Goal: Task Accomplishment & Management: Use online tool/utility

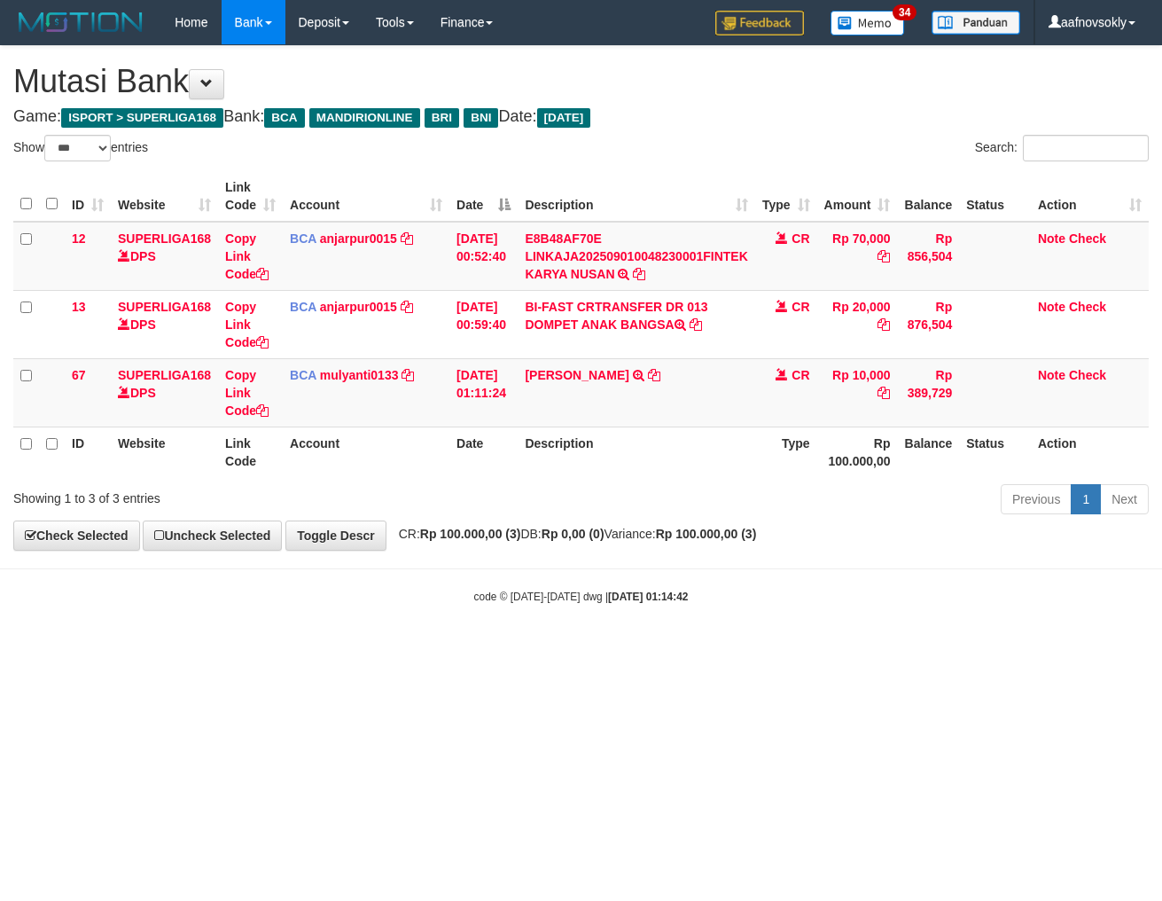
select select "***"
click at [879, 649] on html "Toggle navigation Home Bank Account List Load By Website Group [ISPORT] SUPERLI…" at bounding box center [581, 324] width 1162 height 649
click at [954, 649] on html "Toggle navigation Home Bank Account List Load By Website Group [ISPORT] SUPERLI…" at bounding box center [581, 324] width 1162 height 649
drag, startPoint x: 567, startPoint y: 699, endPoint x: 568, endPoint y: 714, distance: 15.1
click at [567, 649] on html "Toggle navigation Home Bank Account List Load By Website Group [ISPORT] SUPERLI…" at bounding box center [581, 324] width 1162 height 649
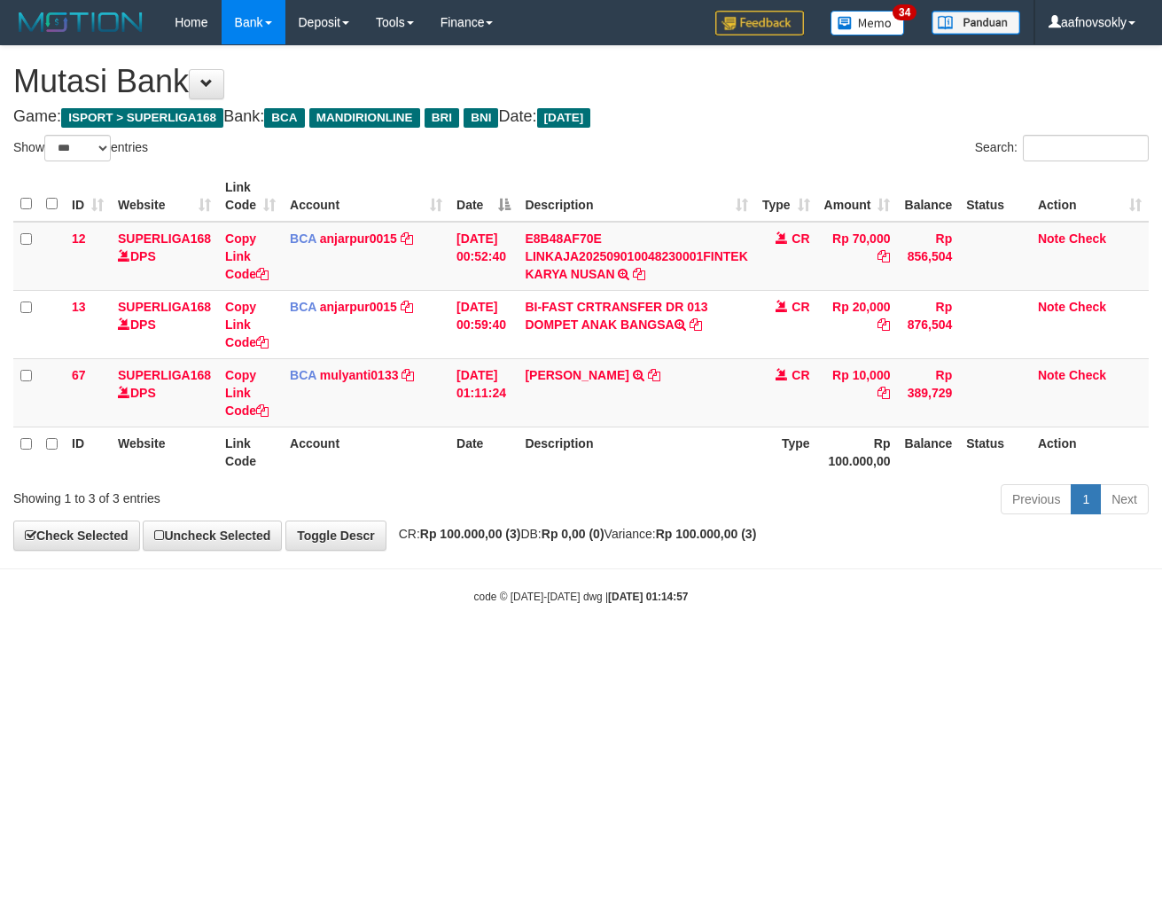
select select "***"
click at [605, 649] on html "Toggle navigation Home Bank Account List Load By Website Group [ISPORT] SUPERLI…" at bounding box center [581, 324] width 1162 height 649
drag, startPoint x: 0, startPoint y: 0, endPoint x: 605, endPoint y: 698, distance: 923.8
click at [605, 649] on html "Toggle navigation Home Bank Account List Load By Website Group [ISPORT] SUPERLI…" at bounding box center [581, 324] width 1162 height 649
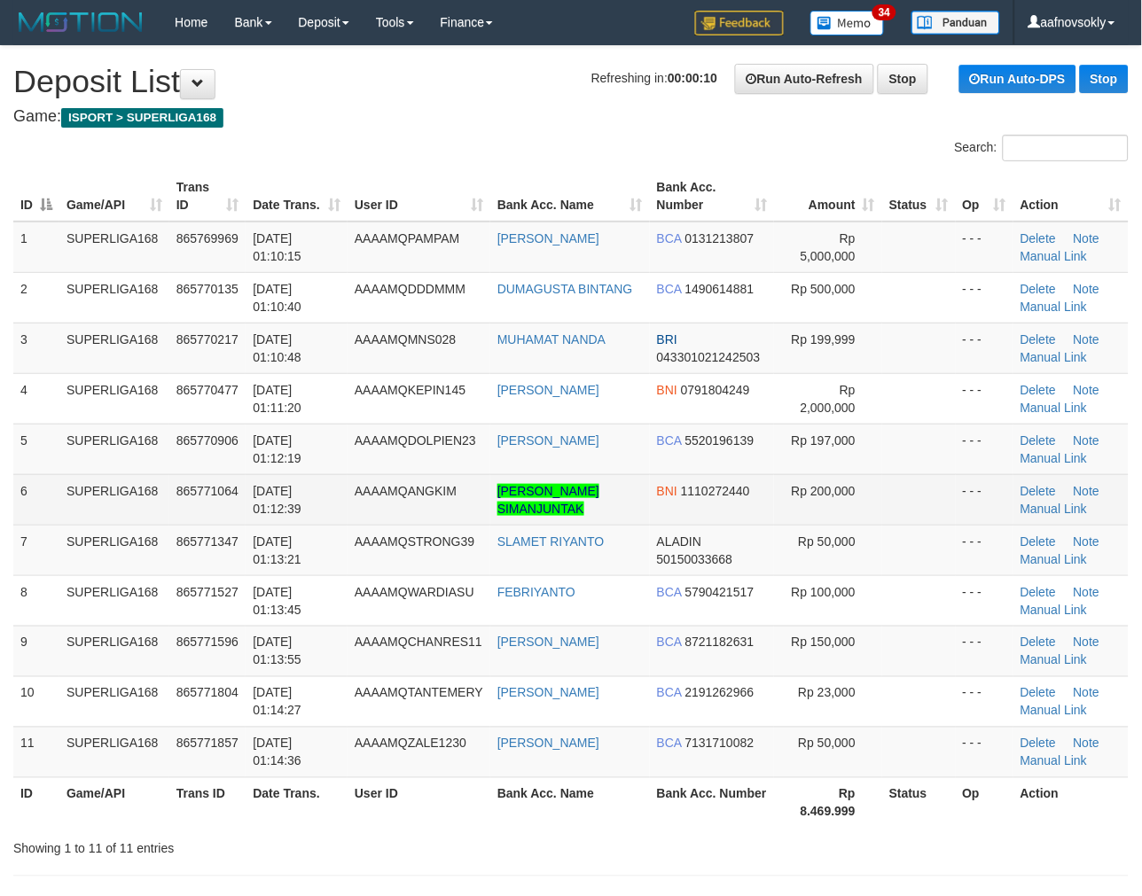
click at [348, 484] on td "[DATE] 01:12:39" at bounding box center [297, 499] width 102 height 51
click at [348, 484] on td "01/09/2025 01:12:39" at bounding box center [297, 499] width 102 height 51
drag, startPoint x: 348, startPoint y: 484, endPoint x: 355, endPoint y: 512, distance: 28.4
click at [348, 485] on td "01/09/2025 01:12:39" at bounding box center [297, 499] width 102 height 51
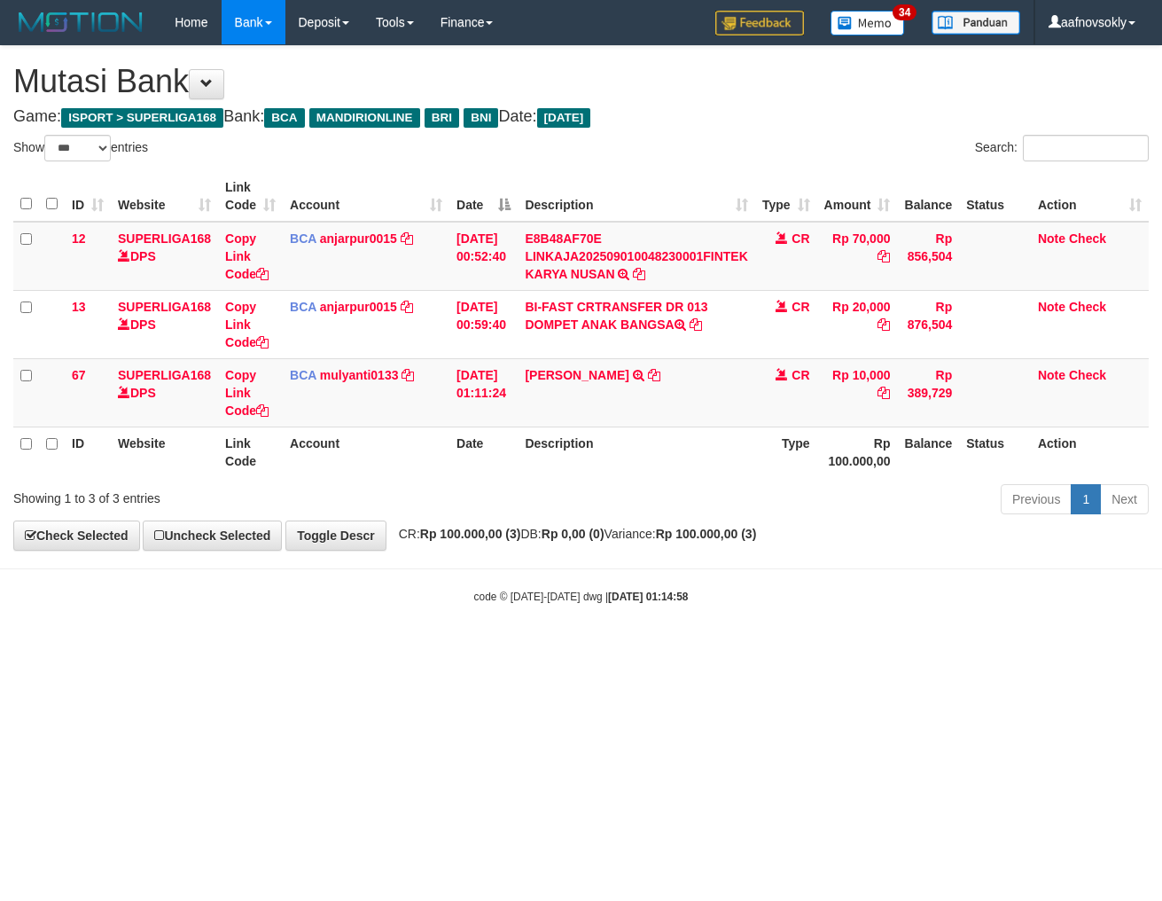
select select "***"
drag, startPoint x: 780, startPoint y: 727, endPoint x: 807, endPoint y: 710, distance: 31.5
click at [780, 649] on html "Toggle navigation Home Bank Account List Load By Website Group [ISPORT] SUPERLI…" at bounding box center [581, 324] width 1162 height 649
click at [766, 632] on body "Toggle navigation Home Bank Account List Load By Website Group [ISPORT] SUPERLI…" at bounding box center [581, 324] width 1162 height 649
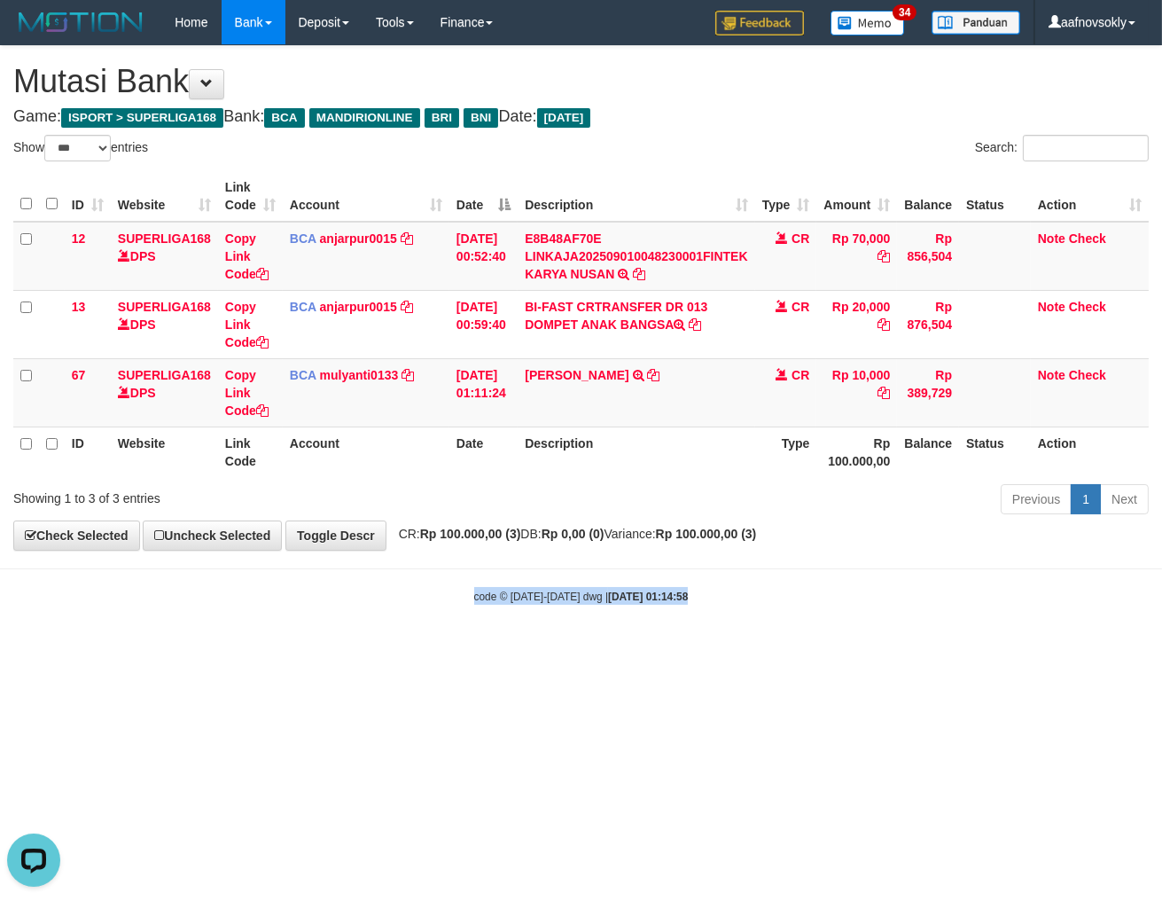
click at [766, 632] on body "Toggle navigation Home Bank Account List Load By Website Group [ISPORT] SUPERLI…" at bounding box center [581, 324] width 1162 height 649
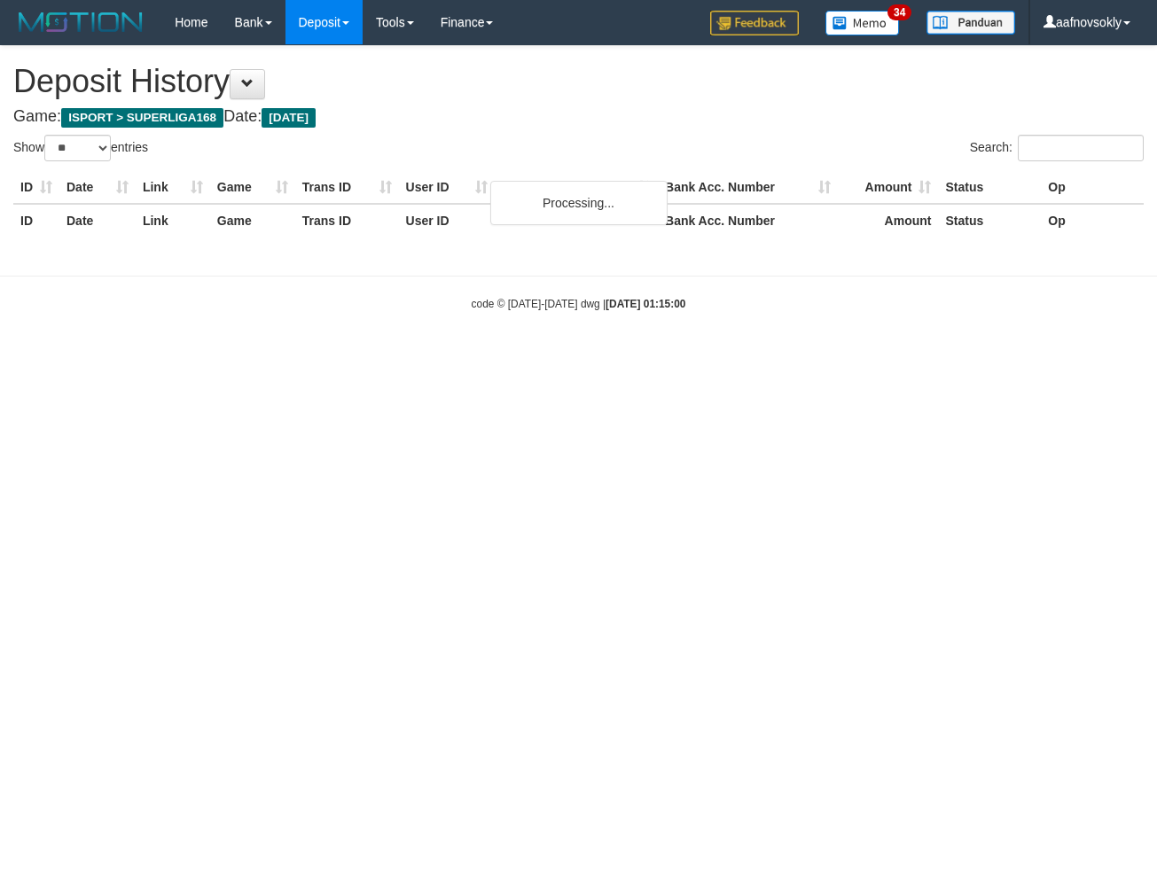
select select "**"
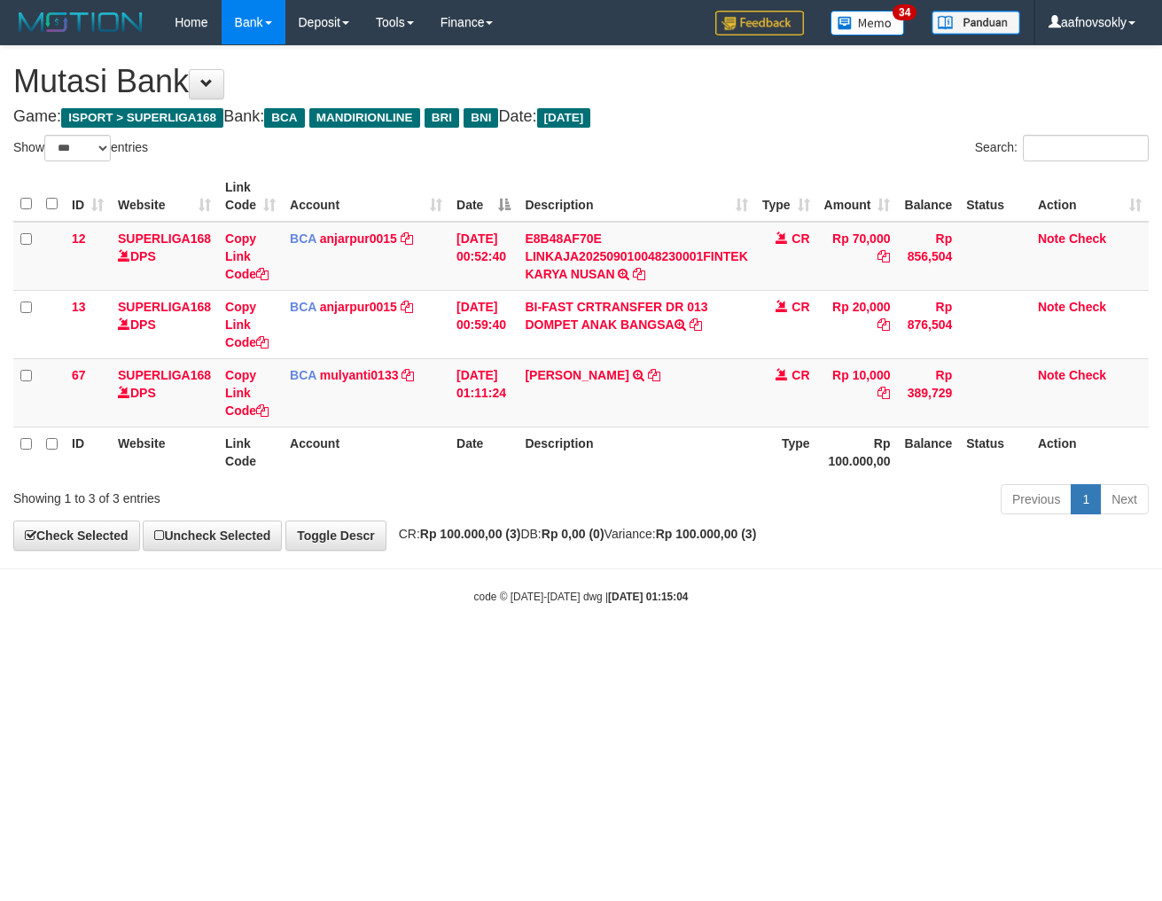
select select "***"
click at [766, 632] on body "Toggle navigation Home Bank Account List Load By Website Group [ISPORT] SUPERLI…" at bounding box center [581, 324] width 1162 height 649
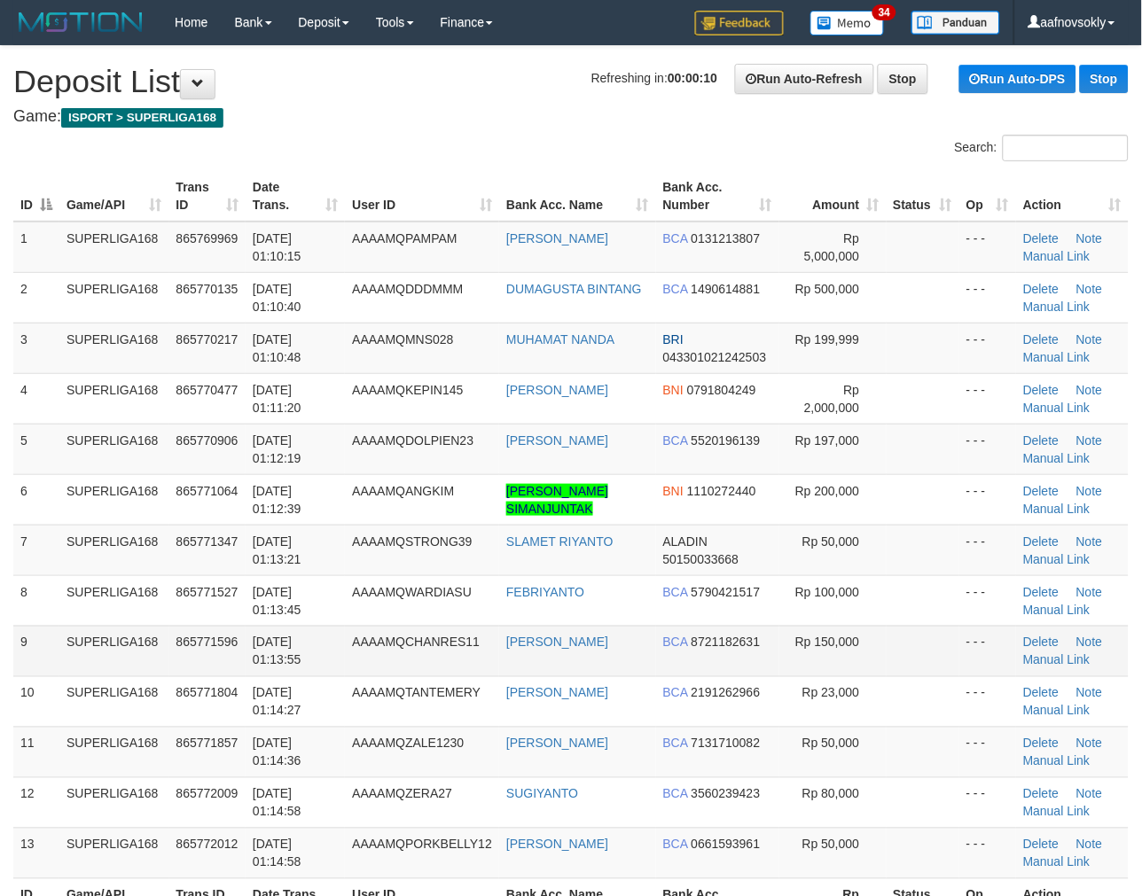
click at [393, 669] on td "AAAAMQCHANRES11" at bounding box center [422, 651] width 154 height 51
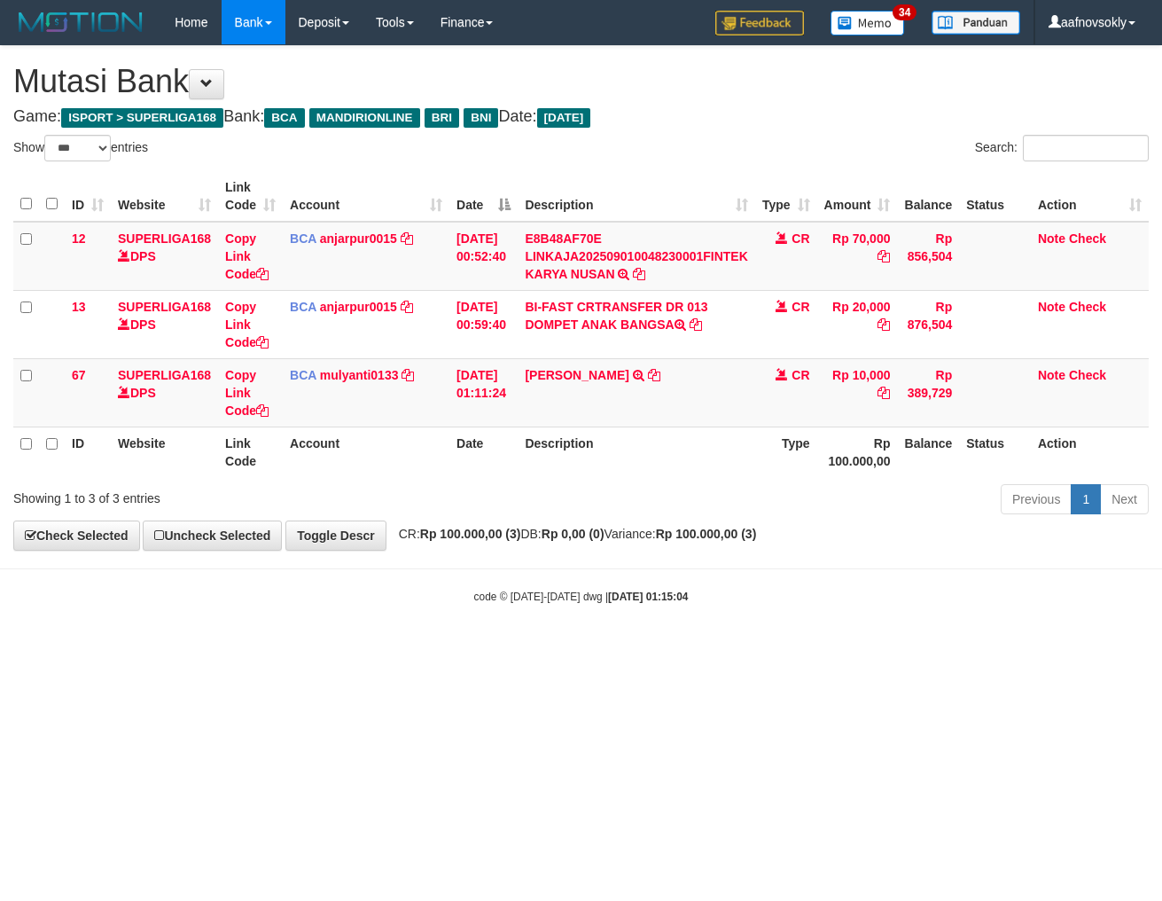
select select "***"
click at [580, 649] on html "Toggle navigation Home Bank Account List Load By Website Group [ISPORT] SUPERLI…" at bounding box center [581, 324] width 1162 height 649
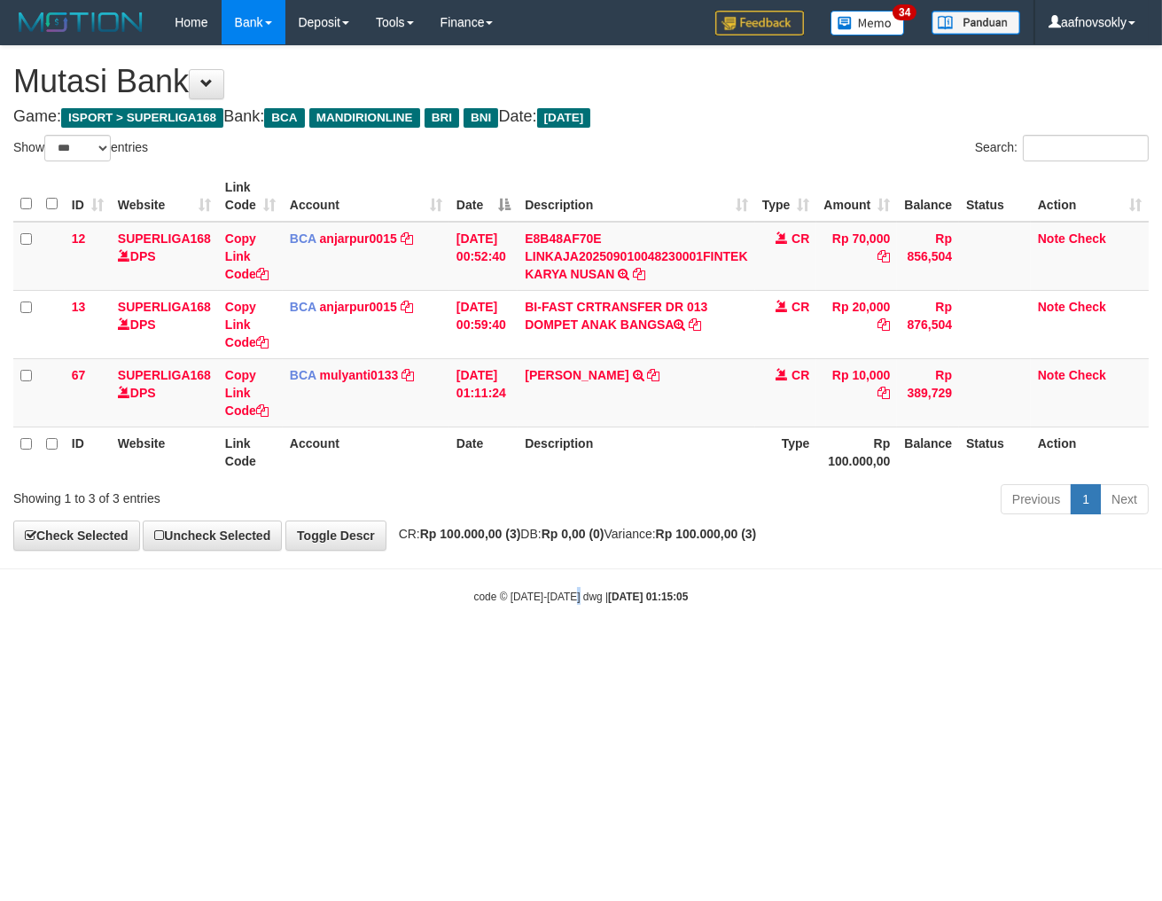
click at [580, 649] on html "Toggle navigation Home Bank Account List Load By Website Group [ISPORT] SUPERLI…" at bounding box center [581, 324] width 1162 height 649
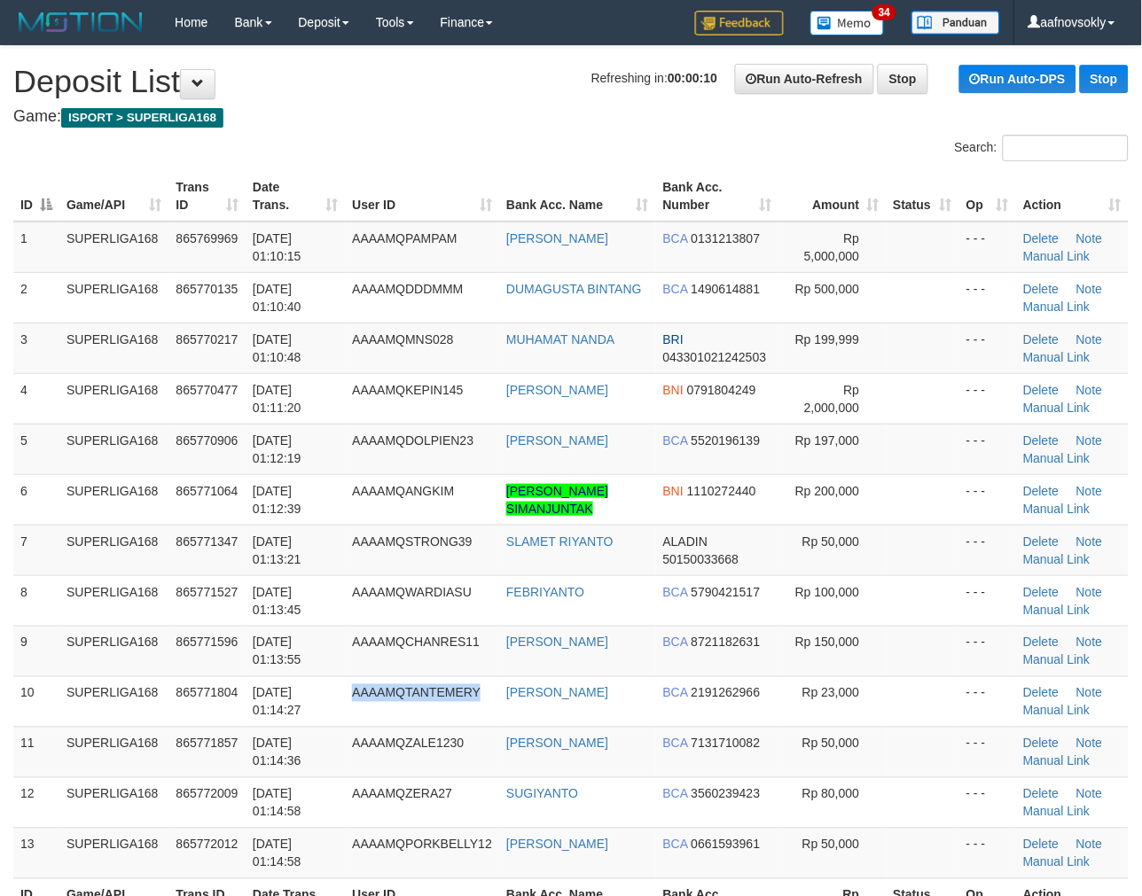
click at [363, 691] on span "AAAAMQTANTEMERY" at bounding box center [416, 693] width 129 height 14
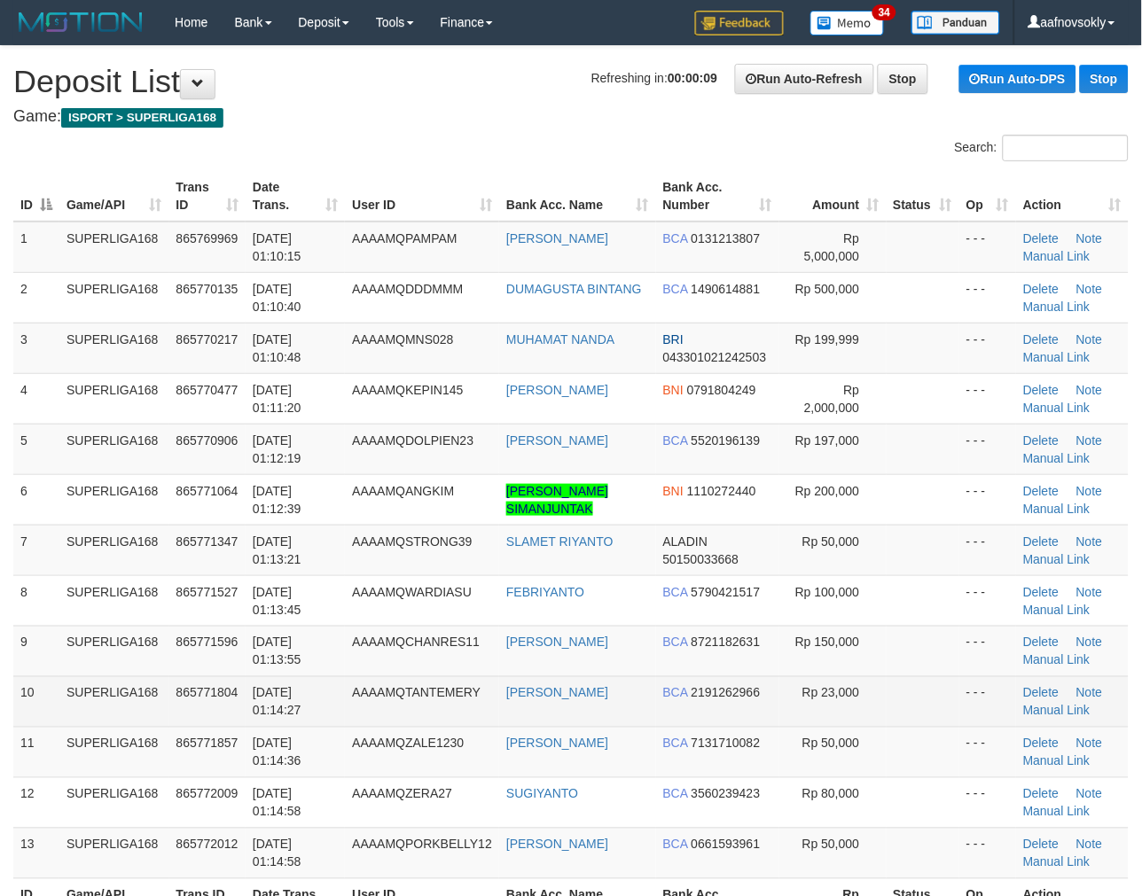
click at [320, 694] on td "01/09/2025 01:14:27" at bounding box center [295, 701] width 99 height 51
click at [287, 688] on span "01/09/2025 01:14:27" at bounding box center [277, 702] width 49 height 32
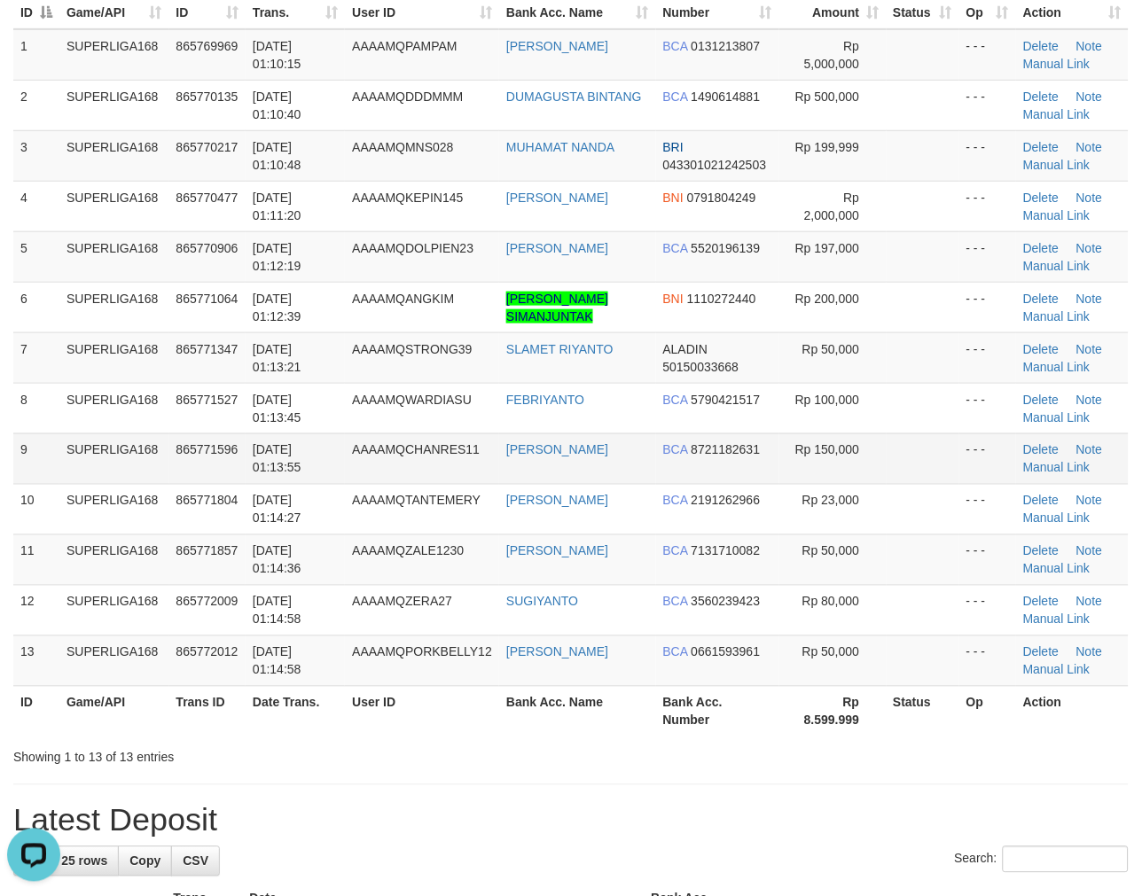
scroll to position [229, 0]
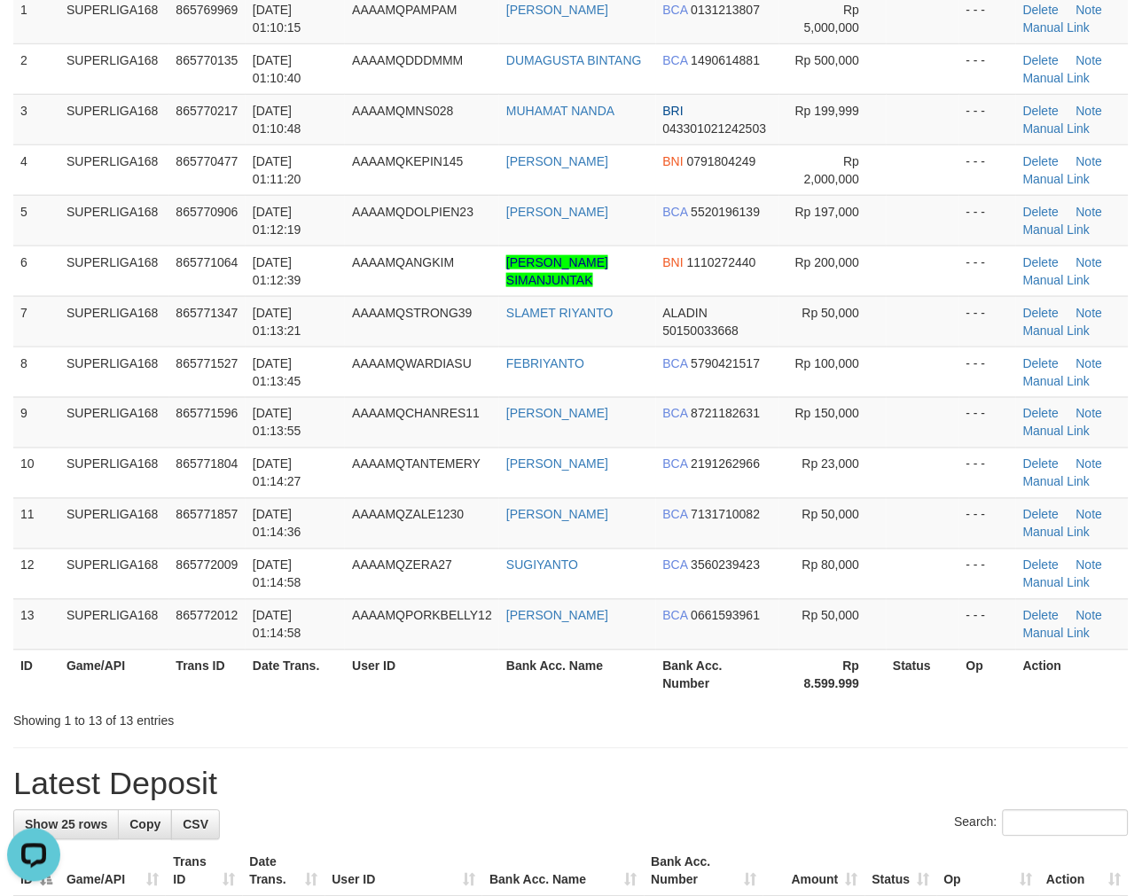
click at [322, 675] on th "Date Trans." at bounding box center [295, 675] width 99 height 51
click at [426, 658] on th "User ID" at bounding box center [422, 675] width 154 height 51
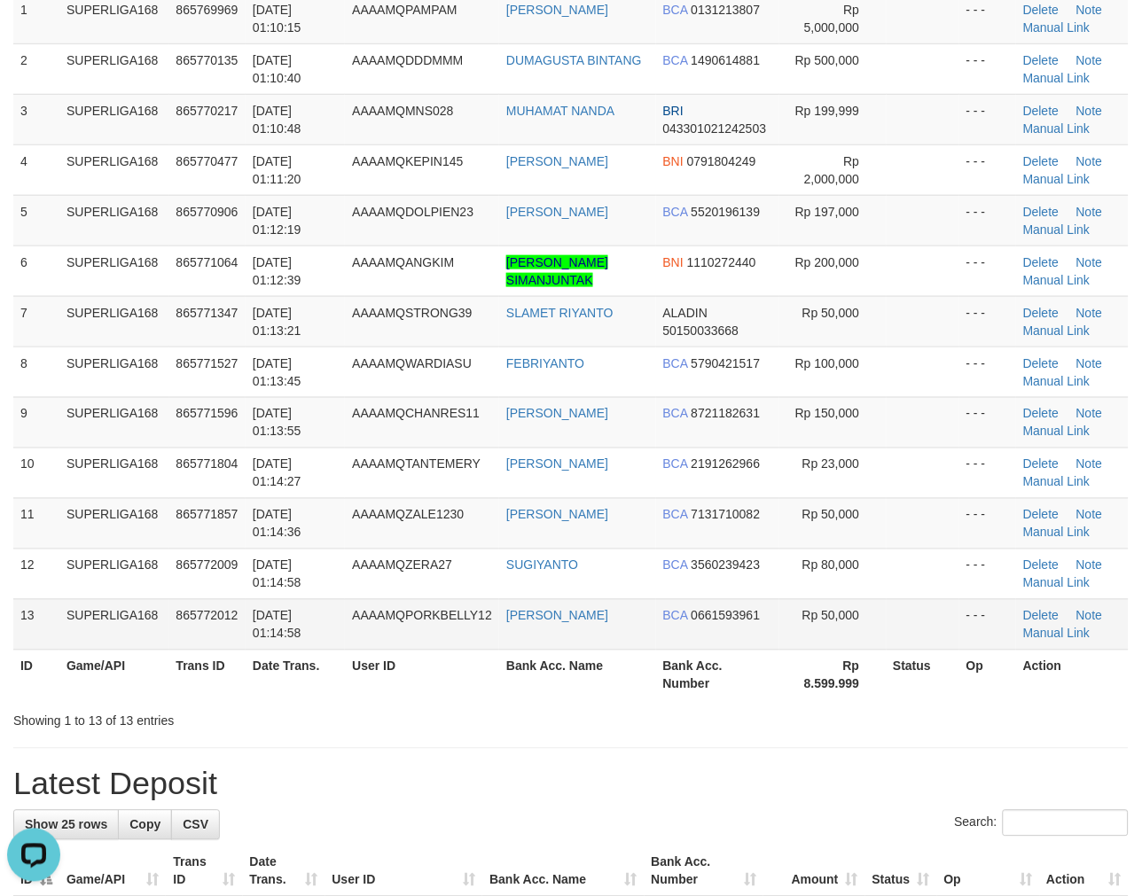
click at [434, 632] on td "AAAAMQPORKBELLY12" at bounding box center [422, 624] width 154 height 51
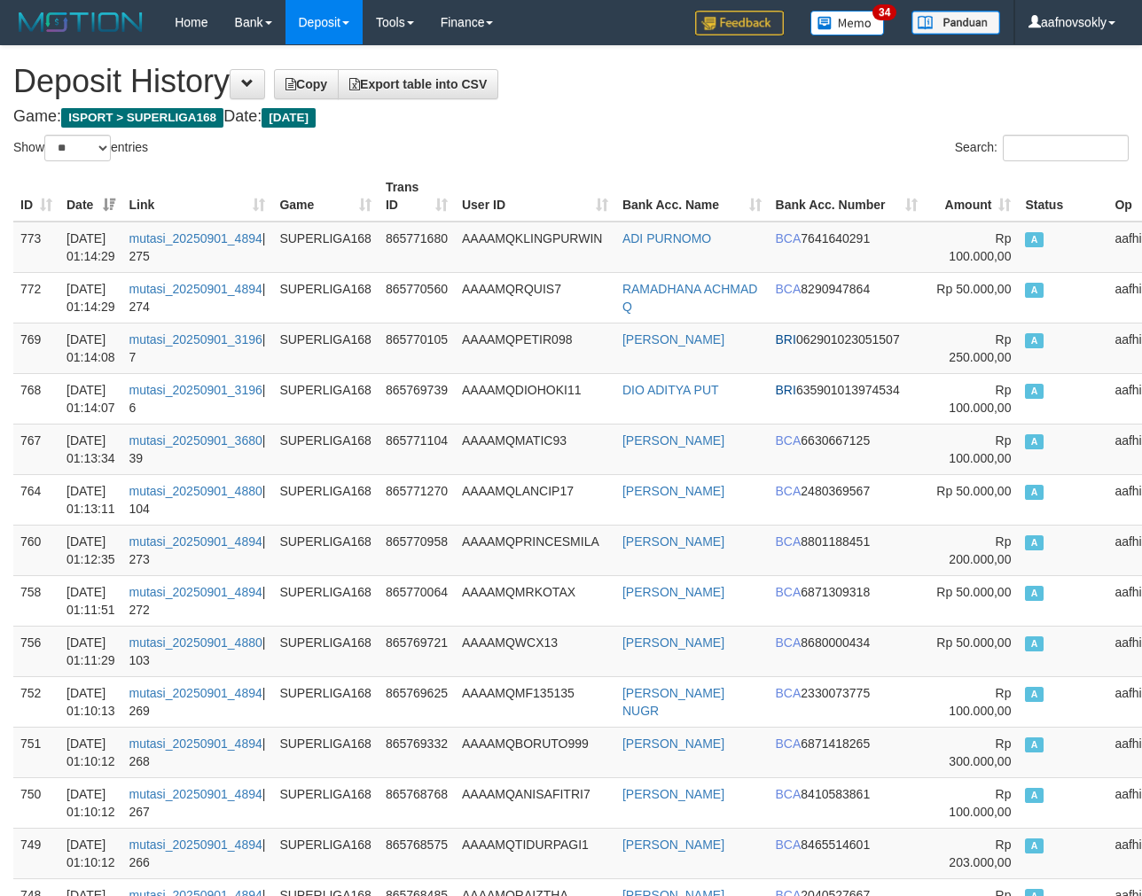
select select "**"
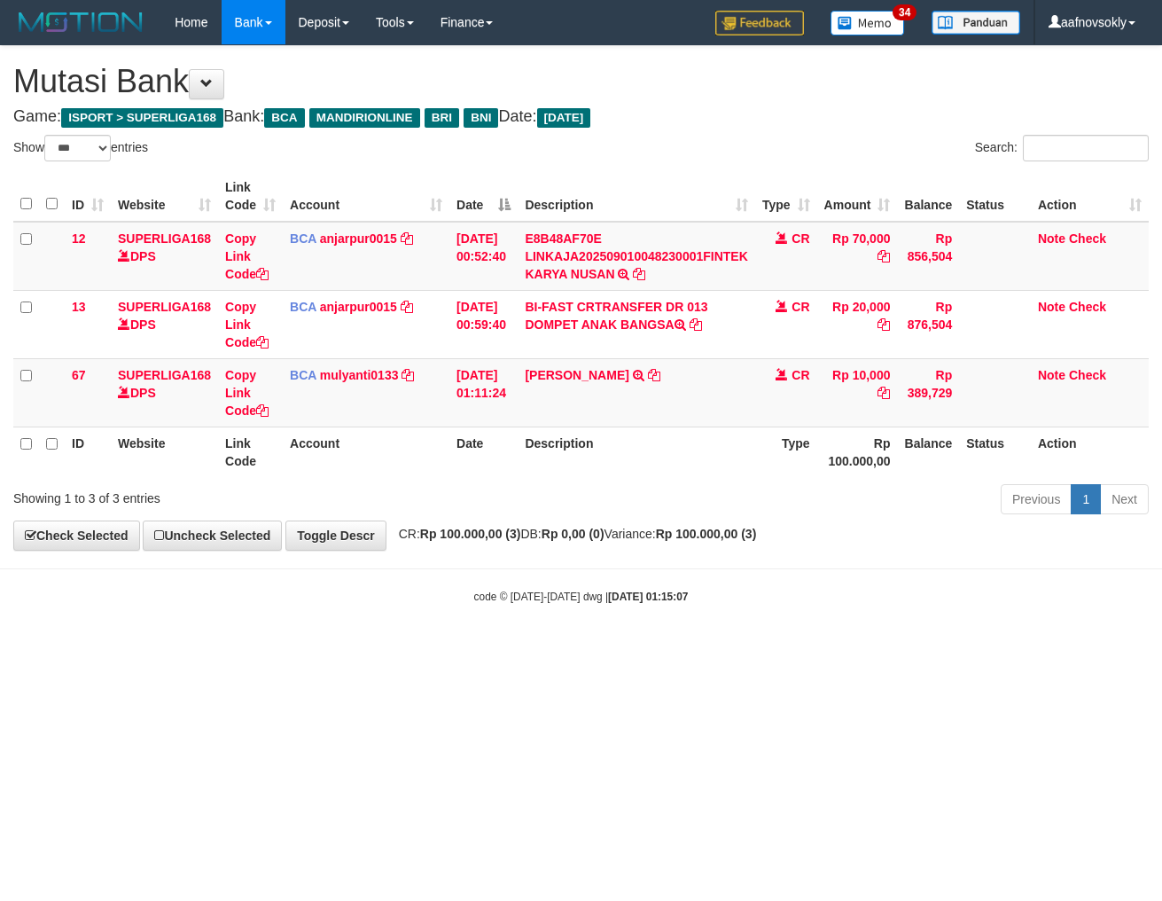
select select "***"
drag, startPoint x: 617, startPoint y: 676, endPoint x: 628, endPoint y: 689, distance: 16.3
click at [619, 649] on html "Toggle navigation Home Bank Account List Load By Website Group [ISPORT] SUPERLI…" at bounding box center [581, 324] width 1162 height 649
select select "***"
click at [590, 649] on html "Toggle navigation Home Bank Account List Load By Website Group [ISPORT] SUPERLI…" at bounding box center [581, 324] width 1162 height 649
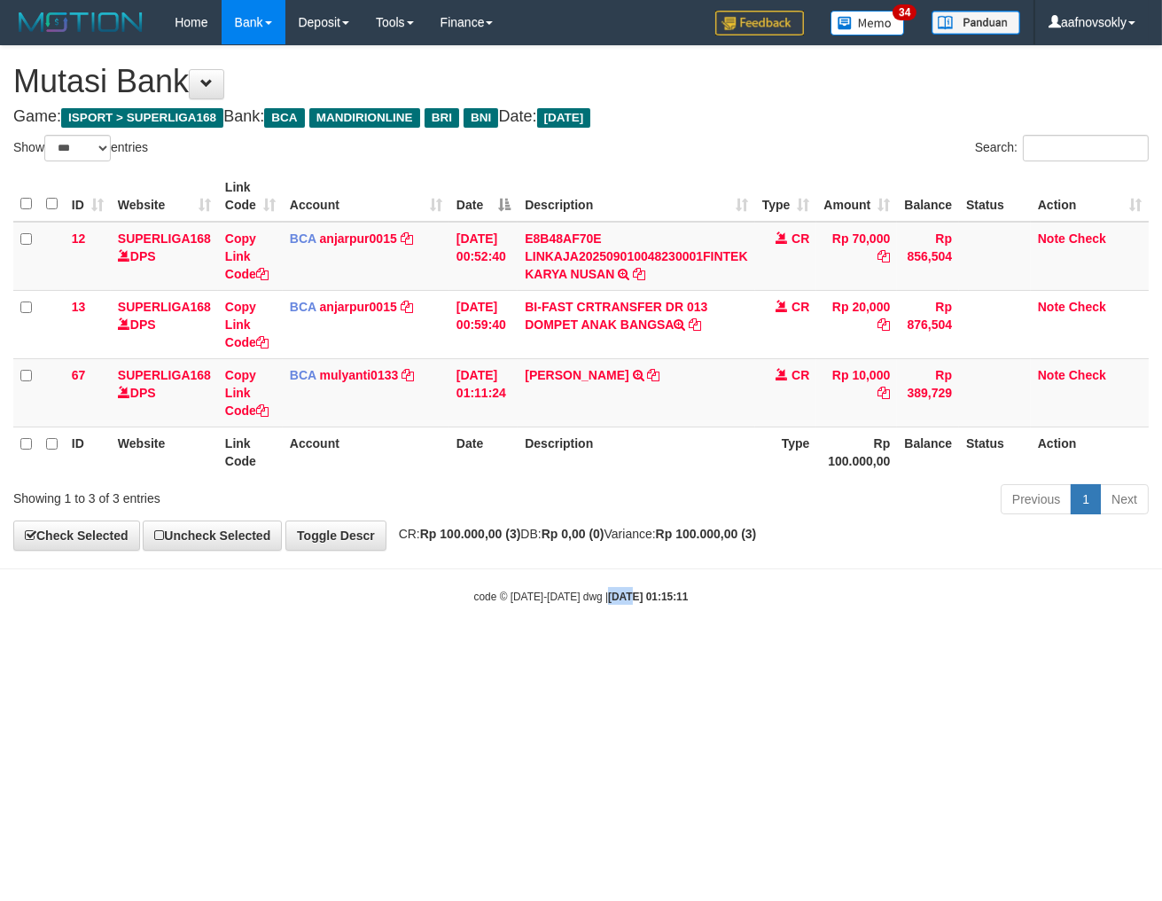
click at [590, 649] on html "Toggle navigation Home Bank Account List Load By Website Group [ISPORT] SUPERLI…" at bounding box center [581, 324] width 1162 height 649
click at [491, 610] on body "Toggle navigation Home Bank Account List Load By Website Group [ISPORT] SUPERLI…" at bounding box center [581, 324] width 1162 height 649
click at [508, 600] on small "code © 2012-2018 dwg | 2025/09/01 01:15:11" at bounding box center [581, 596] width 215 height 12
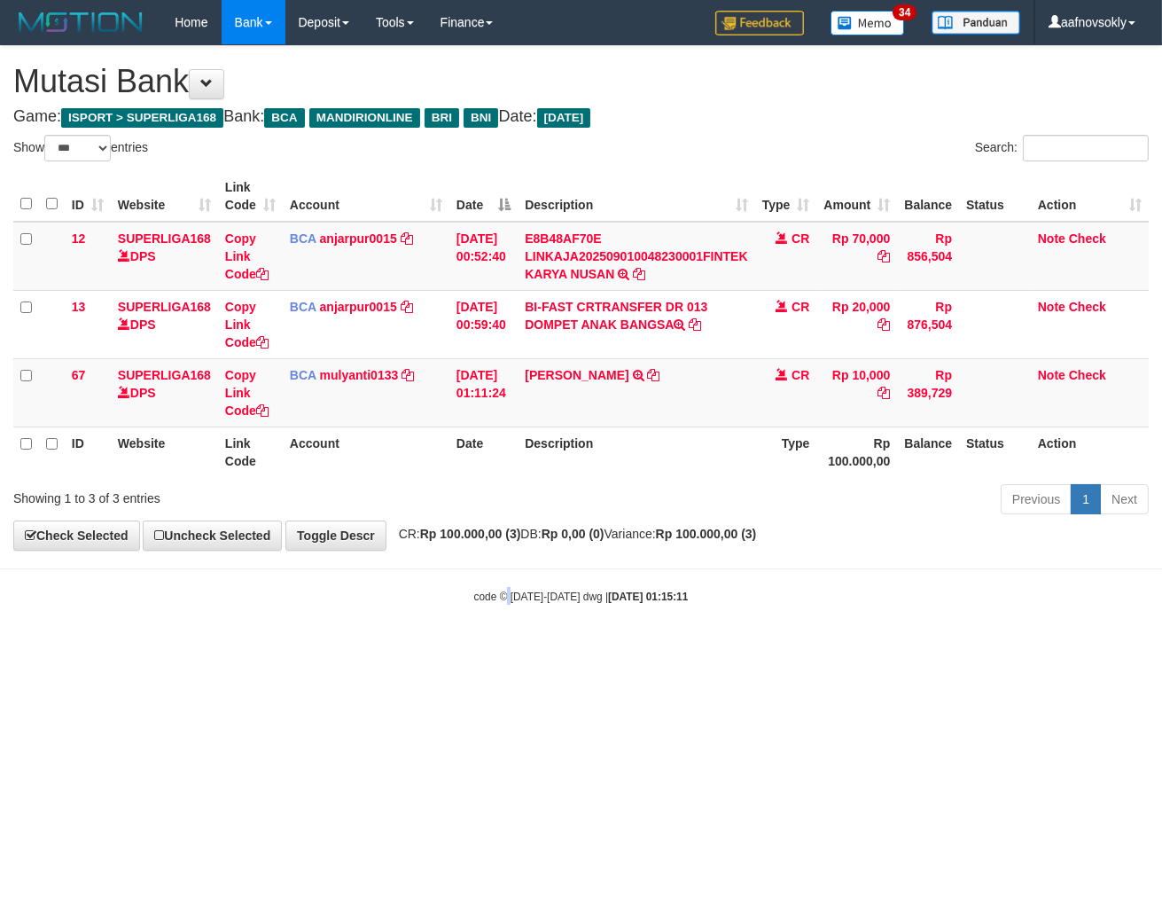
click at [508, 600] on small "code © 2012-2018 dwg | 2025/09/01 01:15:11" at bounding box center [581, 596] width 215 height 12
click at [526, 605] on body "Toggle navigation Home Bank Account List Load By Website Group [ISPORT] SUPERLI…" at bounding box center [581, 324] width 1162 height 649
click at [552, 599] on small "code © 2012-2018 dwg | 2025/09/01 01:15:11" at bounding box center [581, 596] width 215 height 12
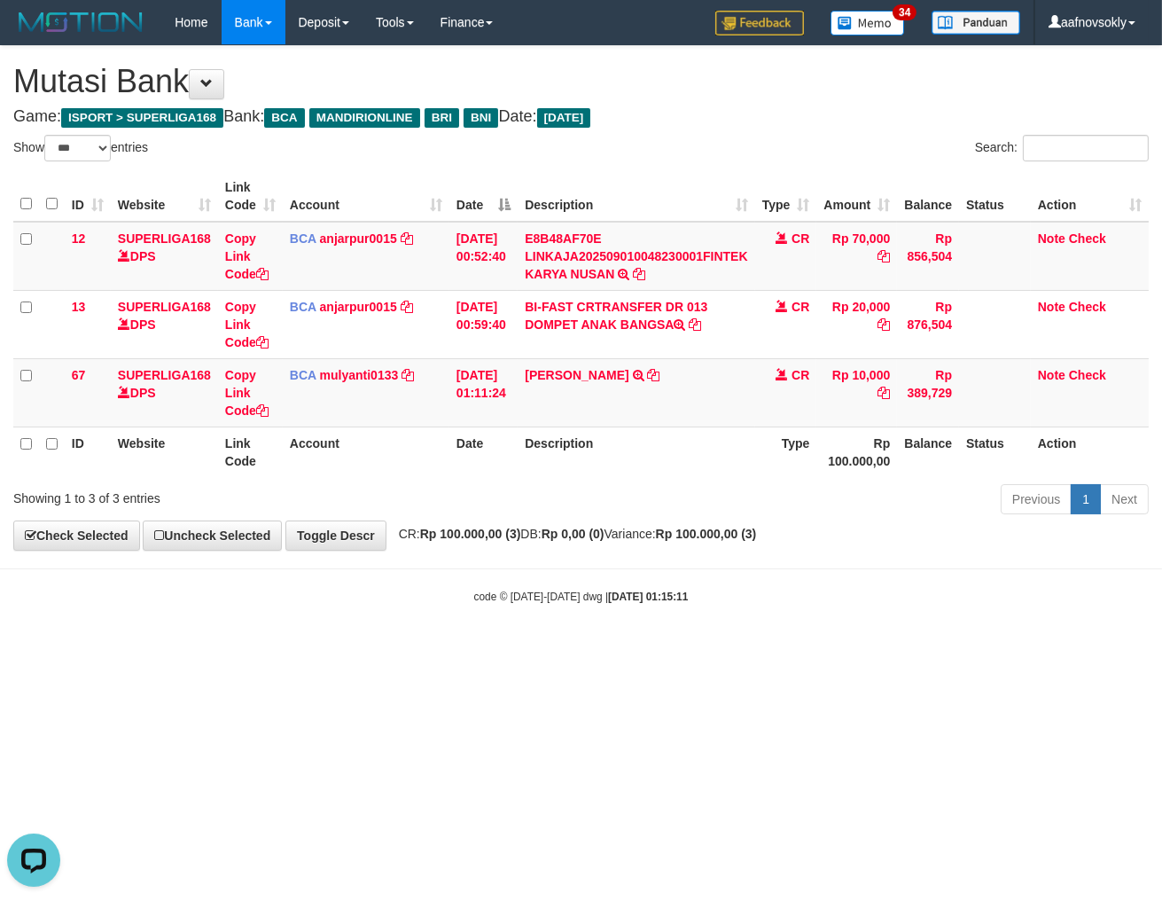
click at [585, 600] on small "code © 2012-2018 dwg | 2025/09/01 01:15:11" at bounding box center [581, 596] width 215 height 12
click at [571, 601] on div "code © 2012-2018 dwg | 2025/09/01 01:15:11" at bounding box center [581, 596] width 1162 height 18
click at [600, 605] on div "code © 2012-2018 dwg | 2025/09/01 01:15:11" at bounding box center [581, 596] width 1162 height 18
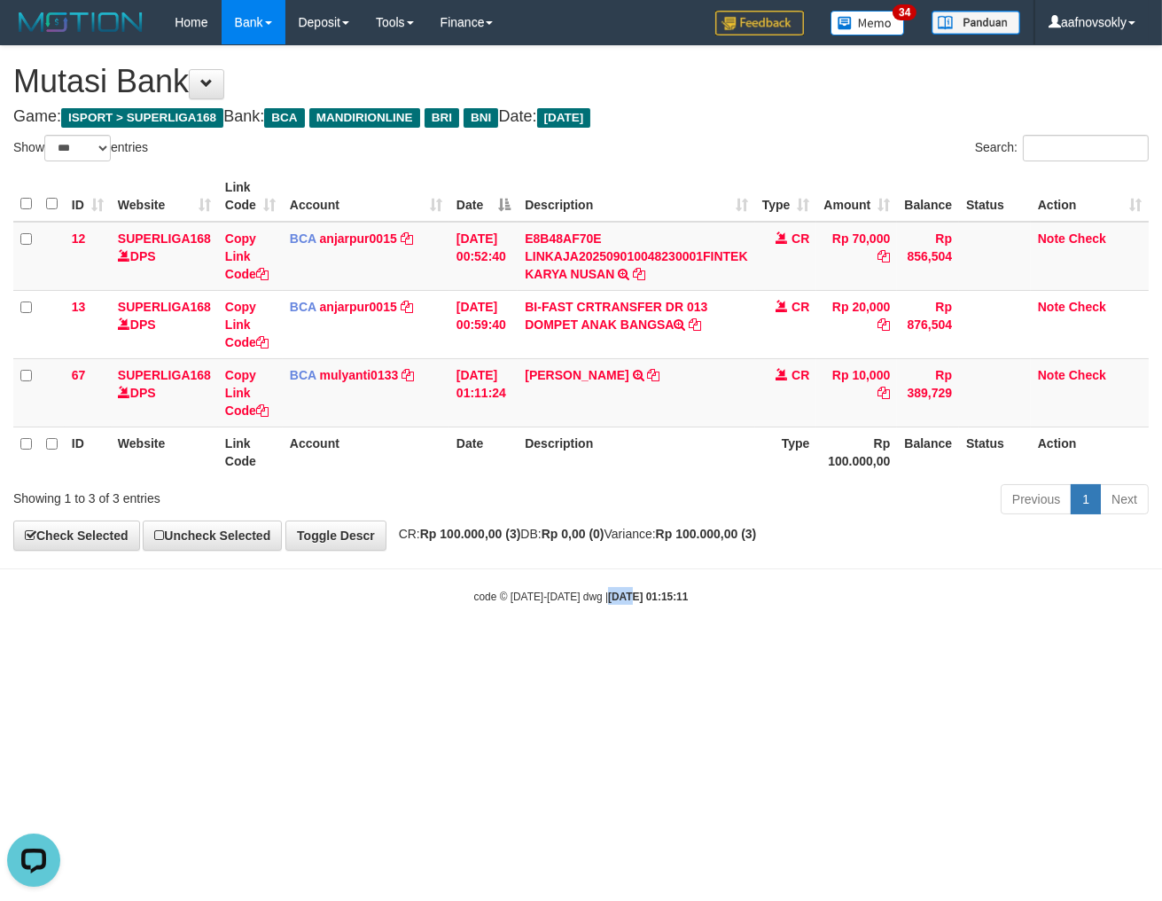
click at [600, 605] on div "code © 2012-2018 dwg | 2025/09/01 01:15:11" at bounding box center [581, 596] width 1162 height 18
click at [622, 609] on body "Toggle navigation Home Bank Account List Load By Website Group [ISPORT] SUPERLI…" at bounding box center [581, 324] width 1162 height 649
click at [629, 608] on body "Toggle navigation Home Bank Account List Load By Website Group [ISPORT] SUPERLI…" at bounding box center [581, 324] width 1162 height 649
click at [630, 608] on body "Toggle navigation Home Bank Account List Load By Website Group [ISPORT] SUPERLI…" at bounding box center [581, 324] width 1162 height 649
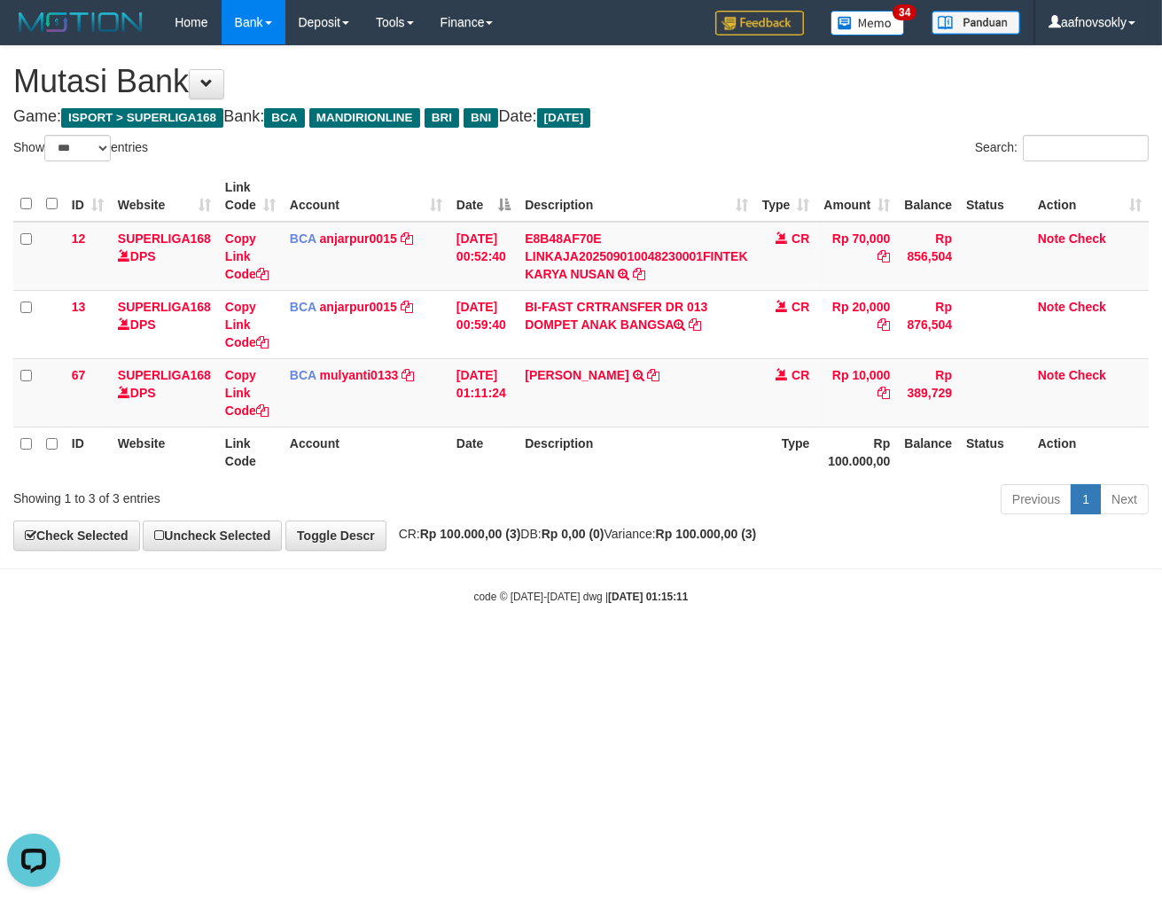
click at [636, 605] on div "code © 2012-2018 dwg | 2025/09/01 01:15:11" at bounding box center [581, 596] width 1162 height 18
click at [652, 601] on div "code © 2012-2018 dwg | 2025/09/01 01:15:11" at bounding box center [581, 596] width 1162 height 18
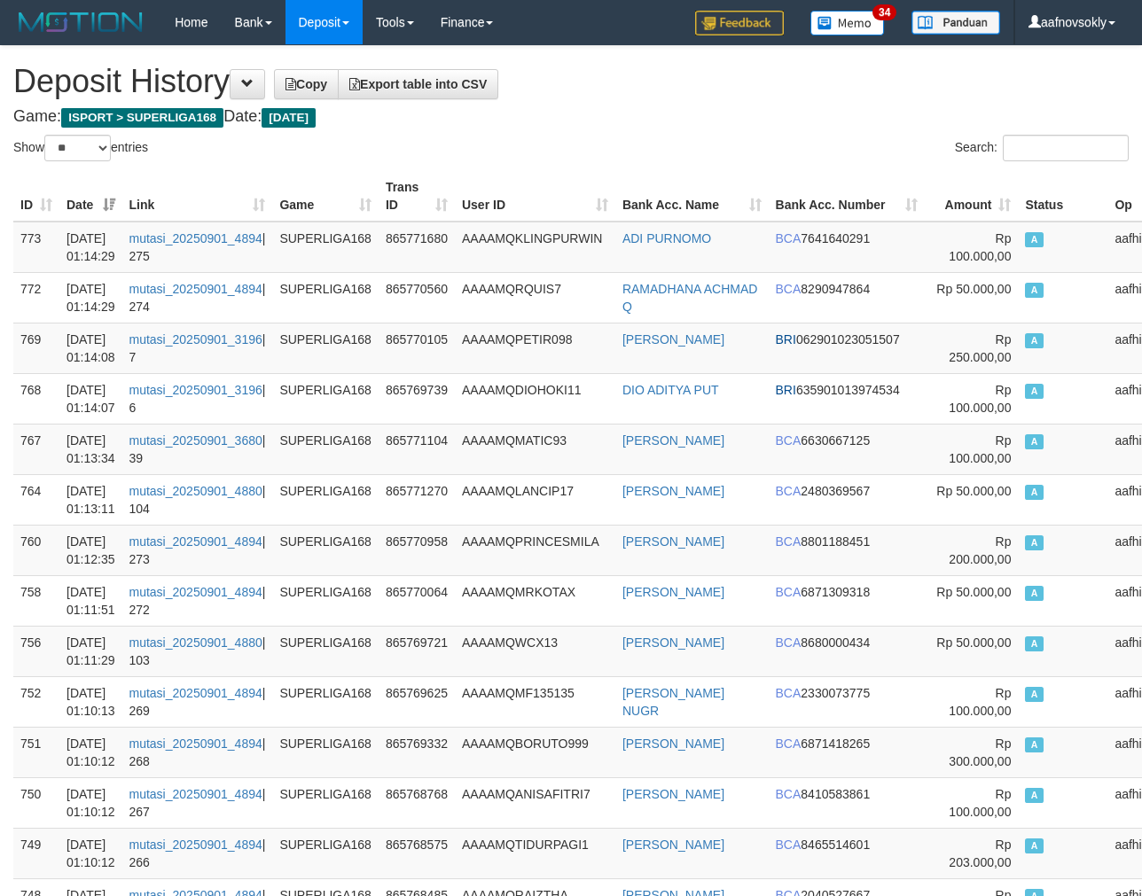
select select "**"
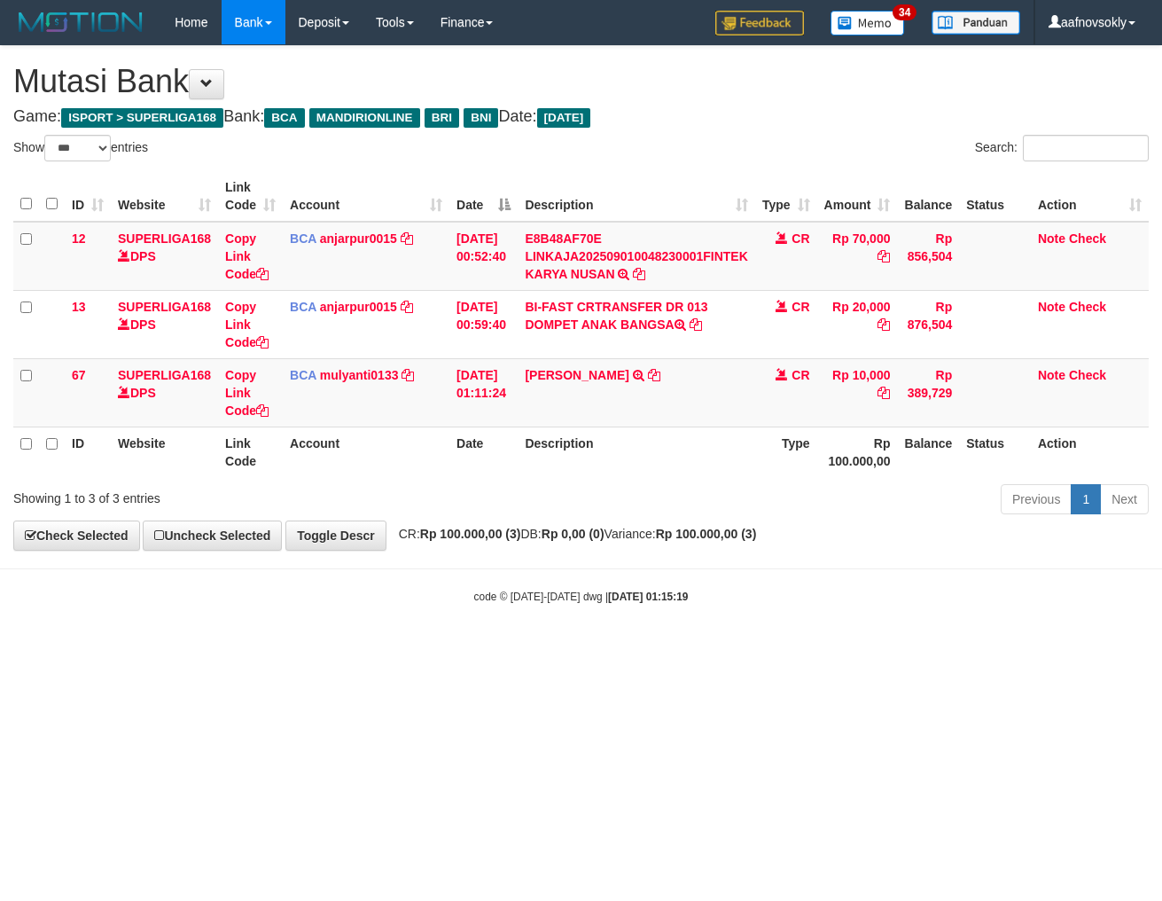
select select "***"
click at [666, 601] on div "code © [DATE]-[DATE] dwg | [DATE] 01:15:19" at bounding box center [581, 596] width 1162 height 18
click at [683, 605] on body "Toggle navigation Home Bank Account List Load By Website Group [ISPORT] SUPERLI…" at bounding box center [581, 324] width 1162 height 649
select select "***"
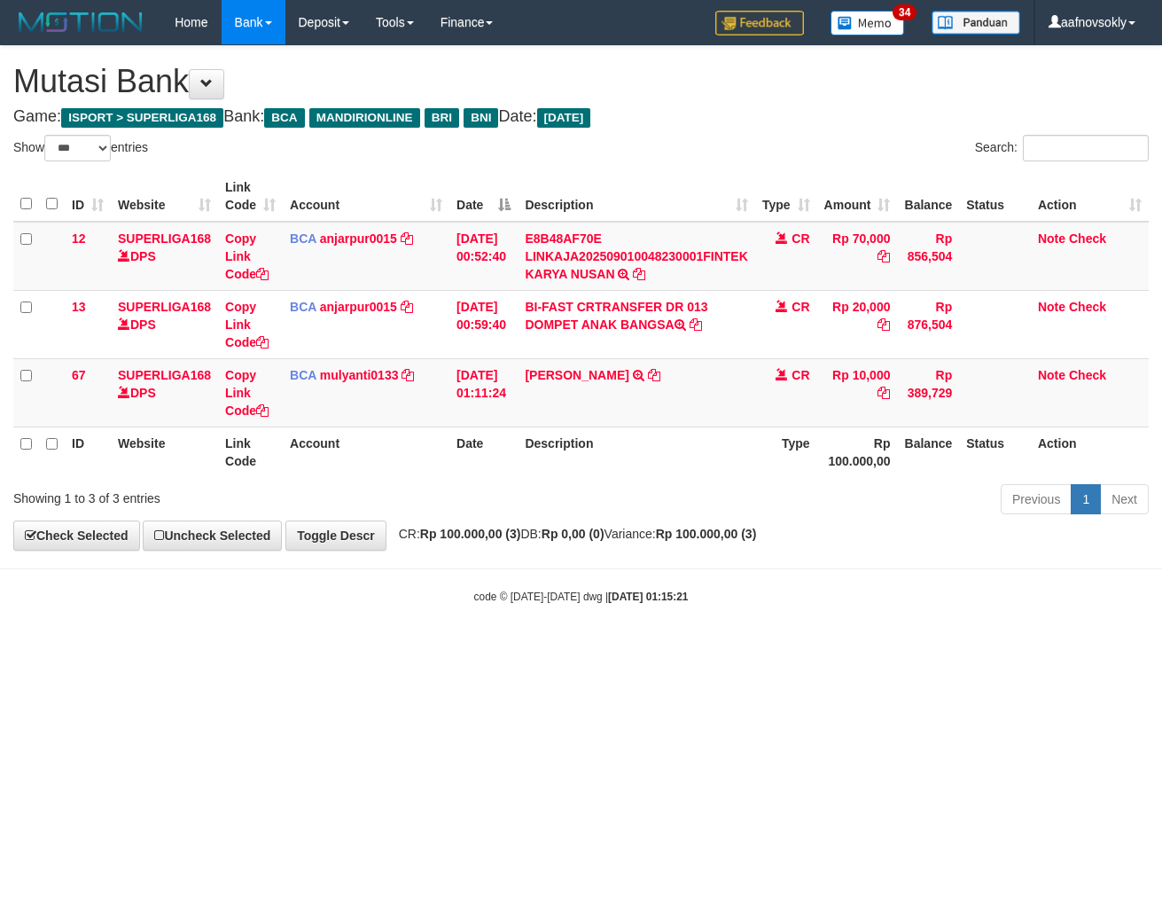
select select "***"
click at [745, 543] on div "**********" at bounding box center [581, 298] width 1162 height 504
click at [774, 547] on div "**********" at bounding box center [581, 298] width 1162 height 504
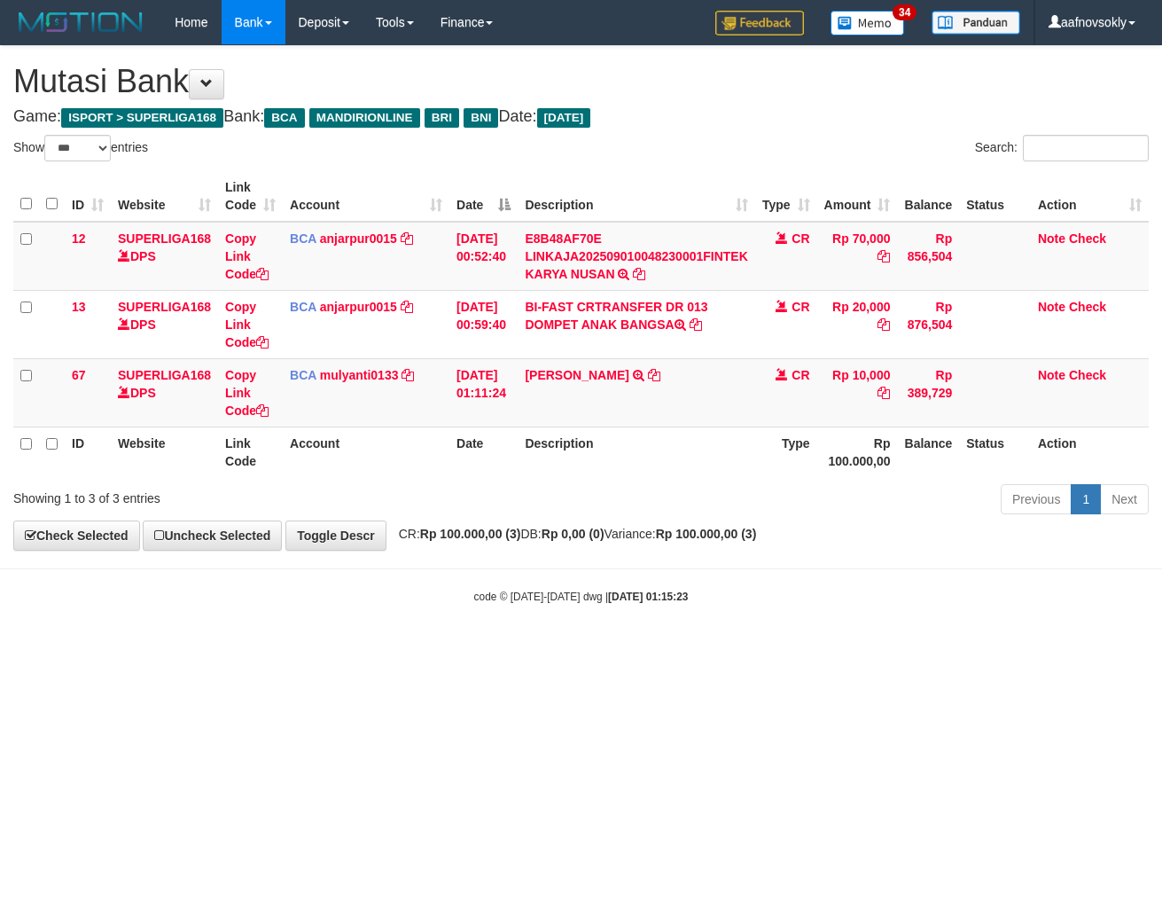
select select "***"
click at [757, 538] on strong "Rp 100.000,00 (3)" at bounding box center [706, 534] width 101 height 14
click at [757, 537] on strong "Rp 100.000,00 (3)" at bounding box center [706, 534] width 101 height 14
drag, startPoint x: 780, startPoint y: 537, endPoint x: 795, endPoint y: 538, distance: 15.1
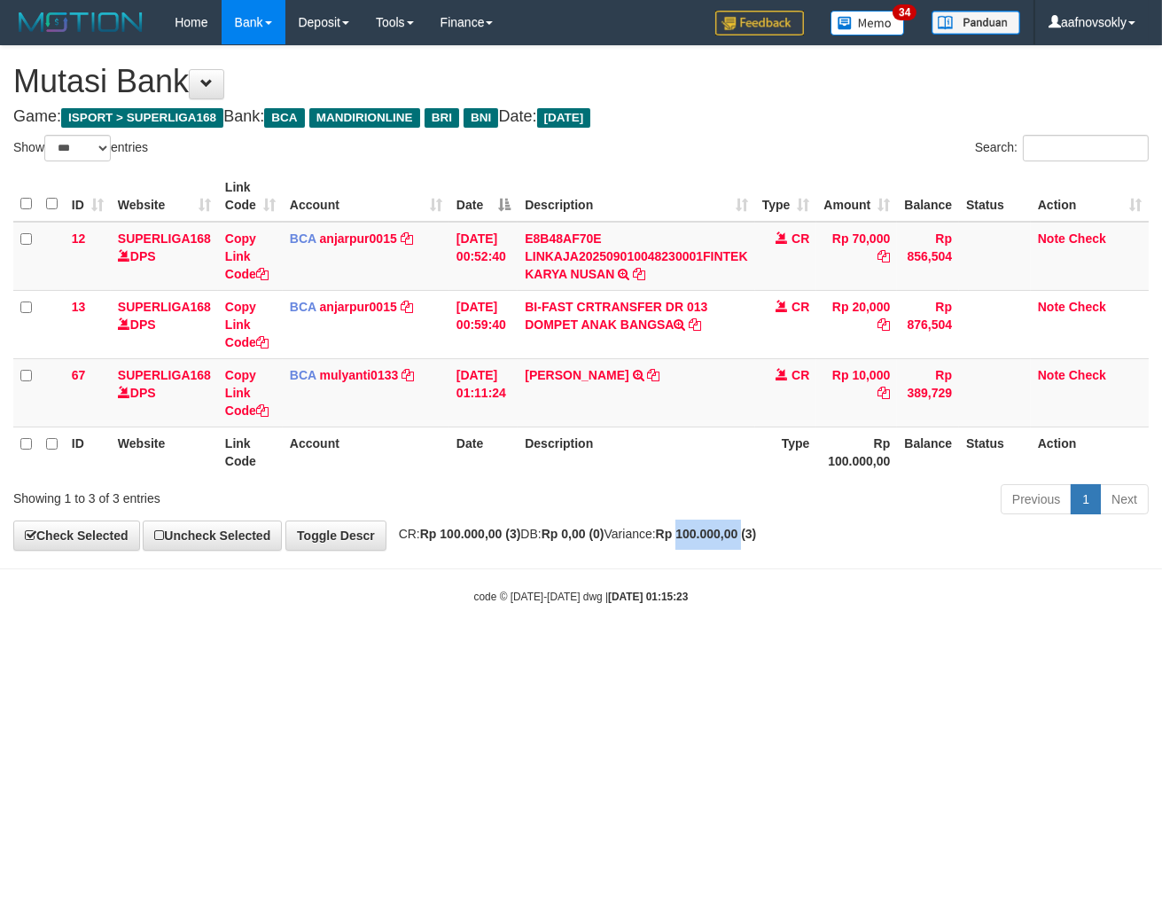
click at [757, 537] on strong "Rp 100.000,00 (3)" at bounding box center [706, 534] width 101 height 14
click at [757, 538] on strong "Rp 100.000,00 (3)" at bounding box center [706, 534] width 101 height 14
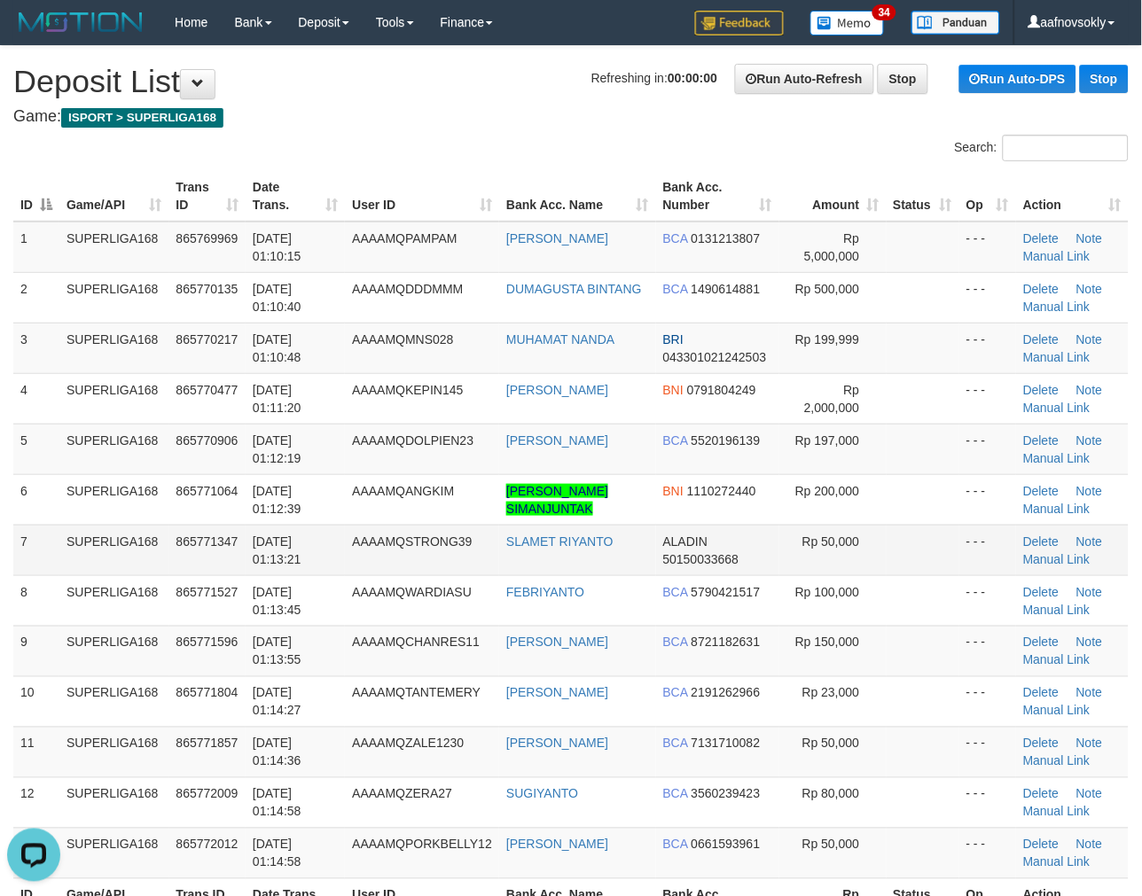
click at [324, 527] on td "[DATE] 01:13:21" at bounding box center [295, 550] width 99 height 51
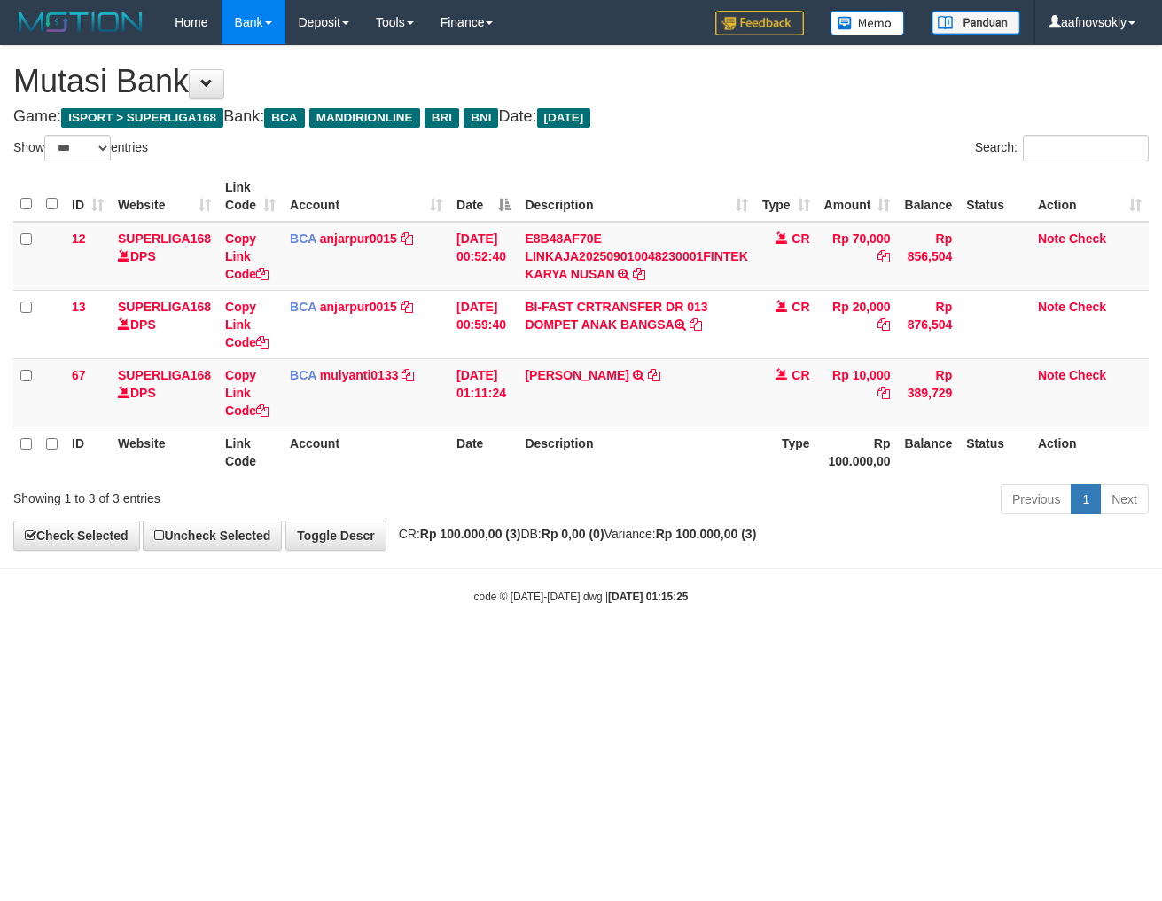
select select "***"
click at [794, 550] on div "**********" at bounding box center [581, 298] width 1162 height 504
select select "***"
click at [798, 543] on div "**********" at bounding box center [581, 298] width 1162 height 504
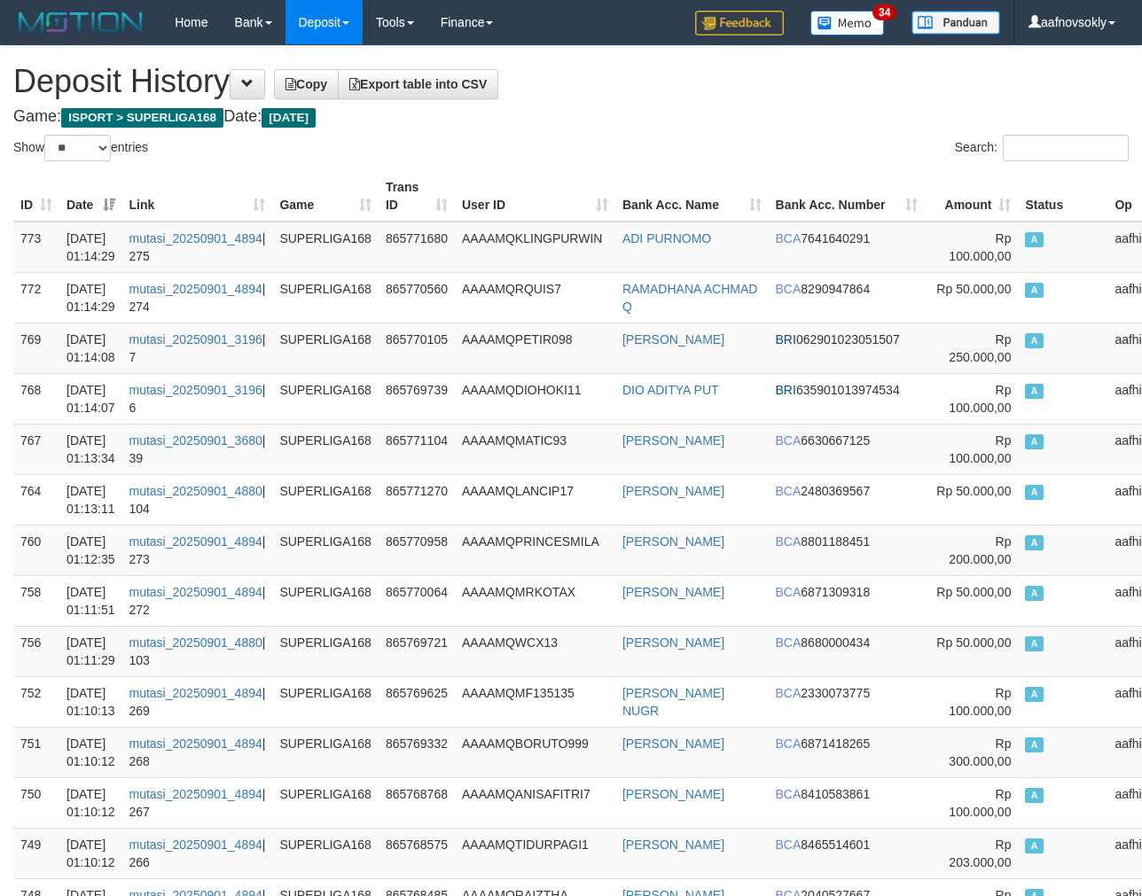
select select "**"
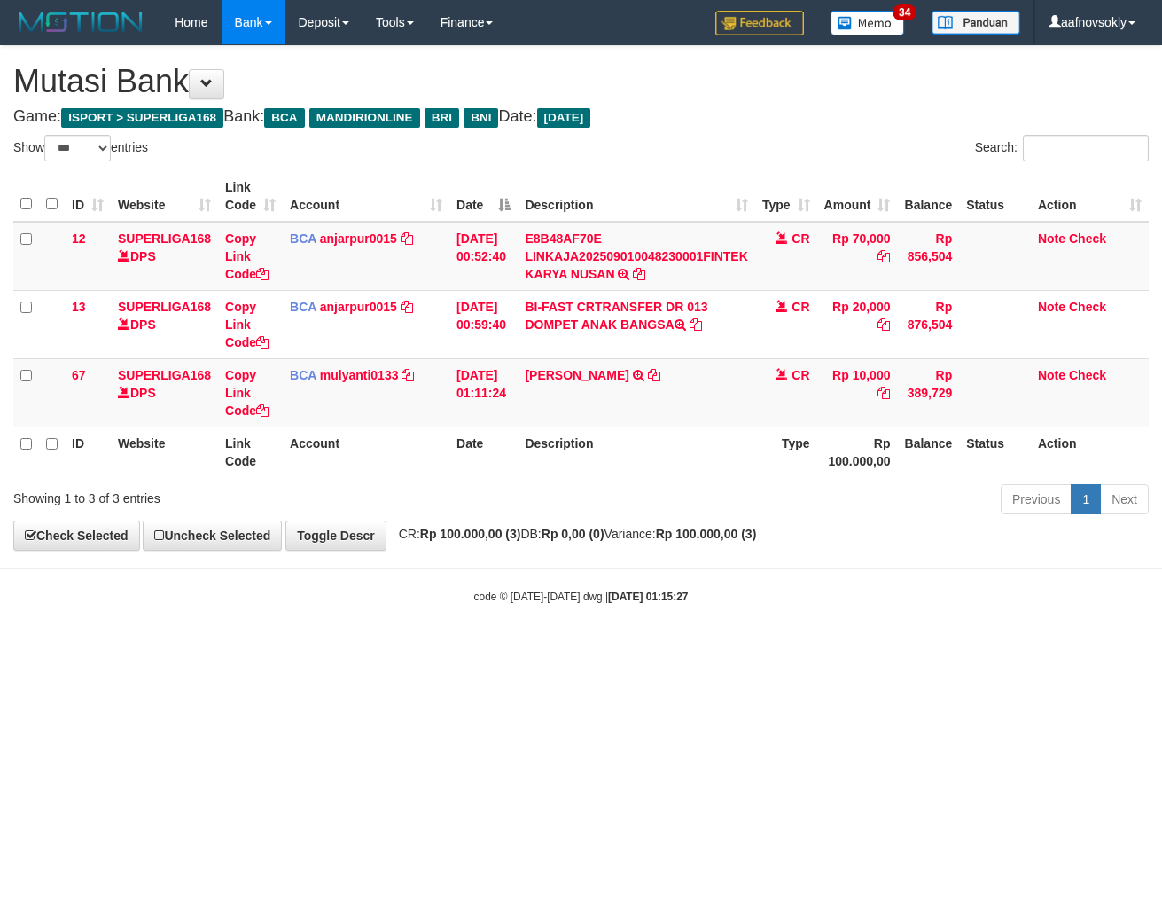
select select "***"
click at [776, 543] on div "**********" at bounding box center [581, 298] width 1162 height 504
select select "***"
click at [773, 543] on div "**********" at bounding box center [581, 298] width 1162 height 504
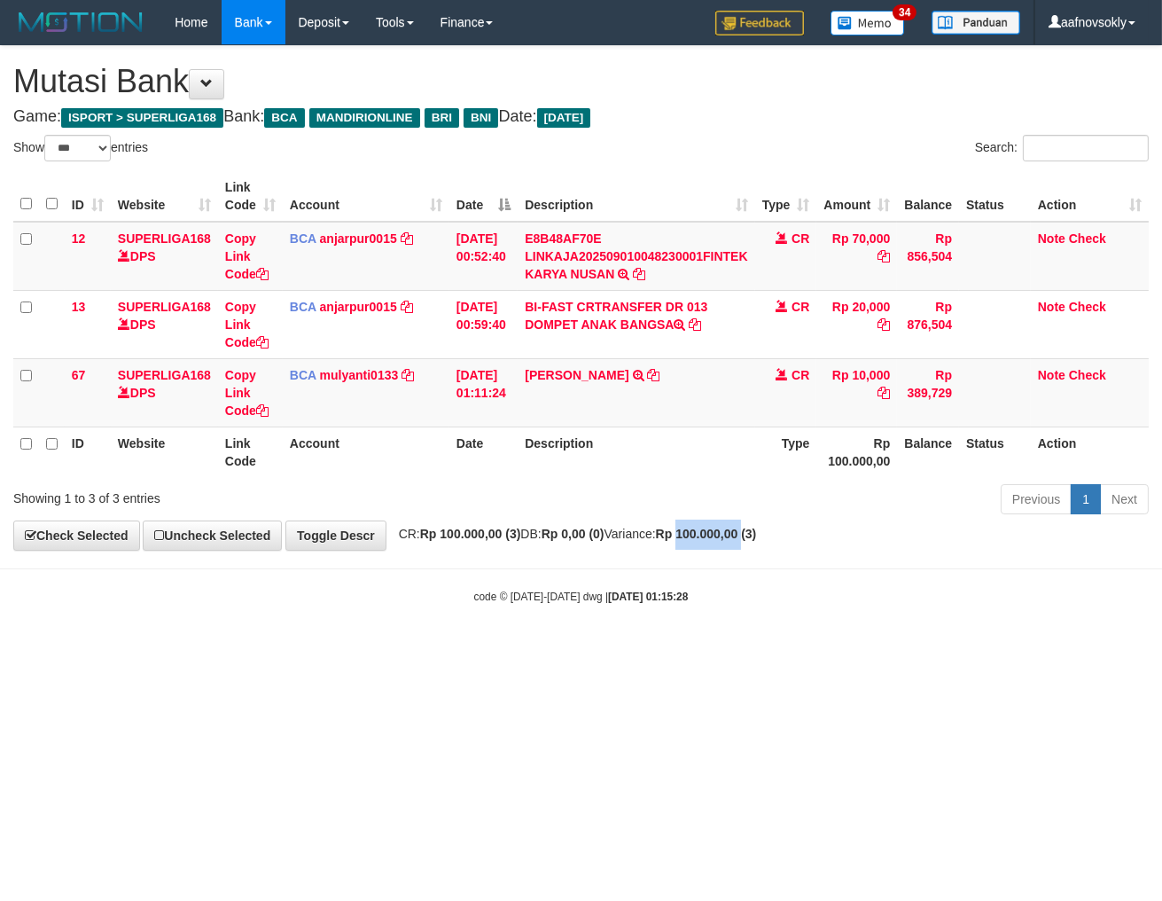
click at [757, 541] on strong "Rp 100.000,00 (3)" at bounding box center [706, 534] width 101 height 14
click at [734, 538] on strong "Rp 100.000,00 (3)" at bounding box center [706, 534] width 101 height 14
click at [710, 541] on strong "Rp 100.000,00 (3)" at bounding box center [706, 534] width 101 height 14
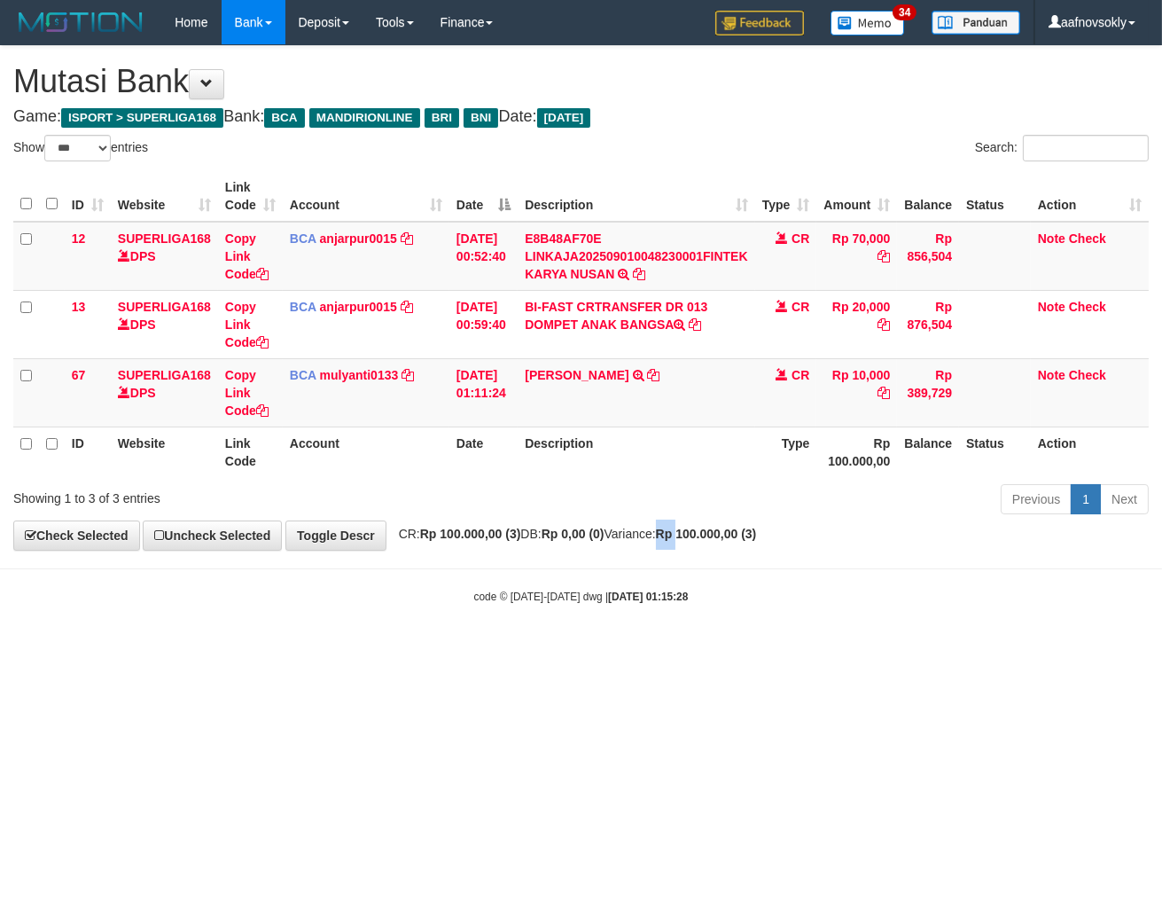
click at [710, 541] on strong "Rp 100.000,00 (3)" at bounding box center [706, 534] width 101 height 14
click at [686, 545] on div "**********" at bounding box center [581, 298] width 1162 height 504
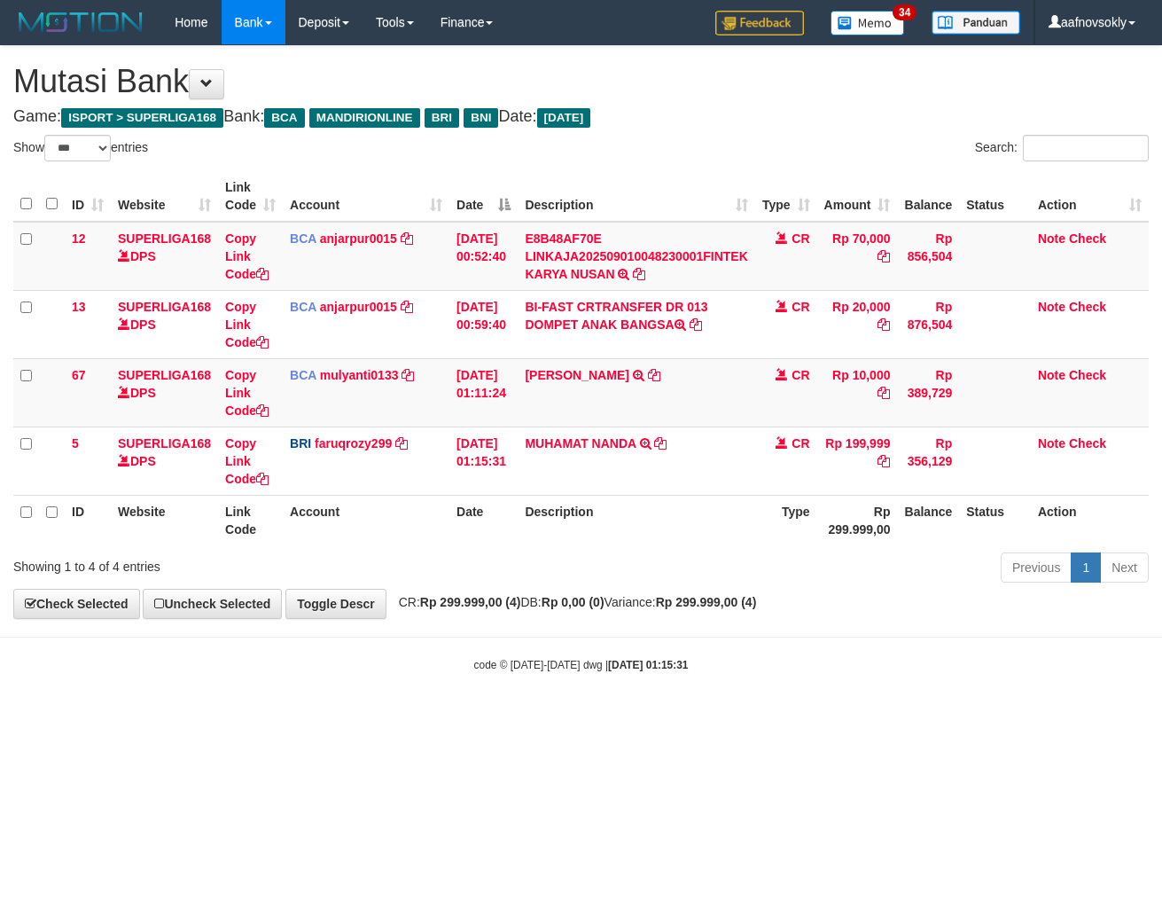
select select "***"
click at [585, 516] on th "Description" at bounding box center [636, 520] width 237 height 51
select select "***"
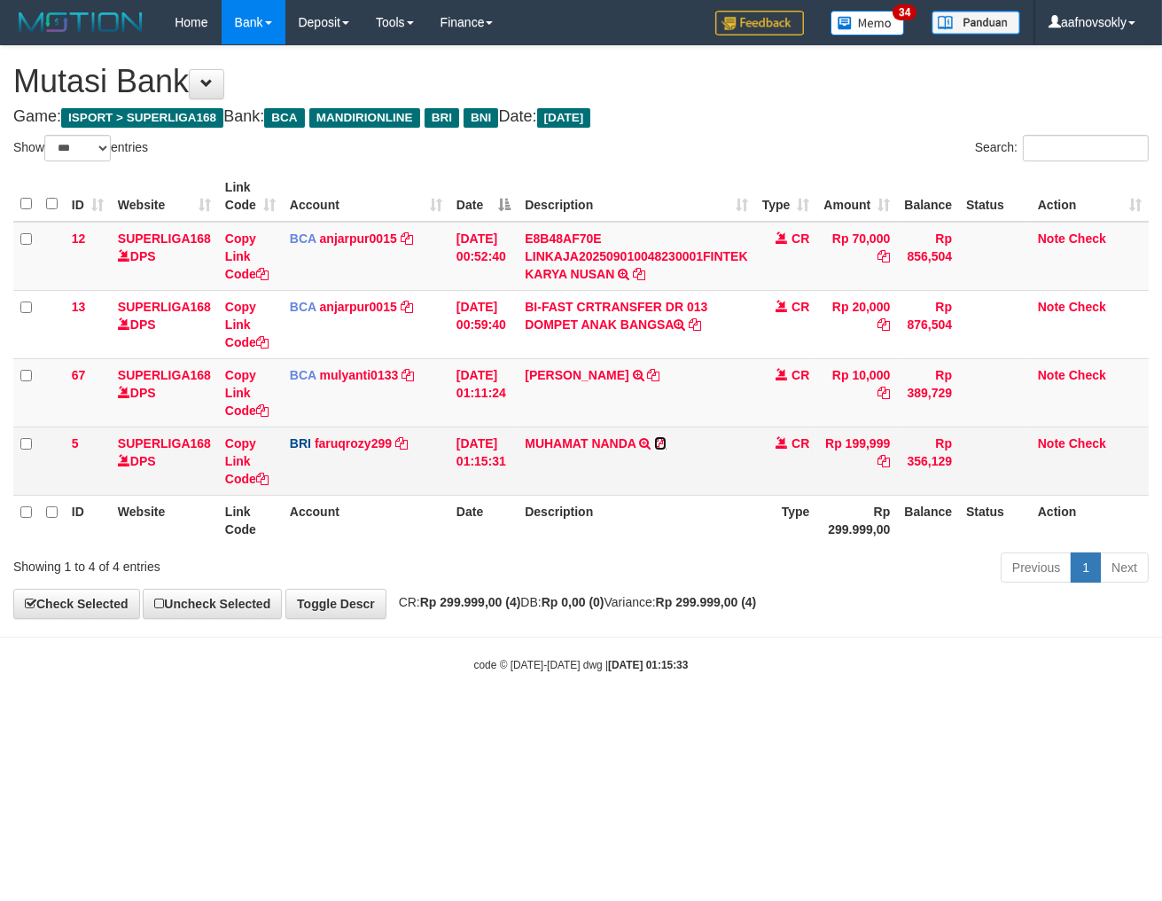
click at [667, 438] on icon at bounding box center [660, 443] width 12 height 12
drag, startPoint x: 671, startPoint y: 438, endPoint x: 793, endPoint y: 462, distance: 123.8
click at [667, 438] on icon at bounding box center [660, 443] width 12 height 12
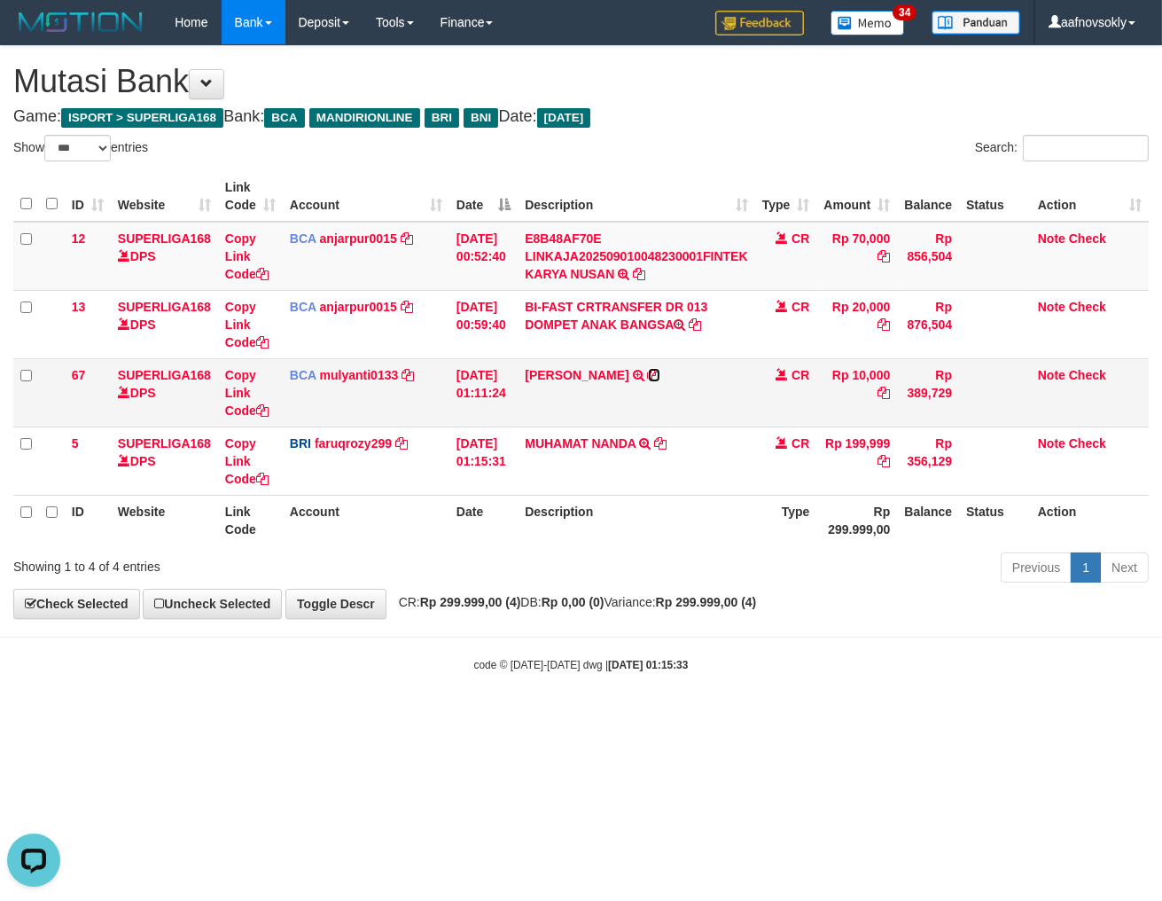
click at [660, 373] on icon at bounding box center [654, 375] width 12 height 12
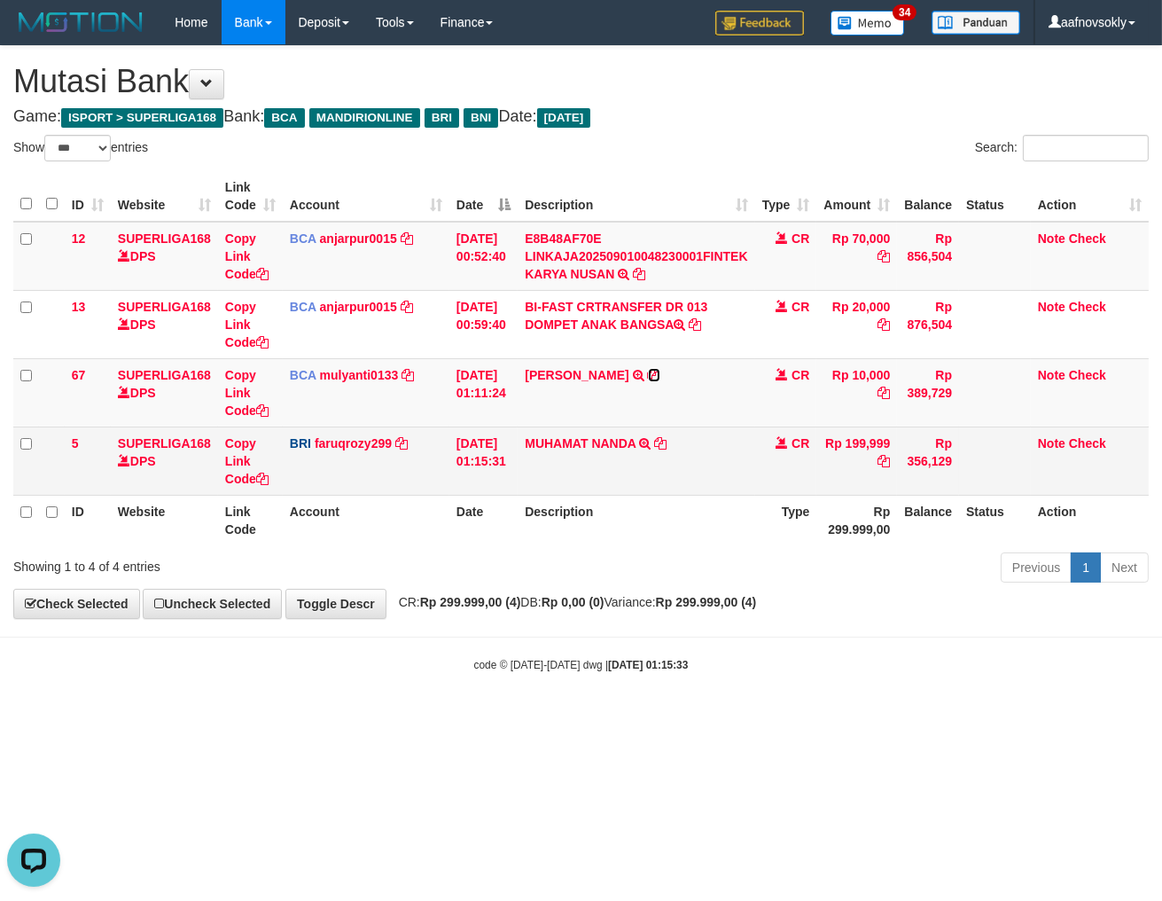
drag, startPoint x: 660, startPoint y: 373, endPoint x: 1053, endPoint y: 464, distance: 403.9
click at [683, 378] on td "WAHYU HIDAYAT TRSF E-BANKING CR 0109/FTSCY/WS95031 10000.00WAHYU HIDAYAT" at bounding box center [636, 392] width 237 height 68
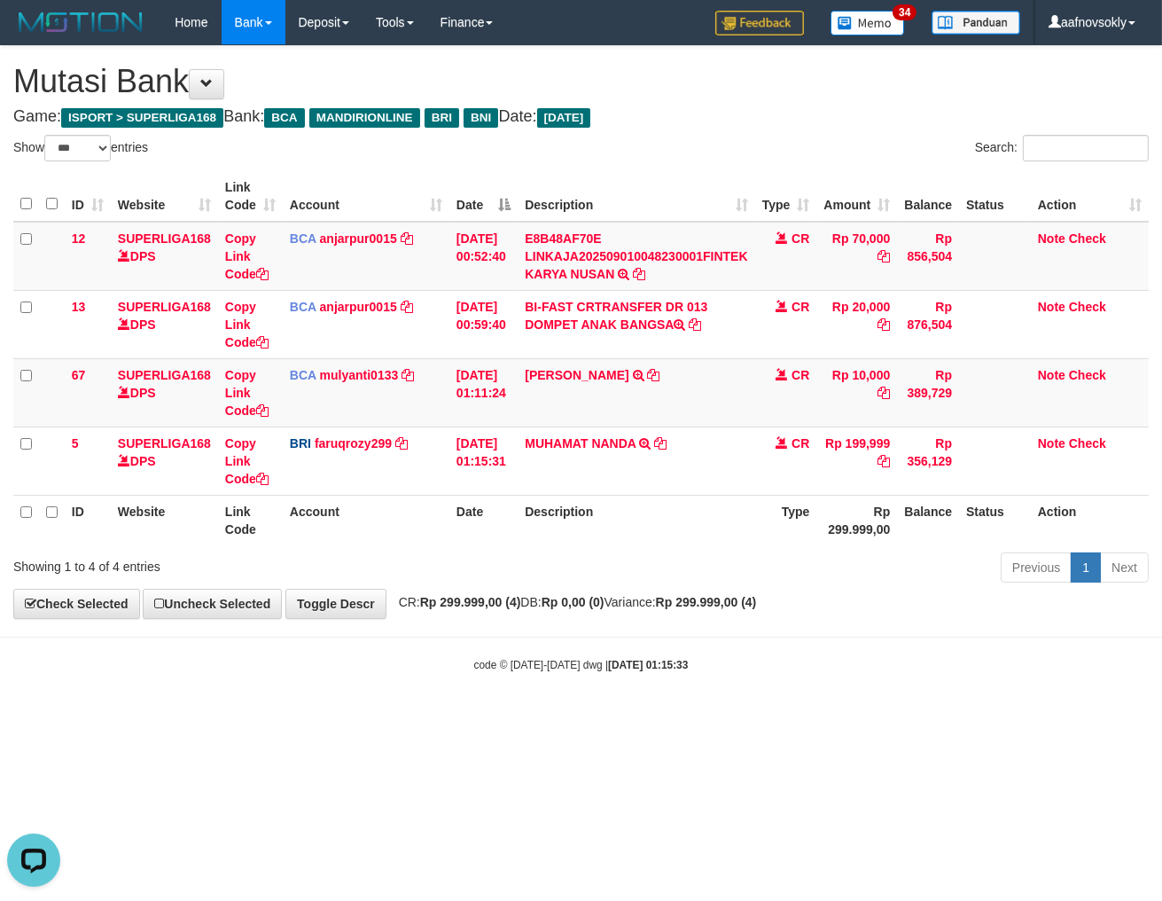
drag, startPoint x: 636, startPoint y: 691, endPoint x: 663, endPoint y: 679, distance: 30.2
click at [636, 691] on body "Toggle navigation Home Bank Account List Load By Website Group [ISPORT] SUPERLI…" at bounding box center [581, 358] width 1162 height 717
click at [624, 624] on body "Toggle navigation Home Bank Account List Load By Website Group [ISPORT] SUPERLI…" at bounding box center [581, 358] width 1162 height 717
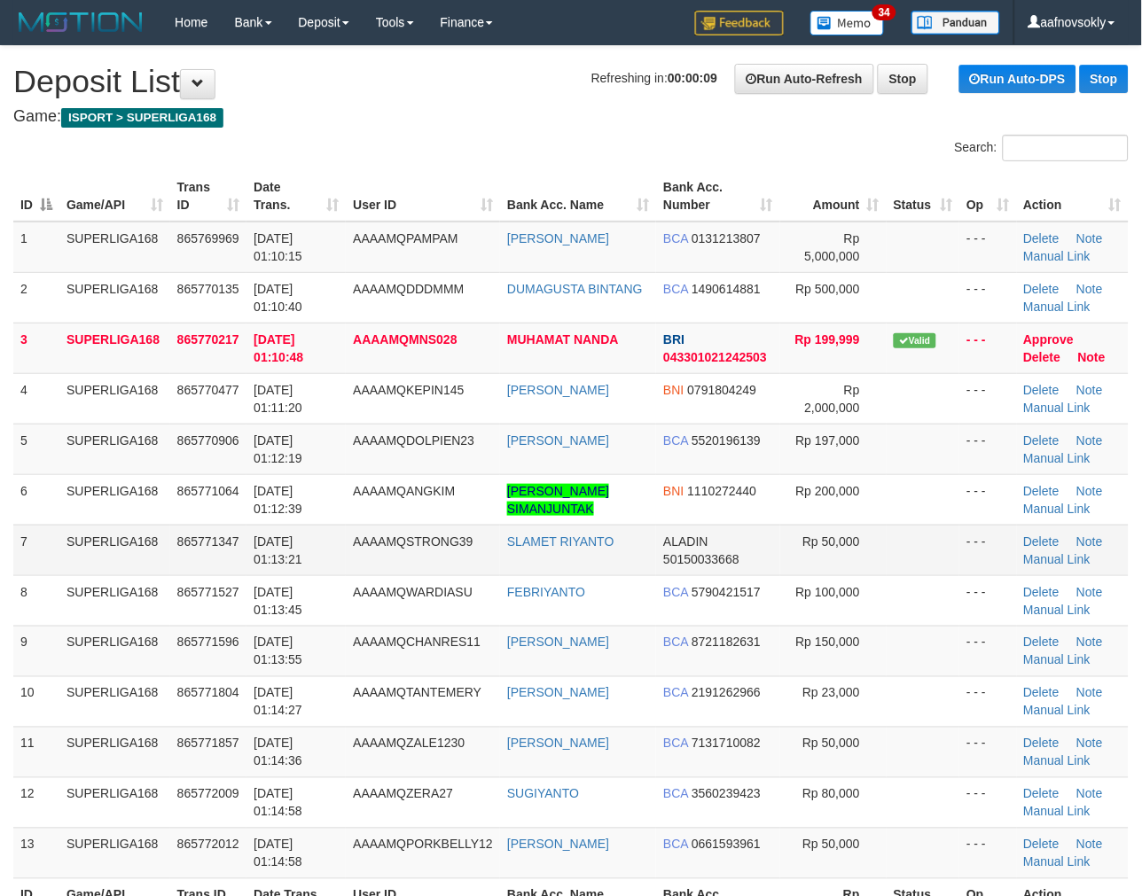
click at [167, 543] on td "SUPERLIGA168" at bounding box center [114, 550] width 111 height 51
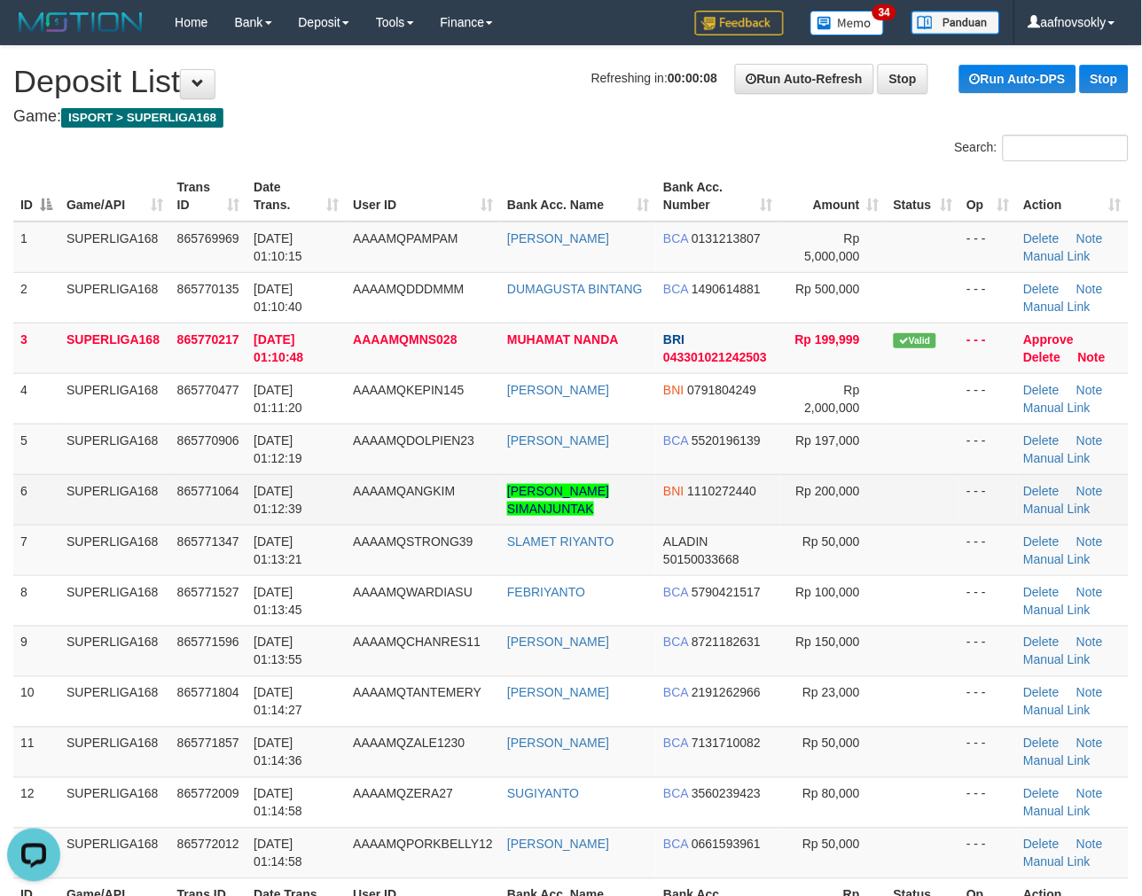
click at [250, 510] on td "01/09/2025 01:12:39" at bounding box center [295, 499] width 99 height 51
click at [250, 510] on td "[DATE] 01:12:39" at bounding box center [295, 499] width 99 height 51
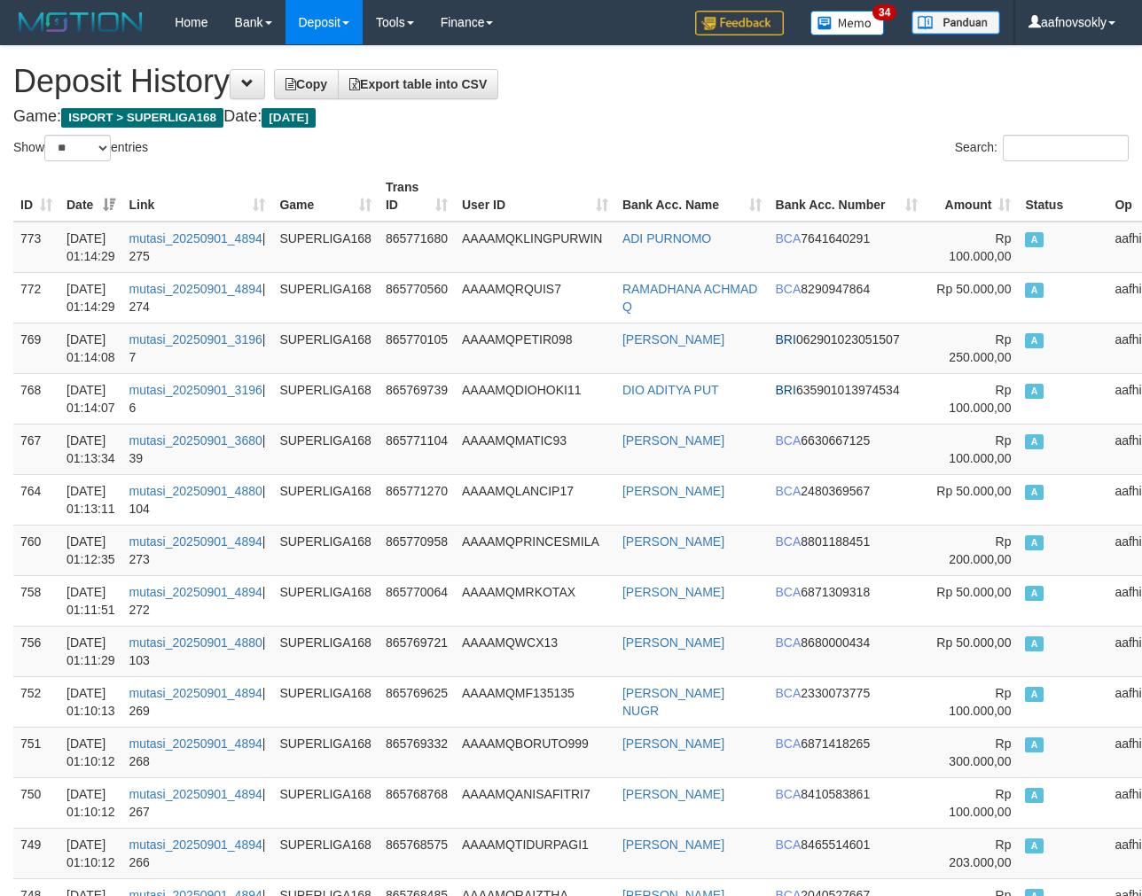
select select "**"
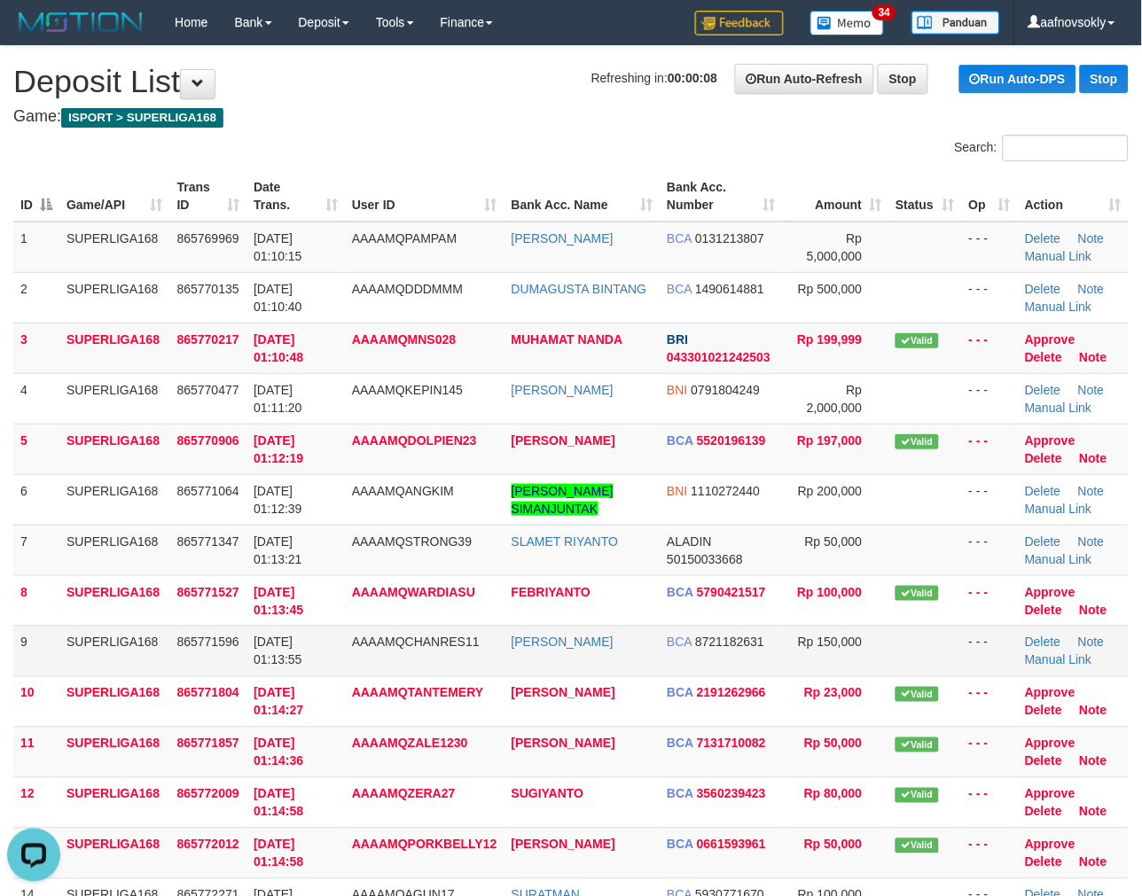
click at [372, 652] on td "AAAAMQCHANRES11" at bounding box center [425, 651] width 160 height 51
click at [1051, 555] on link "Manual Link" at bounding box center [1058, 559] width 67 height 14
click at [322, 750] on td "01/09/2025 01:14:36" at bounding box center [295, 752] width 98 height 51
drag, startPoint x: 311, startPoint y: 750, endPoint x: 296, endPoint y: 749, distance: 15.1
click at [308, 749] on td "01/09/2025 01:14:36" at bounding box center [295, 752] width 98 height 51
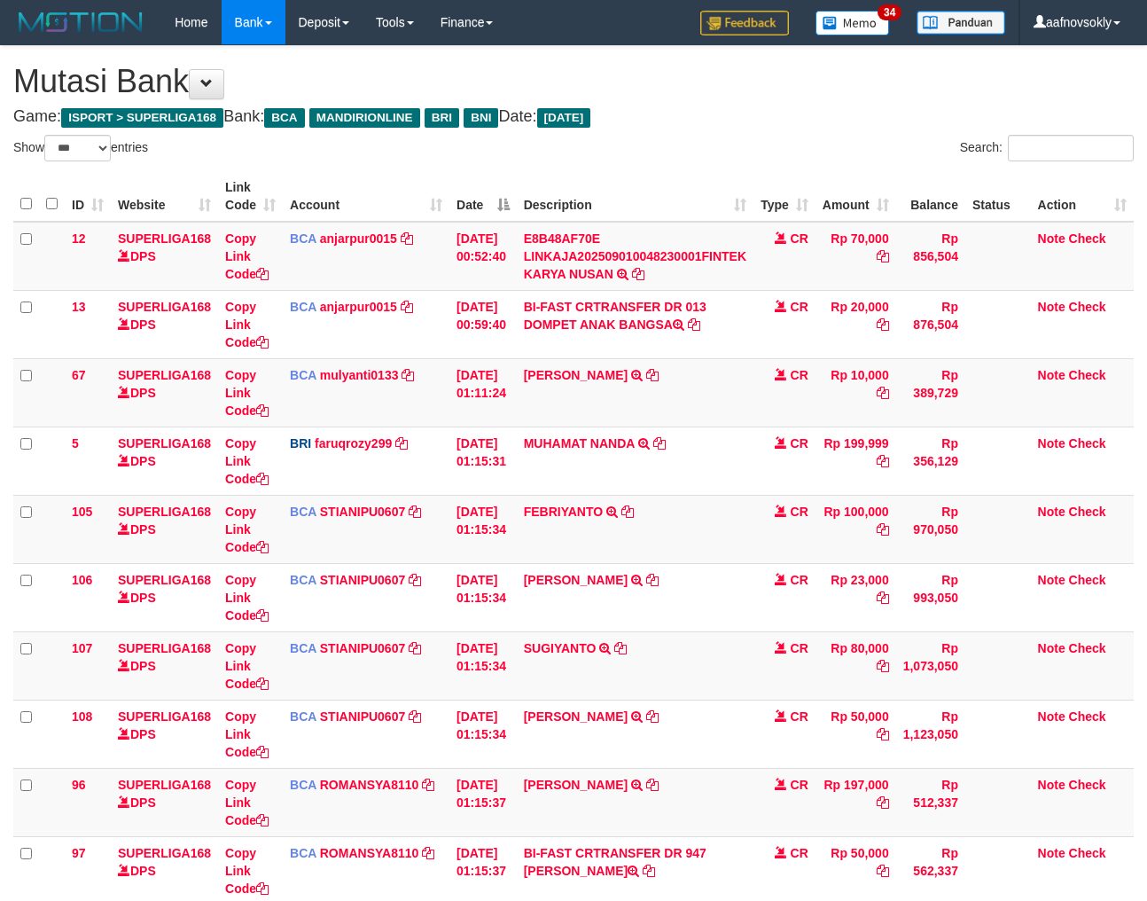
select select "***"
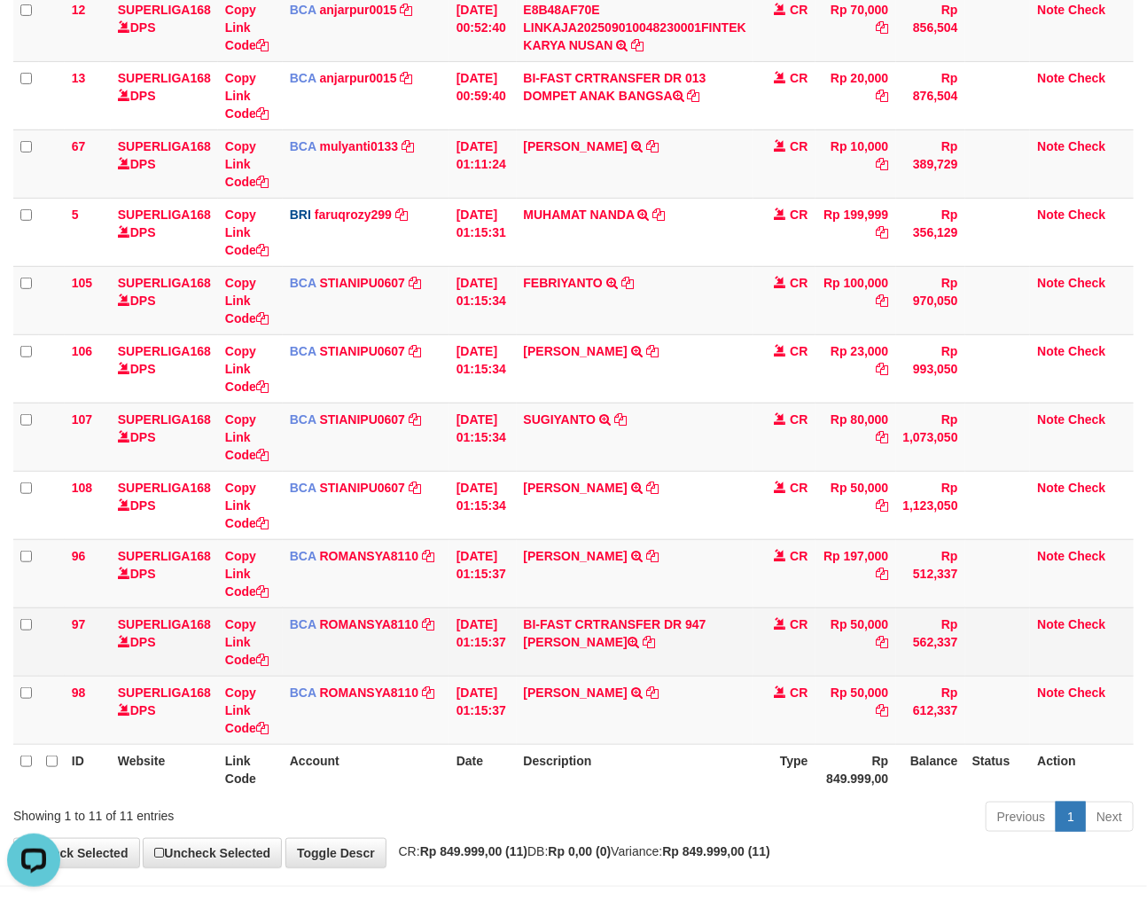
drag, startPoint x: 527, startPoint y: 638, endPoint x: 641, endPoint y: 644, distance: 113.6
click at [633, 644] on td "BI-FAST CRTRANSFER DR 947 SLAMET RIYANTO" at bounding box center [635, 641] width 237 height 68
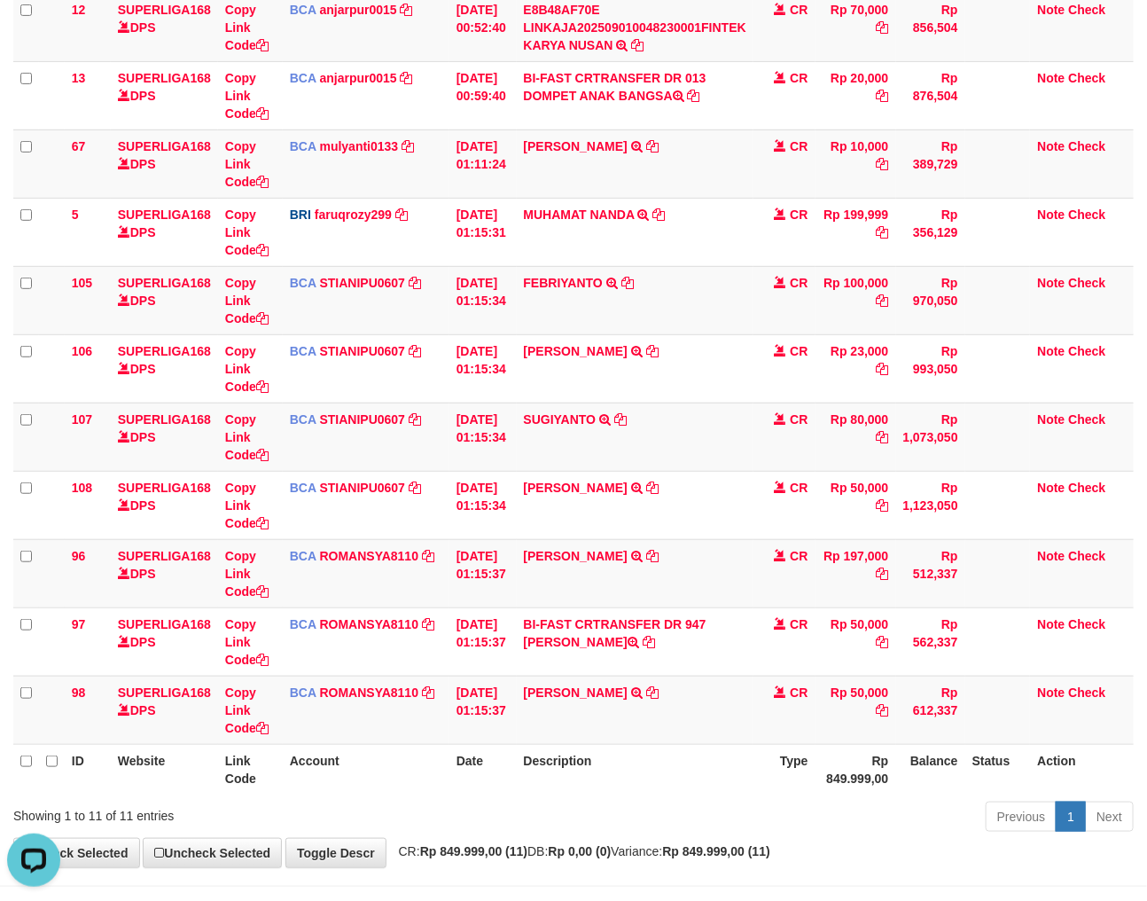
copy td "SLAMET RIYANT"
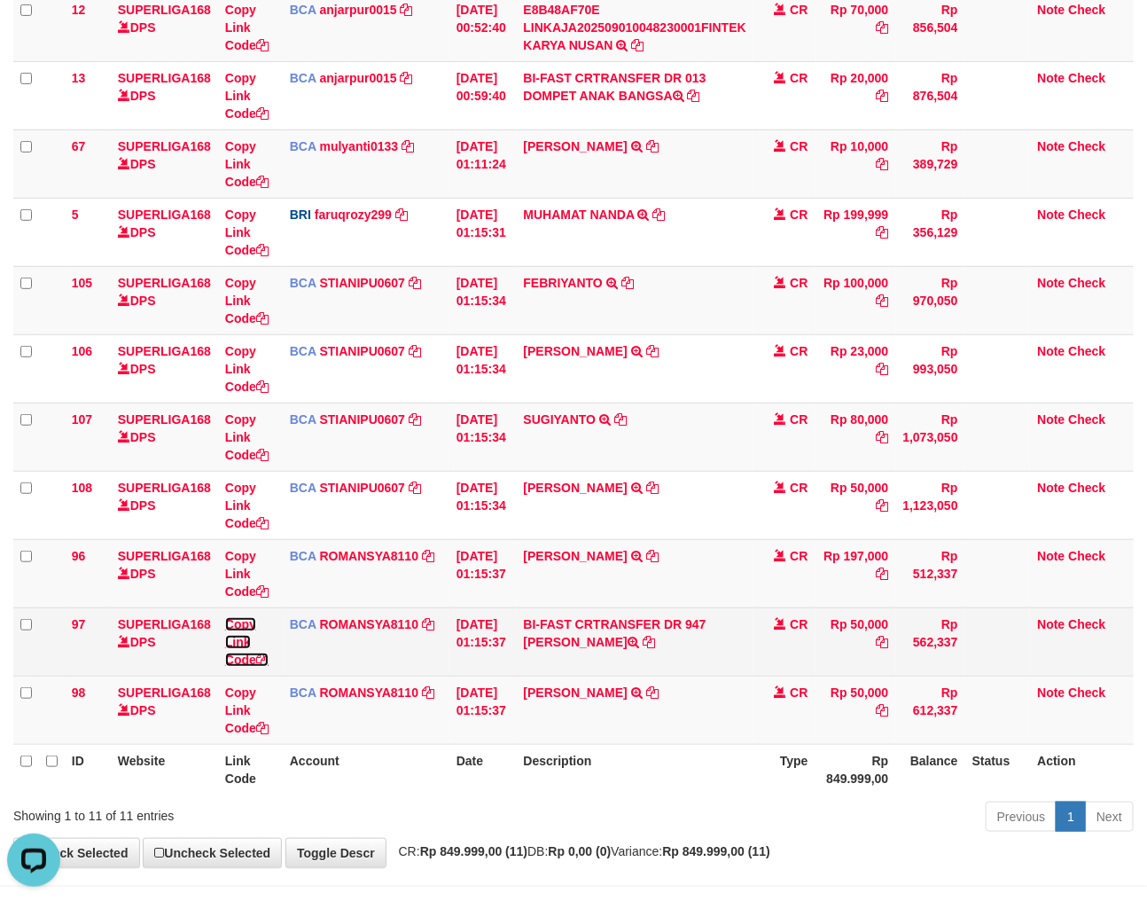
click at [262, 656] on icon at bounding box center [262, 659] width 12 height 12
copy td "SLAMET RIYANT"
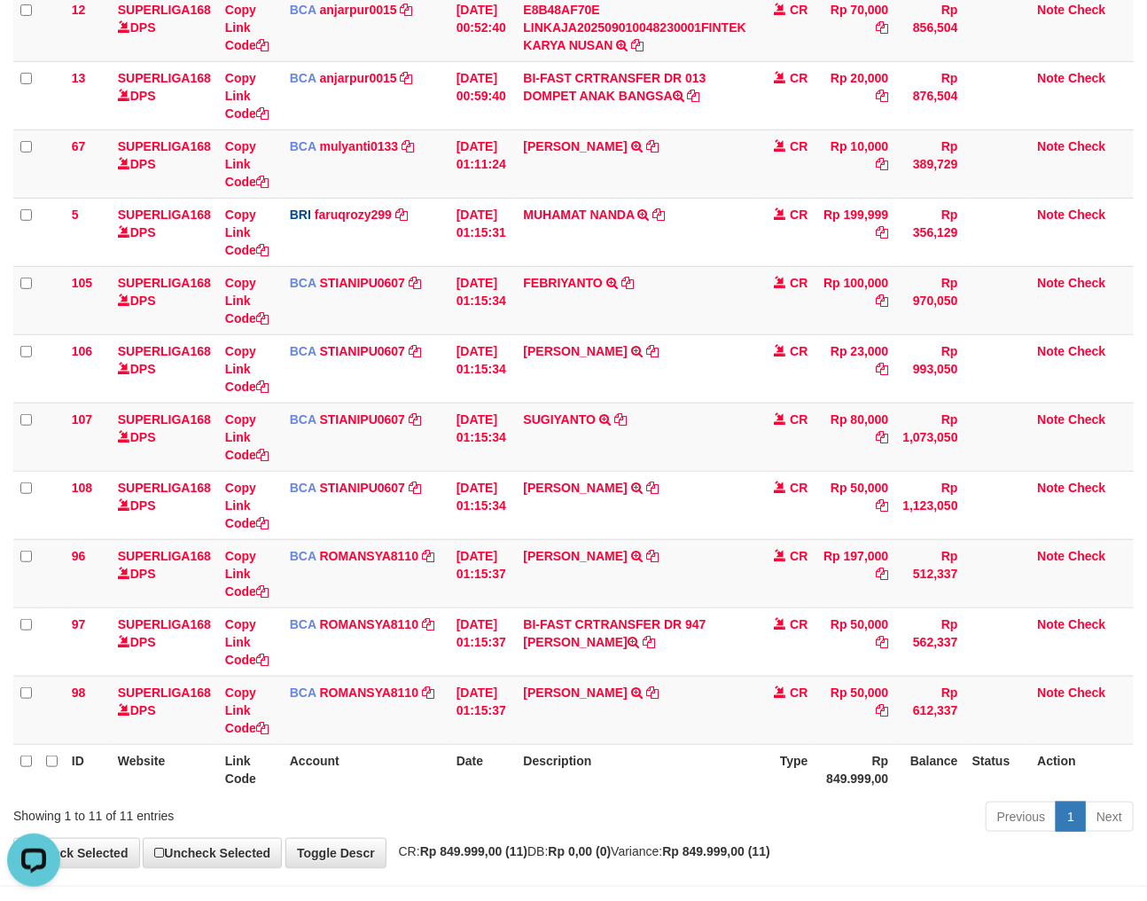
scroll to position [243, 0]
click at [750, 819] on div "Previous 1 Next" at bounding box center [812, 819] width 643 height 38
click at [649, 690] on icon at bounding box center [652, 692] width 12 height 12
click at [650, 690] on icon at bounding box center [652, 692] width 12 height 12
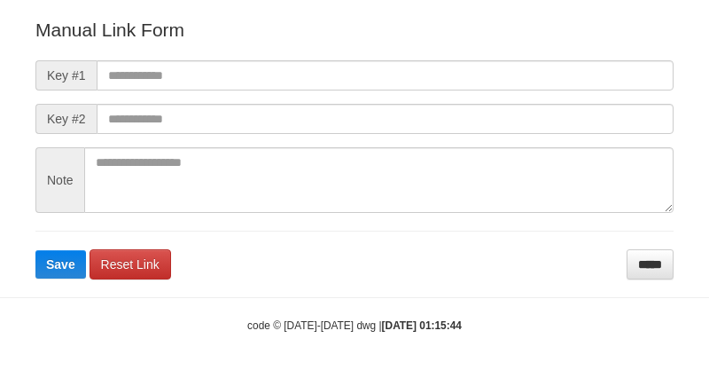
scroll to position [215, 0]
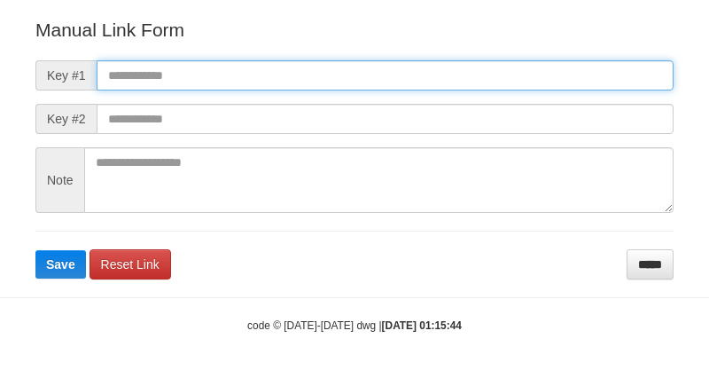
drag, startPoint x: 237, startPoint y: 75, endPoint x: 135, endPoint y: 139, distance: 120.3
click at [233, 78] on input "text" at bounding box center [385, 75] width 577 height 30
paste input "**********"
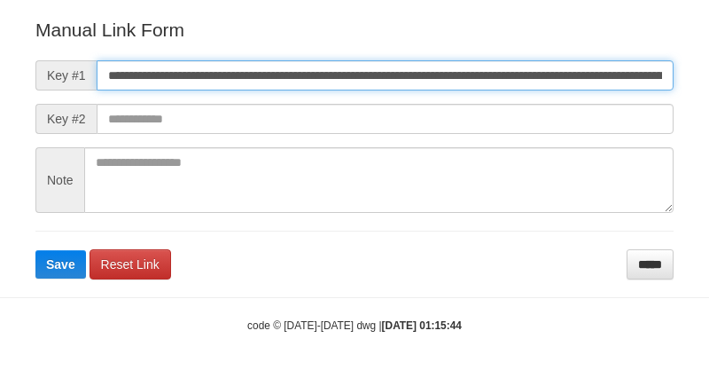
scroll to position [0, 1048]
type input "**********"
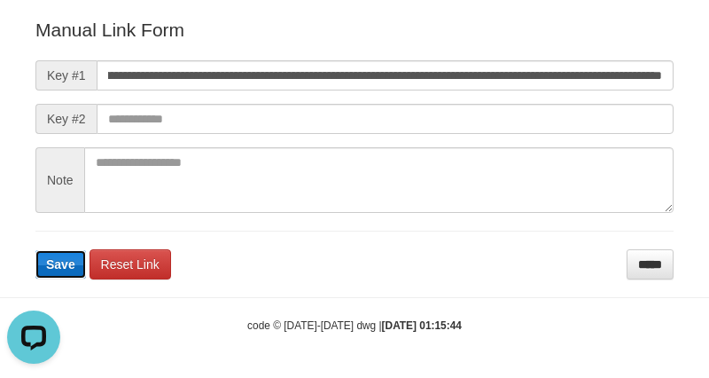
scroll to position [0, 0]
drag, startPoint x: 53, startPoint y: 272, endPoint x: 67, endPoint y: 298, distance: 29.4
click at [53, 273] on button "Save" at bounding box center [60, 264] width 51 height 28
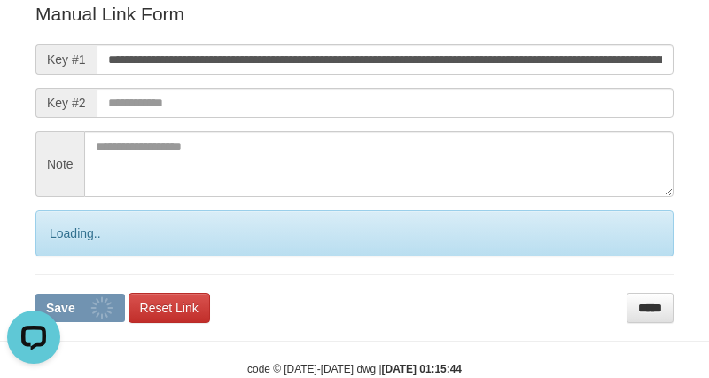
click at [74, 325] on div at bounding box center [37, 340] width 74 height 74
click at [77, 322] on button "Save" at bounding box center [80, 307] width 90 height 28
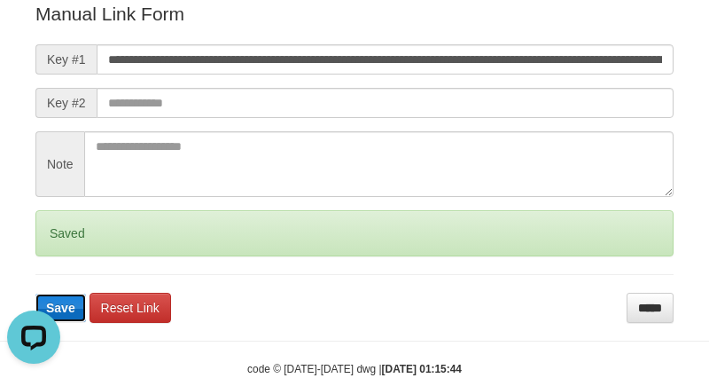
click at [77, 322] on button "Save" at bounding box center [60, 307] width 51 height 28
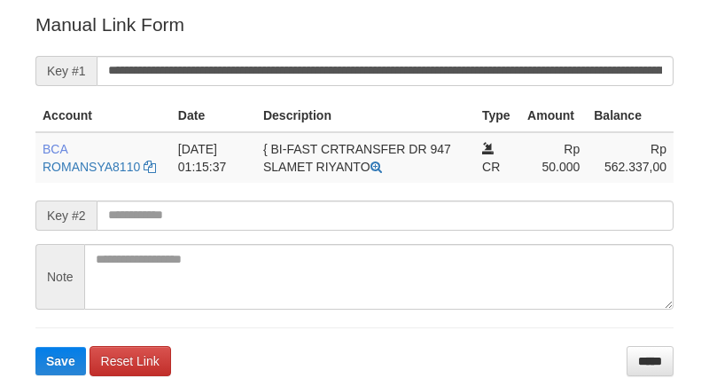
scroll to position [461, 0]
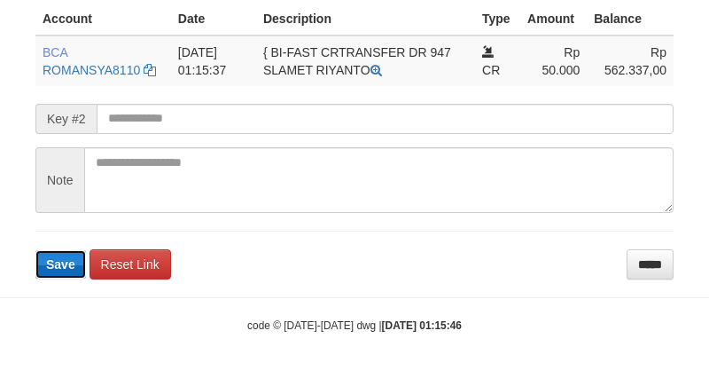
drag, startPoint x: 67, startPoint y: 264, endPoint x: 68, endPoint y: 321, distance: 56.7
click at [68, 266] on span "Save" at bounding box center [60, 264] width 29 height 14
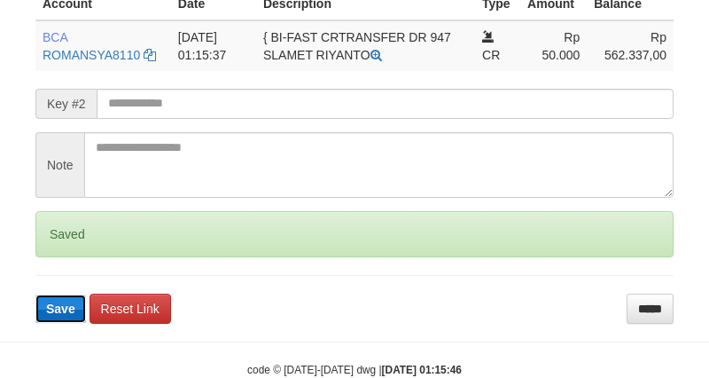
click at [72, 313] on button "Save" at bounding box center [60, 308] width 51 height 28
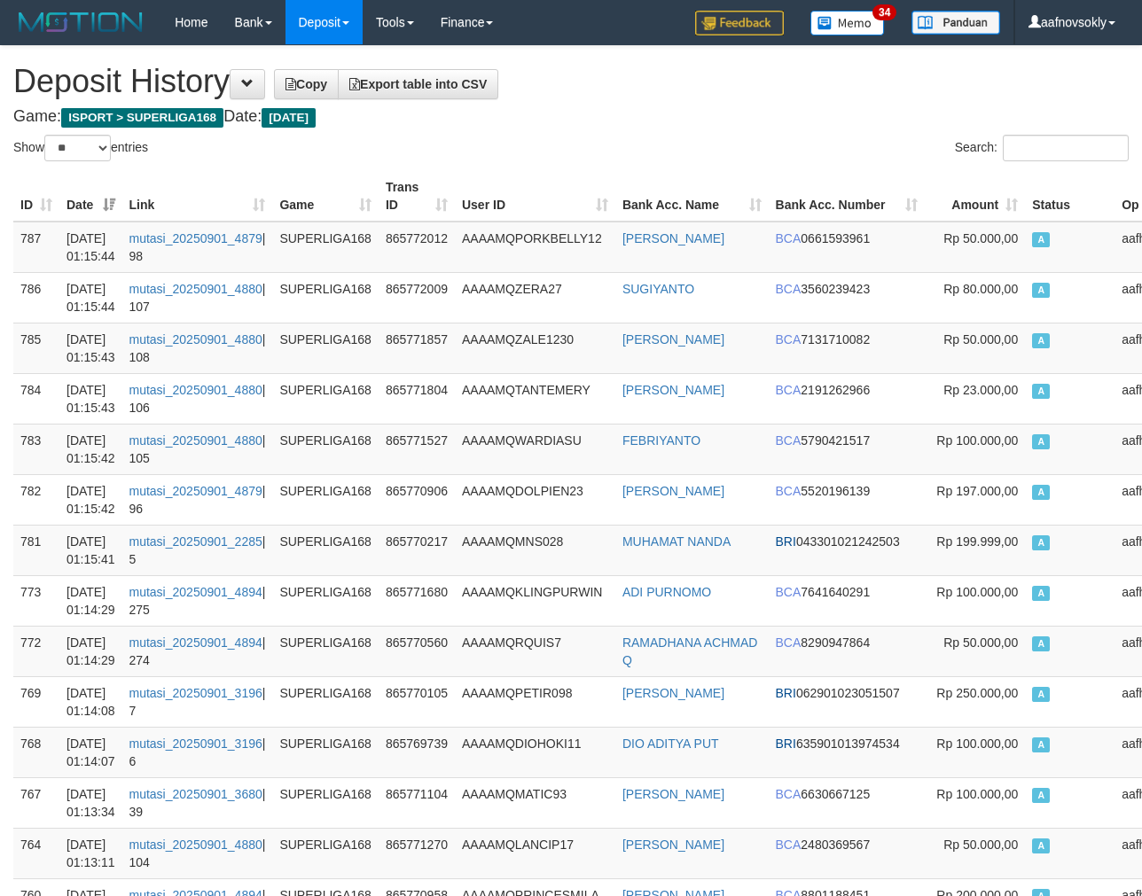
select select "**"
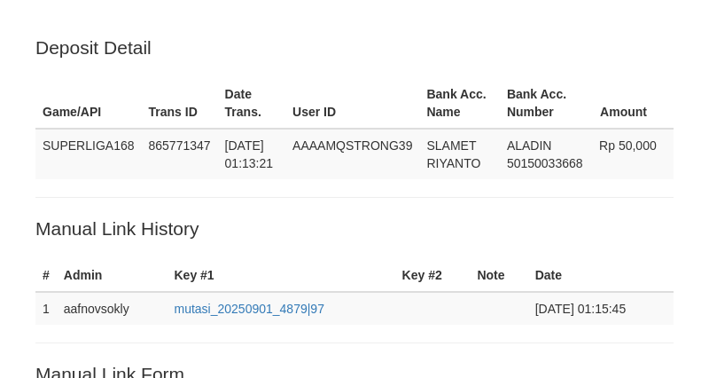
scroll to position [461, 0]
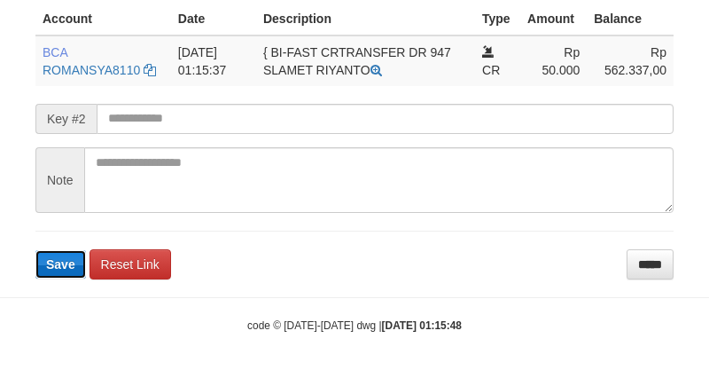
click at [65, 269] on button "Save" at bounding box center [60, 264] width 51 height 28
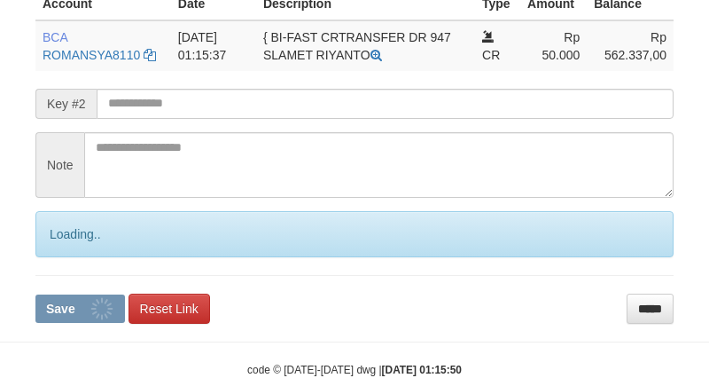
scroll to position [461, 0]
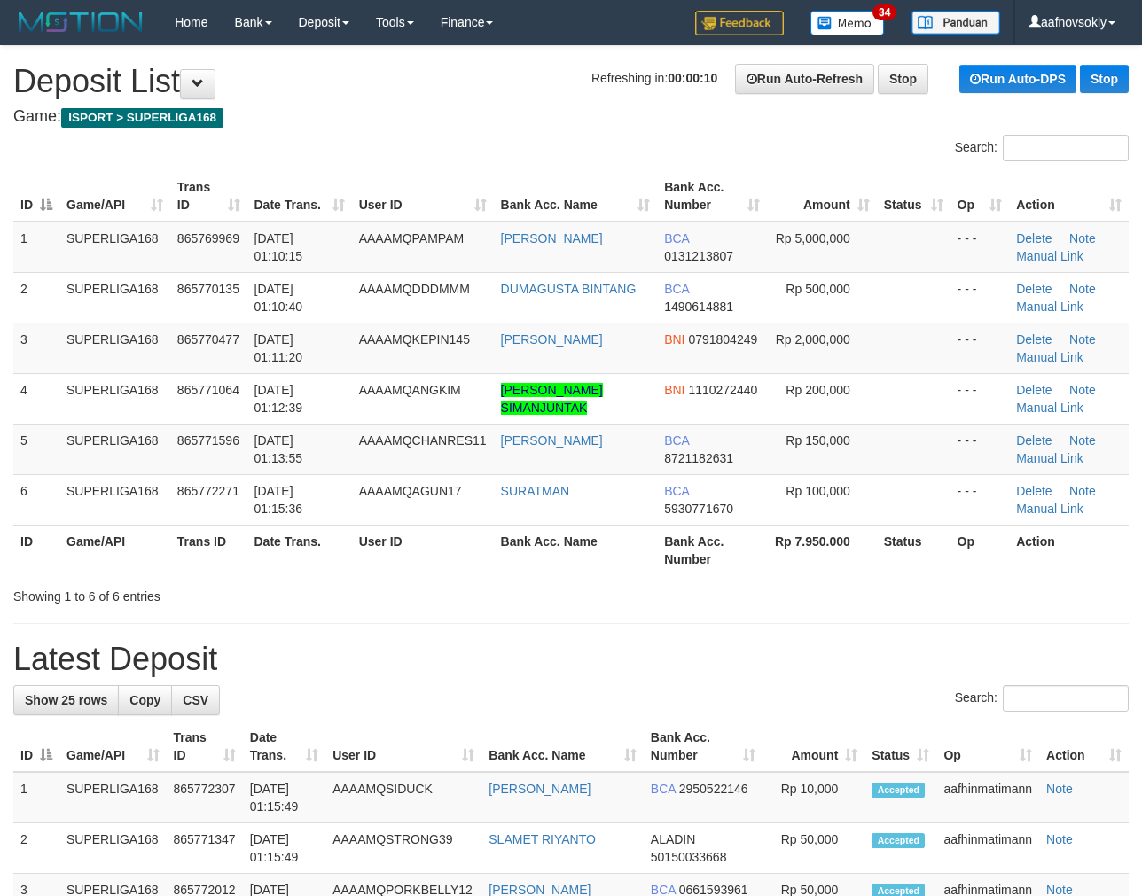
click at [466, 649] on h1 "Latest Deposit" at bounding box center [570, 659] width 1115 height 35
click at [614, 600] on div "Showing 1 to 6 of 6 entries" at bounding box center [571, 593] width 1142 height 25
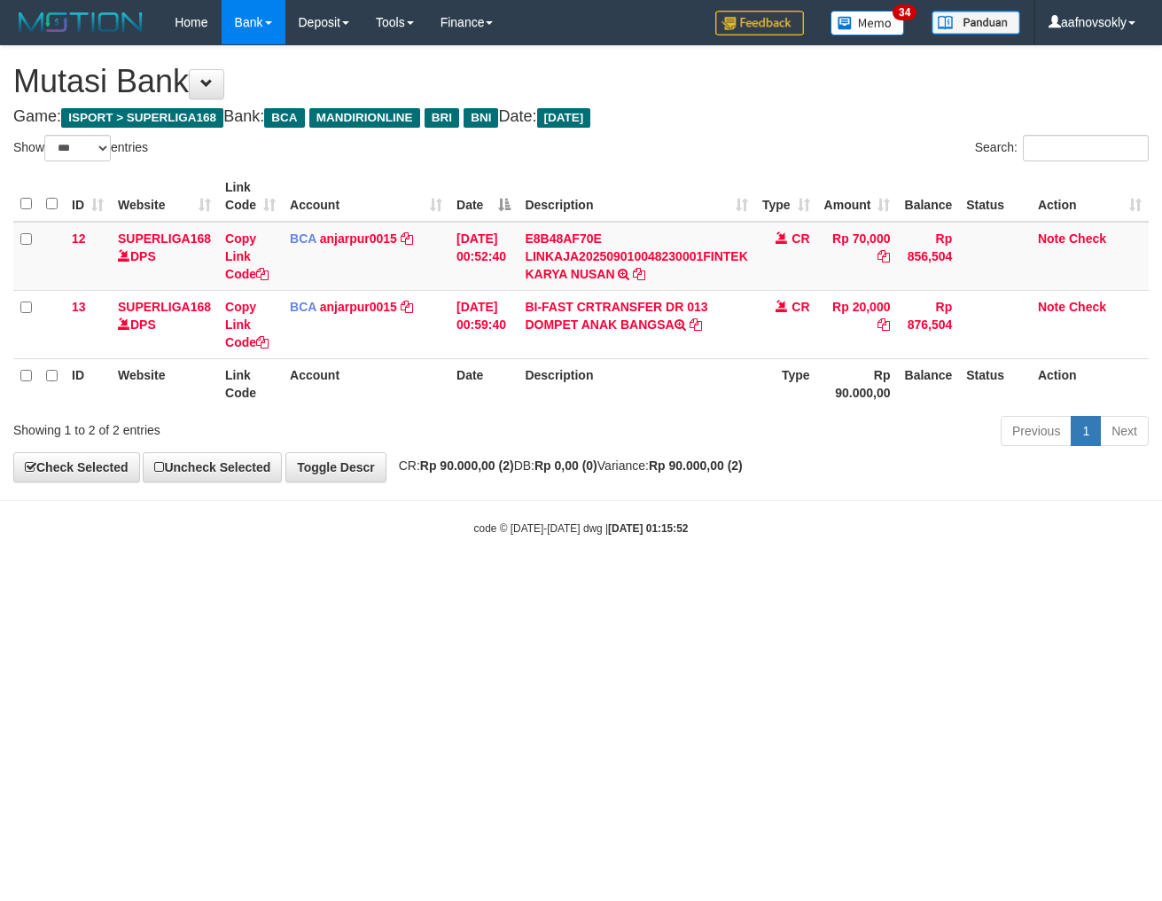
select select "***"
click at [678, 581] on html "Toggle navigation Home Bank Account List Load By Website Group [ISPORT] SUPERLI…" at bounding box center [581, 290] width 1162 height 581
click at [689, 581] on html "Toggle navigation Home Bank Account List Load By Website Group [ISPORT] SUPERLI…" at bounding box center [581, 290] width 1162 height 581
drag, startPoint x: 689, startPoint y: 644, endPoint x: 1155, endPoint y: 656, distance: 466.5
click at [757, 581] on html "Toggle navigation Home Bank Account List Load By Website Group [ISPORT] SUPERLI…" at bounding box center [581, 290] width 1162 height 581
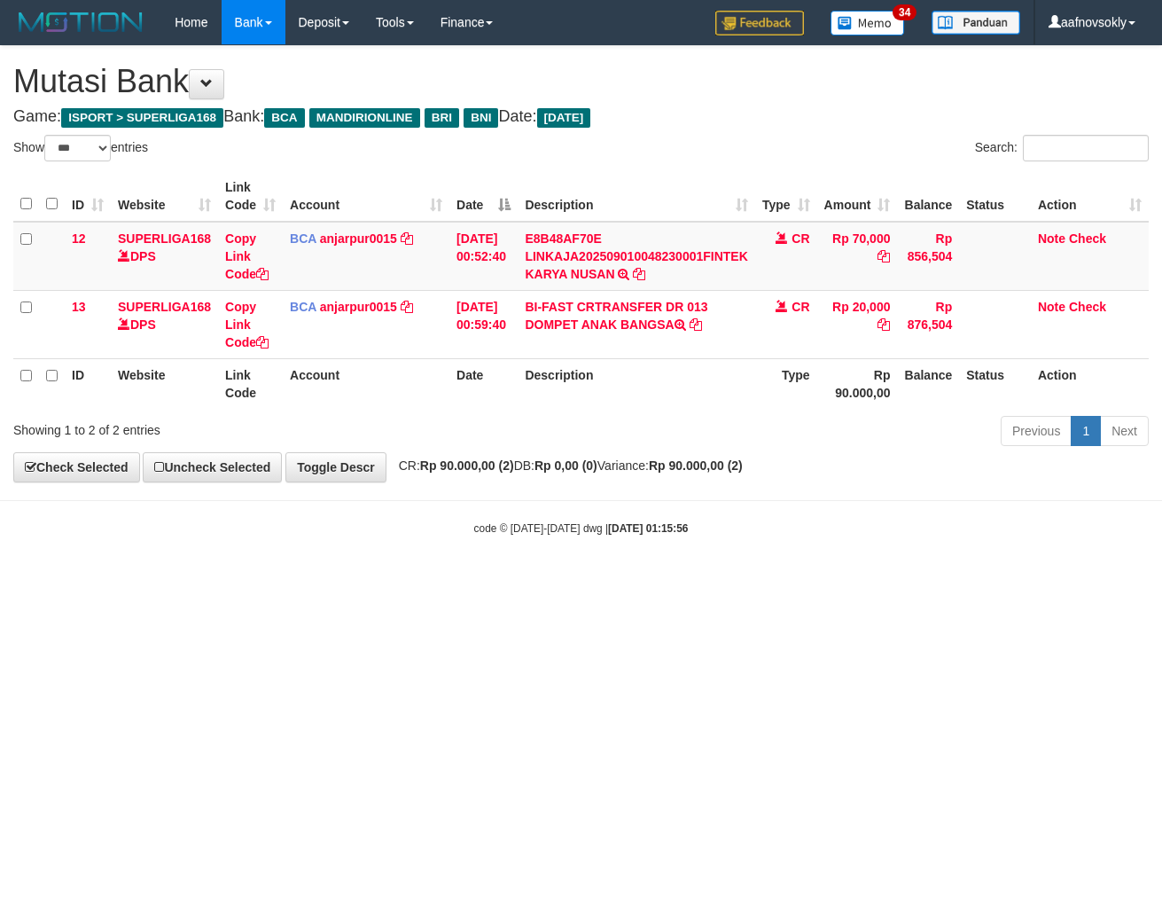
select select "***"
click at [607, 581] on html "Toggle navigation Home Bank Account List Load By Website Group [ISPORT] SUPERLI…" at bounding box center [581, 290] width 1162 height 581
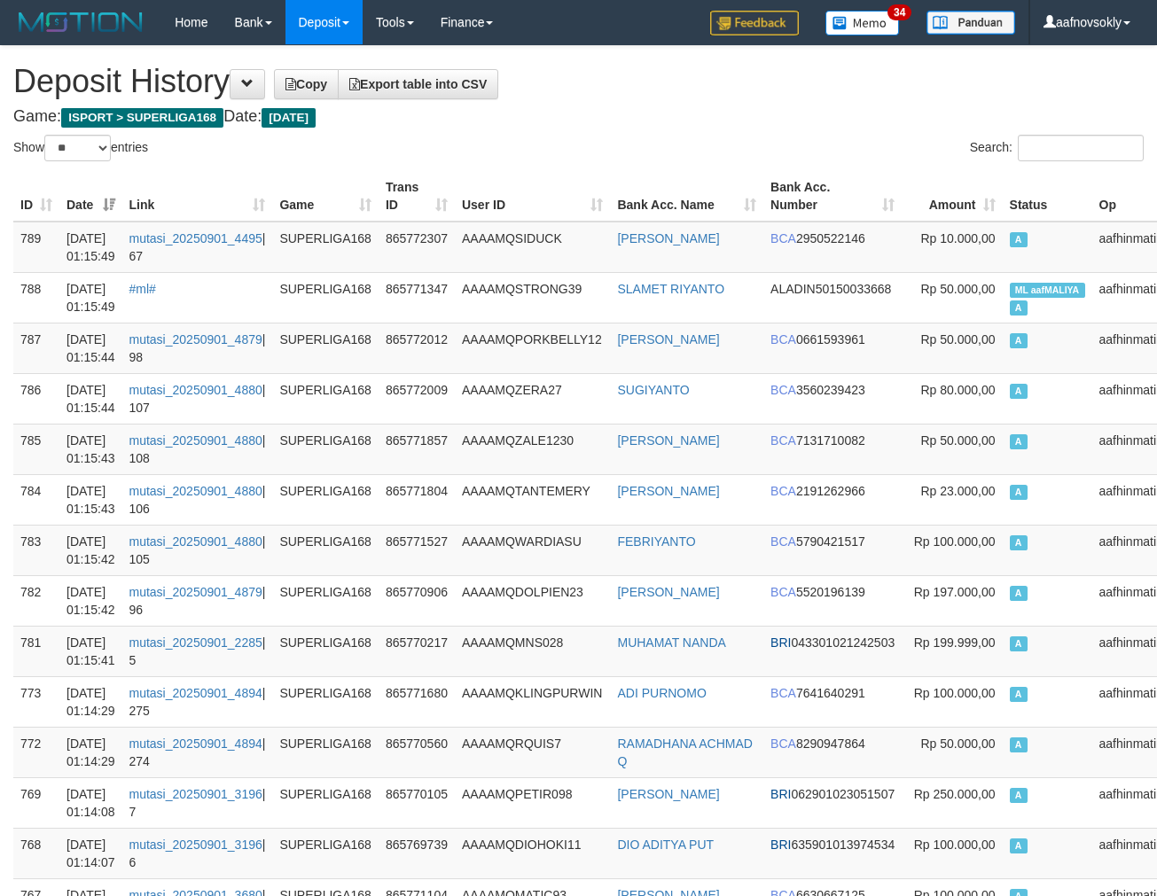
select select "**"
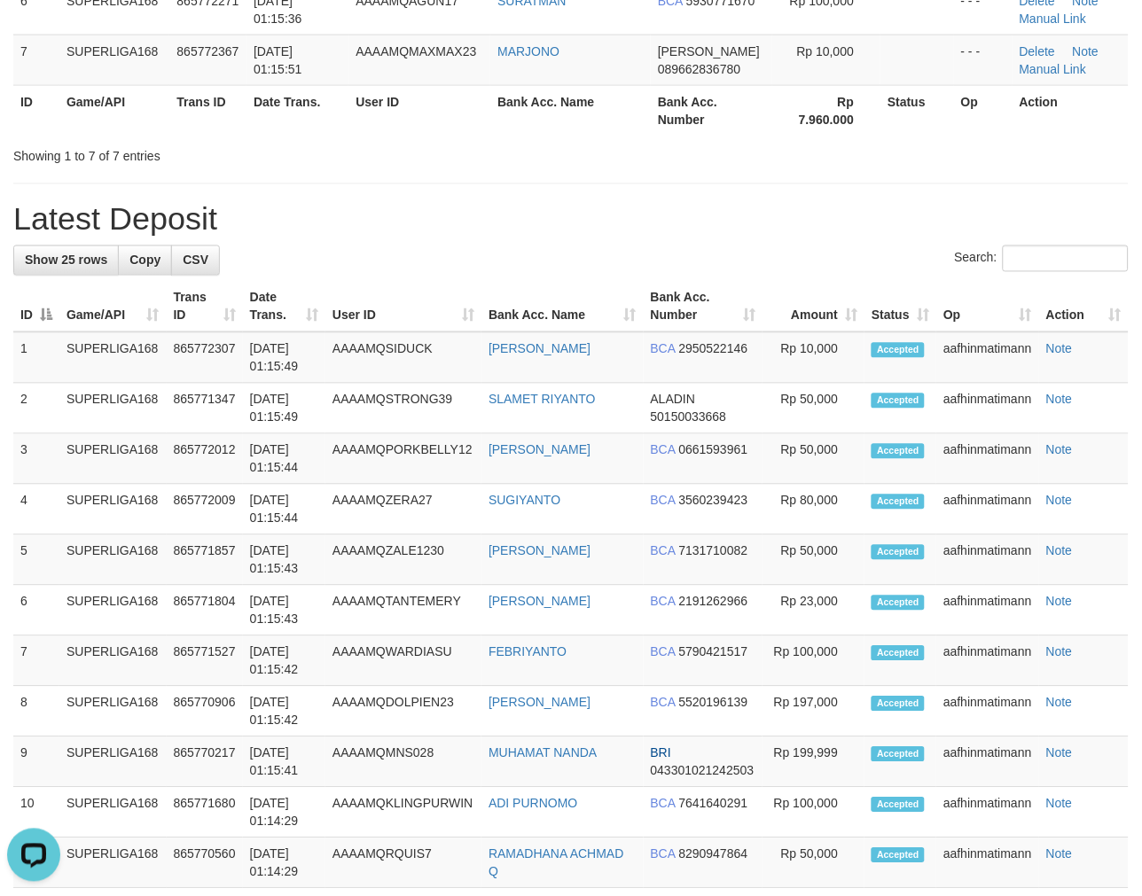
click at [577, 161] on div "Showing 1 to 7 of 7 entries" at bounding box center [571, 153] width 1142 height 25
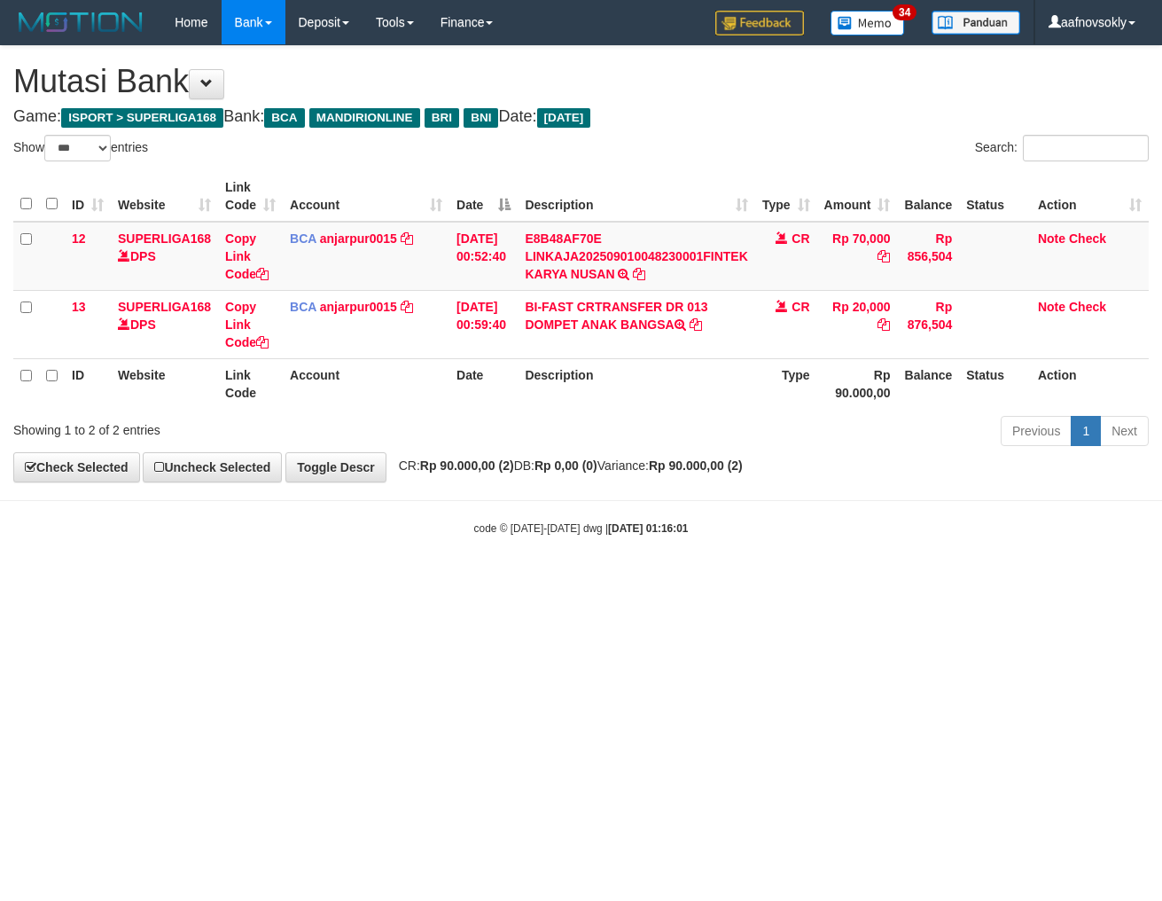
select select "***"
click at [631, 581] on html "Toggle navigation Home Bank Account List Load By Website Group [ISPORT] SUPERLI…" at bounding box center [581, 290] width 1162 height 581
drag, startPoint x: 0, startPoint y: 0, endPoint x: 631, endPoint y: 649, distance: 905.3
click at [631, 581] on html "Toggle navigation Home Bank Account List Load By Website Group [ISPORT] SUPERLI…" at bounding box center [581, 290] width 1162 height 581
click at [730, 581] on html "Toggle navigation Home Bank Account List Load By Website Group [ISPORT] SUPERLI…" at bounding box center [581, 290] width 1162 height 581
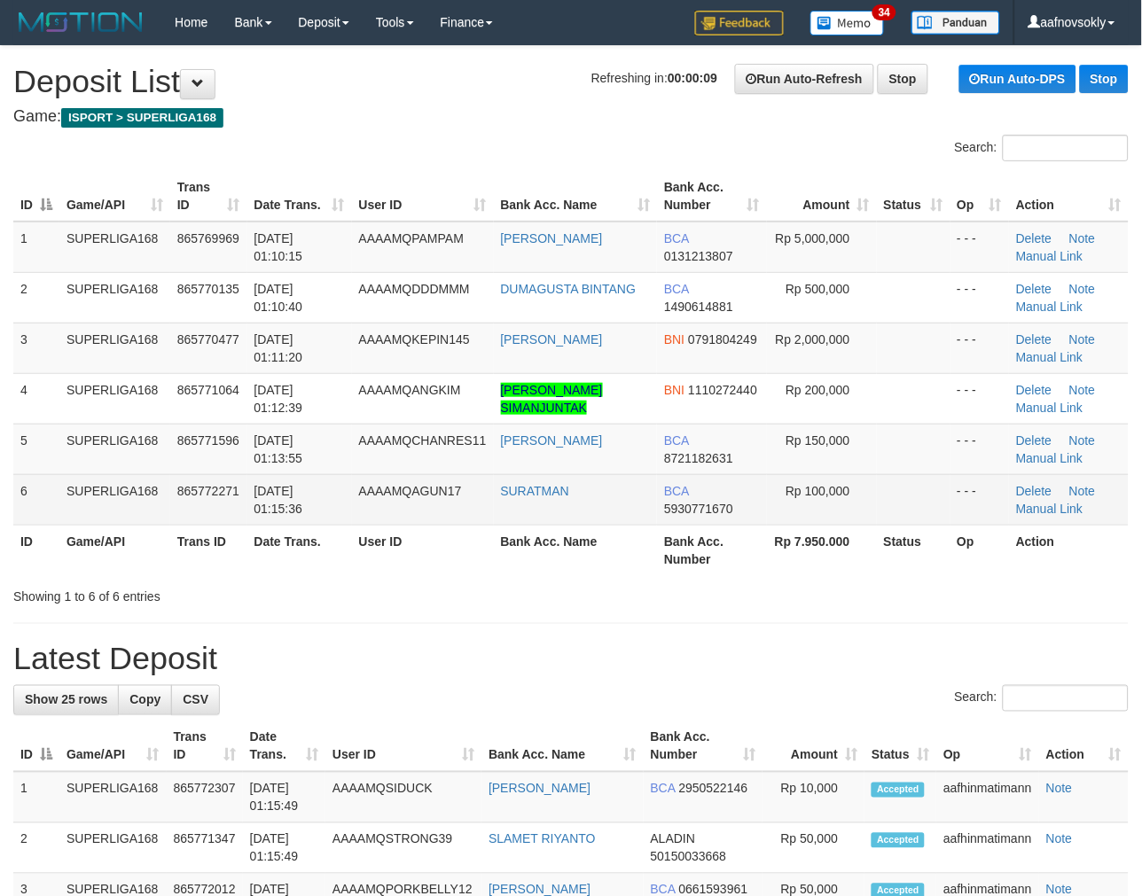
click at [527, 517] on td "SURATMAN" at bounding box center [576, 499] width 164 height 51
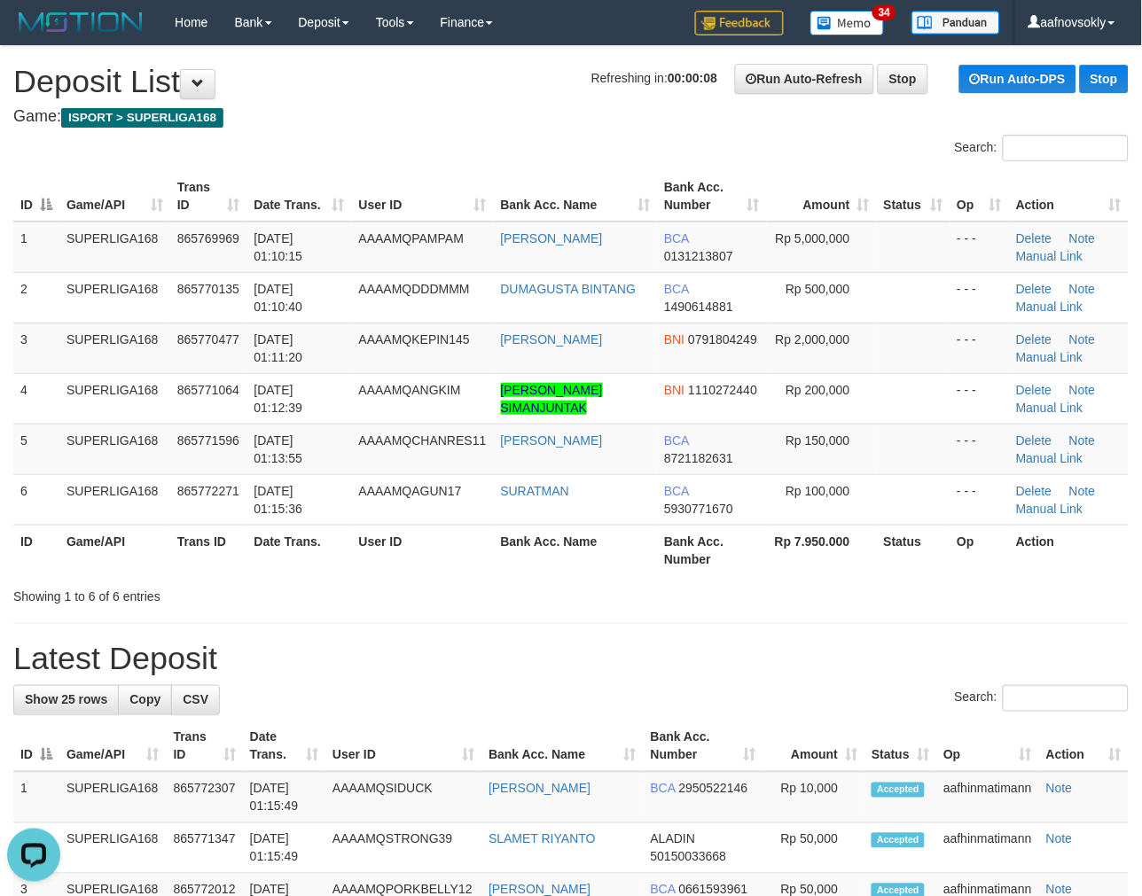
click at [509, 553] on th "Bank Acc. Name" at bounding box center [576, 550] width 164 height 51
drag, startPoint x: 509, startPoint y: 553, endPoint x: 544, endPoint y: 547, distance: 36.0
click at [511, 553] on th "Bank Acc. Name" at bounding box center [576, 550] width 164 height 51
click at [545, 544] on th "Bank Acc. Name" at bounding box center [576, 550] width 164 height 51
drag, startPoint x: 545, startPoint y: 544, endPoint x: 590, endPoint y: 544, distance: 44.3
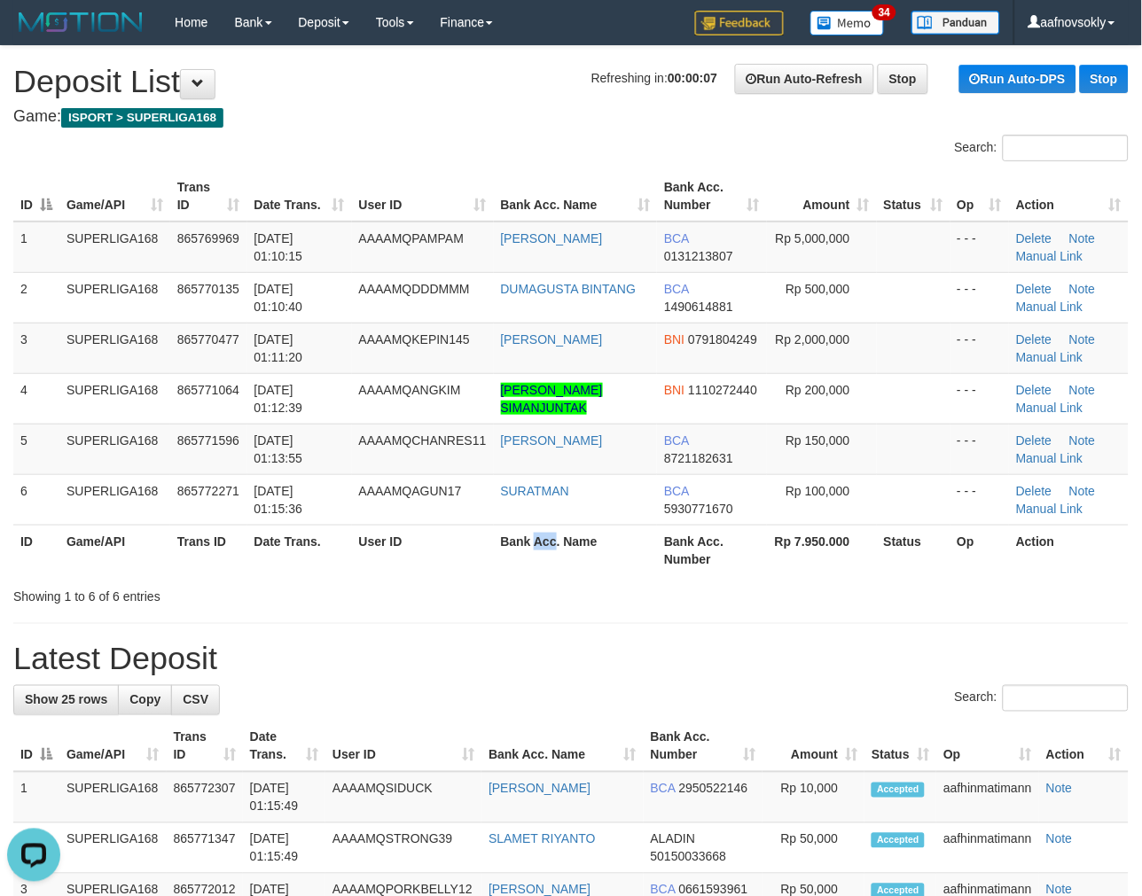
click at [551, 544] on th "Bank Acc. Name" at bounding box center [576, 550] width 164 height 51
click at [590, 543] on th "Bank Acc. Name" at bounding box center [576, 550] width 164 height 51
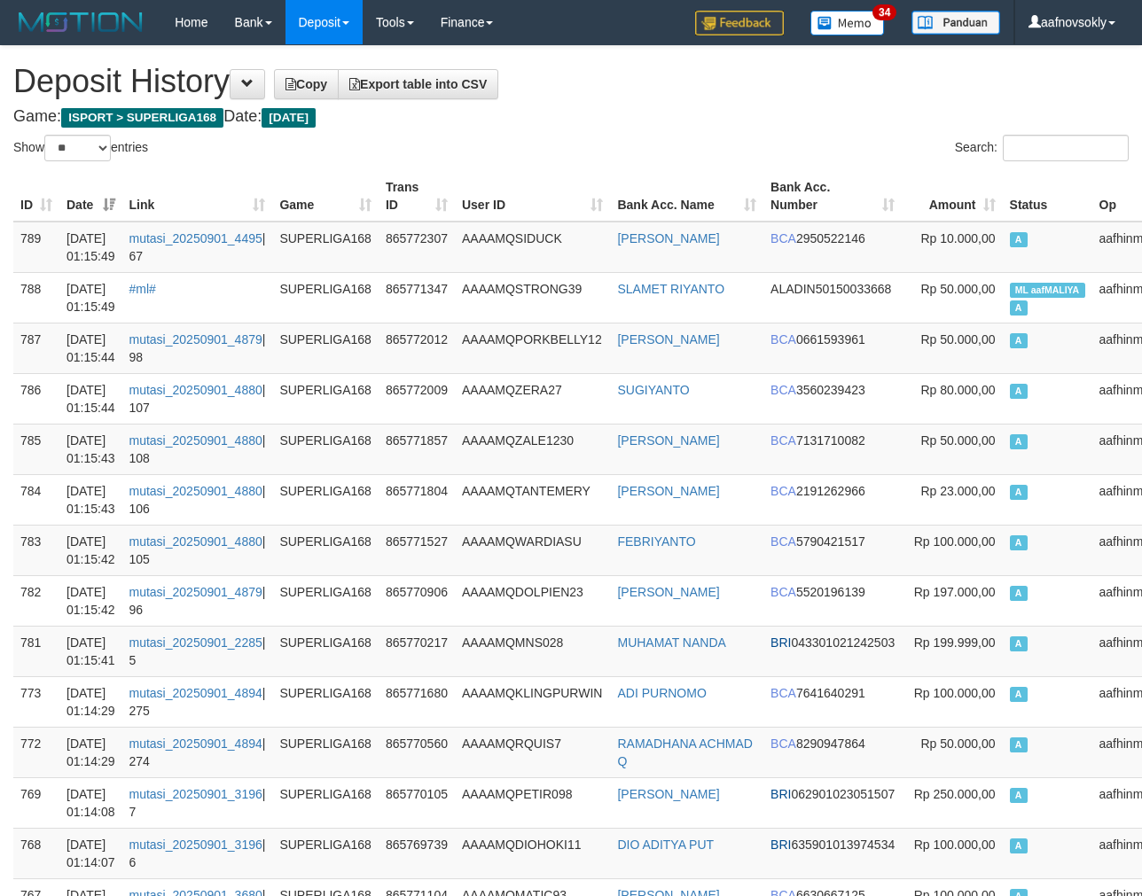
select select "**"
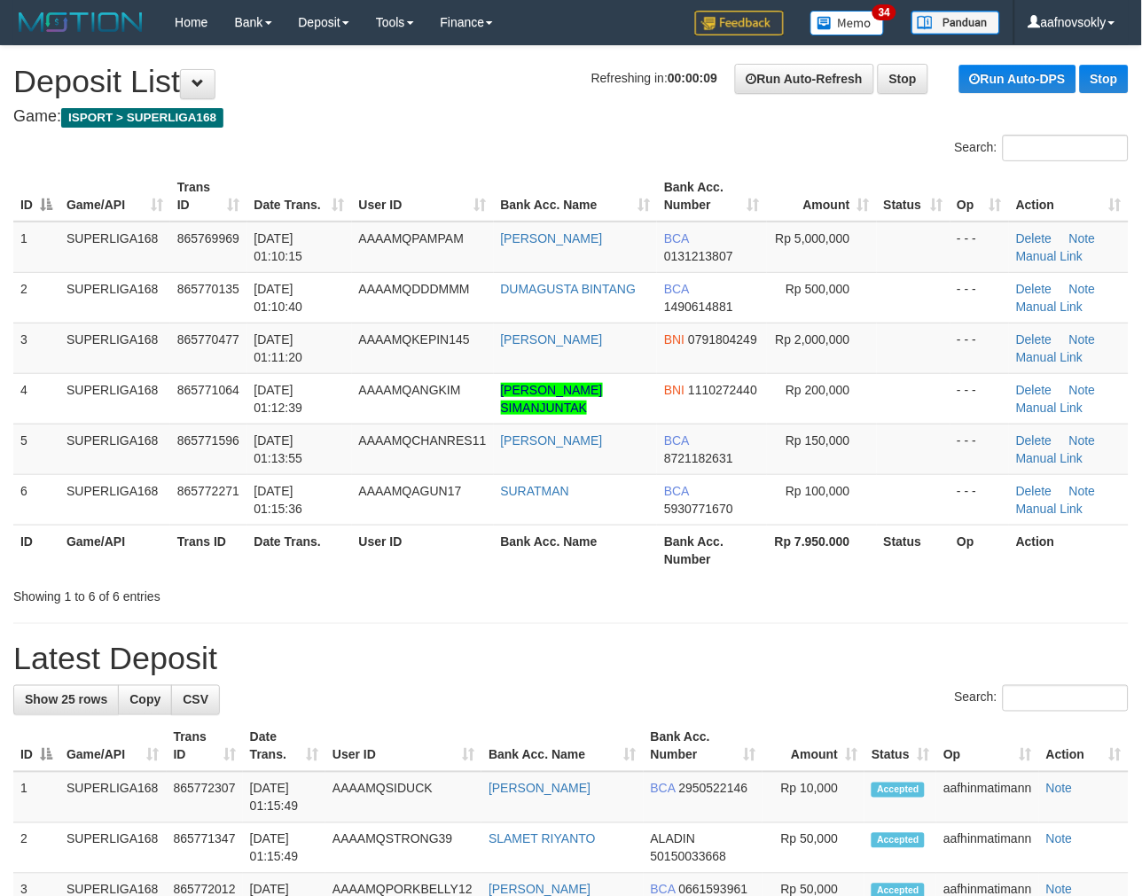
drag, startPoint x: 648, startPoint y: 635, endPoint x: 634, endPoint y: 635, distance: 14.2
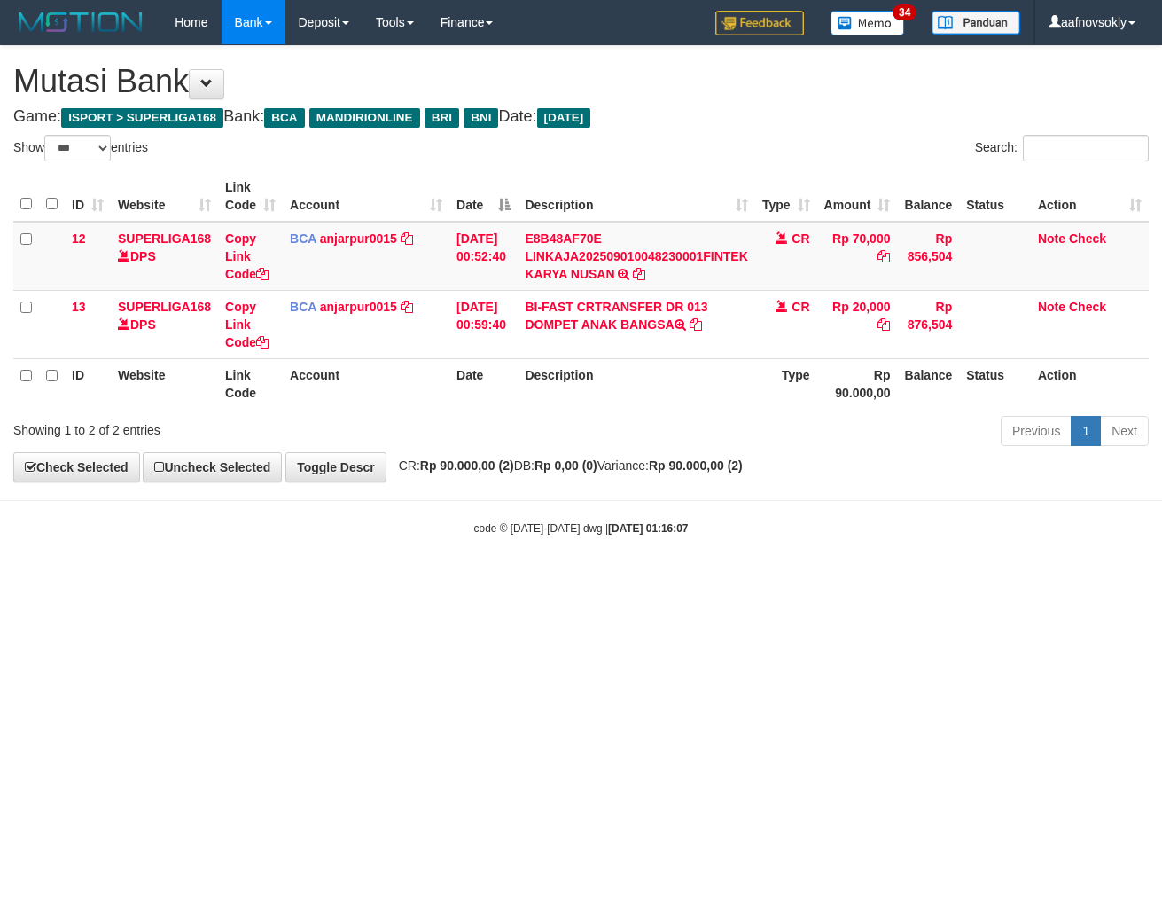
select select "***"
click at [715, 581] on html "Toggle navigation Home Bank Account List Load By Website Group [ISPORT] SUPERLI…" at bounding box center [581, 290] width 1162 height 581
drag, startPoint x: 715, startPoint y: 650, endPoint x: 1157, endPoint y: 668, distance: 442.7
click at [728, 581] on html "Toggle navigation Home Bank Account List Load By Website Group [ISPORT] SUPERLI…" at bounding box center [581, 290] width 1162 height 581
select select "***"
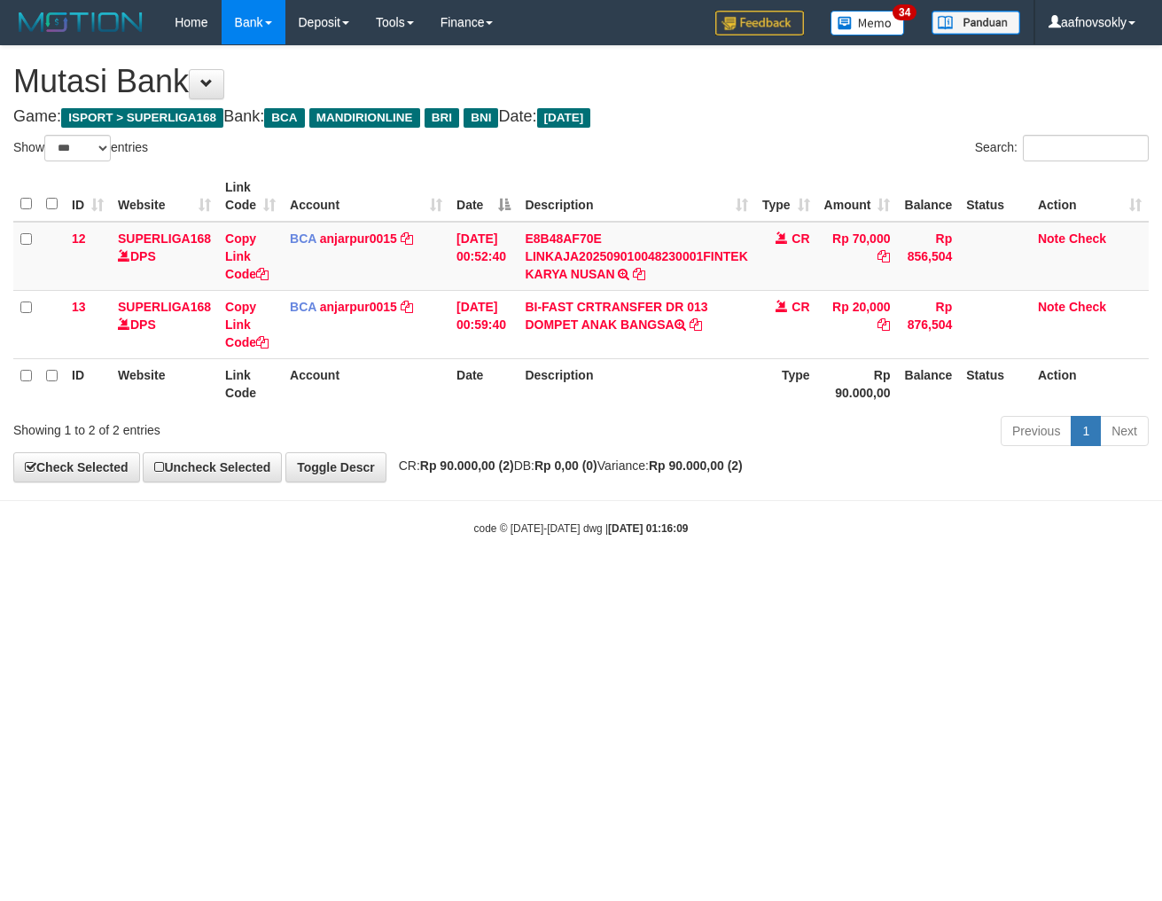
select select "***"
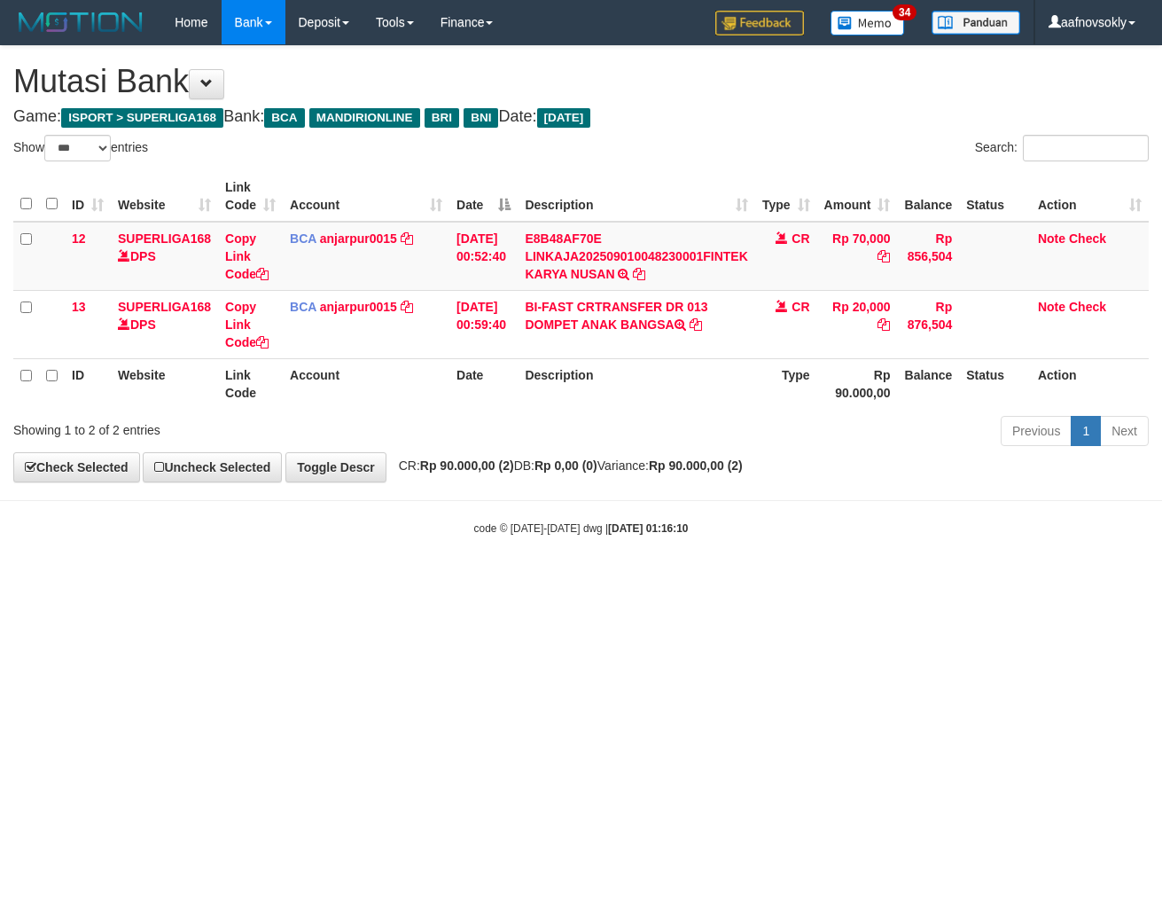
select select "***"
click at [931, 581] on html "Toggle navigation Home Bank Account List Load By Website Group [ISPORT] SUPERLI…" at bounding box center [581, 290] width 1162 height 581
click at [926, 581] on html "Toggle navigation Home Bank Account List Load By Website Group [ISPORT] SUPERLI…" at bounding box center [581, 290] width 1162 height 581
click at [920, 581] on html "Toggle navigation Home Bank Account List Load By Website Group [ISPORT] SUPERLI…" at bounding box center [581, 290] width 1162 height 581
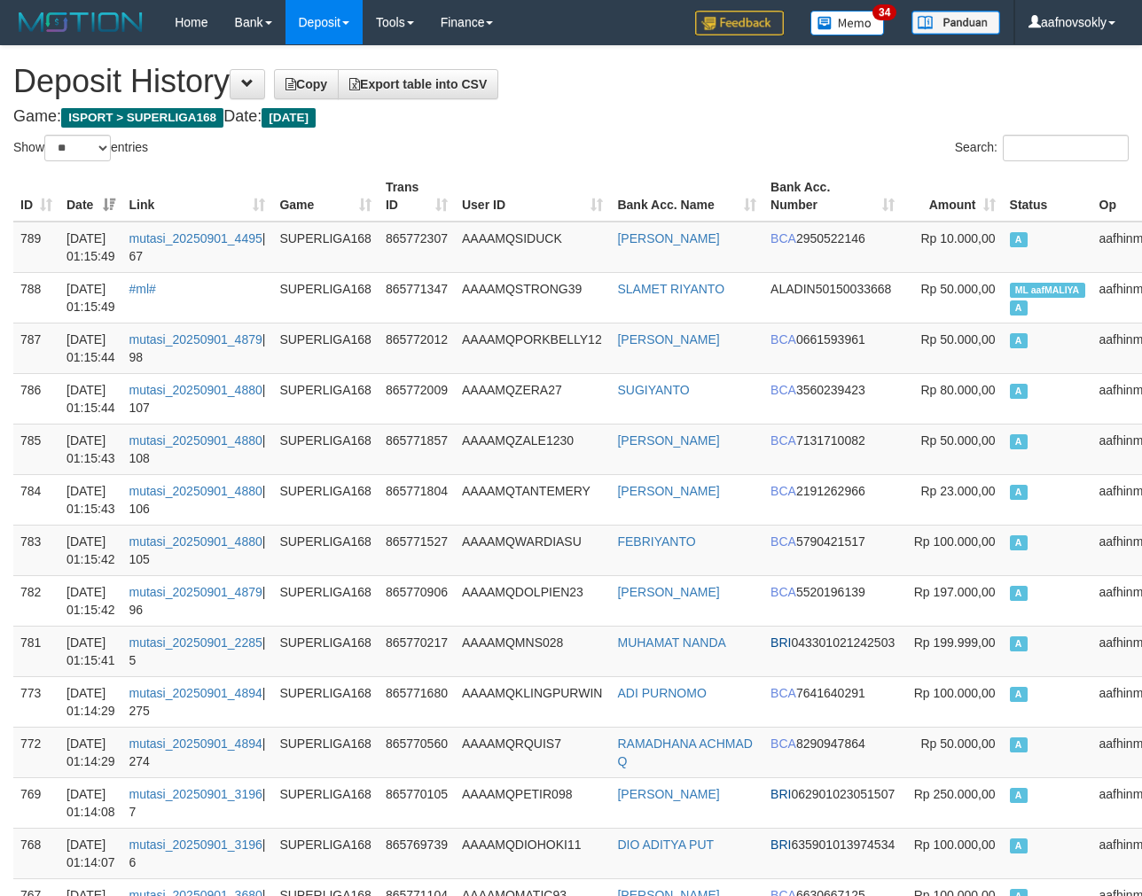
select select "**"
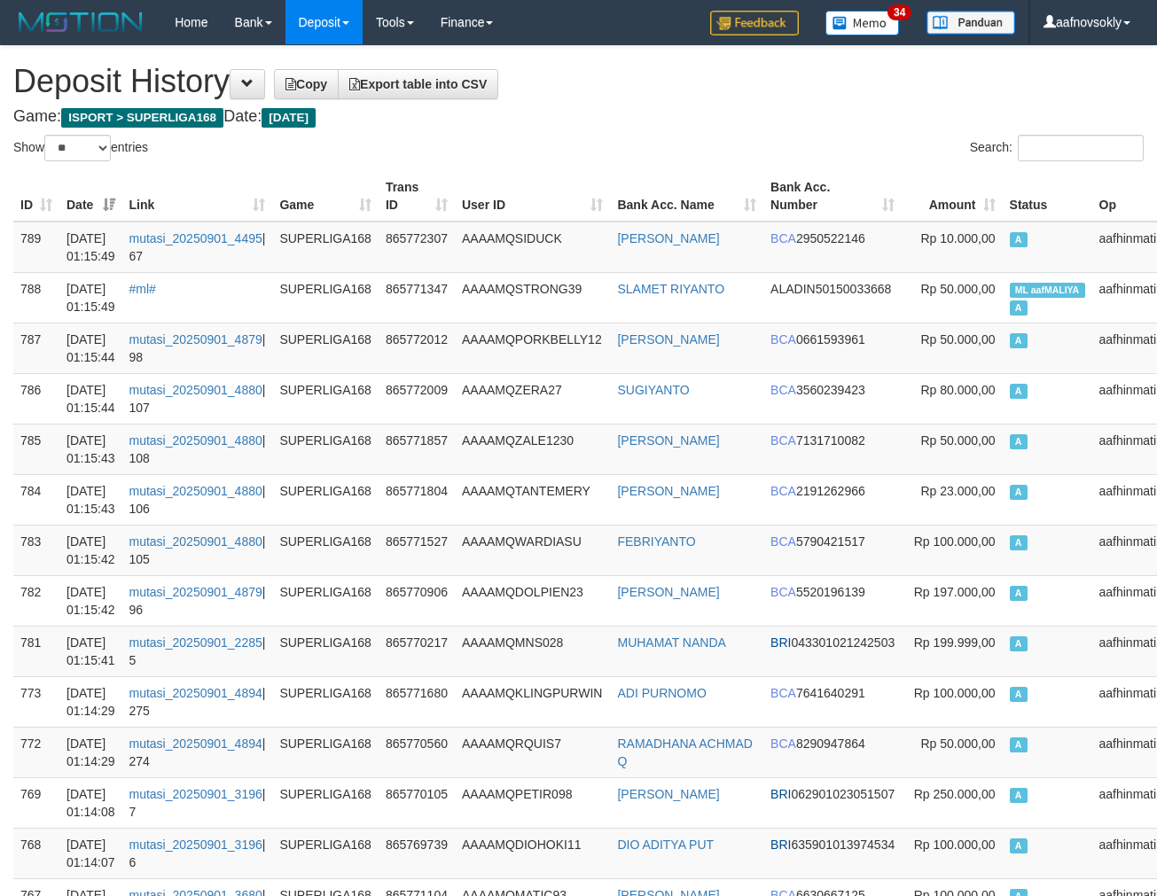
select select "**"
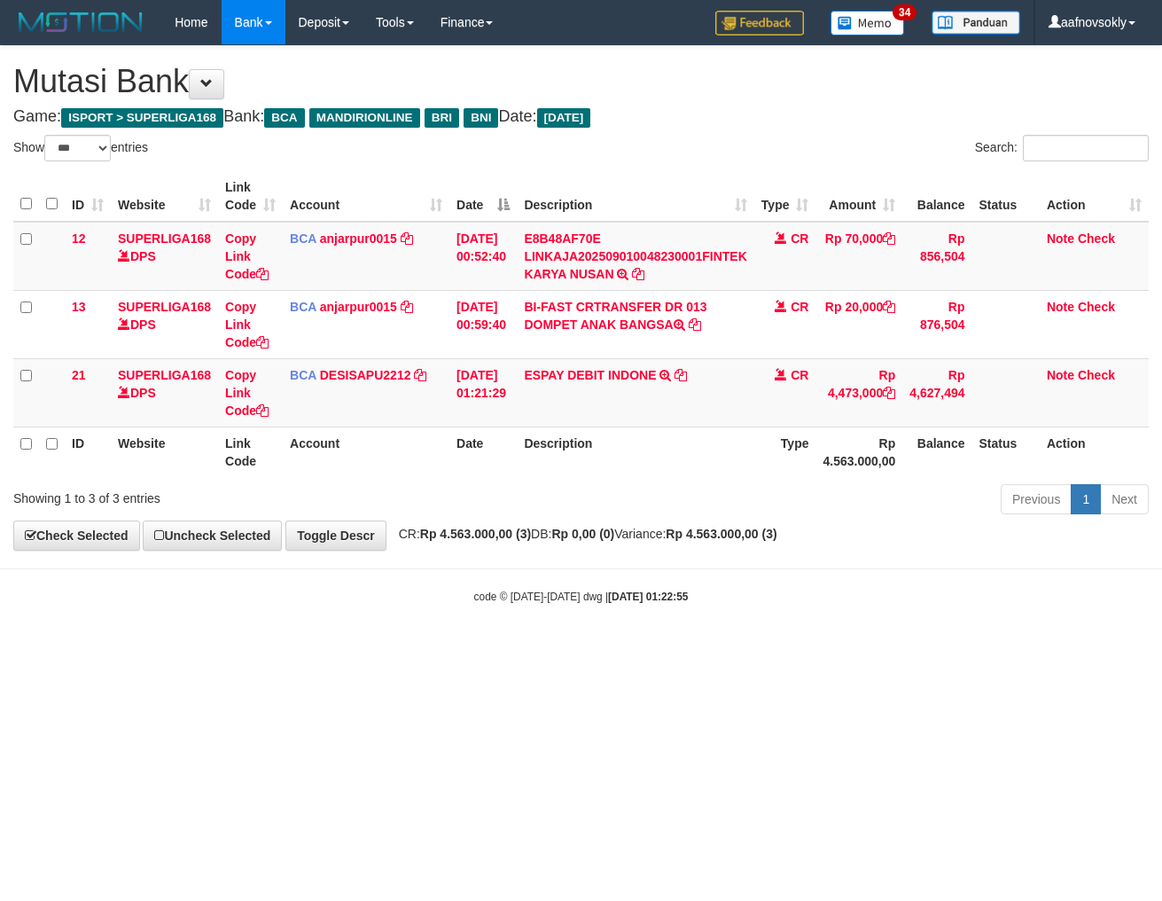
select select "***"
click at [812, 649] on html "Toggle navigation Home Bank Account List Load By Website Group [ISPORT] SUPERLI…" at bounding box center [581, 324] width 1162 height 649
click at [625, 368] on link "ESPAY DEBIT INDONE" at bounding box center [590, 375] width 132 height 14
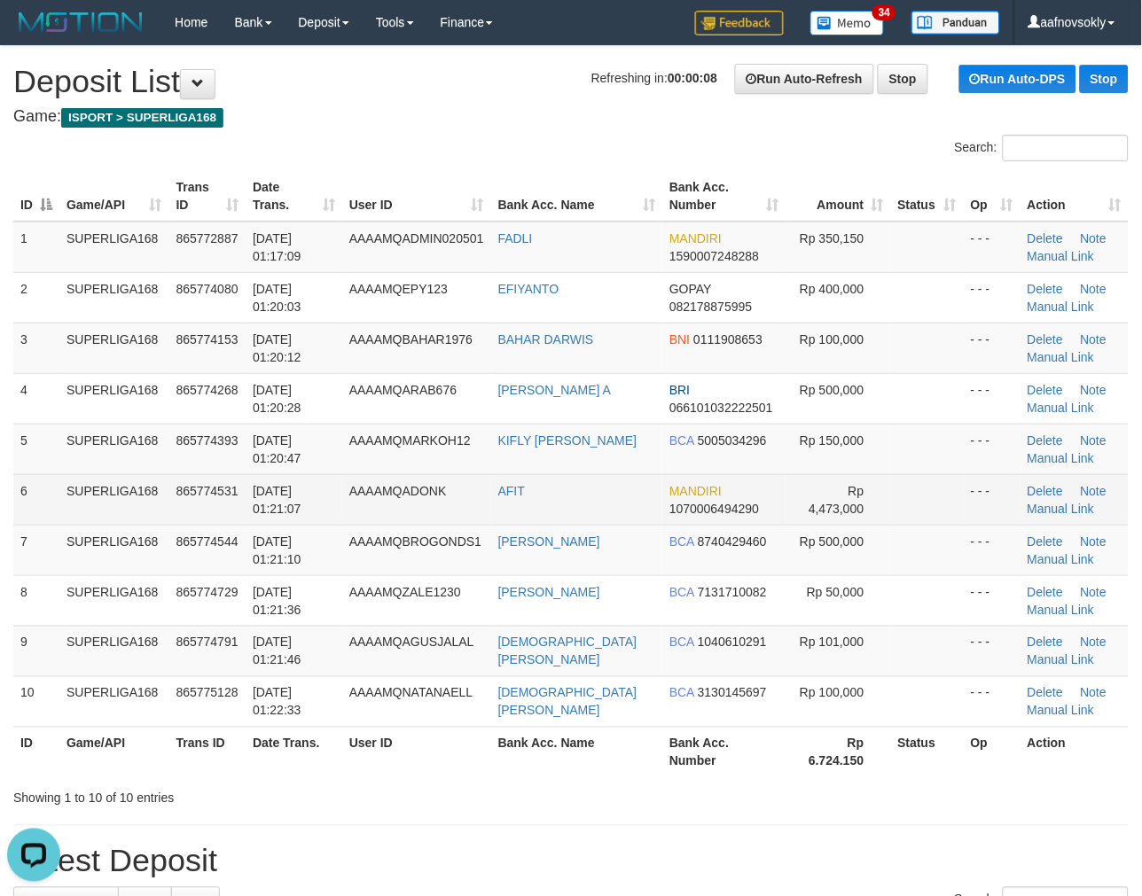
click at [388, 490] on span "AAAAMQADONK" at bounding box center [398, 491] width 98 height 14
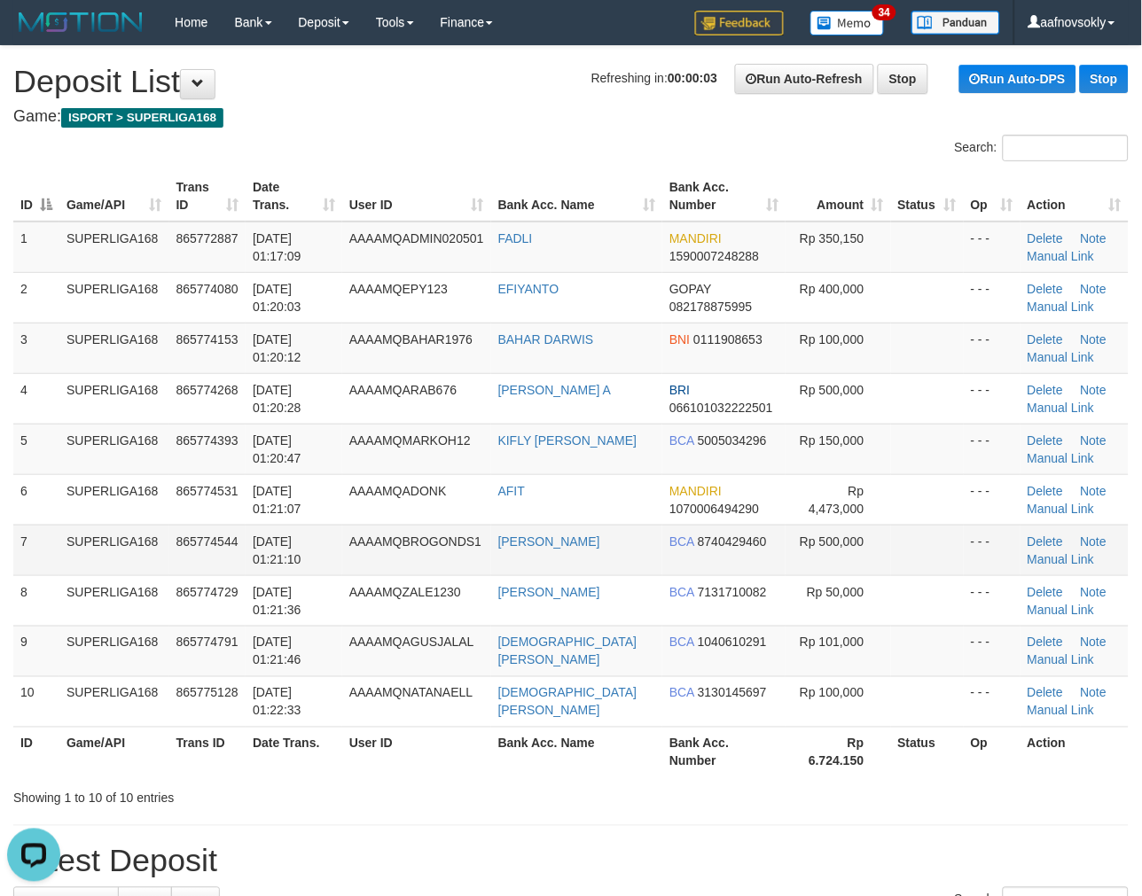
click at [319, 534] on td "01/09/2025 01:21:10" at bounding box center [294, 550] width 97 height 51
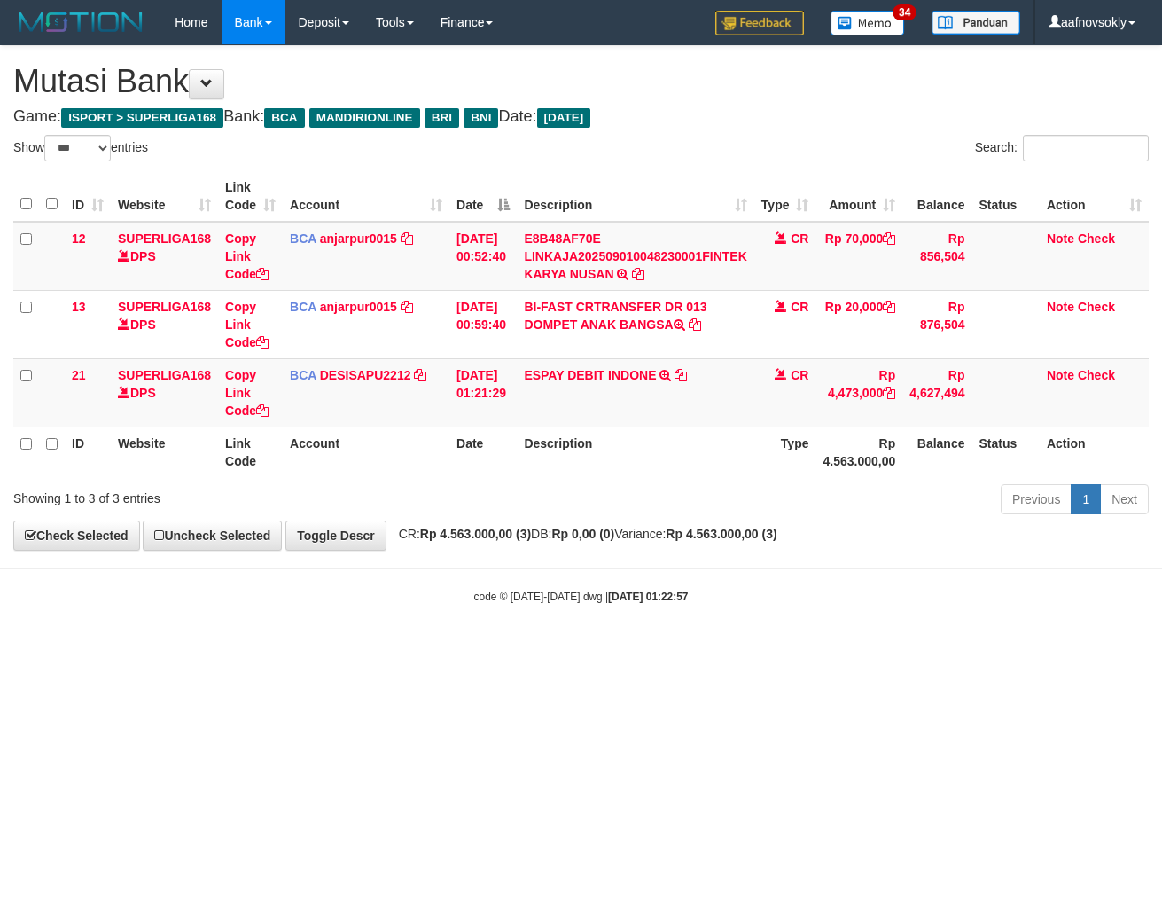
select select "***"
drag, startPoint x: 0, startPoint y: 0, endPoint x: 625, endPoint y: 365, distance: 723.9
click at [625, 368] on link "ESPAY DEBIT INDONE" at bounding box center [590, 375] width 132 height 14
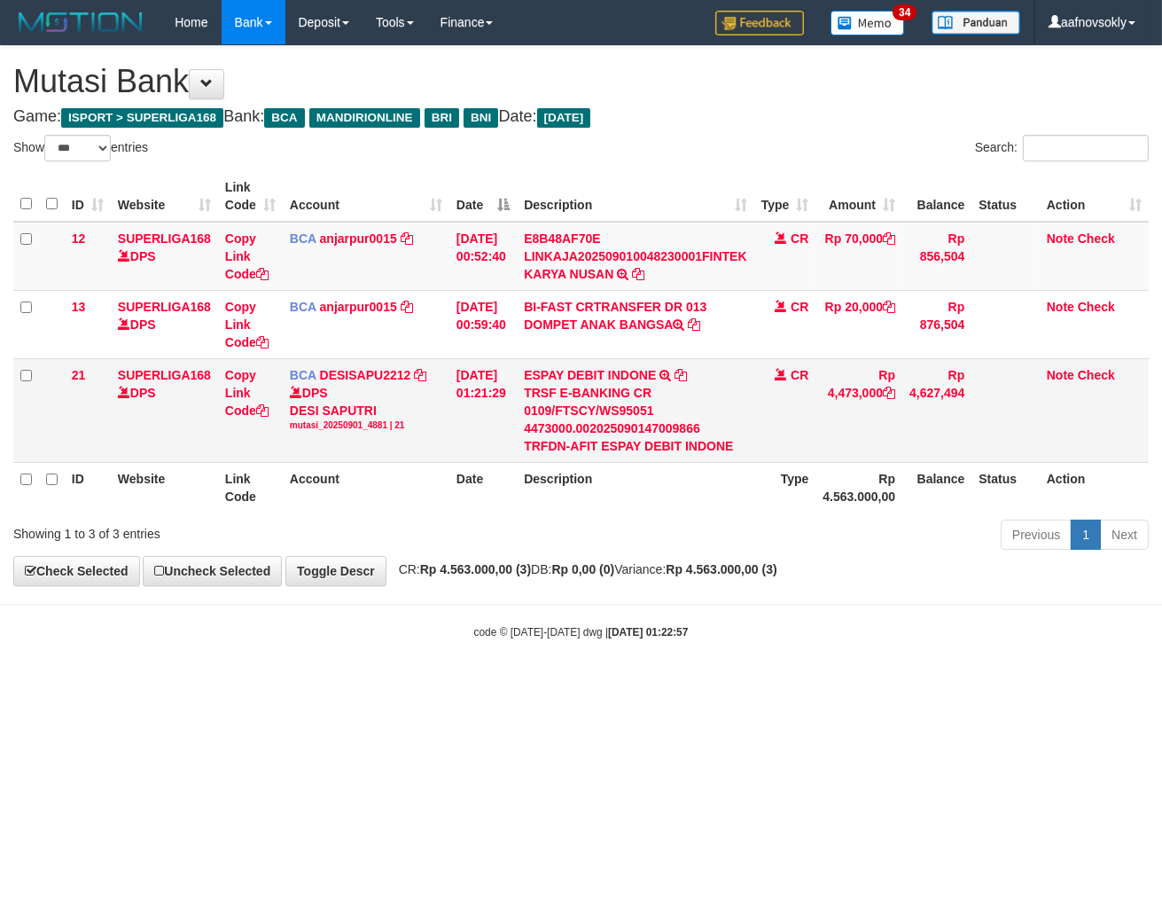
click at [591, 448] on div "TRSF E-BANKING CR 0109/FTSCY/WS95051 4473000.002025090147009866 TRFDN-AFIT ESPA…" at bounding box center [635, 419] width 223 height 71
copy div "AFIT"
drag, startPoint x: 818, startPoint y: 661, endPoint x: 790, endPoint y: 663, distance: 28.4
click at [816, 662] on body "Toggle navigation Home Bank Account List Load By Website Group [ISPORT] SUPERLI…" at bounding box center [581, 342] width 1162 height 684
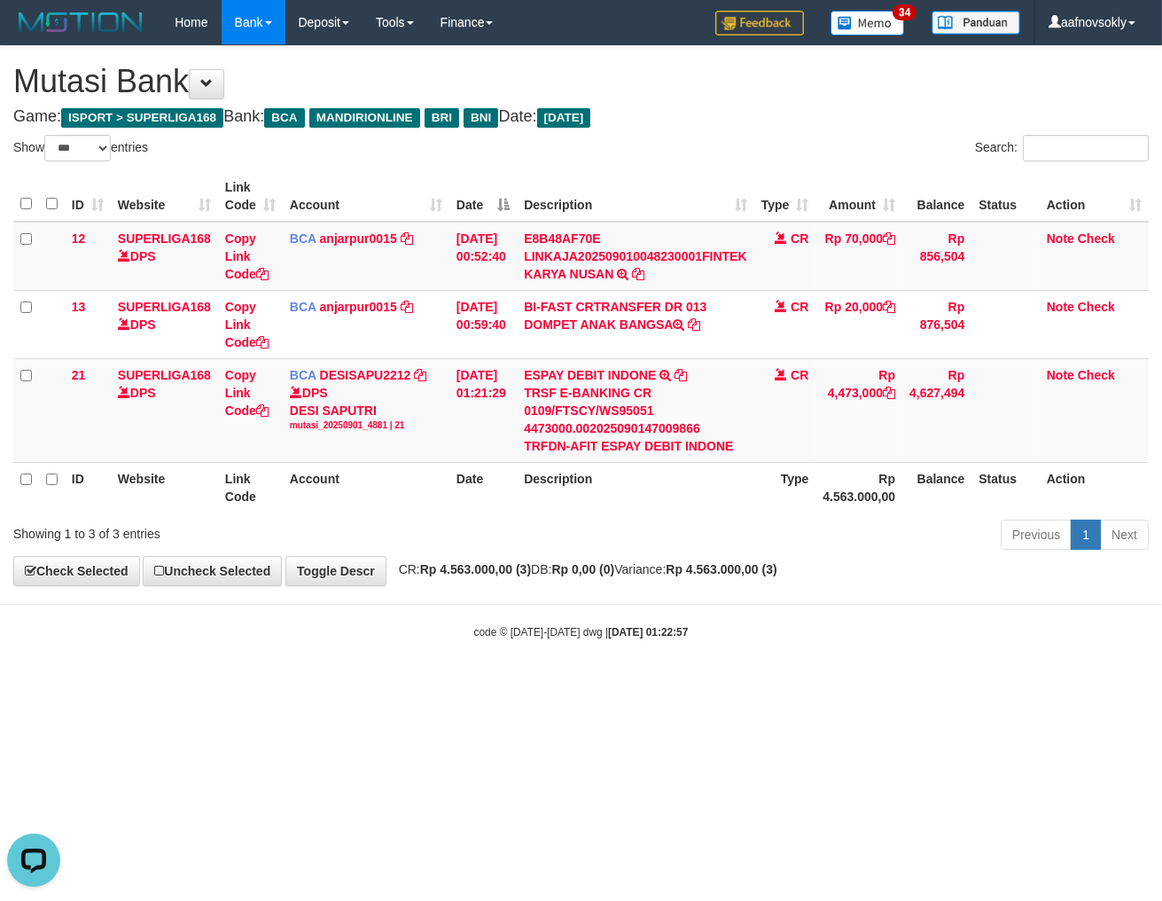
click at [785, 661] on body "Toggle navigation Home Bank Account List Load By Website Group [ISPORT] SUPERLI…" at bounding box center [581, 342] width 1162 height 684
click at [787, 661] on body "Toggle navigation Home Bank Account List Load By Website Group [ISPORT] SUPERLI…" at bounding box center [581, 342] width 1162 height 684
click at [801, 617] on body "Toggle navigation Home Bank Account List Load By Website Group [ISPORT] SUPERLI…" at bounding box center [581, 342] width 1162 height 684
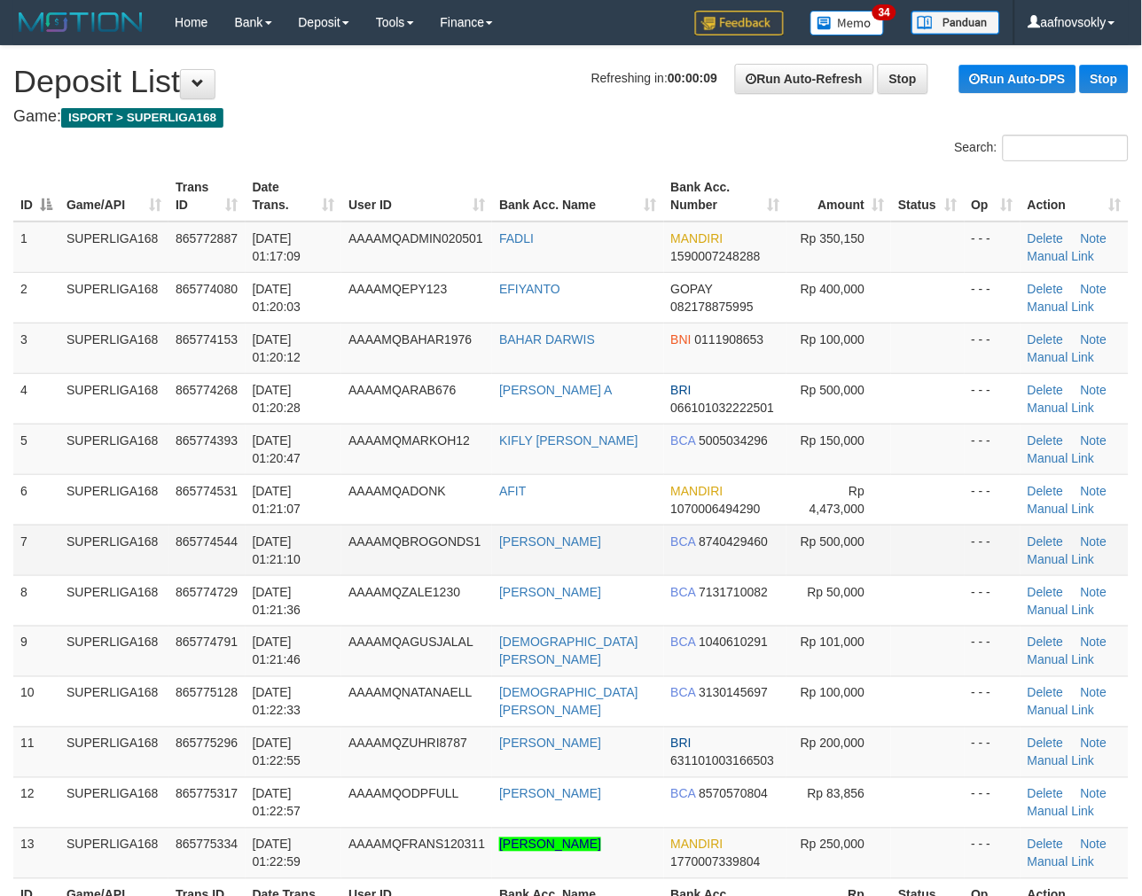
click at [316, 566] on td "01/09/2025 01:21:10" at bounding box center [294, 550] width 97 height 51
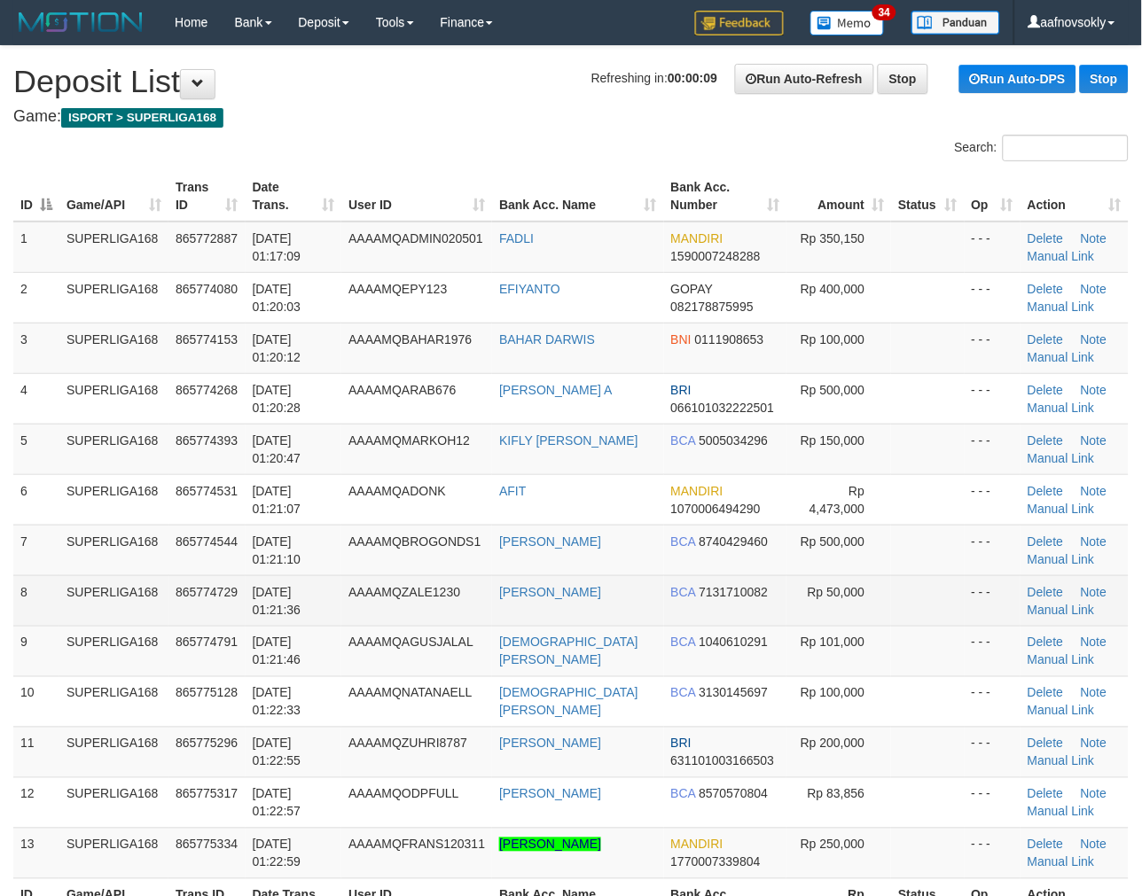
drag, startPoint x: 304, startPoint y: 574, endPoint x: 130, endPoint y: 600, distance: 175.8
click at [295, 575] on td "01/09/2025 01:21:36" at bounding box center [294, 600] width 97 height 51
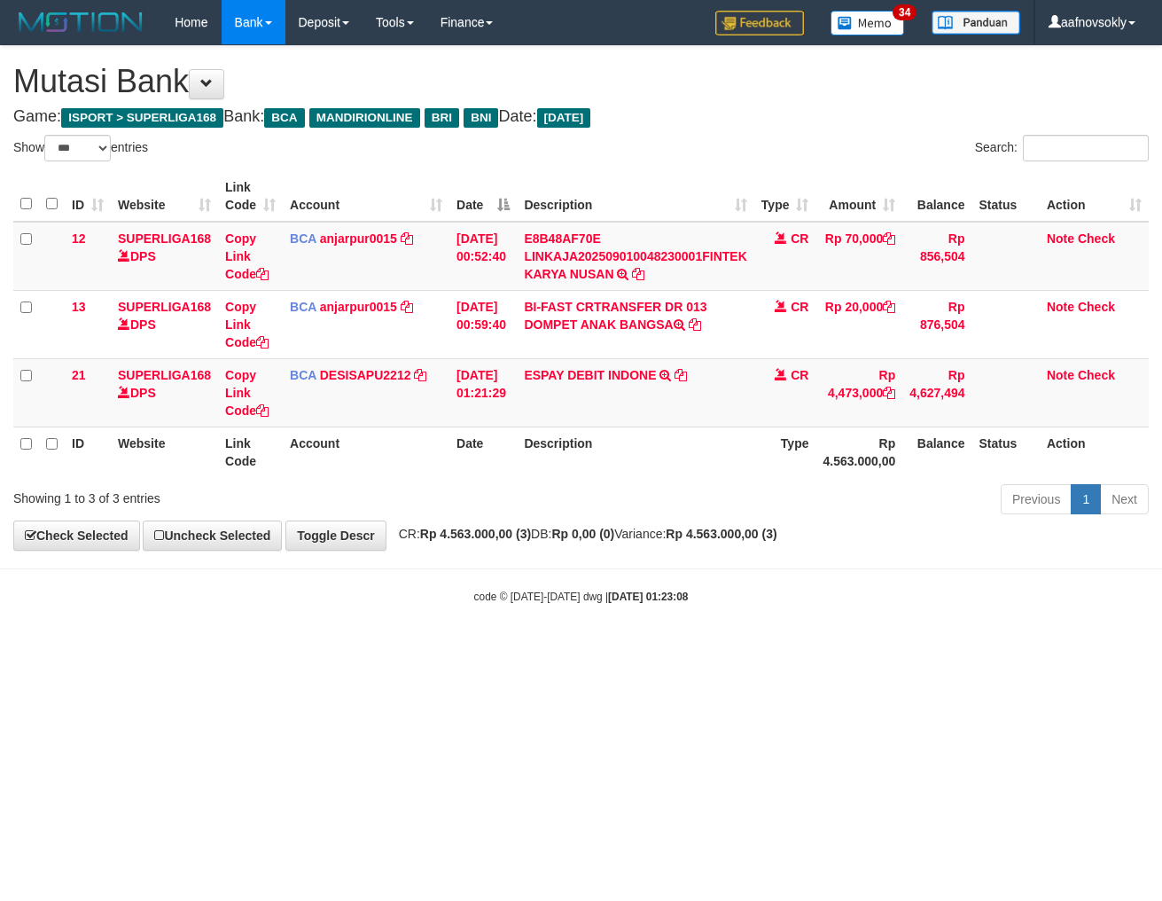
select select "***"
click at [728, 498] on div "Previous 1 Next" at bounding box center [823, 501] width 652 height 38
click at [725, 509] on div "Previous 1 Next" at bounding box center [823, 501] width 652 height 38
click at [724, 512] on div "Previous 1 Next" at bounding box center [823, 501] width 652 height 38
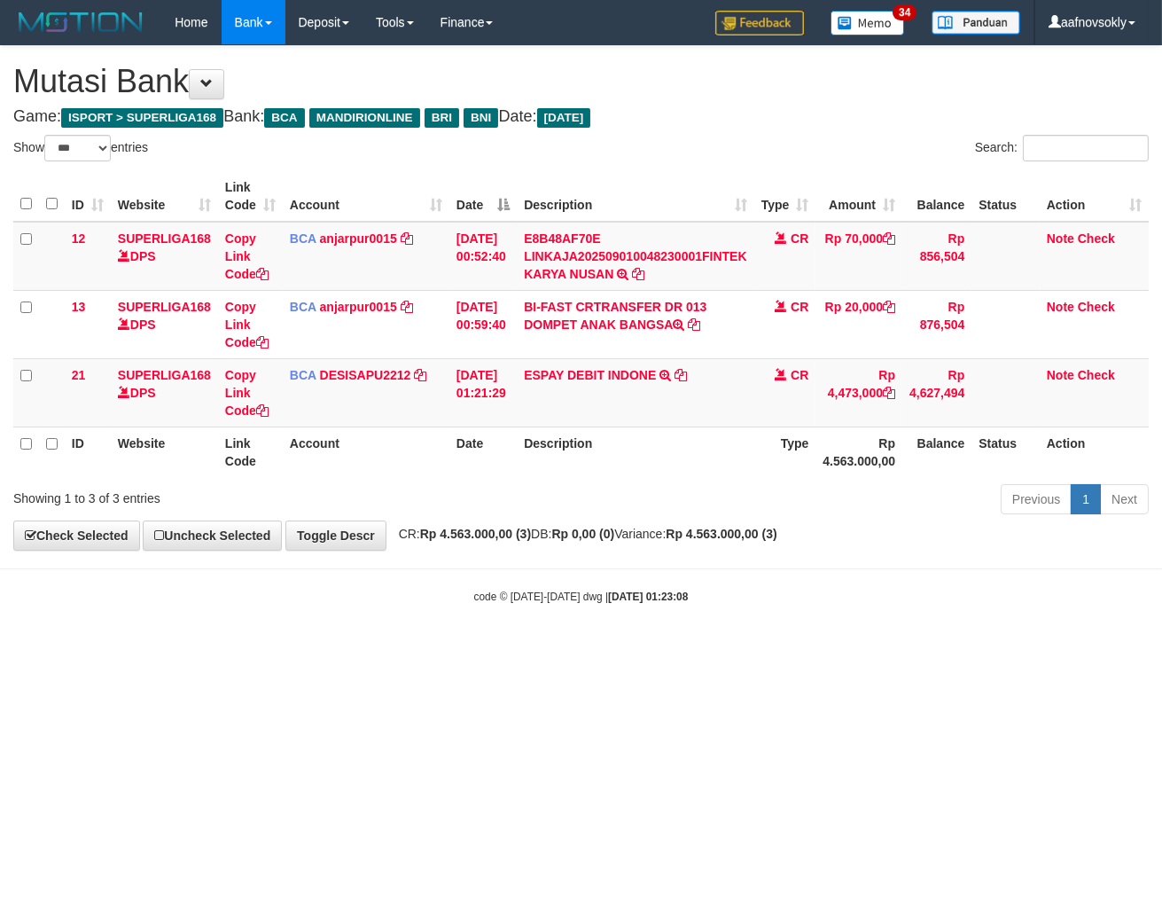
click at [728, 512] on div "Previous 1 Next" at bounding box center [823, 501] width 652 height 38
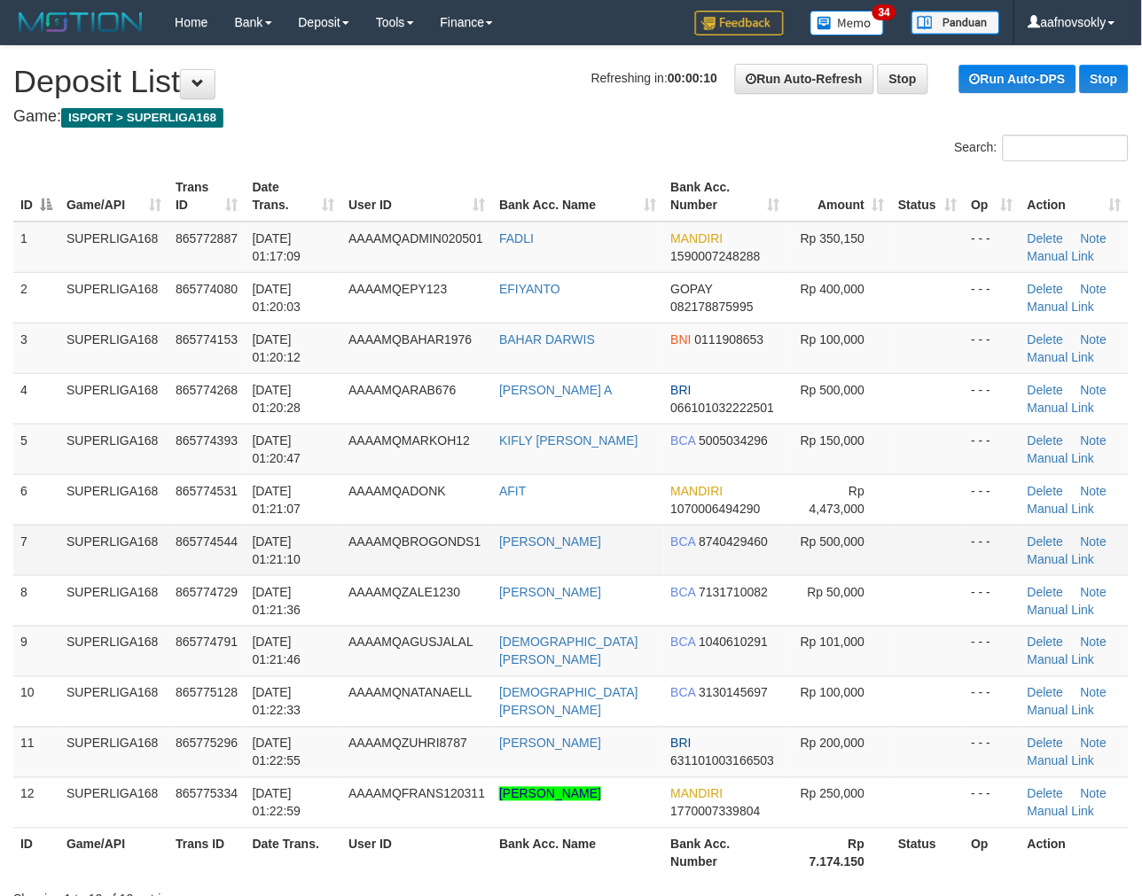
click at [404, 536] on span "AAAAMQBROGONDS1" at bounding box center [414, 542] width 132 height 14
drag, startPoint x: 403, startPoint y: 537, endPoint x: 9, endPoint y: 618, distance: 402.7
click at [402, 537] on span "AAAAMQBROGONDS1" at bounding box center [414, 542] width 132 height 14
click at [107, 670] on td "SUPERLIGA168" at bounding box center [113, 651] width 109 height 51
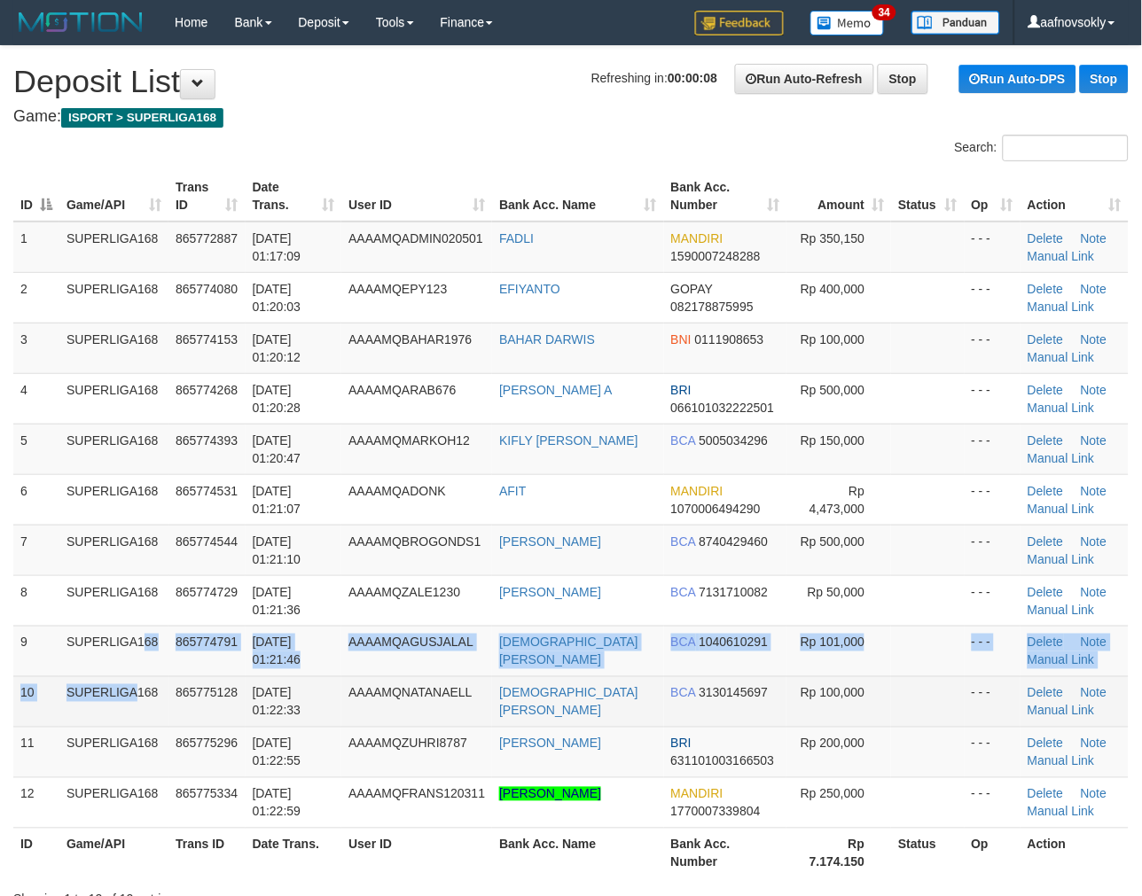
click at [92, 676] on tbody "1 SUPERLIGA168 865772887 [DATE] 01:17:09 AAAAMQADMIN020501 FADLI MANDIRI 159000…" at bounding box center [570, 525] width 1115 height 607
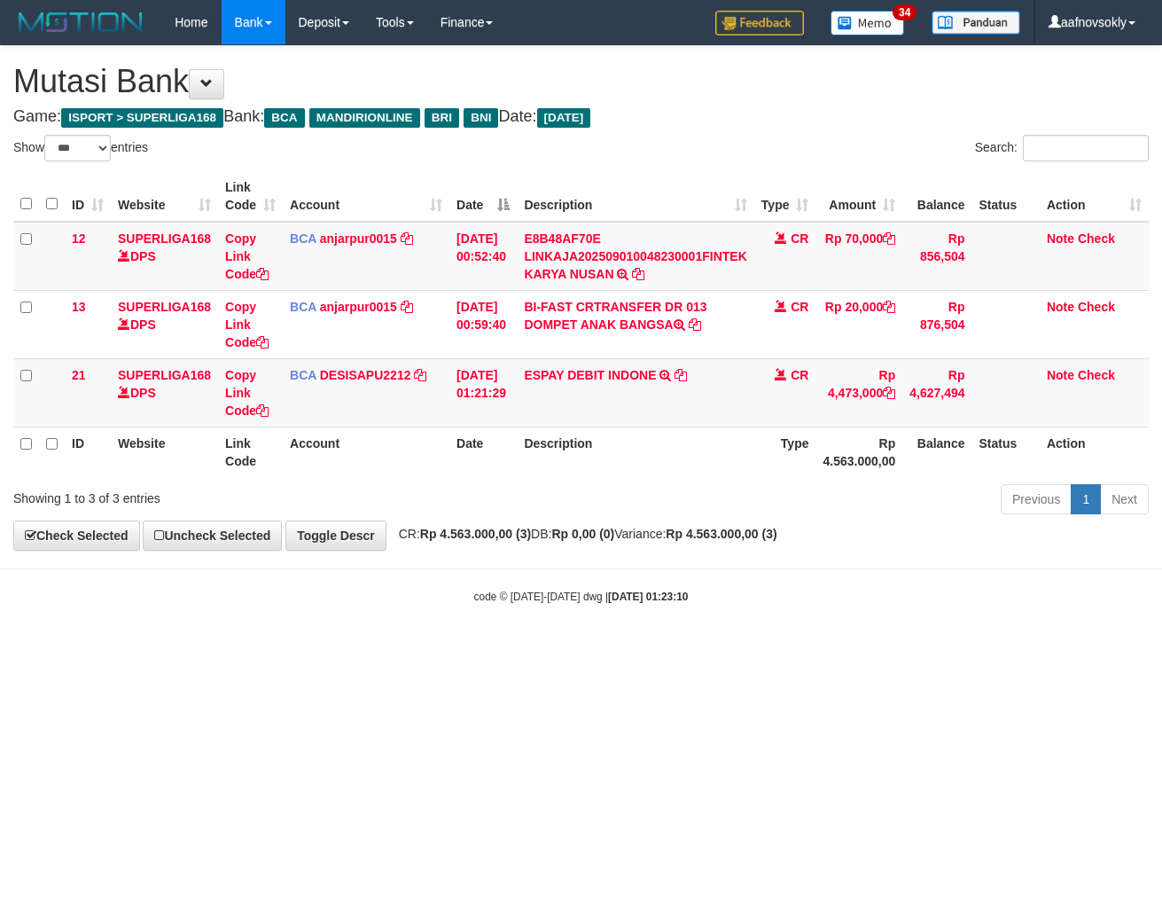
select select "***"
click at [777, 649] on html "Toggle navigation Home Bank Account List Load By Website Group [ISPORT] SUPERLI…" at bounding box center [581, 324] width 1162 height 649
select select "***"
click at [795, 649] on html "Toggle navigation Home Bank Account List Load By Website Group [ISPORT] SUPERLI…" at bounding box center [581, 324] width 1162 height 649
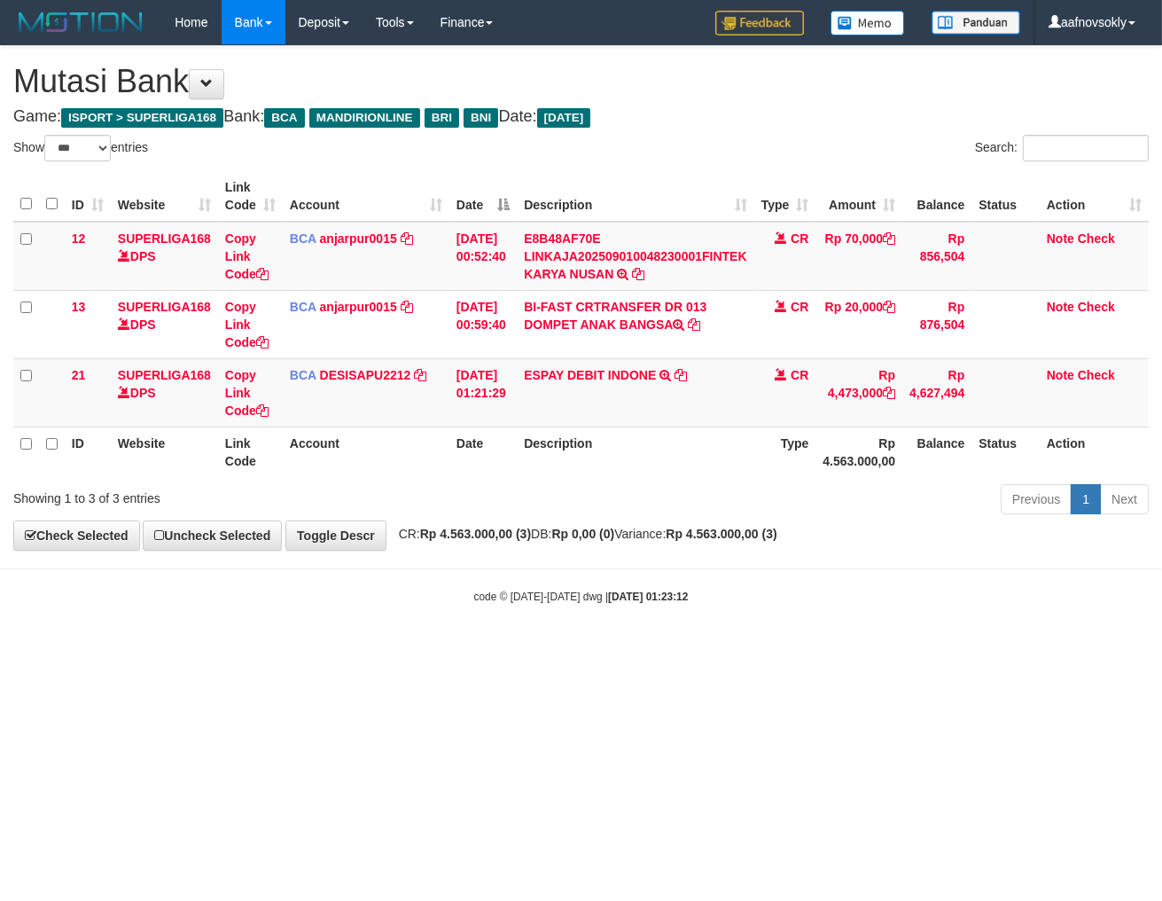
click at [795, 649] on html "Toggle navigation Home Bank Account List Load By Website Group [ISPORT] SUPERLI…" at bounding box center [581, 324] width 1162 height 649
click at [777, 649] on html "Toggle navigation Home Bank Account List Load By Website Group [ISPORT] SUPERLI…" at bounding box center [581, 324] width 1162 height 649
drag, startPoint x: 777, startPoint y: 733, endPoint x: 969, endPoint y: 736, distance: 192.4
click at [778, 649] on html "Toggle navigation Home Bank Account List Load By Website Group [ISPORT] SUPERLI…" at bounding box center [581, 324] width 1162 height 649
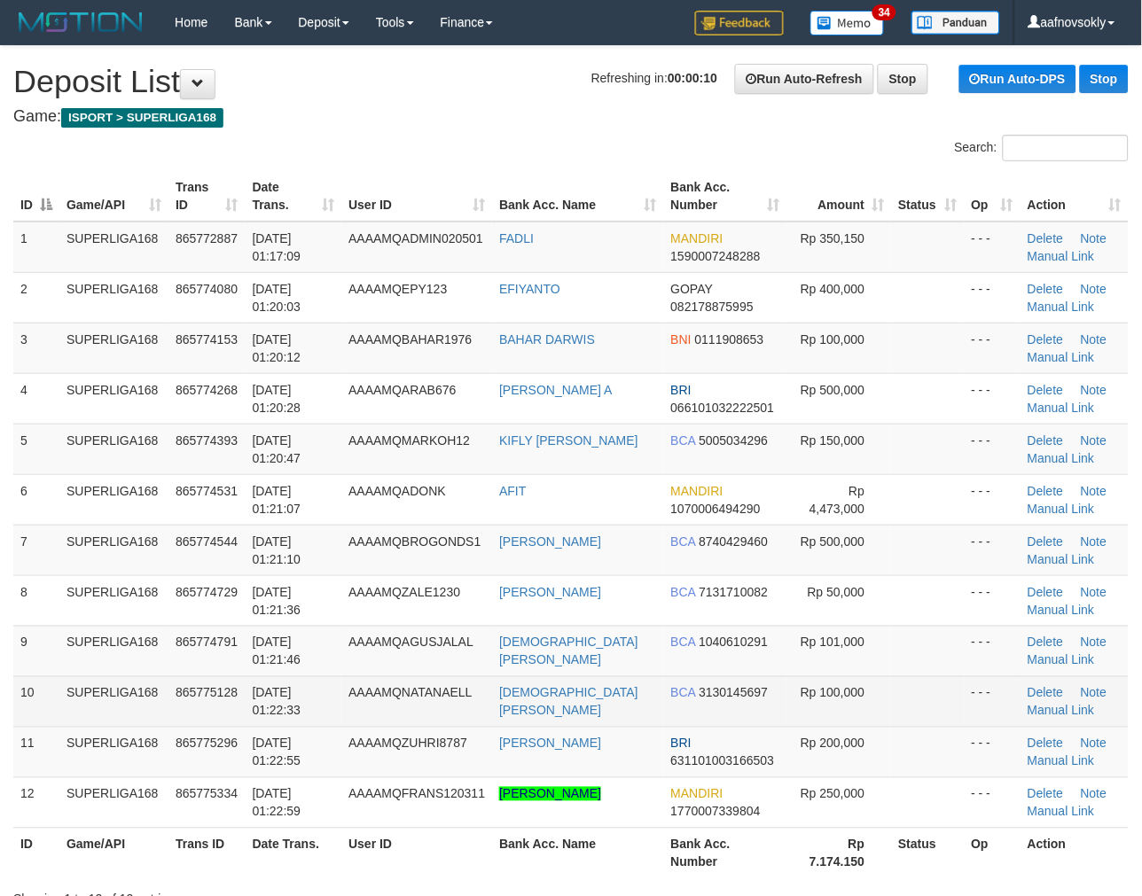
click at [145, 724] on tbody "1 SUPERLIGA168 865772887 [DATE] 01:17:09 AAAAMQADMIN020501 FADLI MANDIRI 159000…" at bounding box center [570, 525] width 1115 height 607
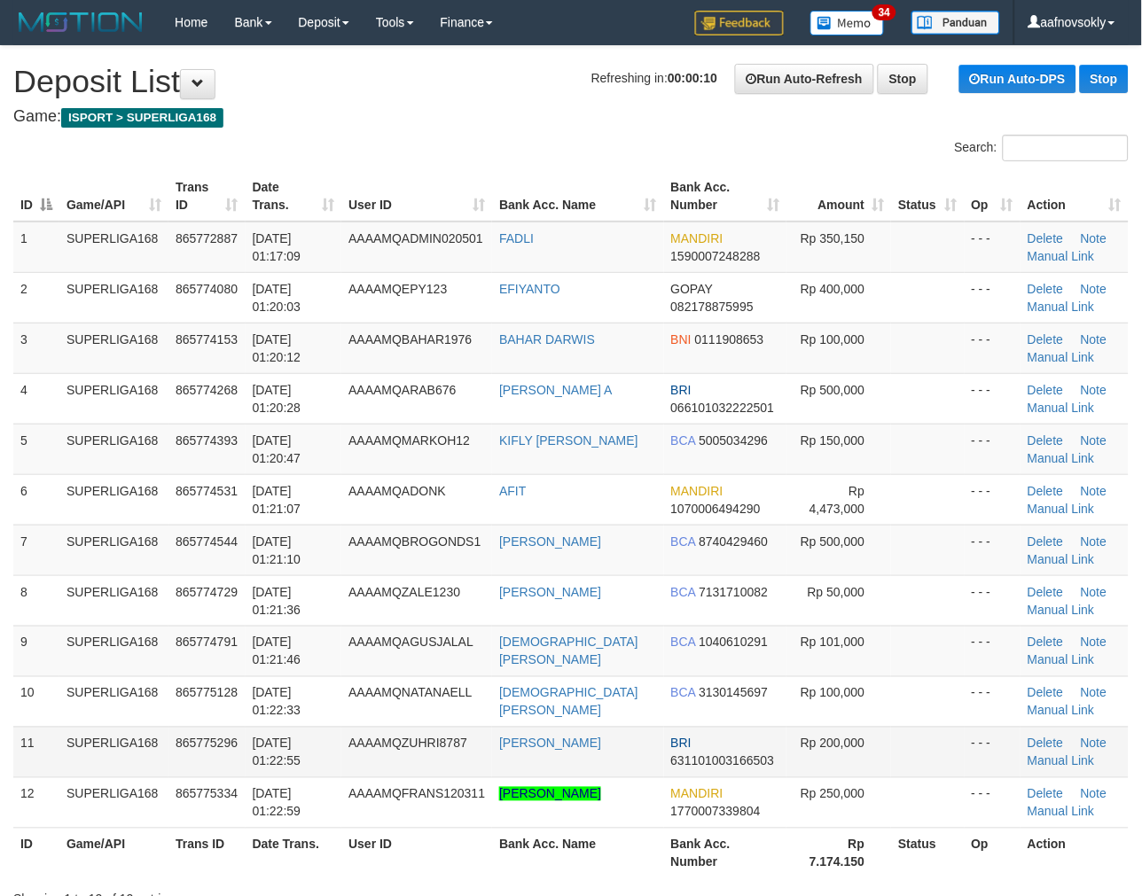
click at [121, 731] on td "SUPERLIGA168" at bounding box center [113, 752] width 109 height 51
drag, startPoint x: 126, startPoint y: 731, endPoint x: 32, endPoint y: 746, distance: 95.2
click at [115, 737] on td "SUPERLIGA168" at bounding box center [113, 752] width 109 height 51
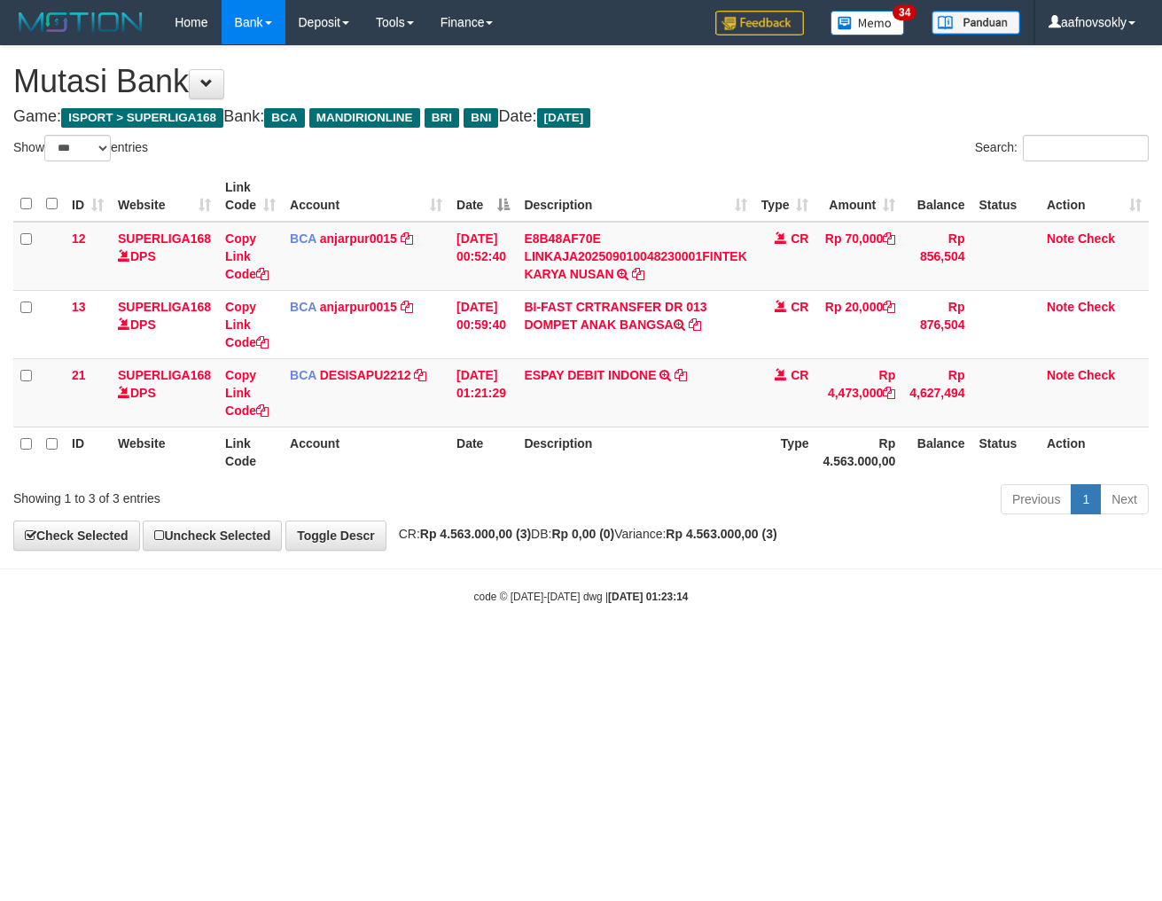
select select "***"
drag, startPoint x: 777, startPoint y: 746, endPoint x: 749, endPoint y: 771, distance: 37.6
click at [777, 649] on html "Toggle navigation Home Bank Account List Load By Website Group [ISPORT] SUPERLI…" at bounding box center [581, 324] width 1162 height 649
click at [746, 649] on html "Toggle navigation Home Bank Account List Load By Website Group [ISPORT] SUPERLI…" at bounding box center [581, 324] width 1162 height 649
click at [752, 649] on html "Toggle navigation Home Bank Account List Load By Website Group [ISPORT] SUPERLI…" at bounding box center [581, 324] width 1162 height 649
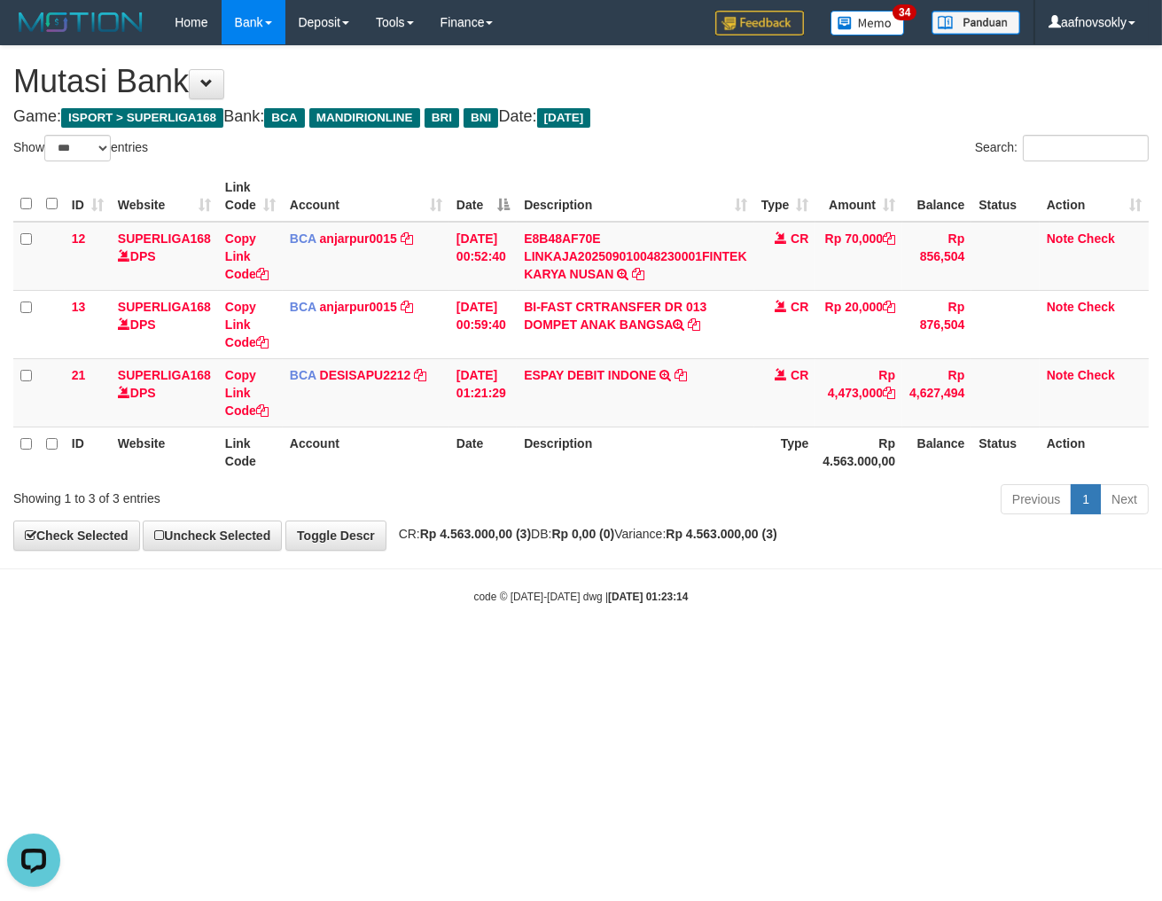
click at [756, 649] on html "Toggle navigation Home Bank Account List Load By Website Group [ISPORT] SUPERLI…" at bounding box center [581, 324] width 1162 height 649
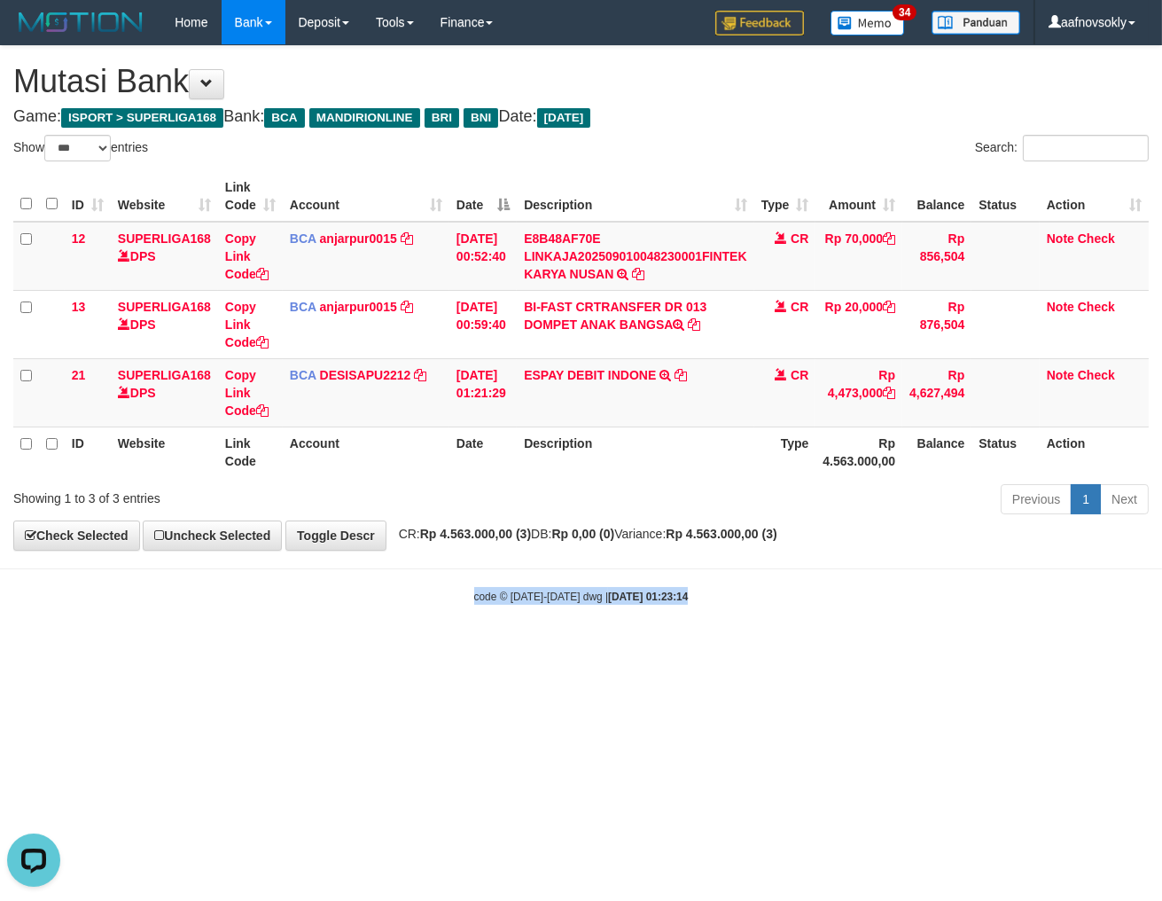
click at [757, 649] on html "Toggle navigation Home Bank Account List Load By Website Group [ISPORT] SUPERLI…" at bounding box center [581, 324] width 1162 height 649
select select "***"
click at [758, 649] on html "Toggle navigation Home Bank Account List Load By Website Group [ISPORT] SUPERLI…" at bounding box center [581, 324] width 1162 height 649
select select "***"
click at [629, 649] on html "Toggle navigation Home Bank Account List Load By Website Group [ISPORT] SUPERLI…" at bounding box center [581, 324] width 1162 height 649
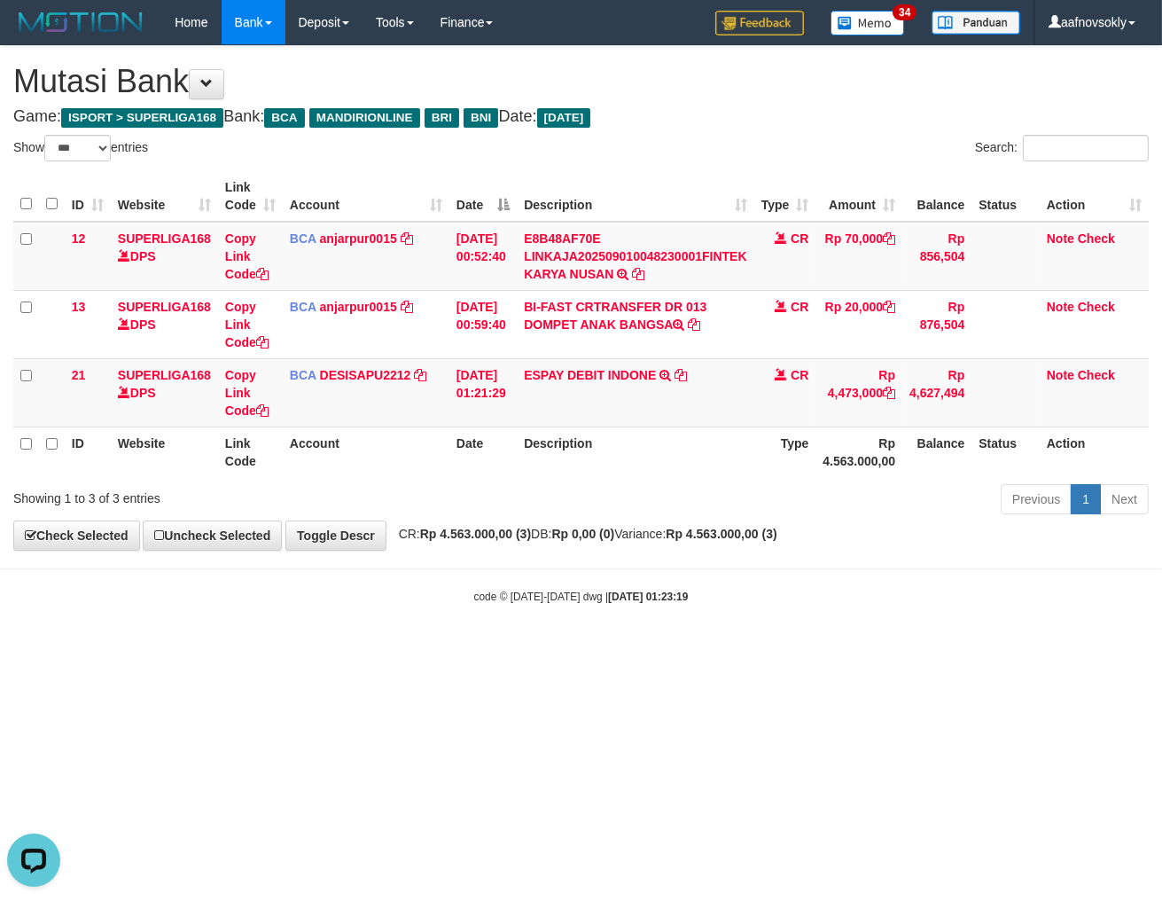
click at [775, 140] on div "Search:" at bounding box center [872, 150] width 555 height 31
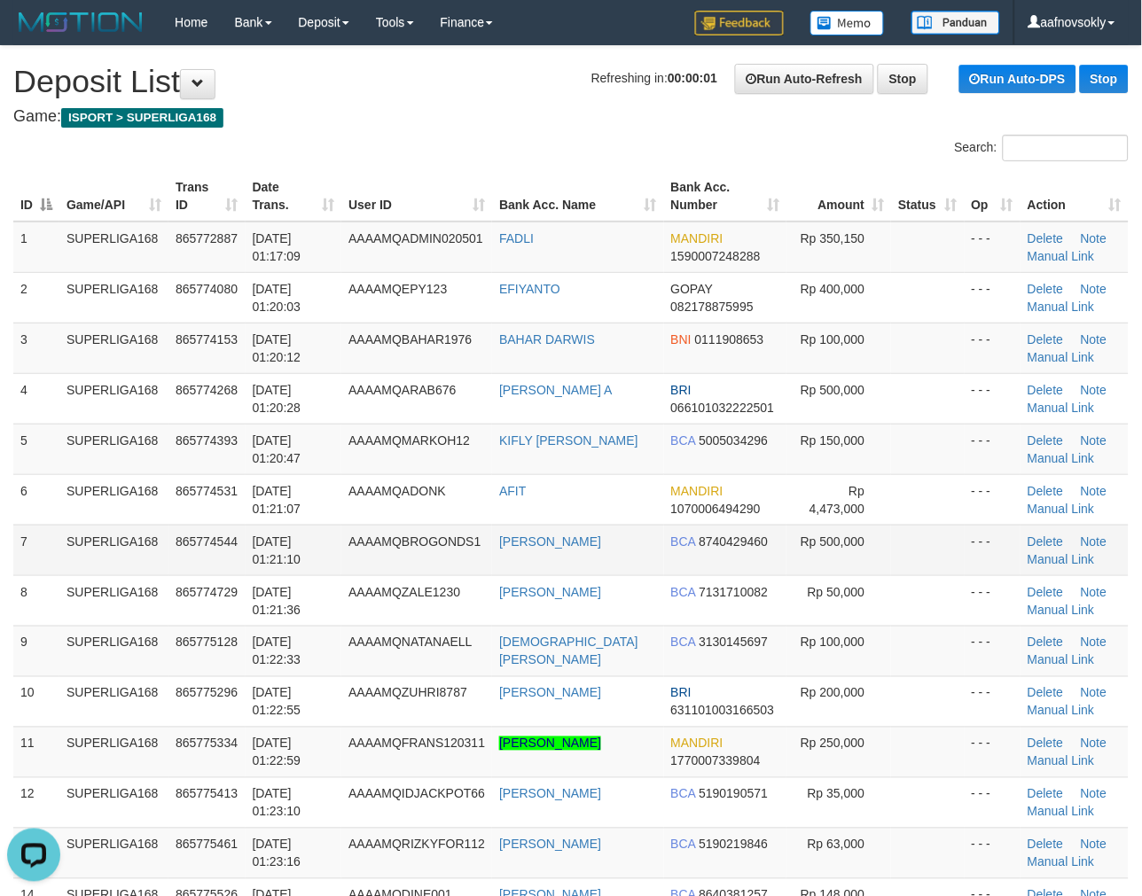
drag, startPoint x: 401, startPoint y: 523, endPoint x: 340, endPoint y: 543, distance: 63.6
click at [401, 523] on td "AAAAMQADONK" at bounding box center [416, 499] width 151 height 51
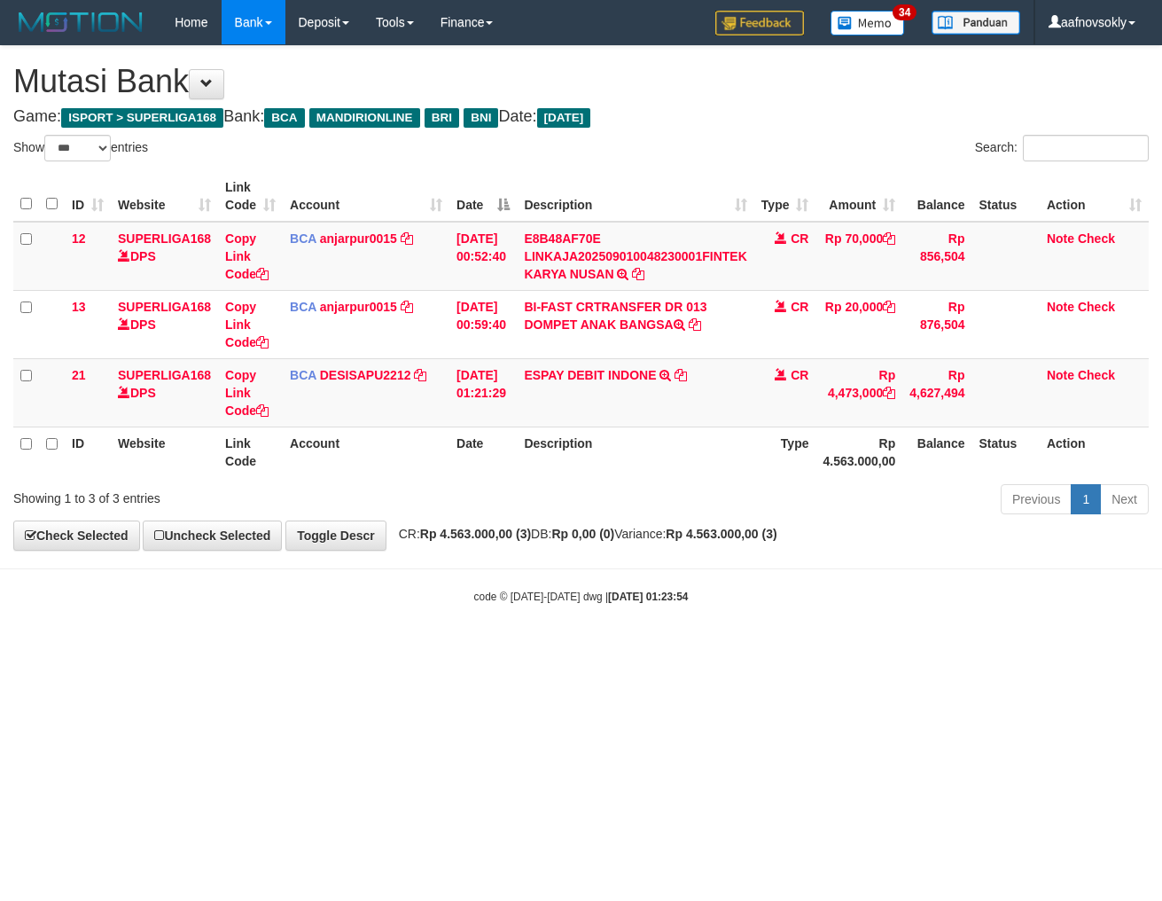
select select "***"
click at [686, 649] on html "Toggle navigation Home Bank Account List Load By Website Group [ISPORT] SUPERLI…" at bounding box center [581, 324] width 1162 height 649
click at [684, 649] on html "Toggle navigation Home Bank Account List Load By Website Group [ISPORT] SUPERLI…" at bounding box center [581, 324] width 1162 height 649
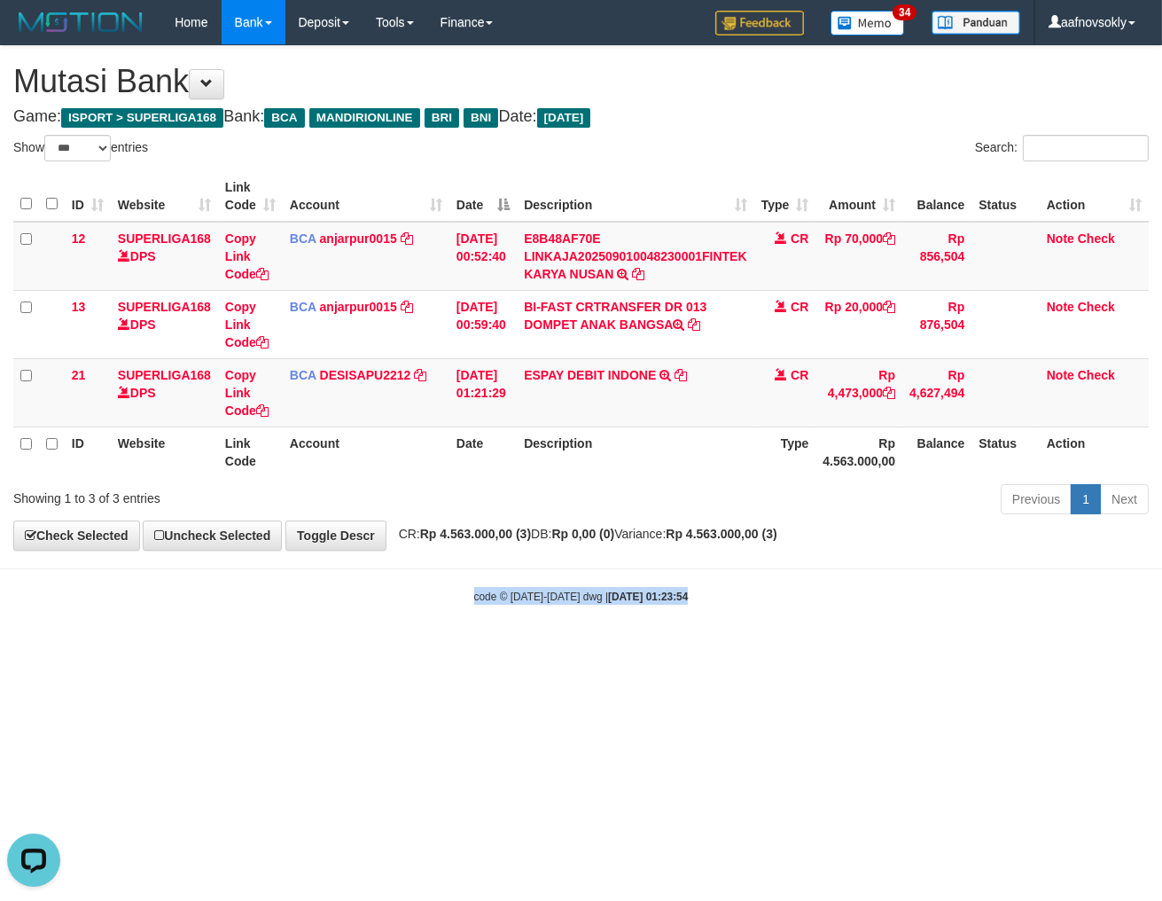
click at [684, 649] on html "Toggle navigation Home Bank Account List Load By Website Group [ISPORT] SUPERLI…" at bounding box center [581, 324] width 1162 height 649
click at [677, 649] on html "Toggle navigation Home Bank Account List Load By Website Group [ISPORT] SUPERLI…" at bounding box center [581, 324] width 1162 height 649
click at [703, 649] on html "Toggle navigation Home Bank Account List Load By Website Group [ISPORT] SUPERLI…" at bounding box center [581, 324] width 1162 height 649
click at [699, 649] on html "Toggle navigation Home Bank Account List Load By Website Group [ISPORT] SUPERLI…" at bounding box center [581, 324] width 1162 height 649
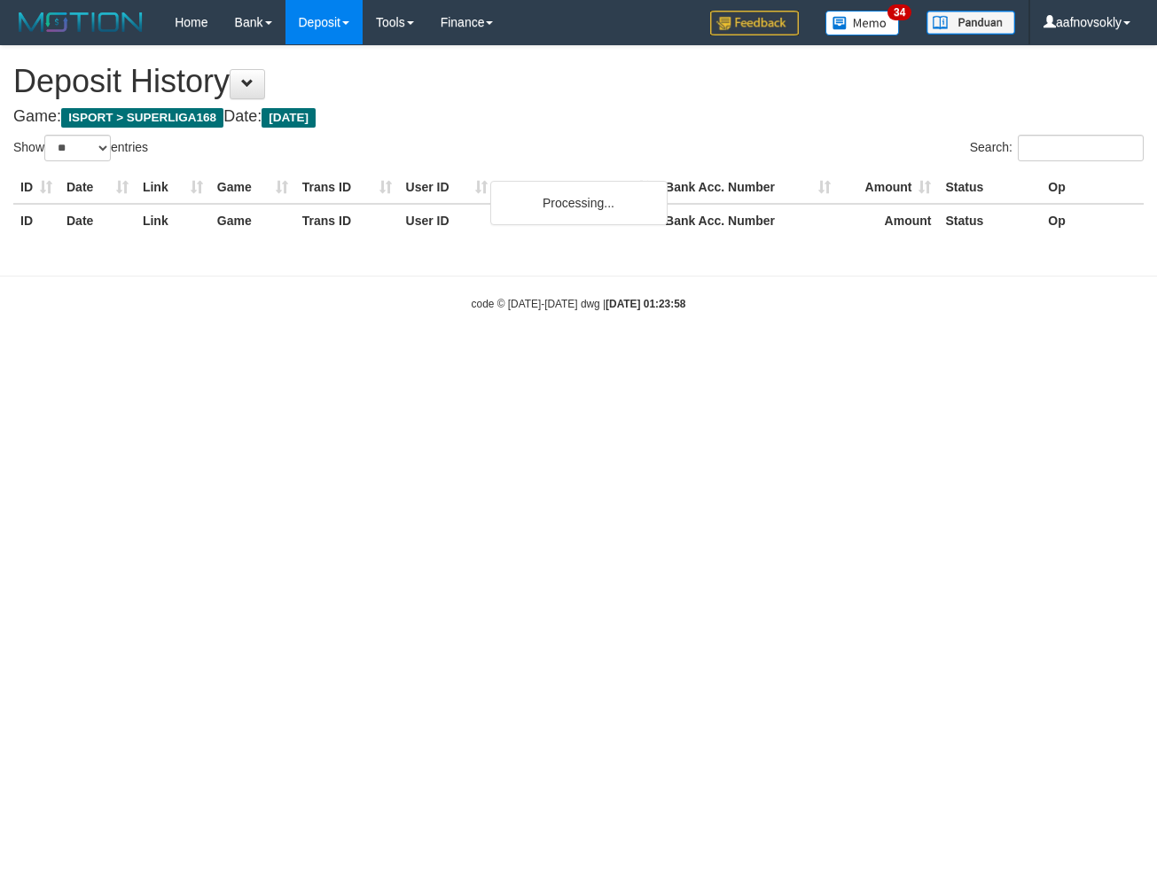
select select "**"
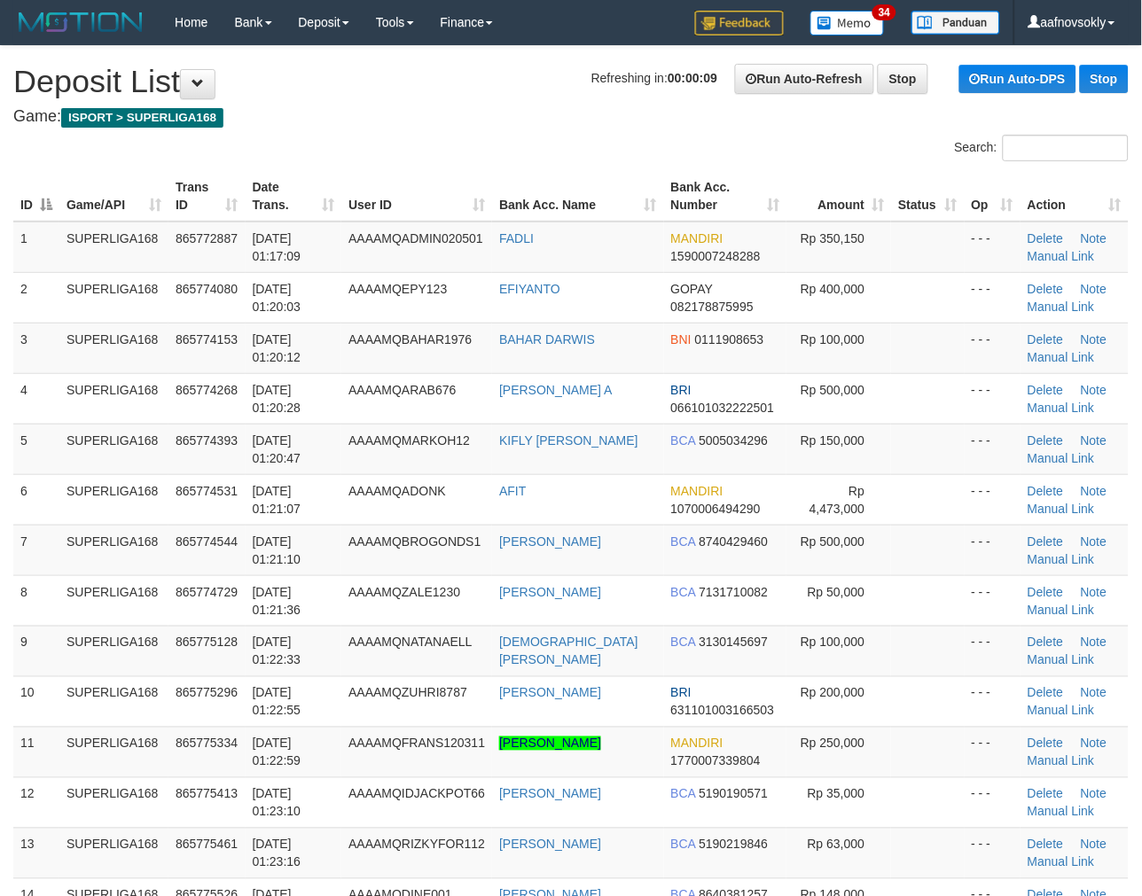
click at [387, 98] on h1 "Refreshing in: 00:00:09 Run Auto-Refresh Stop Run Auto-DPS Stop Deposit List" at bounding box center [570, 81] width 1115 height 35
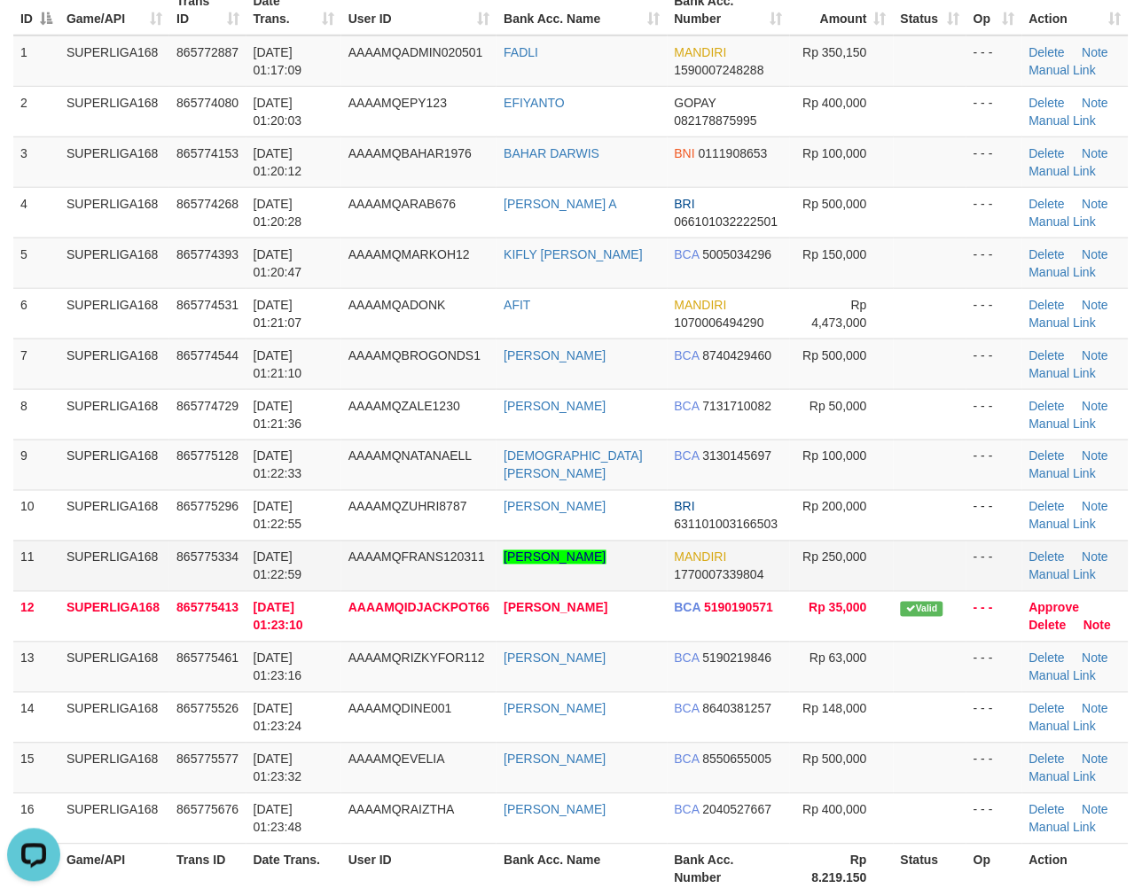
scroll to position [229, 0]
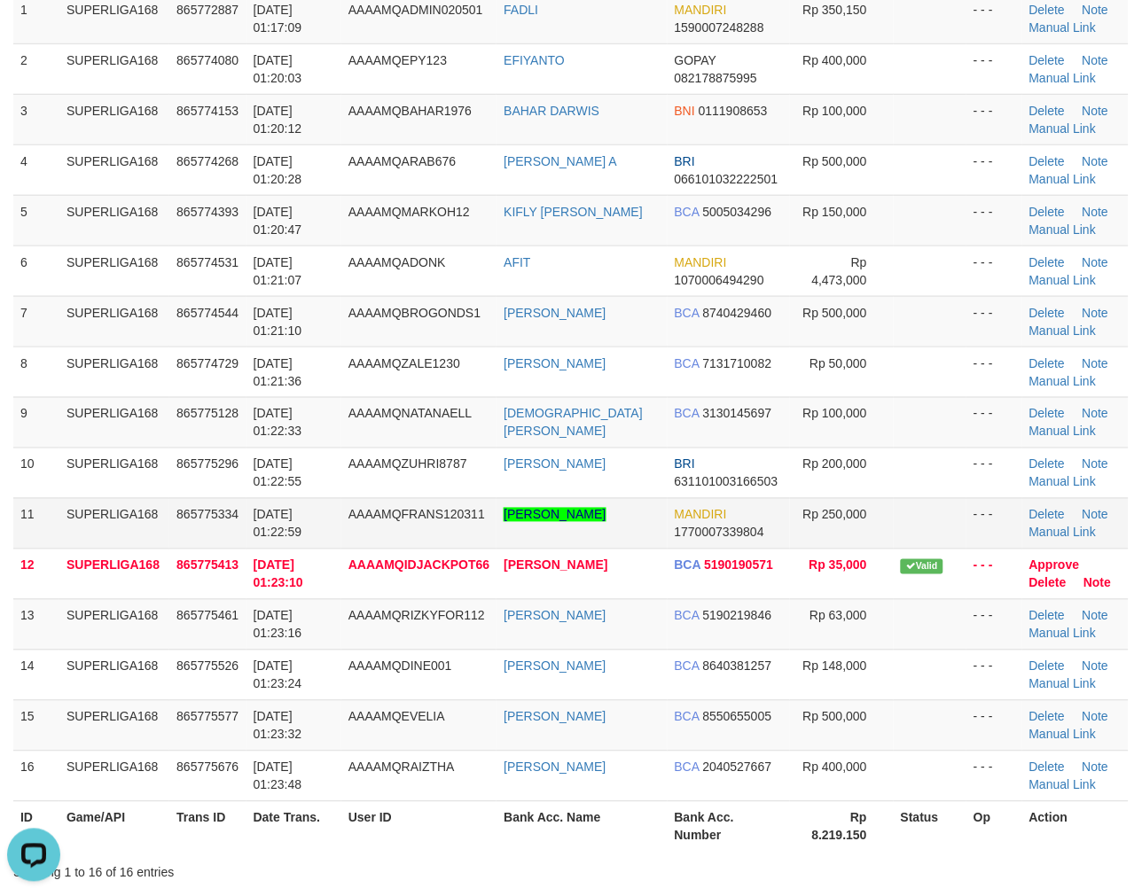
click at [302, 514] on span "01/09/2025 01:22:59" at bounding box center [278, 524] width 49 height 32
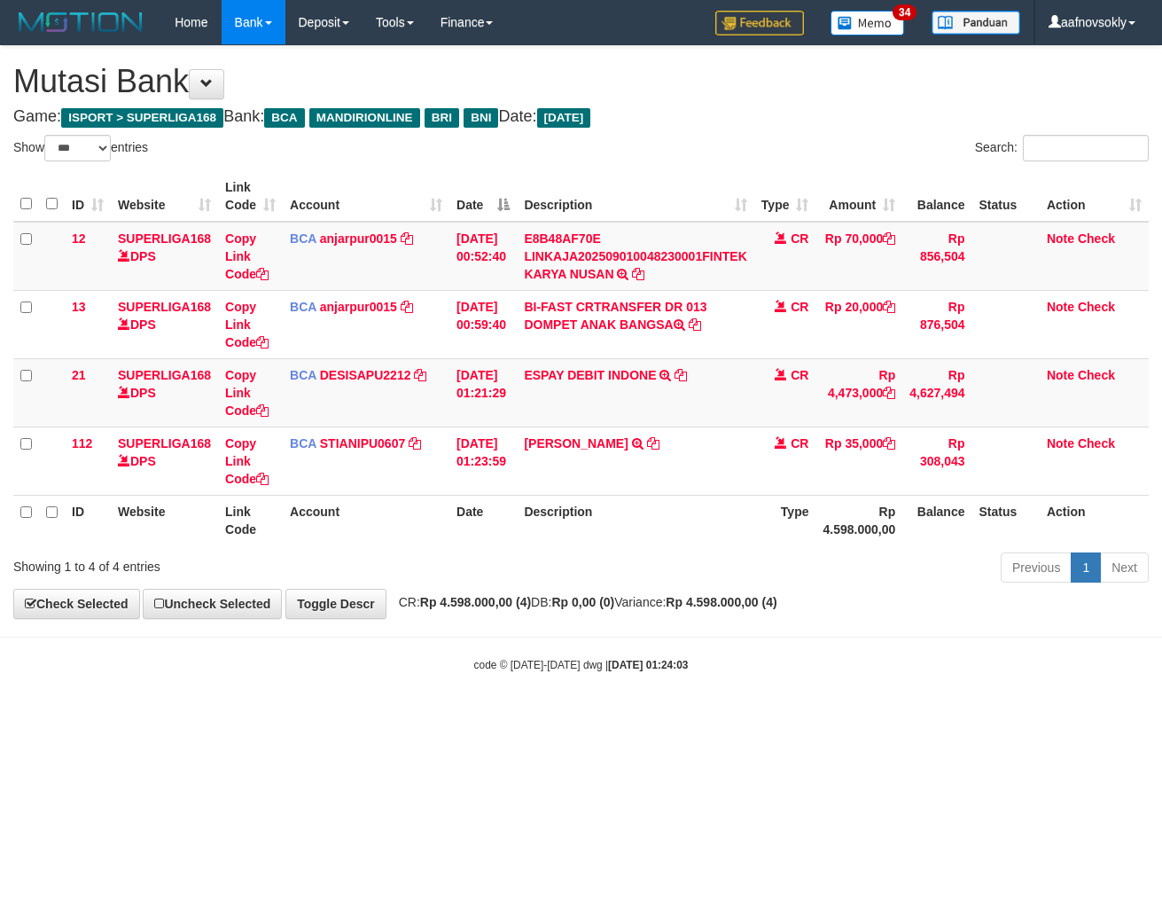
select select "***"
click at [802, 636] on body "Toggle navigation Home Bank Account List Load By Website Group [ISPORT] SUPERLI…" at bounding box center [581, 358] width 1162 height 717
click at [805, 636] on body "Toggle navigation Home Bank Account List Load By Website Group [ISPORT] SUPERLI…" at bounding box center [581, 358] width 1162 height 717
click at [807, 636] on body "Toggle navigation Home Bank Account List Load By Website Group [ISPORT] SUPERLI…" at bounding box center [581, 358] width 1162 height 717
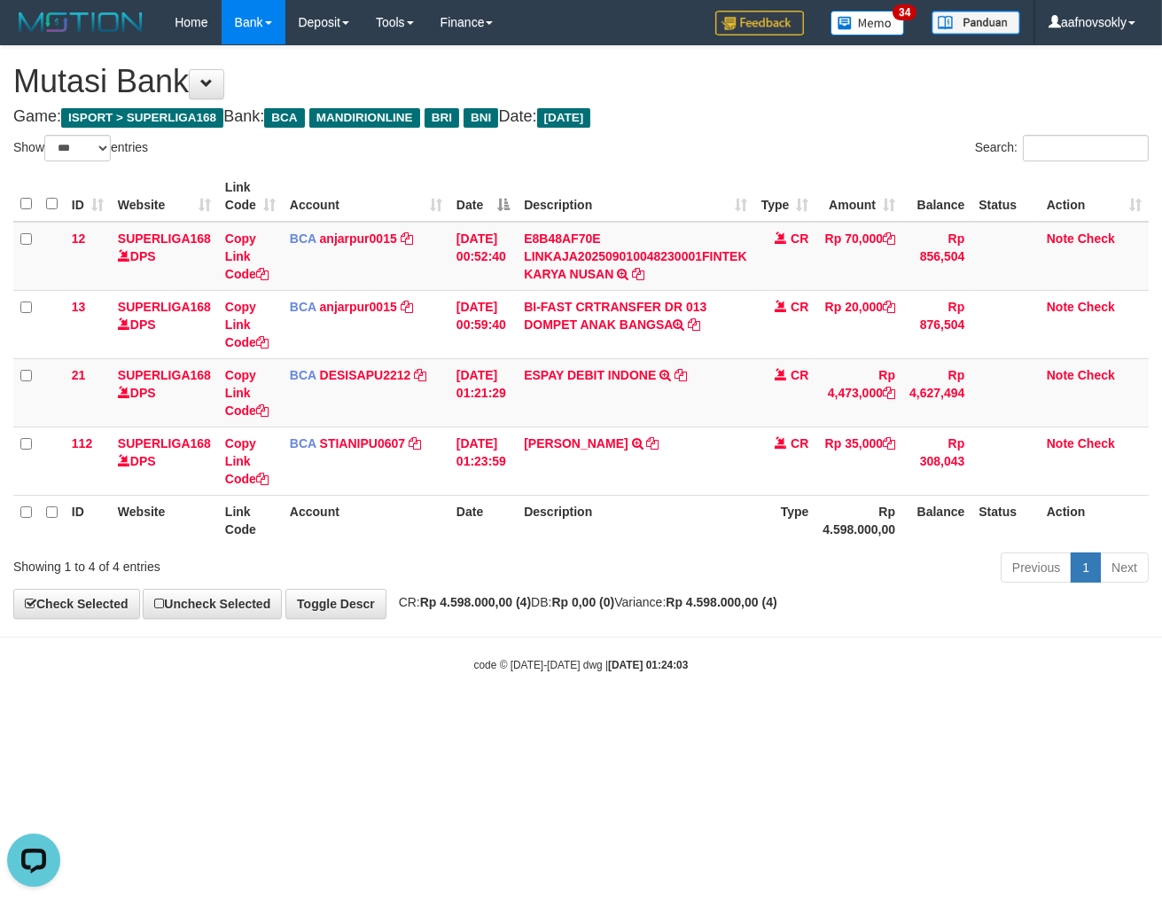
click at [807, 636] on body "Toggle navigation Home Bank Account List Load By Website Group [ISPORT] SUPERLI…" at bounding box center [581, 358] width 1162 height 717
click at [804, 636] on body "Toggle navigation Home Bank Account List Load By Website Group [ISPORT] SUPERLI…" at bounding box center [581, 358] width 1162 height 717
click at [804, 642] on body "Toggle navigation Home Bank Account List Load By Website Group [ISPORT] SUPERLI…" at bounding box center [581, 358] width 1162 height 717
click at [792, 654] on body "Toggle navigation Home Bank Account List Load By Website Group [ISPORT] SUPERLI…" at bounding box center [581, 358] width 1162 height 717
click at [796, 645] on body "Toggle navigation Home Bank Account List Load By Website Group [ISPORT] SUPERLI…" at bounding box center [581, 358] width 1162 height 717
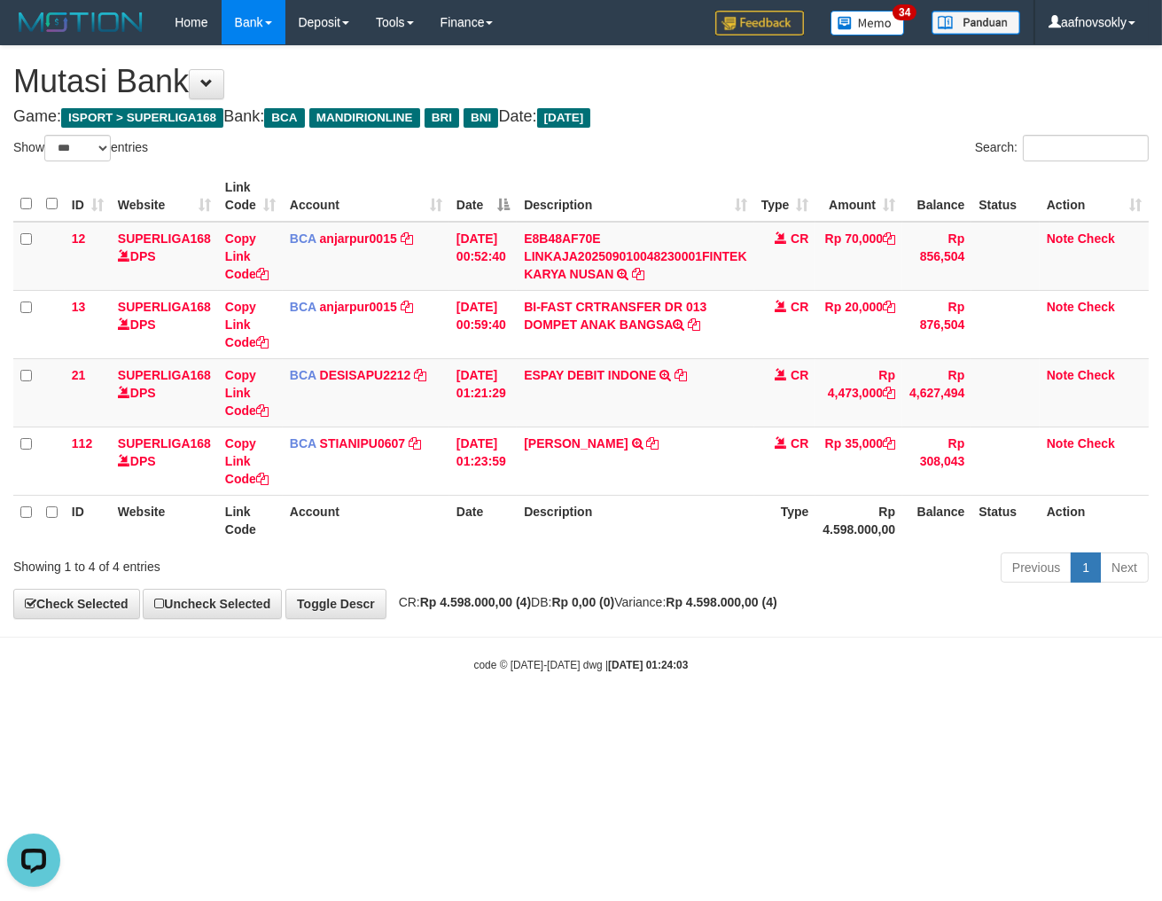
click at [798, 640] on body "Toggle navigation Home Bank Account List Load By Website Group [ISPORT] SUPERLI…" at bounding box center [581, 358] width 1162 height 717
click at [796, 640] on body "Toggle navigation Home Bank Account List Load By Website Group [ISPORT] SUPERLI…" at bounding box center [581, 358] width 1162 height 717
click at [795, 641] on body "Toggle navigation Home Bank Account List Load By Website Group [ISPORT] SUPERLI…" at bounding box center [581, 358] width 1162 height 717
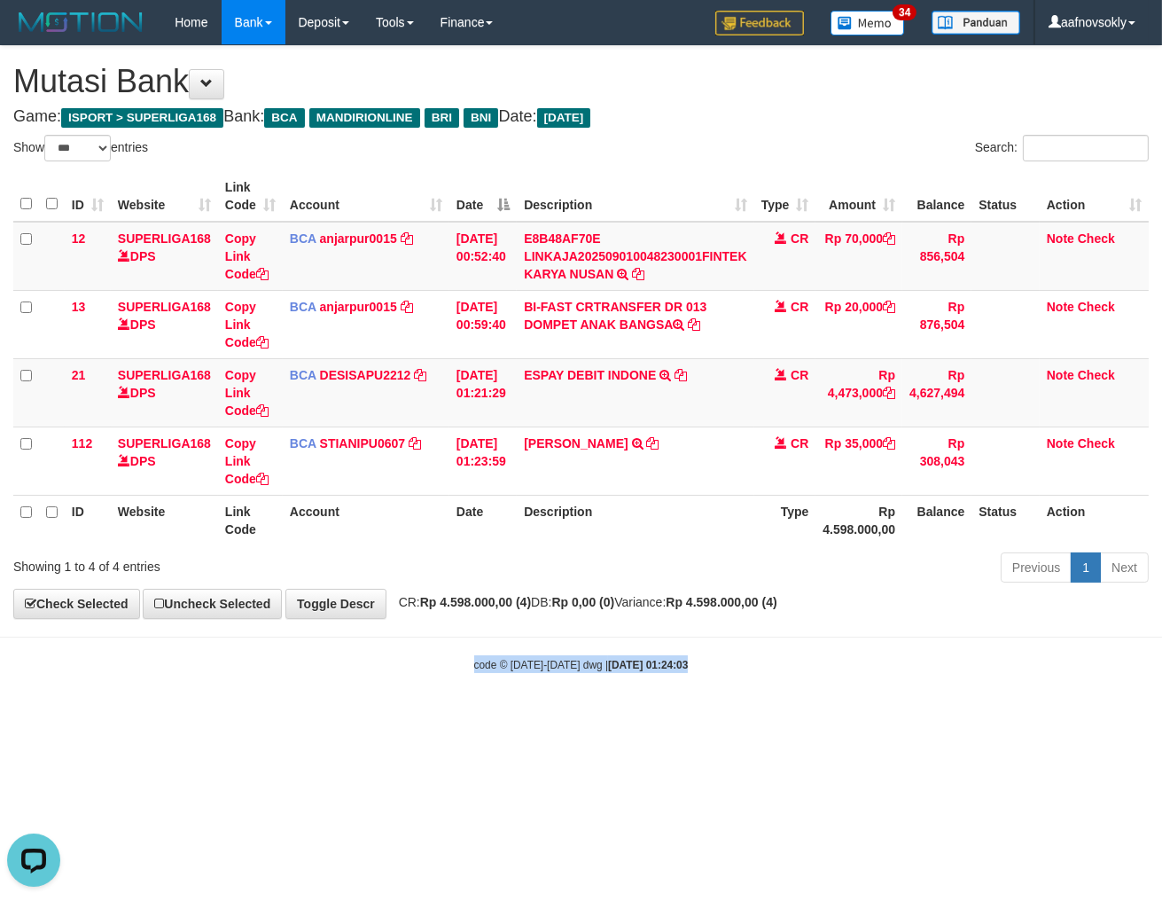
click at [799, 643] on body "Toggle navigation Home Bank Account List Load By Website Group [ISPORT] SUPERLI…" at bounding box center [581, 358] width 1162 height 717
click at [800, 643] on body "Toggle navigation Home Bank Account List Load By Website Group [ISPORT] SUPERLI…" at bounding box center [581, 358] width 1162 height 717
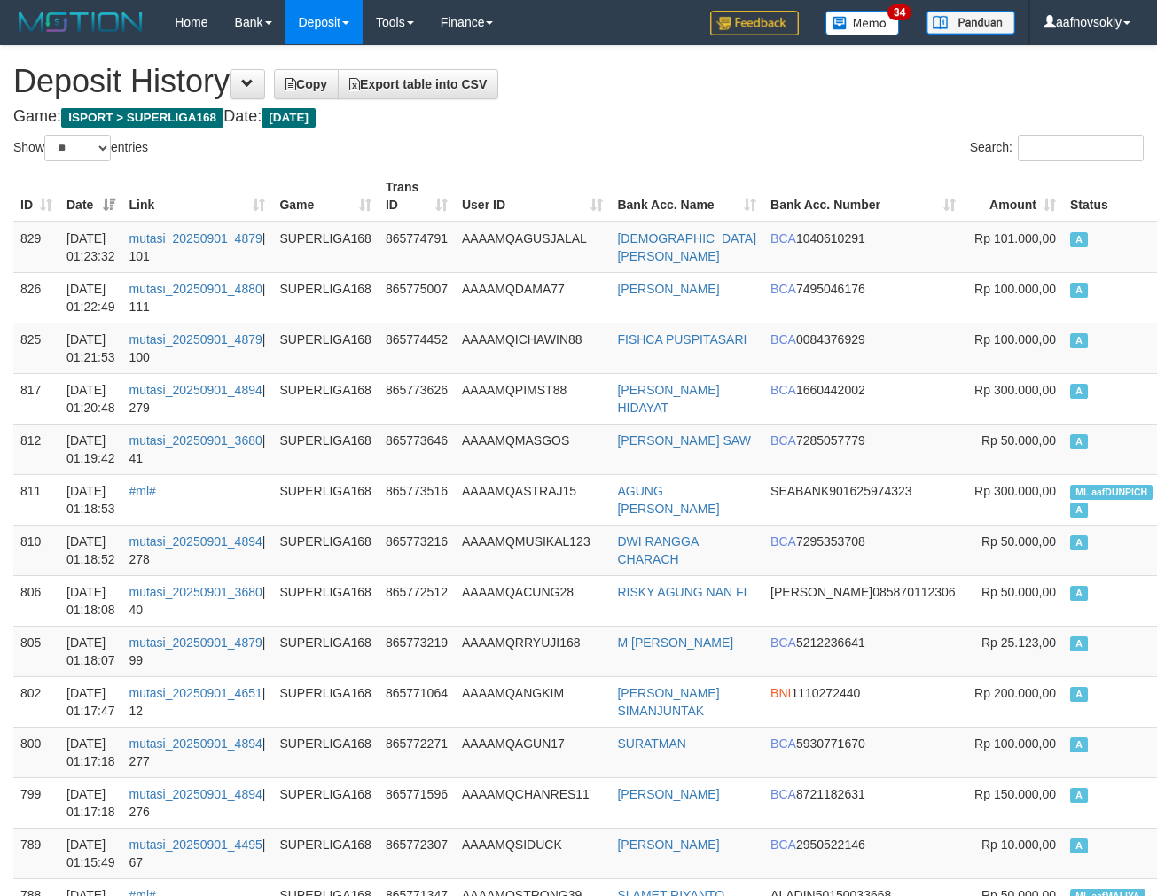
select select "**"
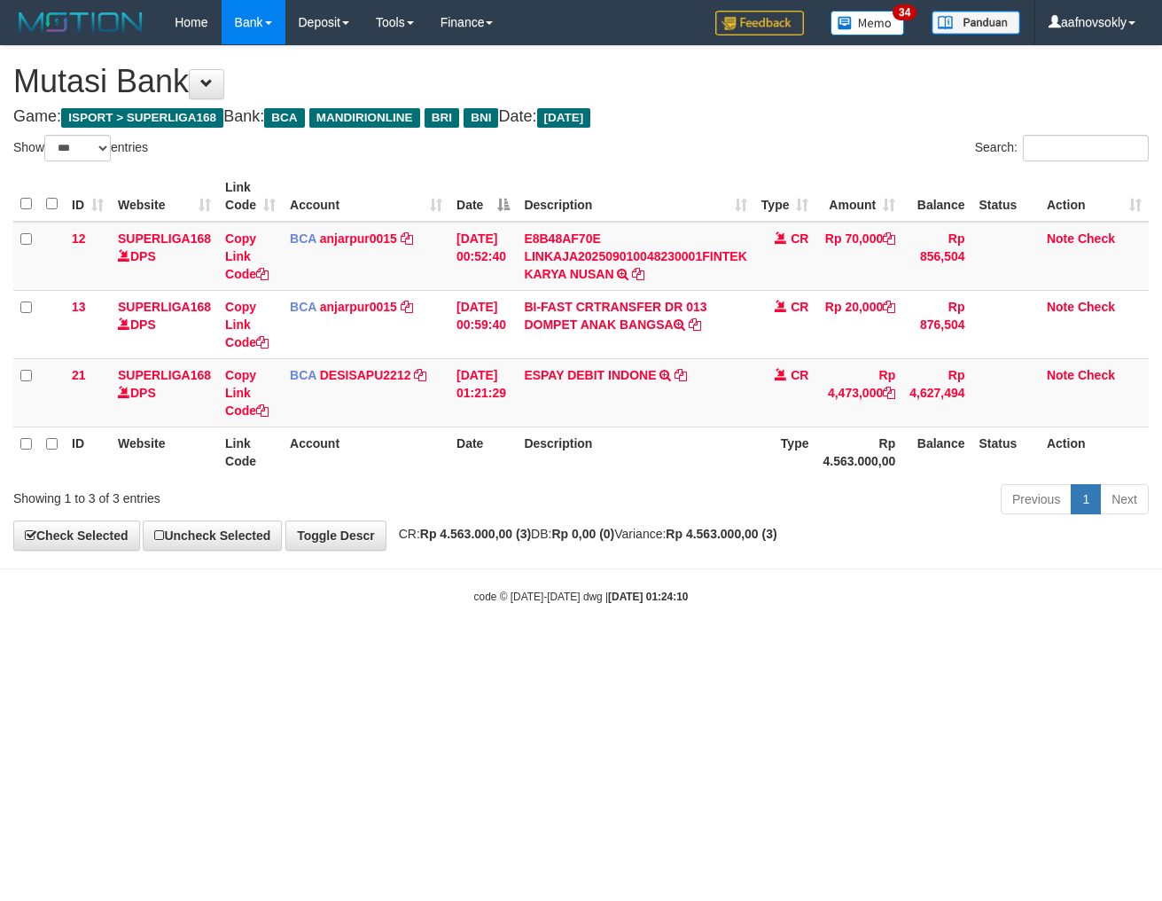
select select "***"
click at [873, 649] on html "Toggle navigation Home Bank Account List Load By Website Group [ISPORT] SUPERLI…" at bounding box center [581, 324] width 1162 height 649
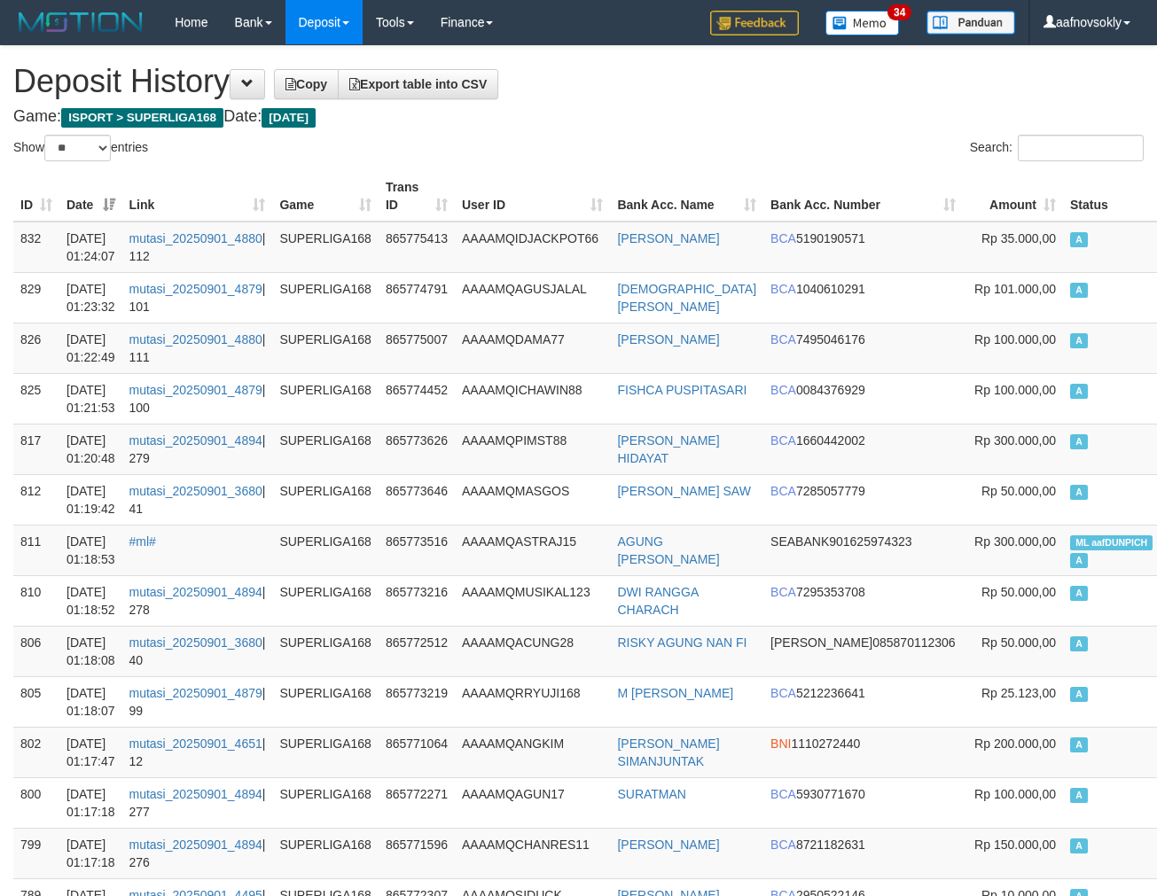
select select "**"
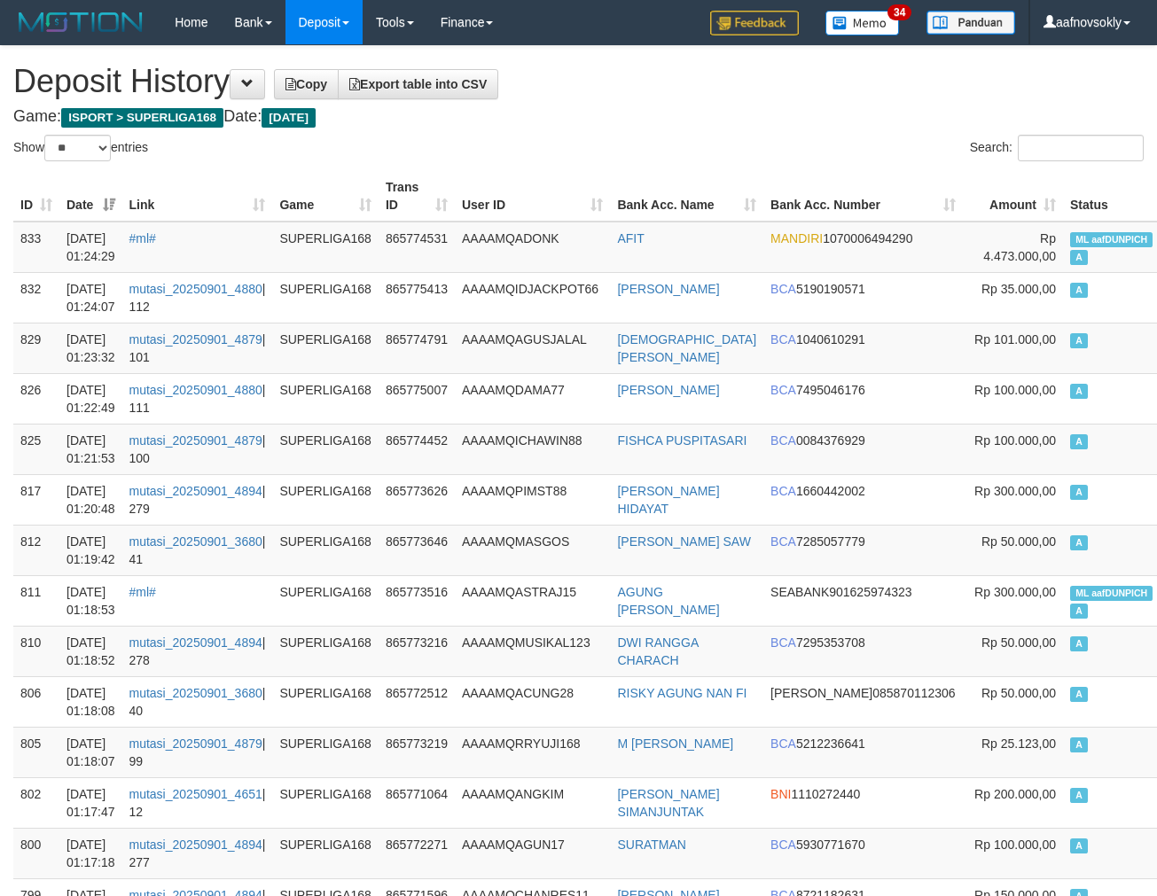
select select "**"
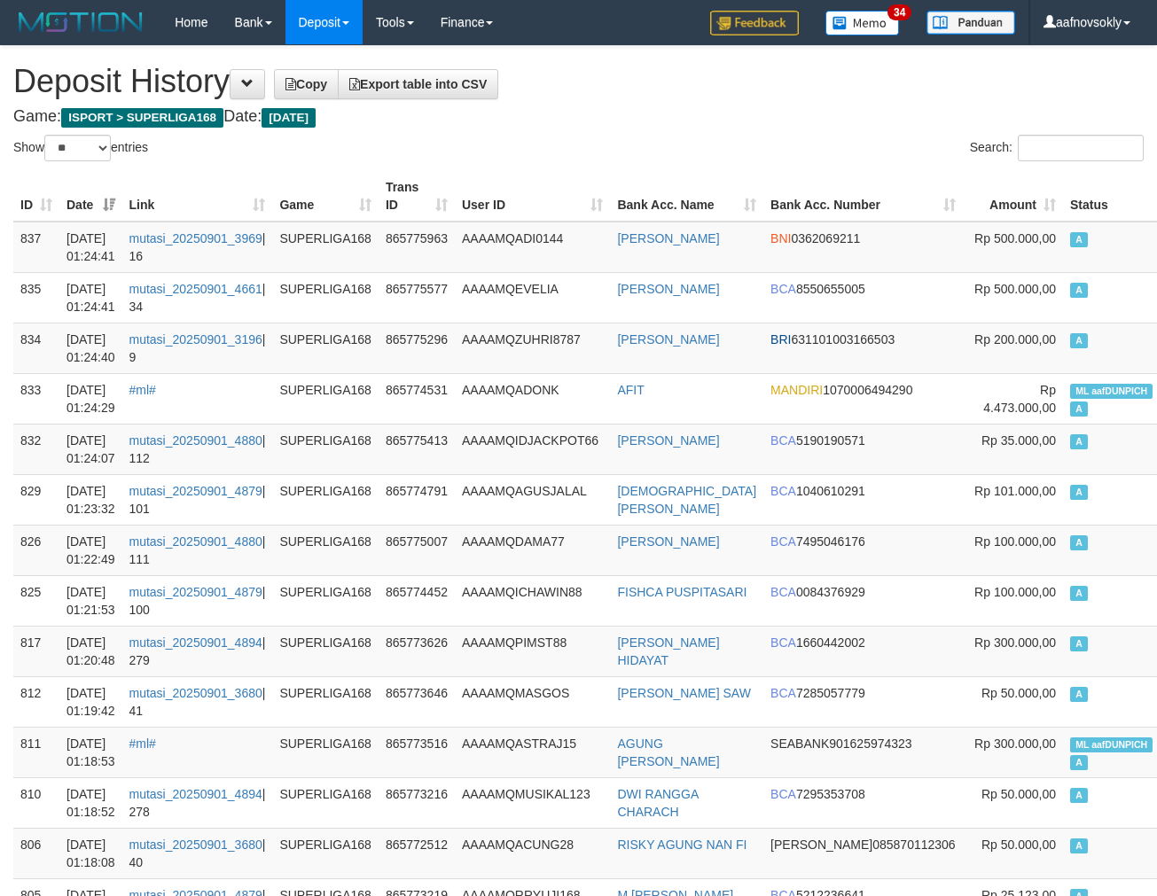
select select "**"
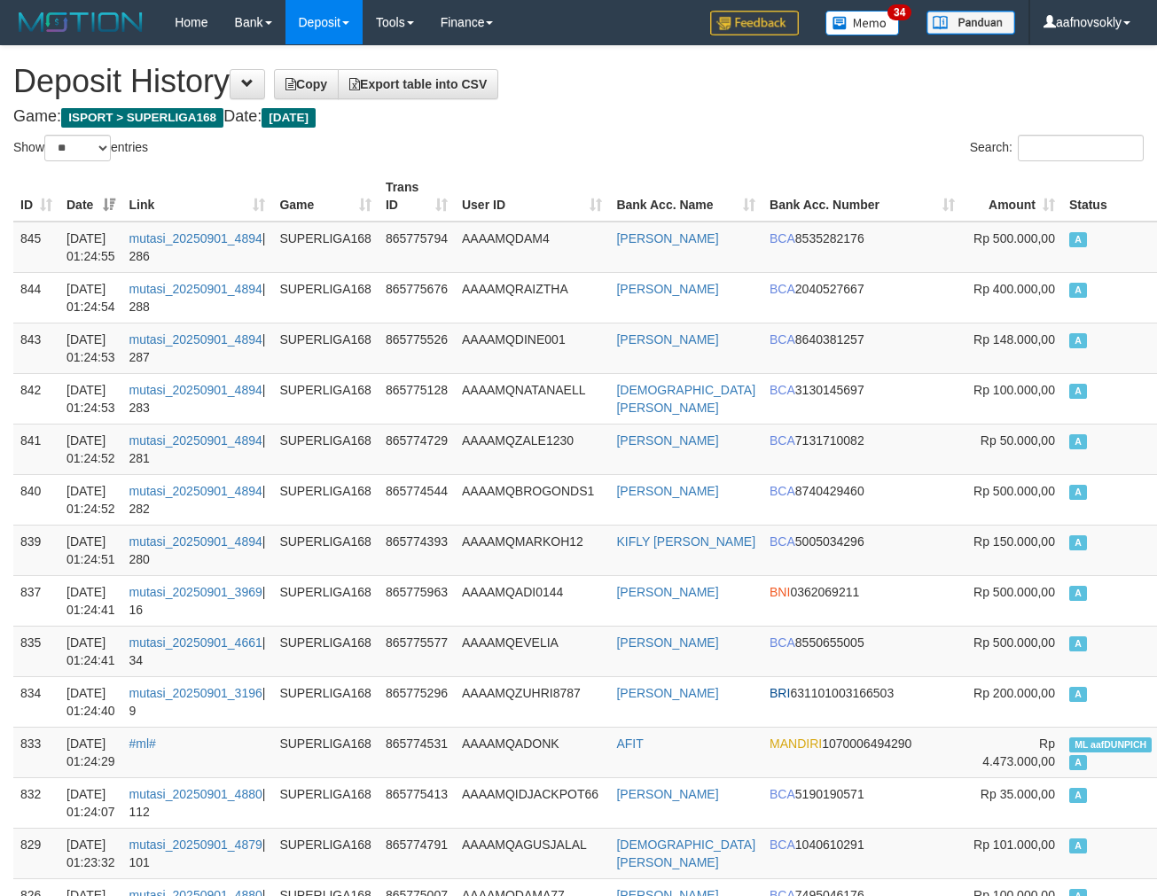
select select "**"
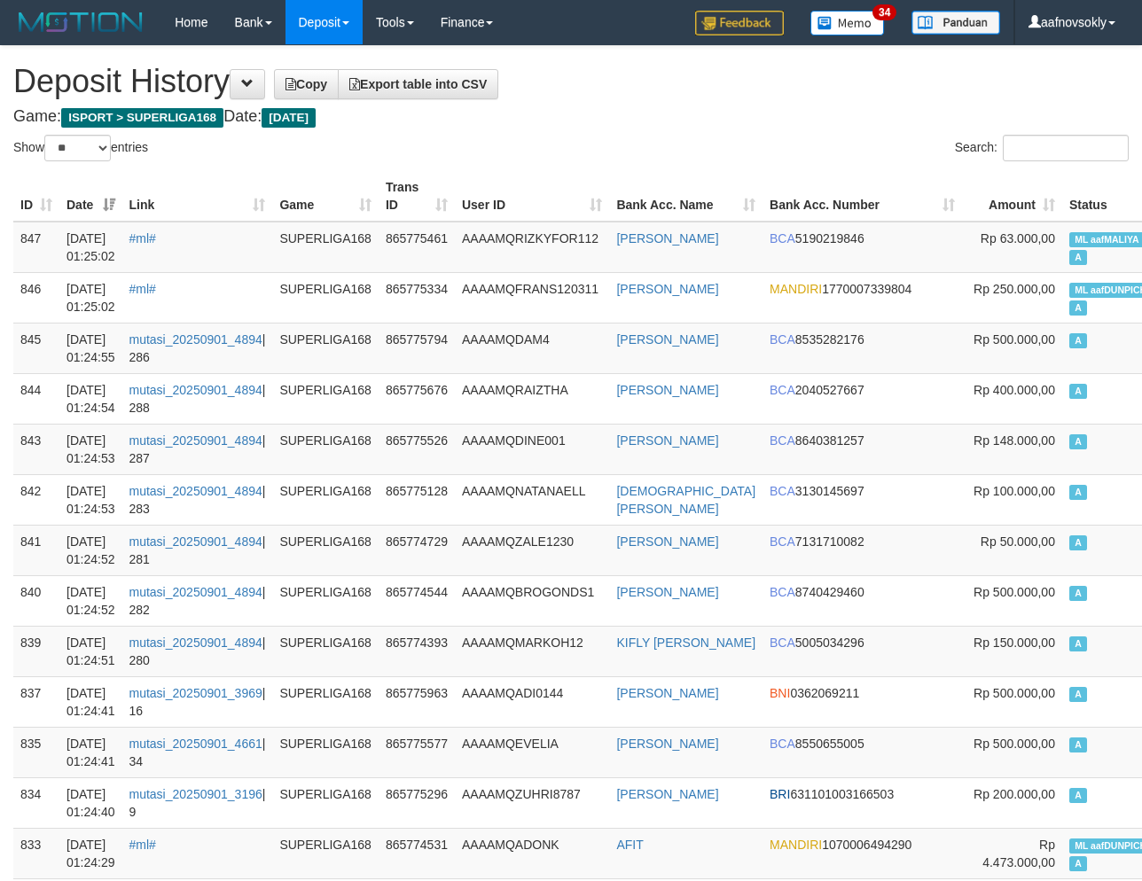
select select "**"
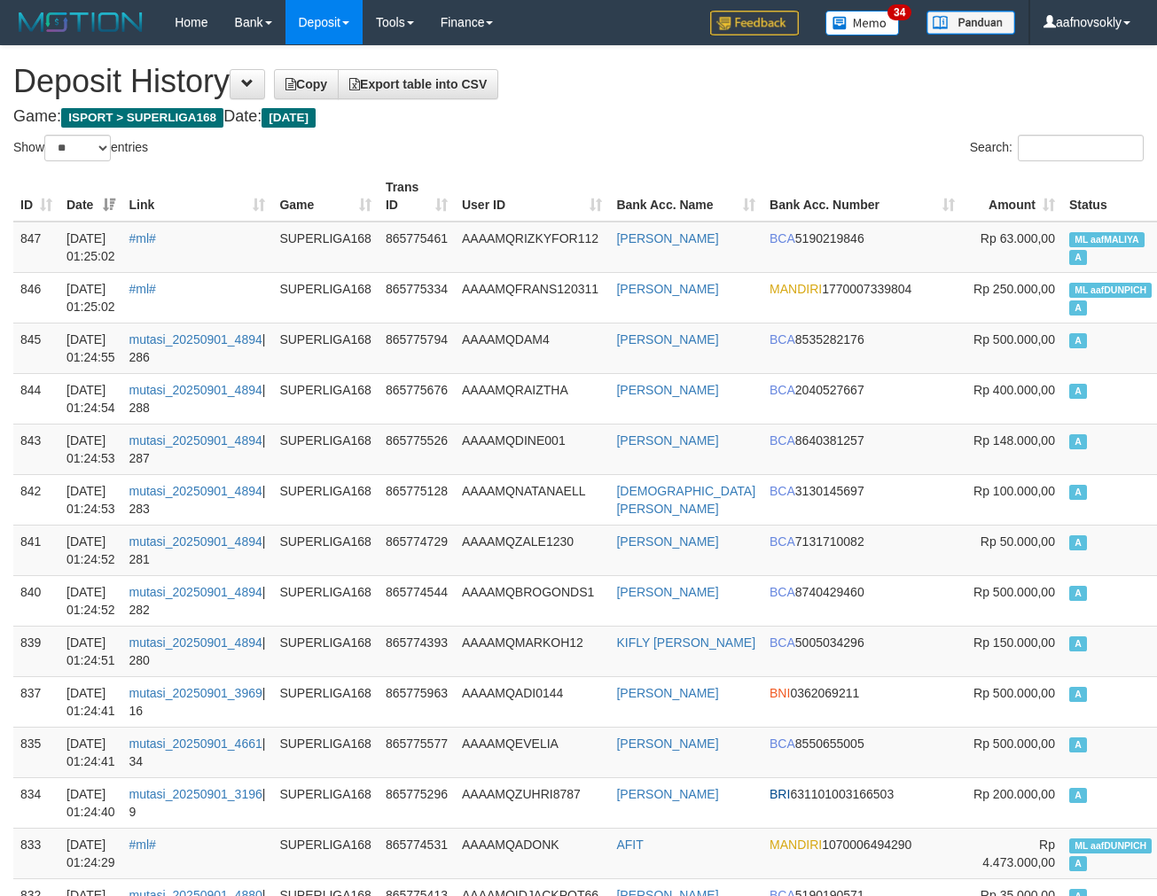
select select "**"
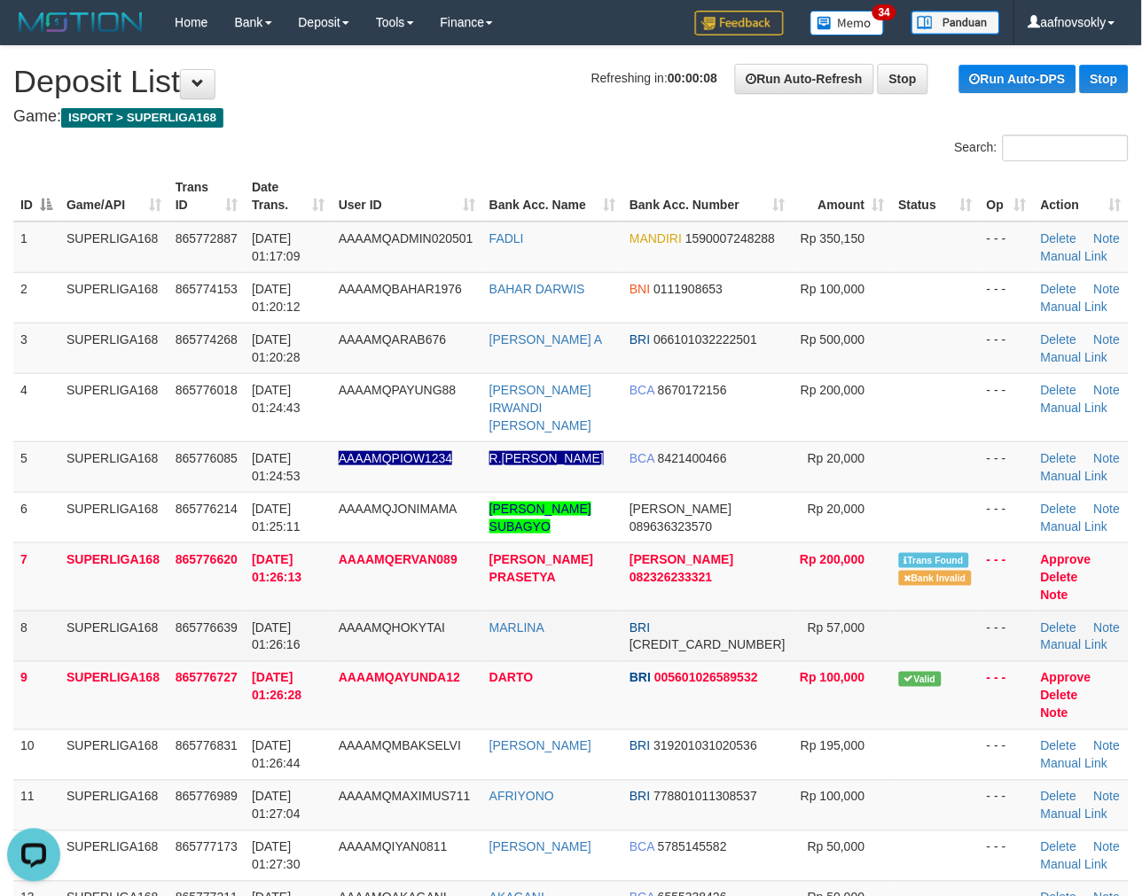
click at [228, 611] on td "865776639" at bounding box center [206, 636] width 76 height 51
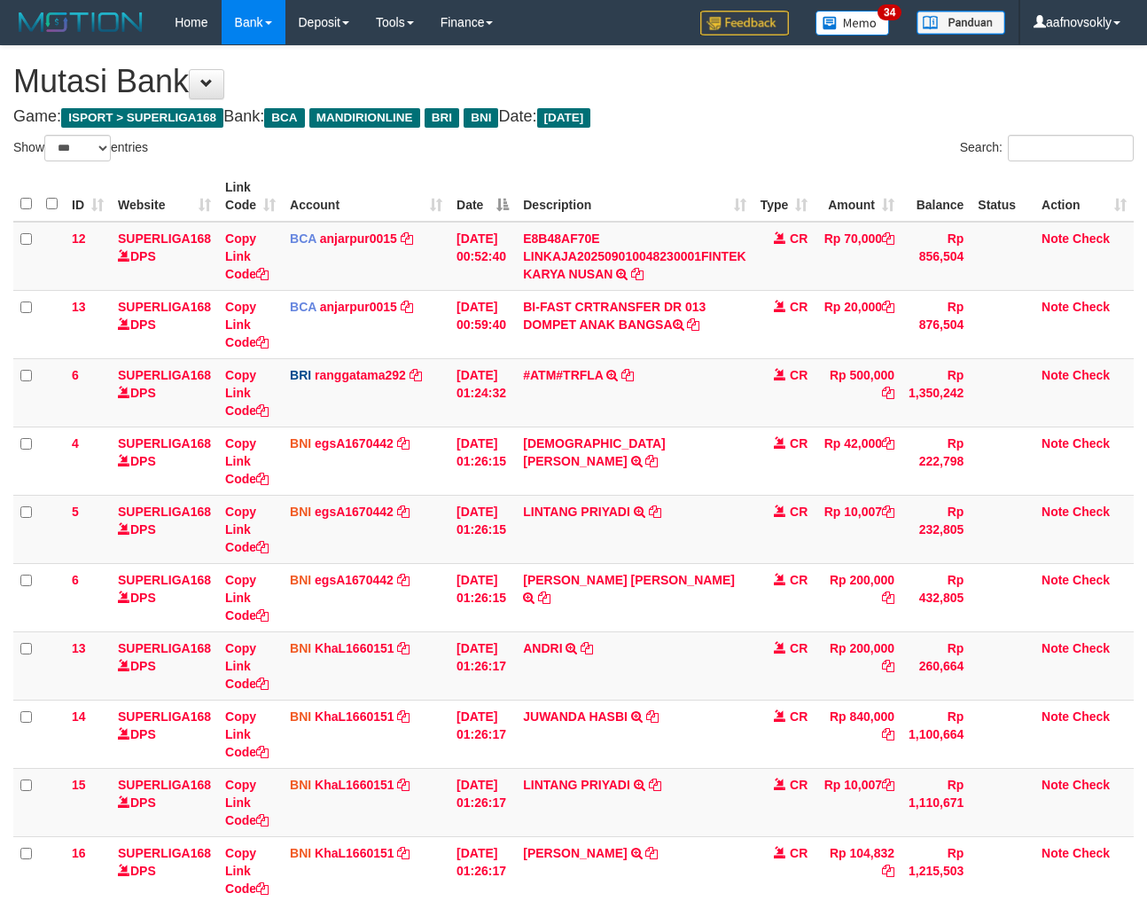
select select "***"
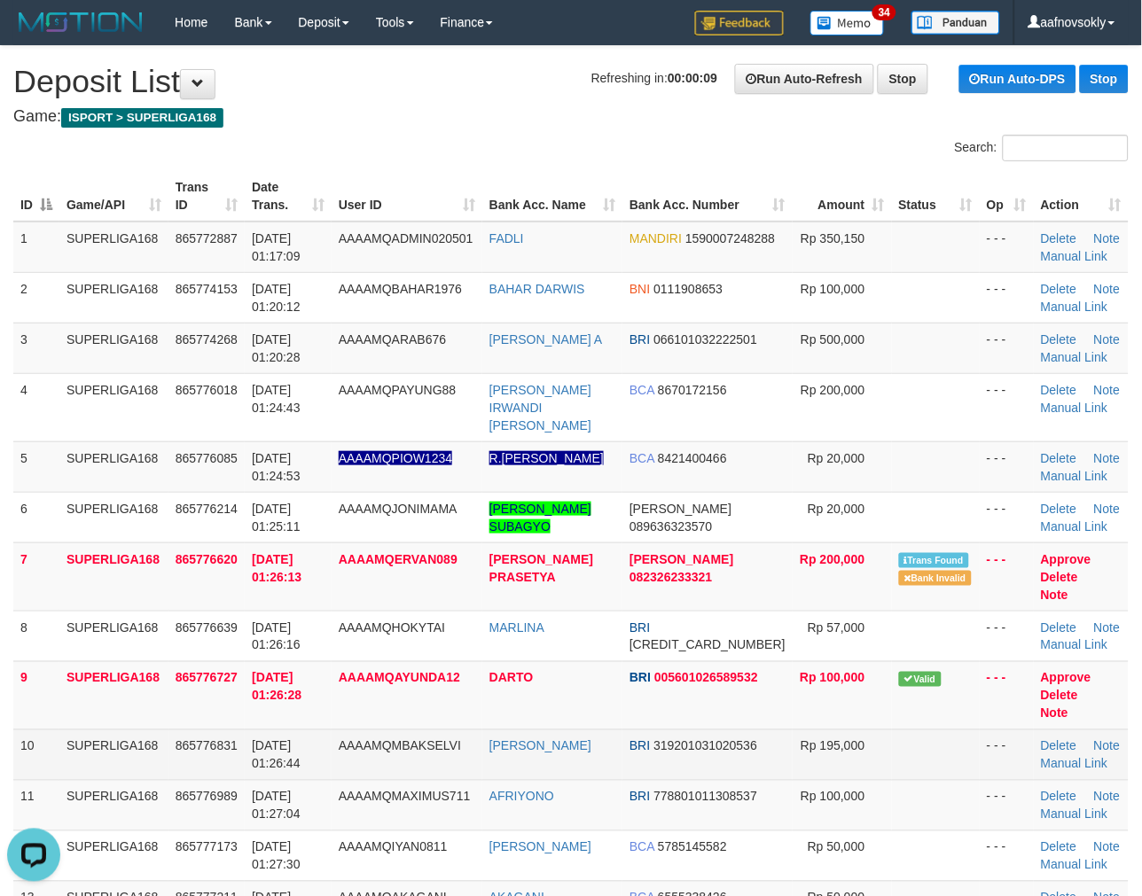
click at [359, 730] on td "AAAAMQMBAKSELVI" at bounding box center [407, 755] width 151 height 51
click at [312, 730] on td "01/09/2025 01:26:44" at bounding box center [288, 755] width 87 height 51
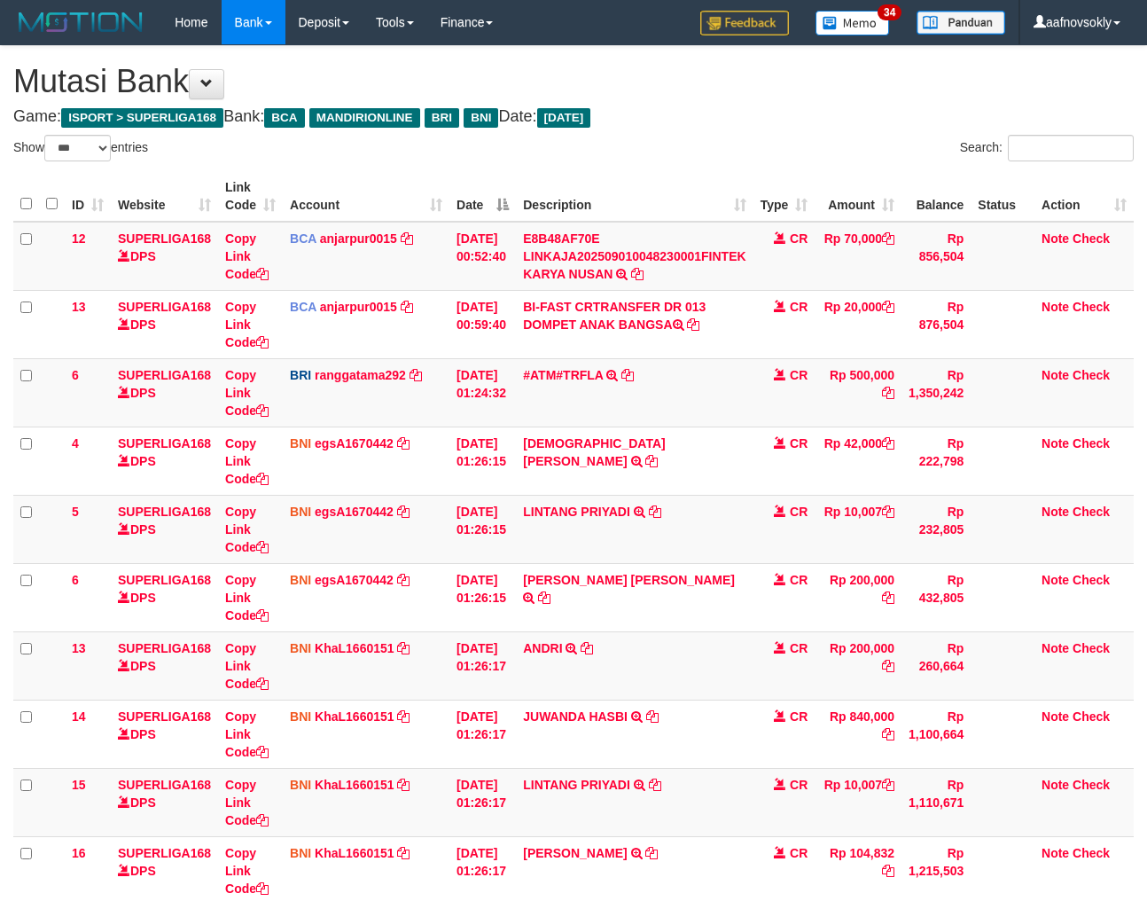
select select "***"
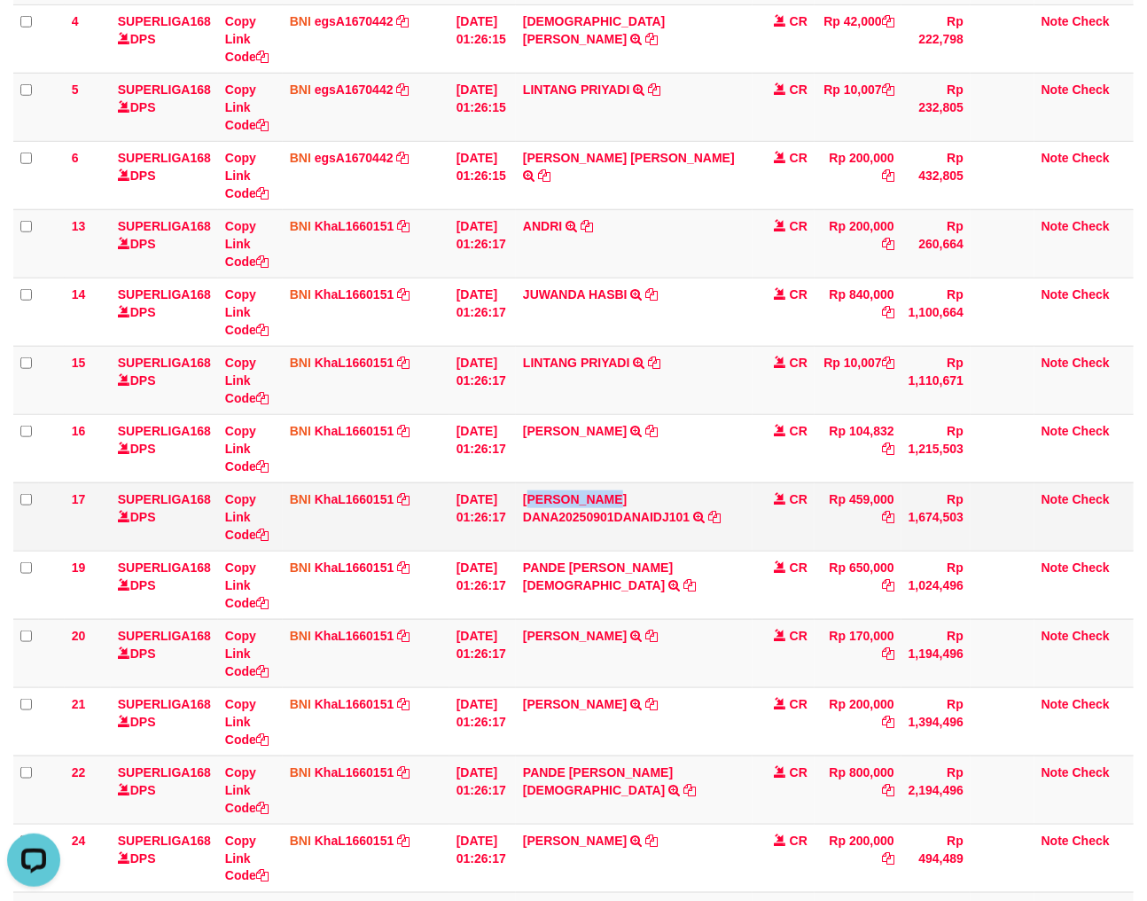
drag, startPoint x: 536, startPoint y: 484, endPoint x: 634, endPoint y: 481, distance: 97.6
click at [634, 482] on td "JAMSON HERMANTO MANIK DANA20250901DANAIDJ101 TRF/PAY/TOP-UP ECHANNEL JAMSON HER…" at bounding box center [634, 516] width 237 height 68
copy link "AMSON HERMA"
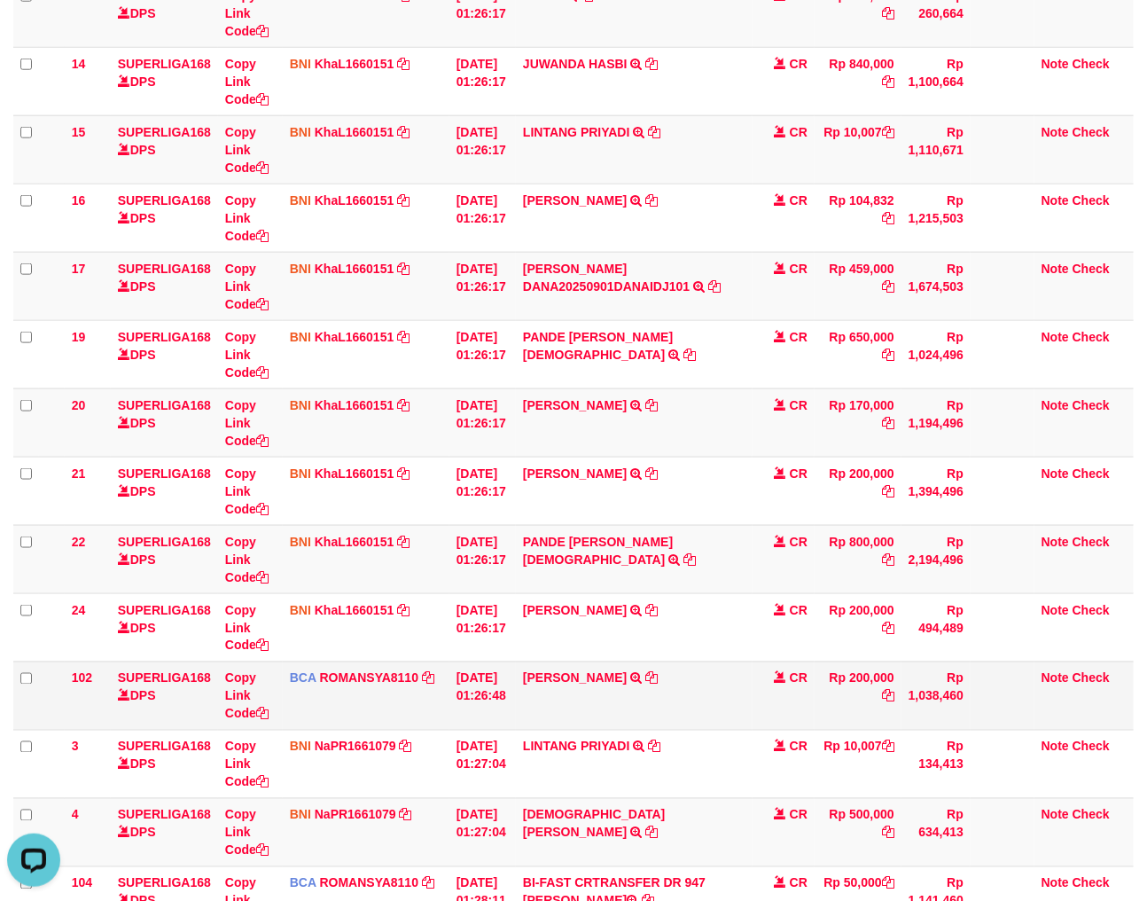
click at [792, 689] on td "CR" at bounding box center [784, 695] width 62 height 68
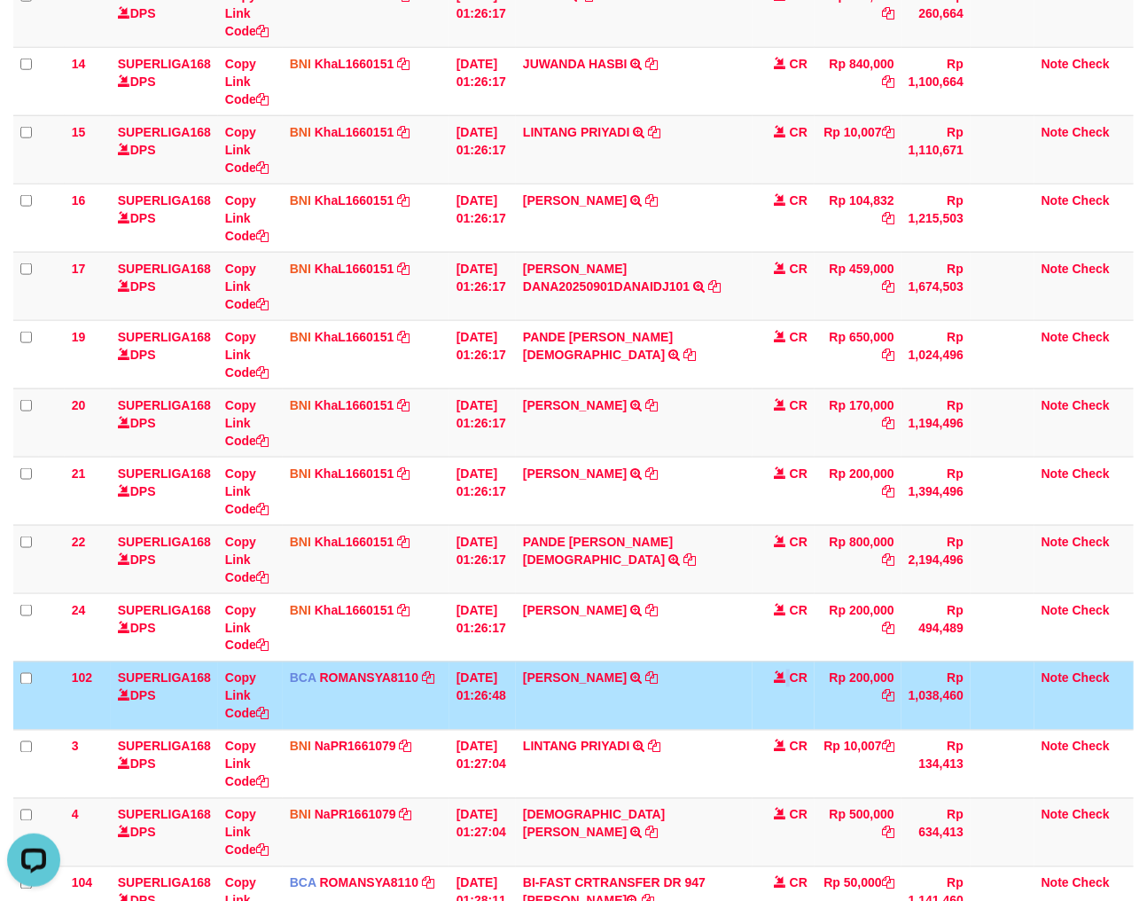
click at [792, 689] on td "CR" at bounding box center [784, 695] width 62 height 68
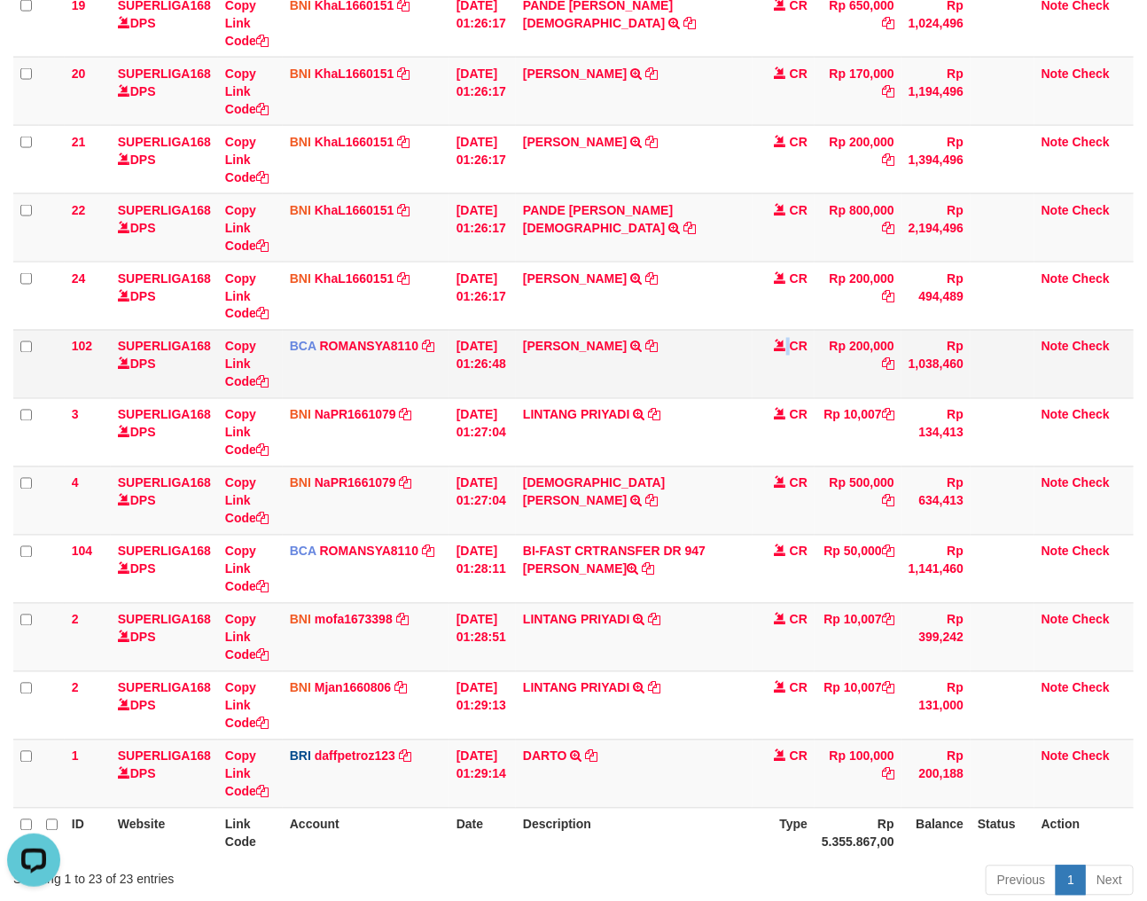
scroll to position [1112, 0]
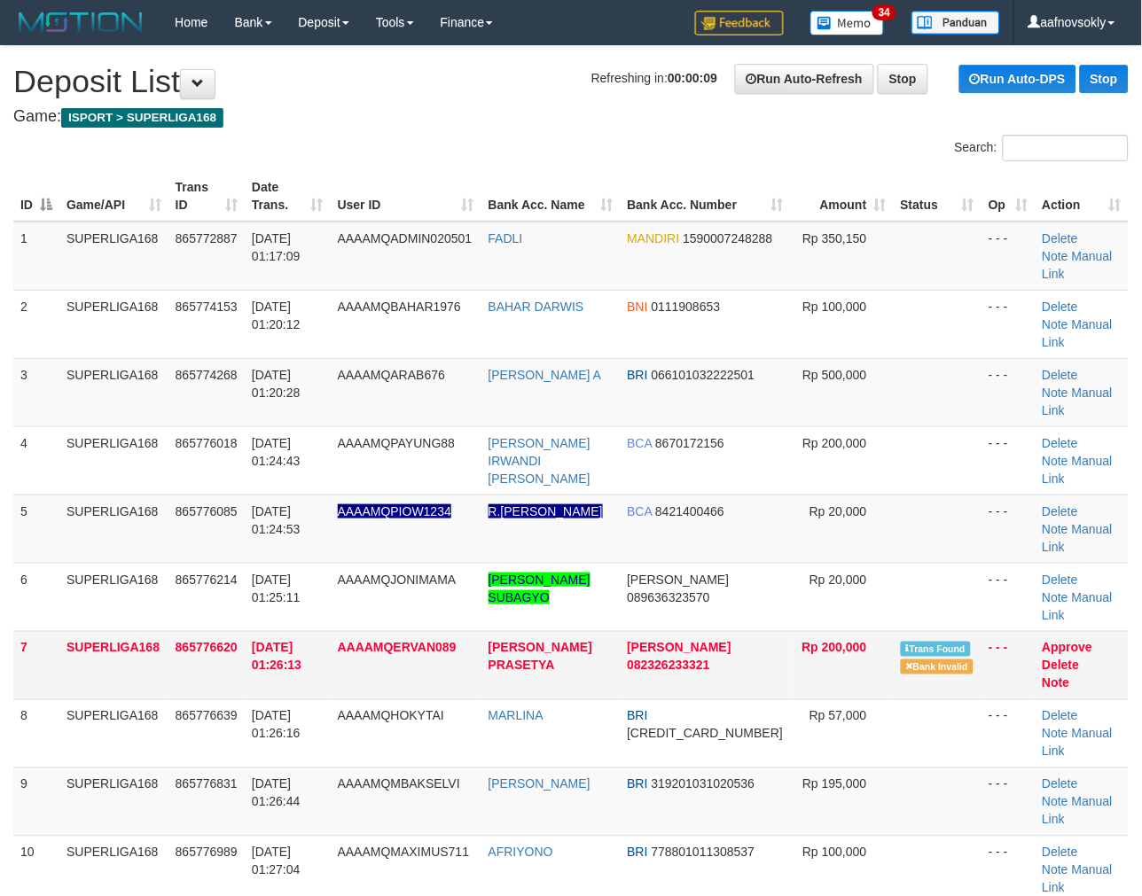
drag, startPoint x: 415, startPoint y: 523, endPoint x: 363, endPoint y: 553, distance: 59.6
click at [413, 563] on td "AAAAMQJONIMAMA" at bounding box center [406, 597] width 151 height 68
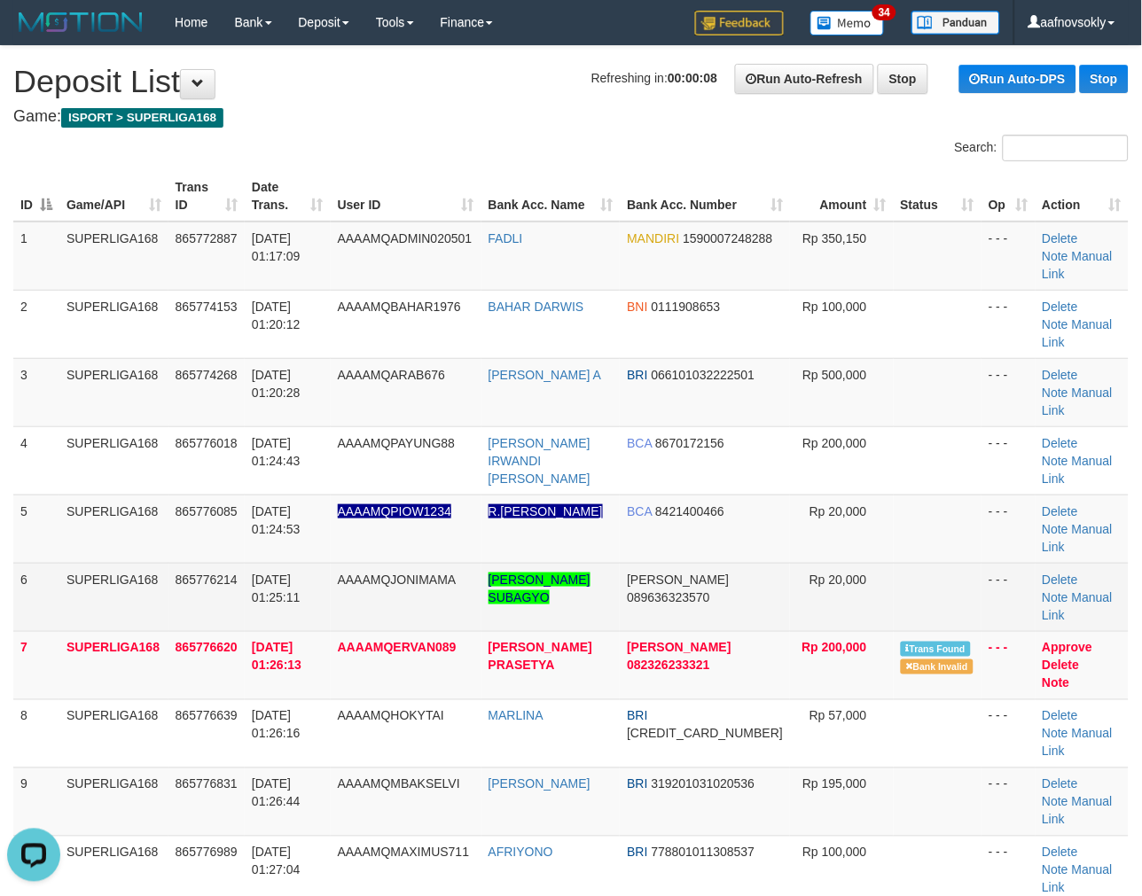
click at [355, 563] on td "AAAAMQJONIMAMA" at bounding box center [406, 597] width 151 height 68
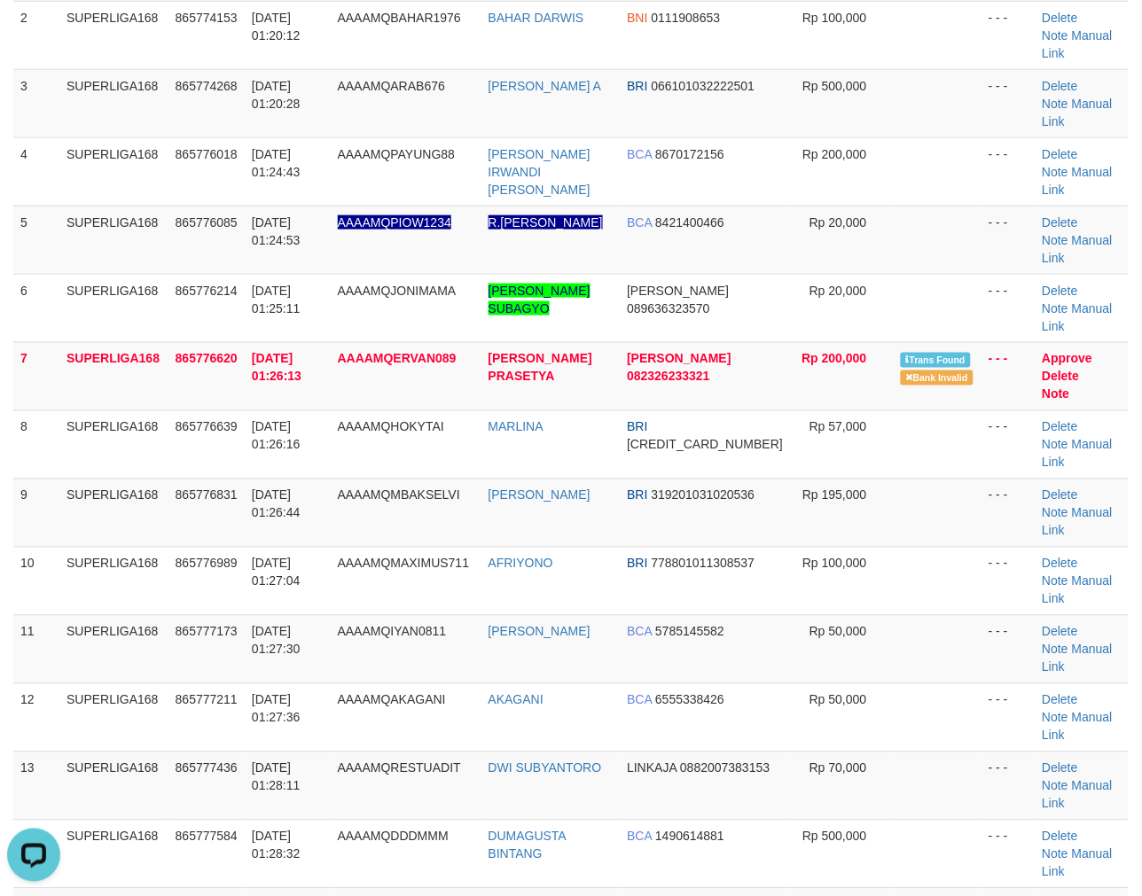
scroll to position [459, 0]
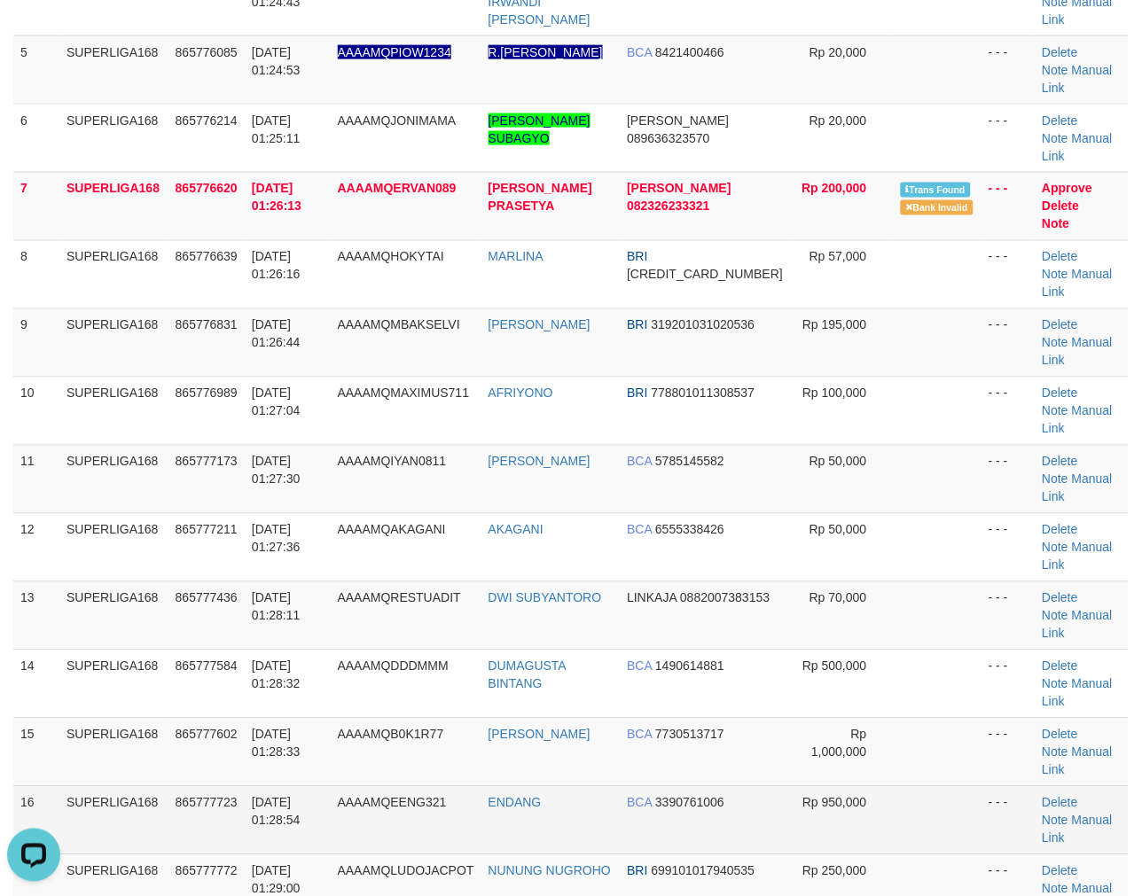
click at [158, 786] on td "SUPERLIGA168" at bounding box center [113, 820] width 109 height 68
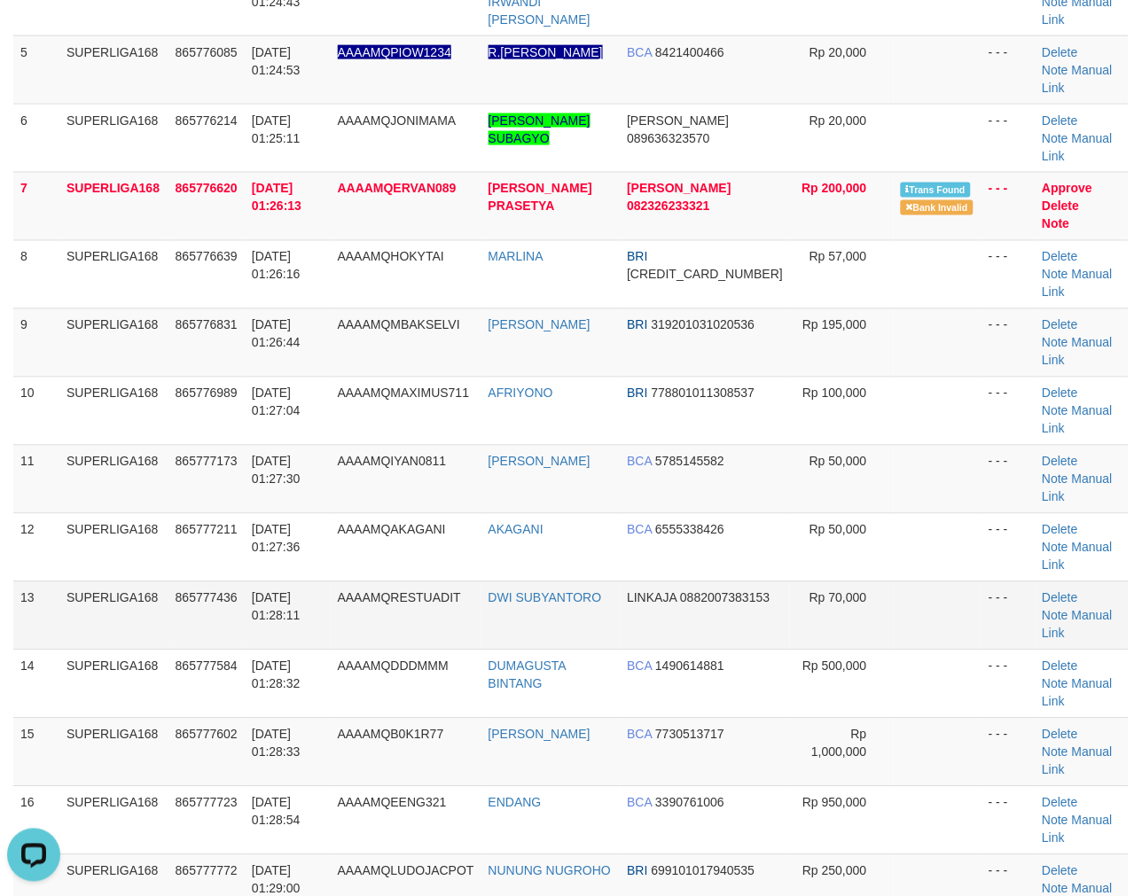
click at [253, 582] on td "[DATE] 01:28:11" at bounding box center [288, 616] width 86 height 68
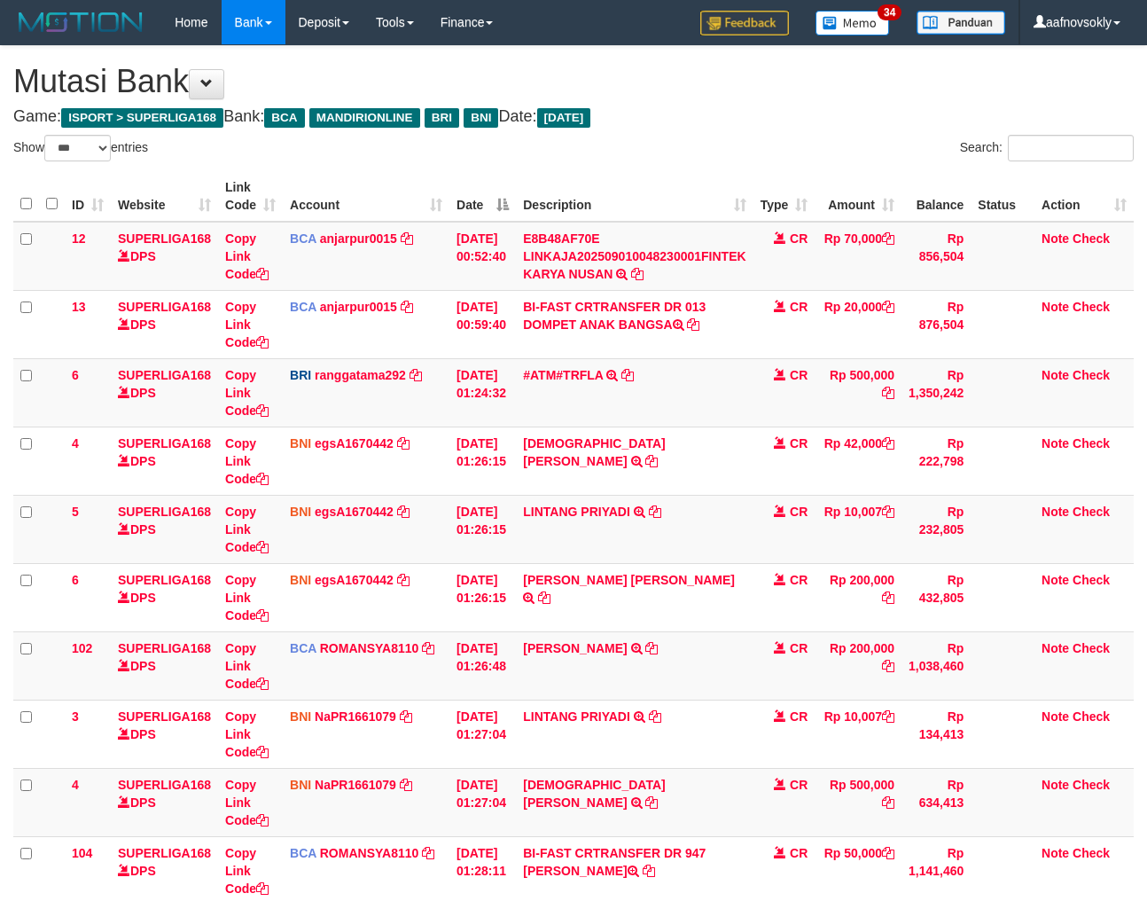
select select "***"
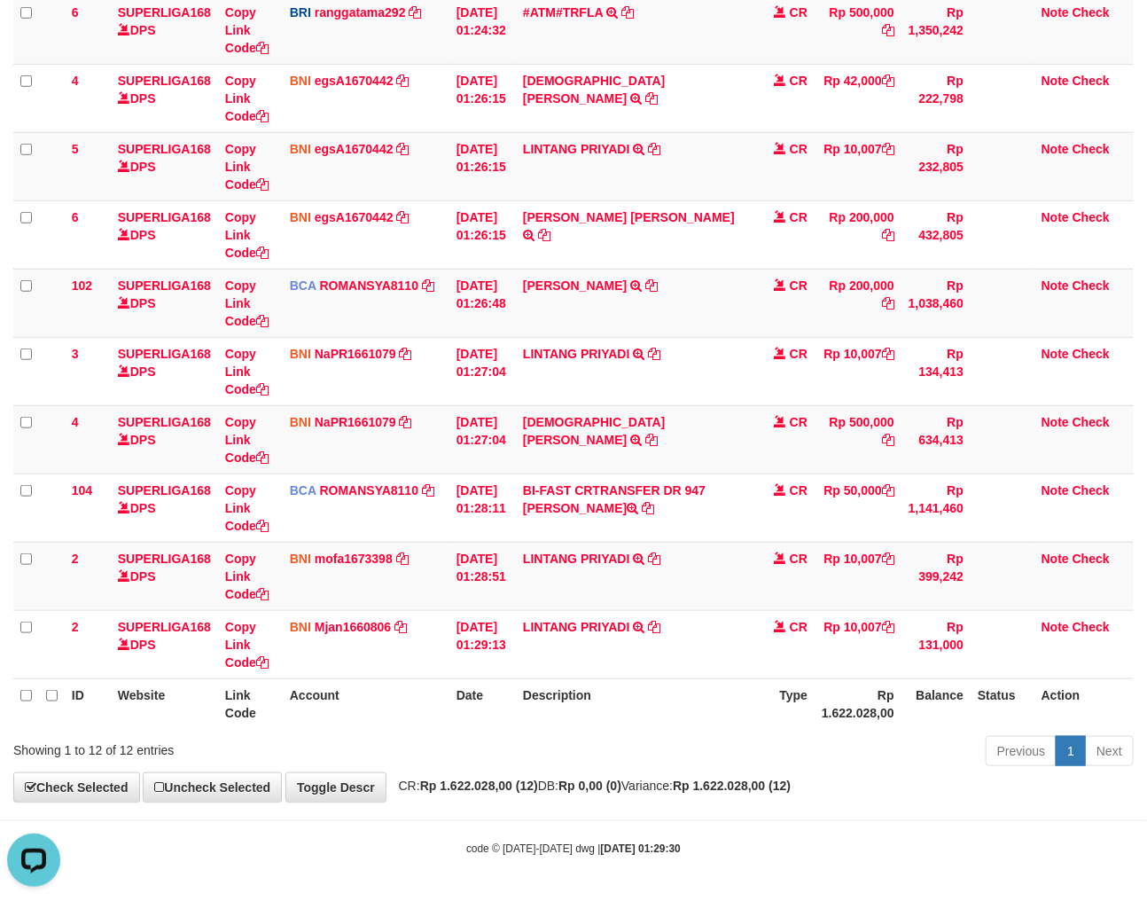
drag, startPoint x: 534, startPoint y: 508, endPoint x: 1151, endPoint y: 552, distance: 618.6
click at [626, 511] on td "BI-FAST CRTRANSFER DR 947 SLAMET RIYANTO" at bounding box center [634, 507] width 237 height 68
copy td "SLAMET RIYAN"
click at [840, 714] on th "Rp 1.622.028,00" at bounding box center [858, 703] width 87 height 51
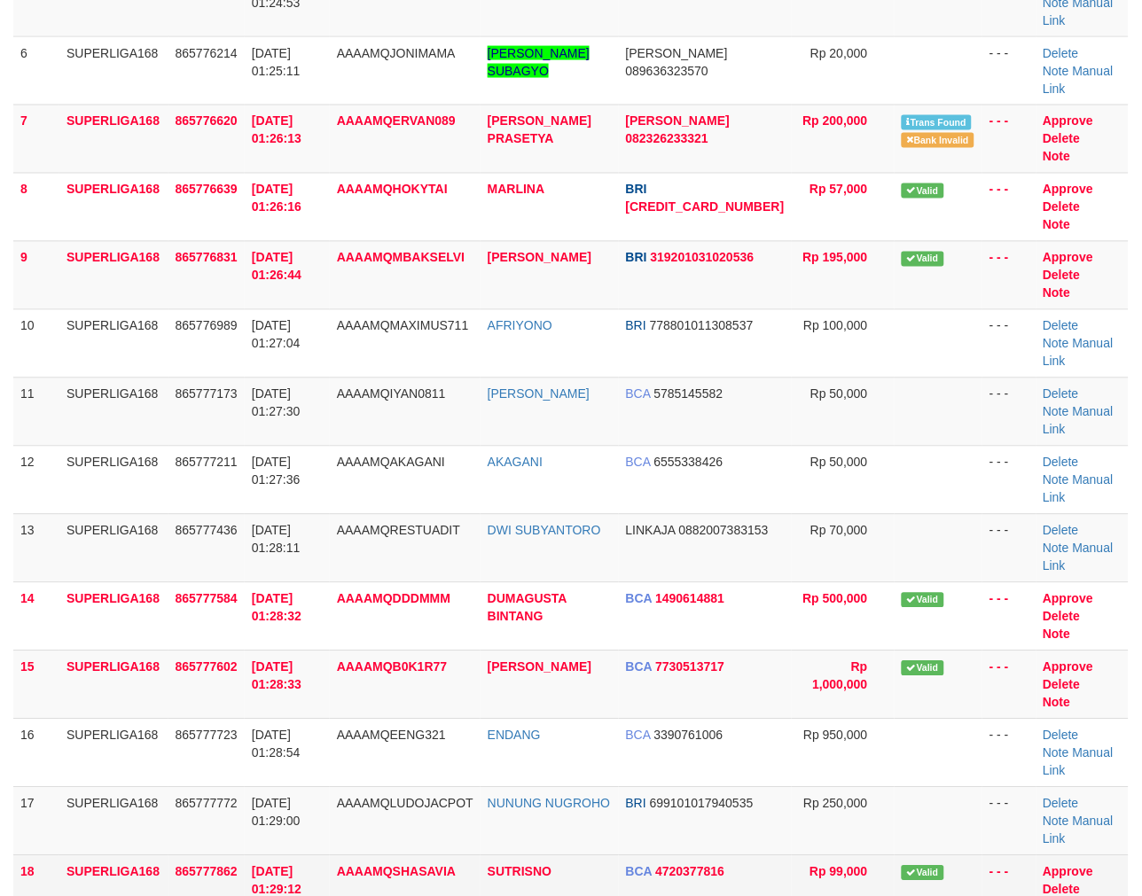
scroll to position [459, 0]
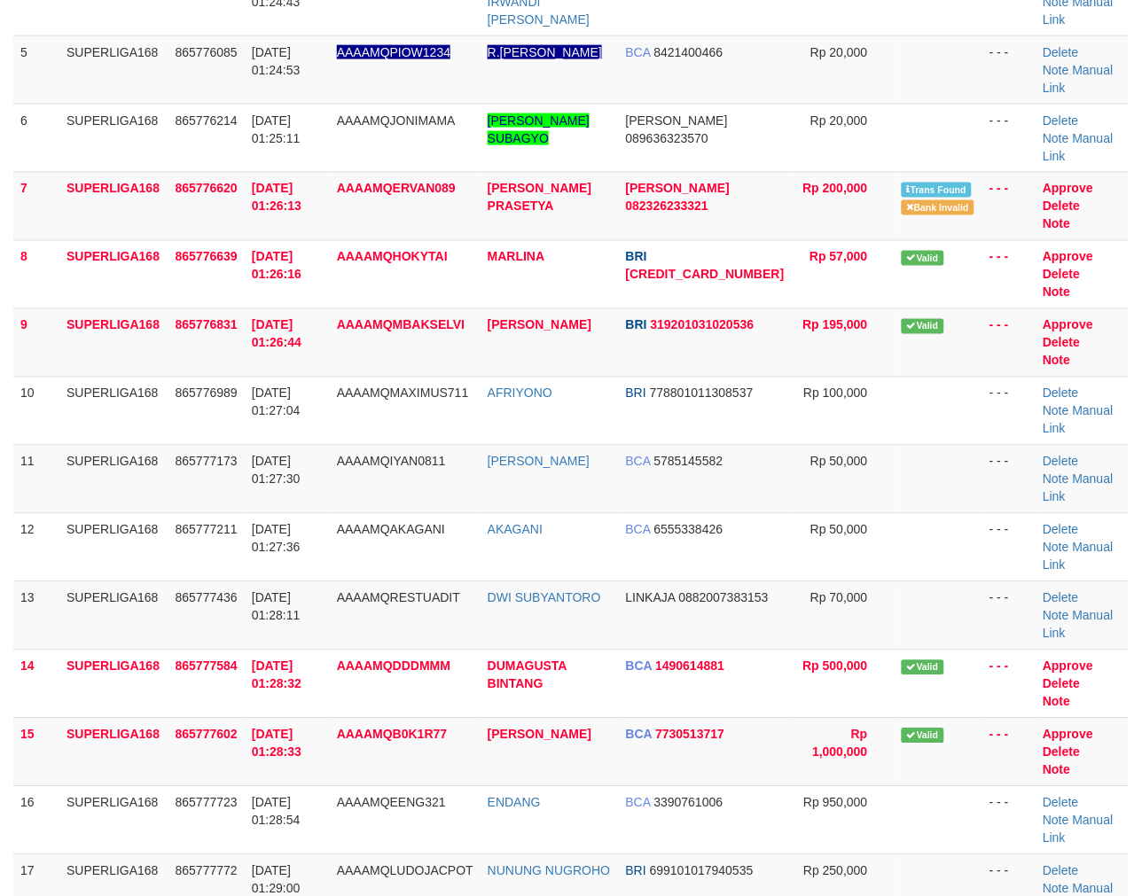
drag, startPoint x: 402, startPoint y: 629, endPoint x: 356, endPoint y: 651, distance: 50.0
click at [402, 629] on tbody "1 SUPERLIGA168 865772887 01/09/2025 01:17:09 AAAAMQADMIN020501 FADLI MANDIRI 15…" at bounding box center [570, 445] width 1115 height 1366
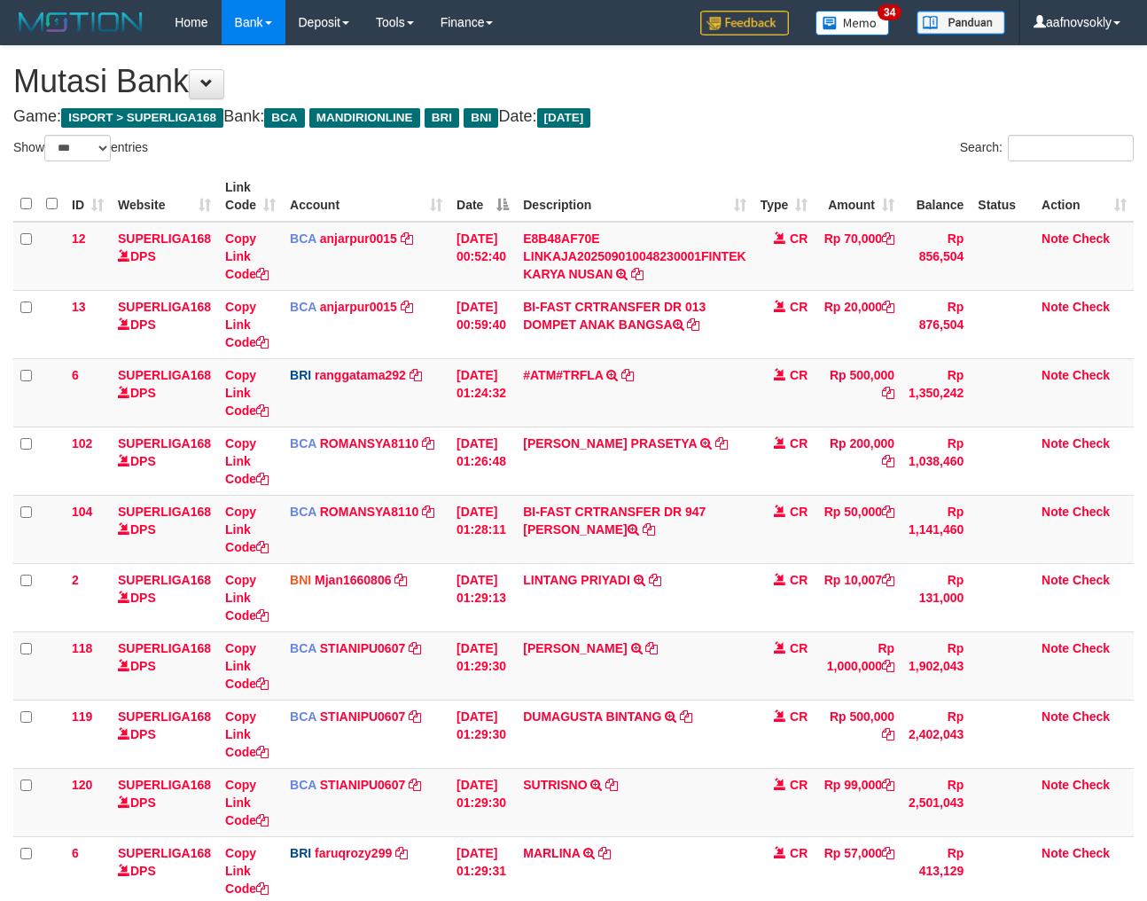
select select "***"
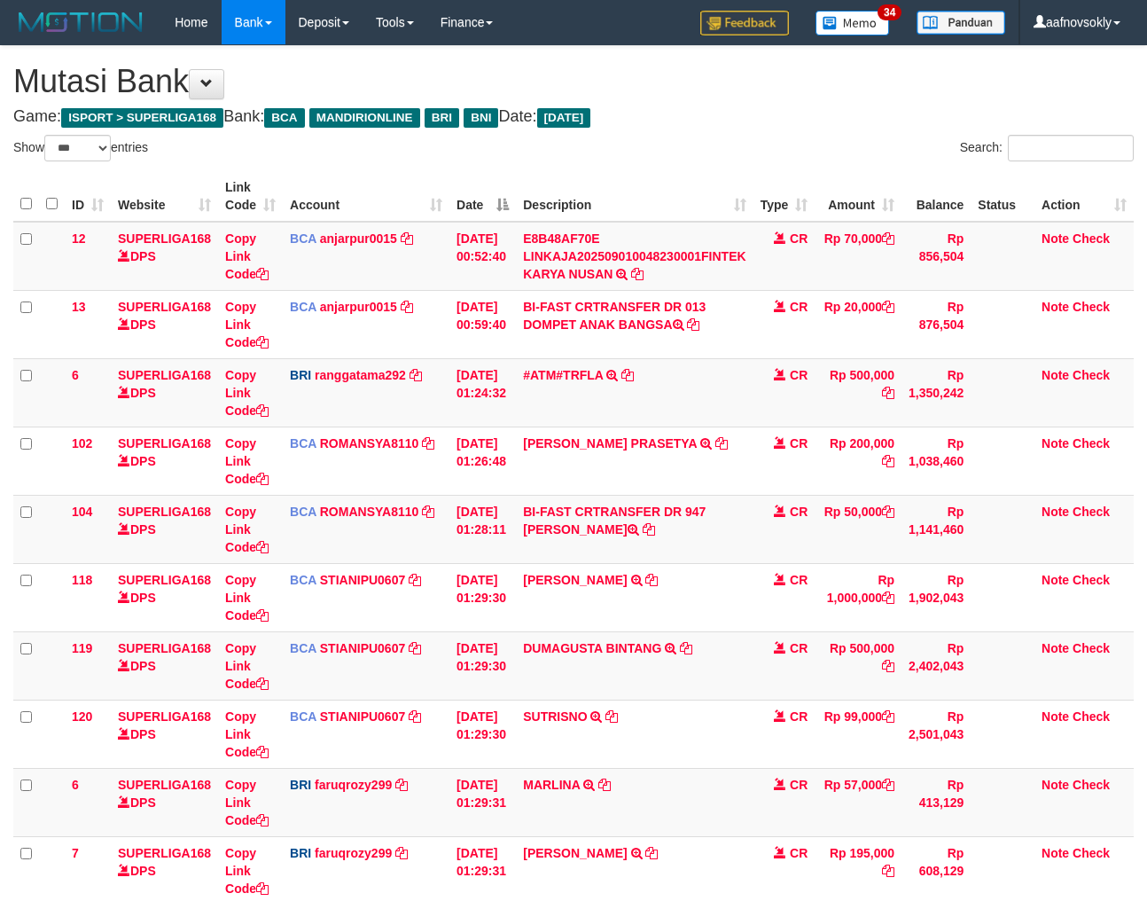
select select "***"
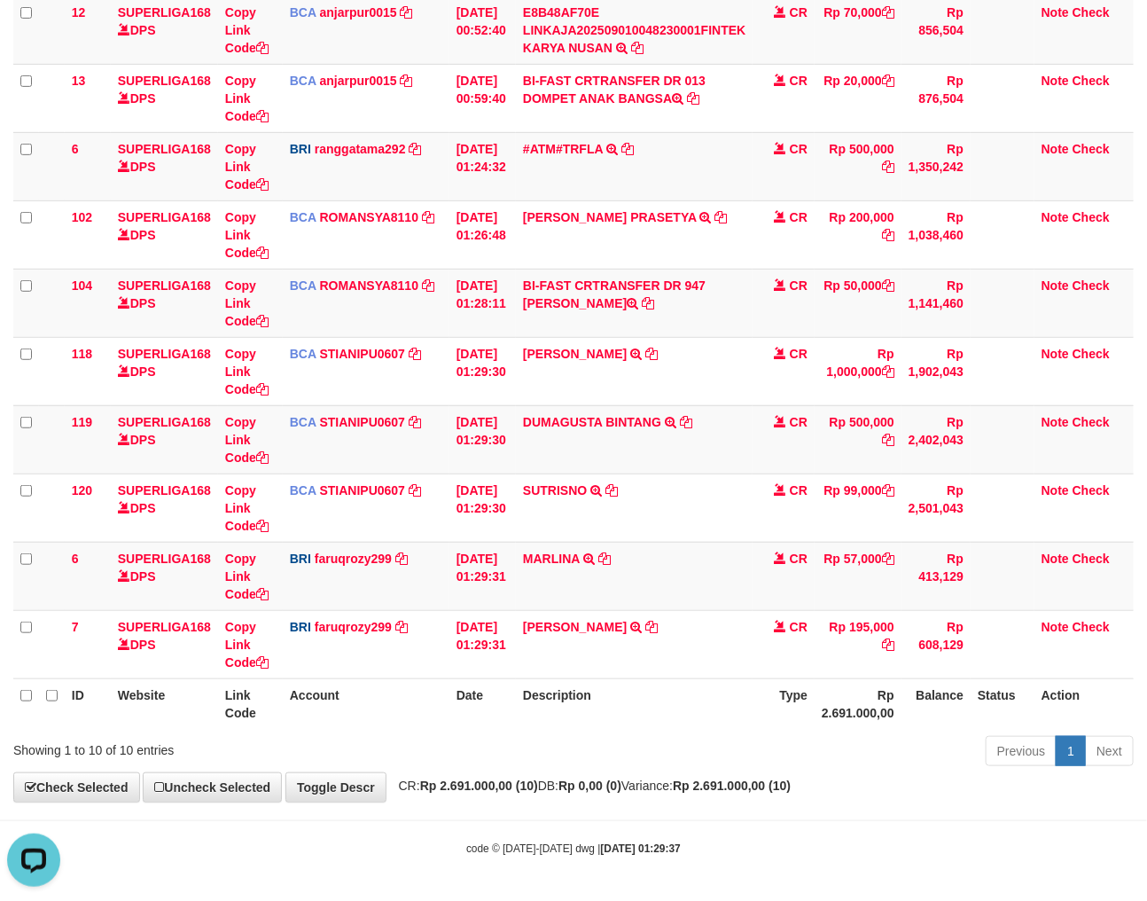
click at [817, 816] on body "Toggle navigation Home Bank Account List Load By Website Group [ISPORT] SUPERLI…" at bounding box center [573, 337] width 1147 height 1127
click at [816, 817] on body "Toggle navigation Home Bank Account List Load By Website Group [ISPORT] SUPERLI…" at bounding box center [573, 337] width 1147 height 1127
click at [870, 715] on th "Rp 2.691.000,00" at bounding box center [858, 703] width 87 height 51
drag, startPoint x: 869, startPoint y: 715, endPoint x: 724, endPoint y: 786, distance: 161.0
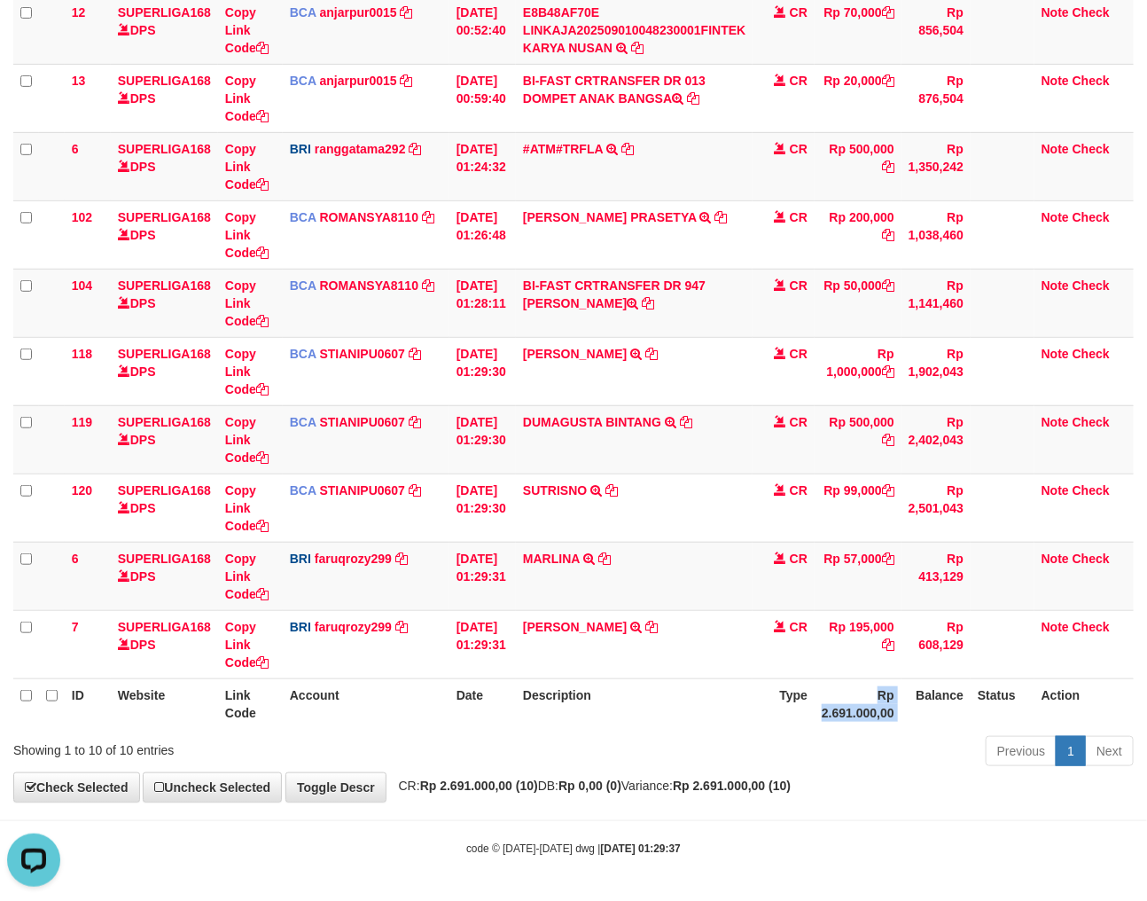
click at [866, 723] on th "Rp 2.691.000,00" at bounding box center [858, 703] width 87 height 51
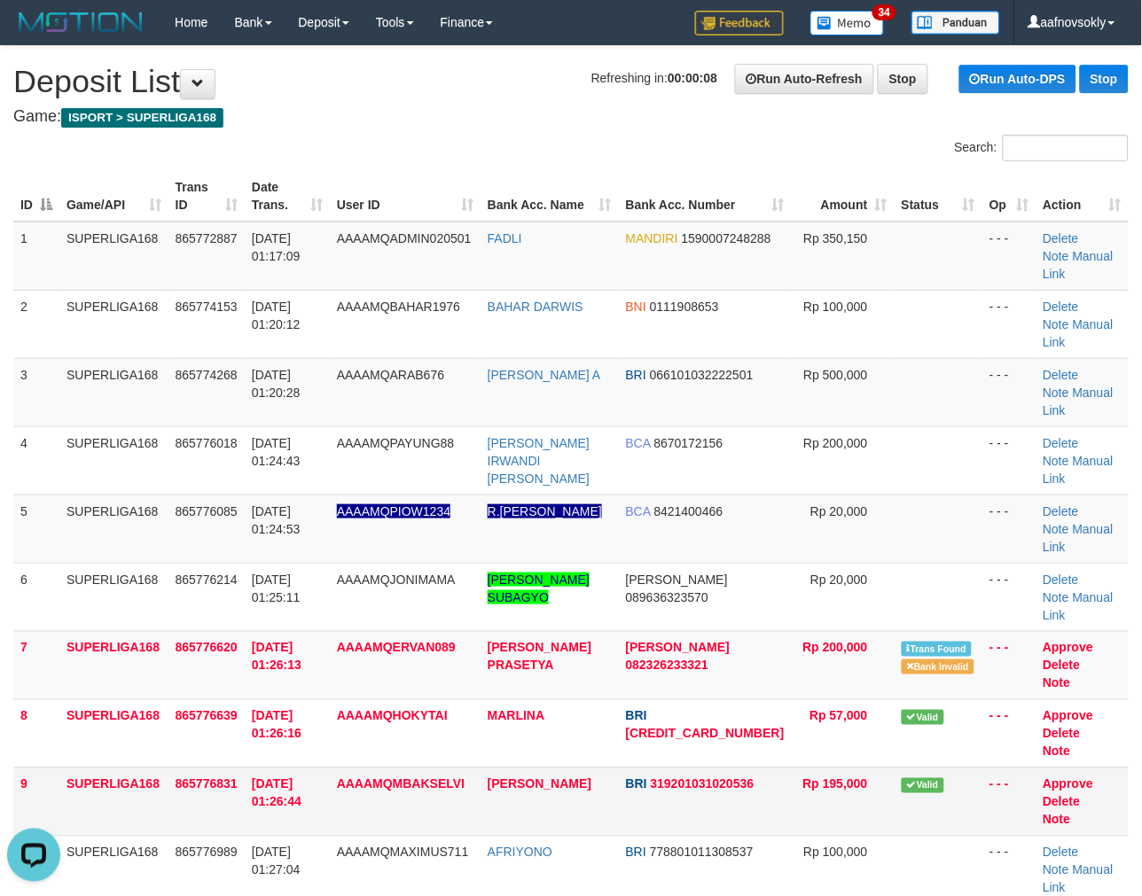
click at [330, 768] on td "01/09/2025 01:26:44" at bounding box center [287, 802] width 85 height 68
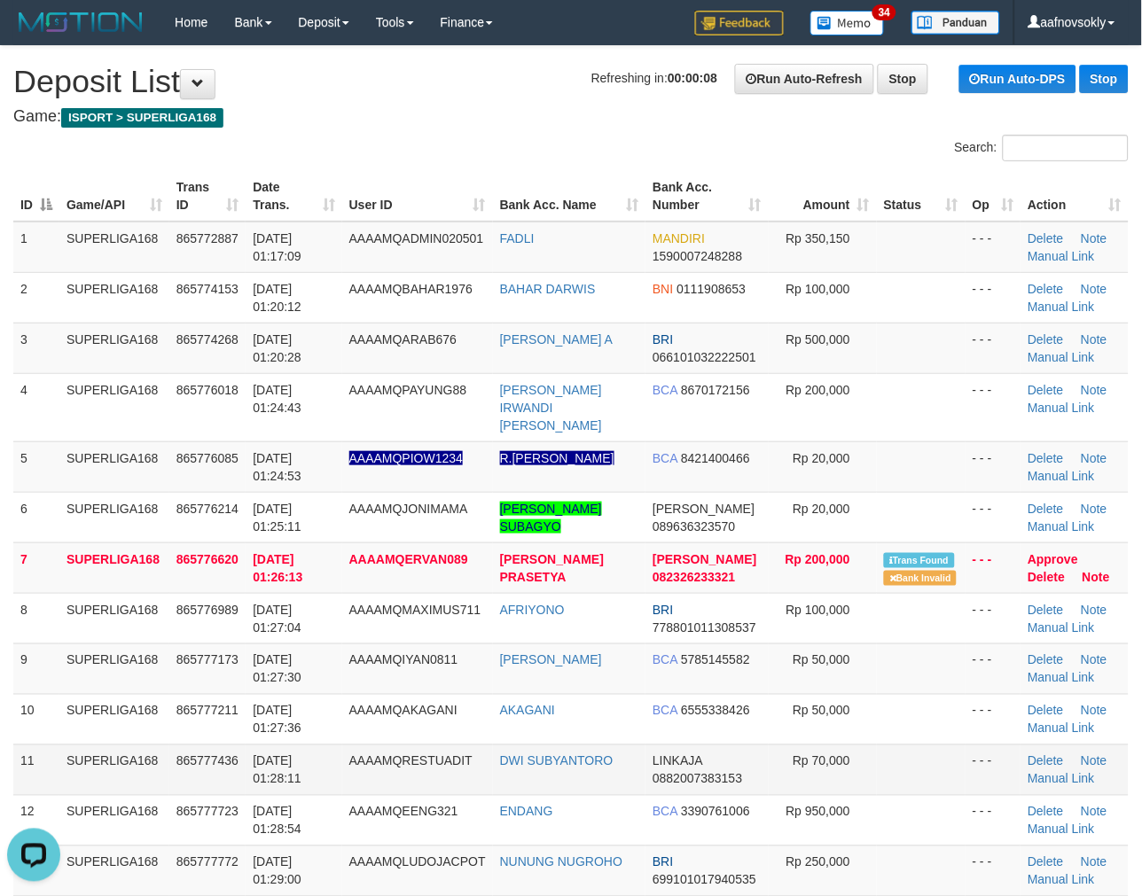
click at [414, 752] on td "AAAAMQRESTUADIT" at bounding box center [417, 770] width 151 height 51
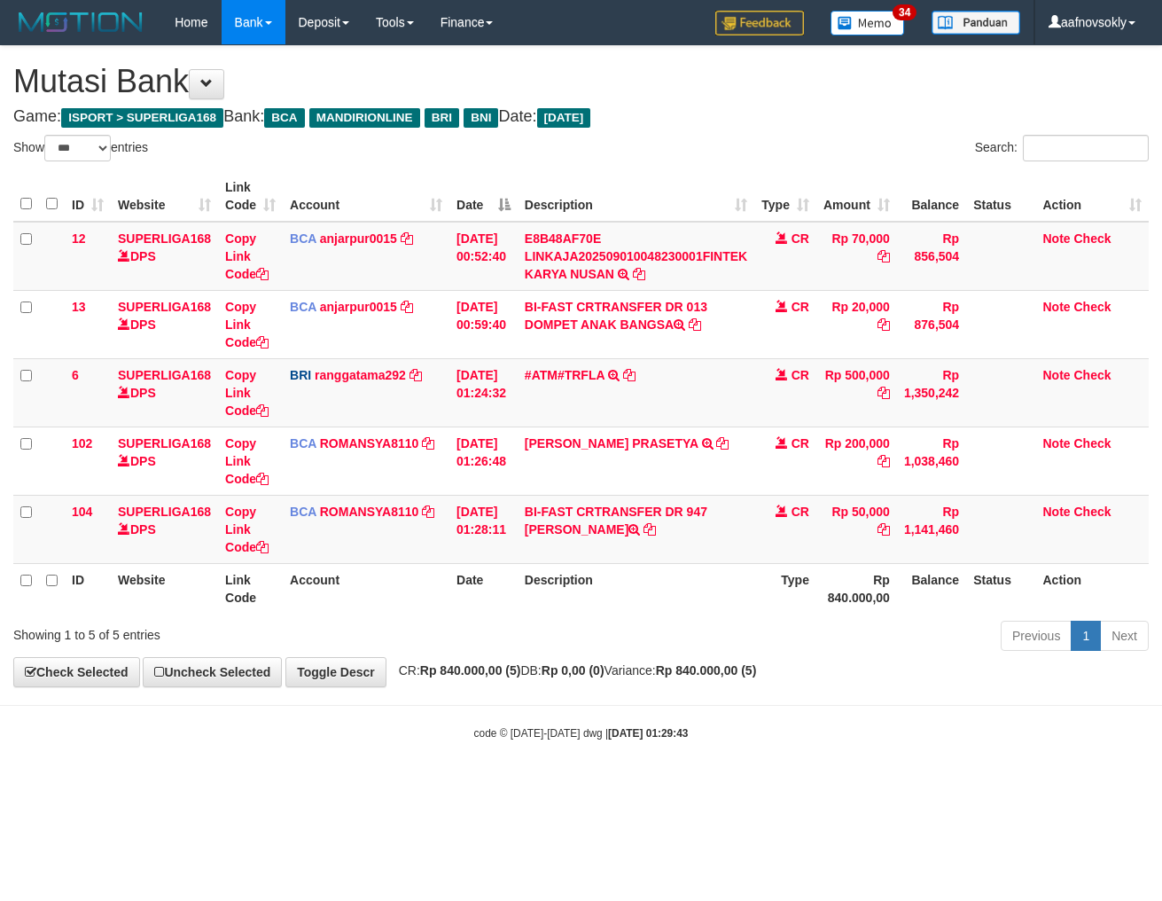
select select "***"
click at [740, 777] on body "Toggle navigation Home Bank Account List Load By Website Group [ISPORT] SUPERLI…" at bounding box center [581, 392] width 1162 height 785
click at [751, 777] on body "Toggle navigation Home Bank Account List Load By Website Group [ISPORT] SUPERLI…" at bounding box center [581, 392] width 1162 height 785
click at [752, 777] on body "Toggle navigation Home Bank Account List Load By Website Group [ISPORT] SUPERLI…" at bounding box center [581, 392] width 1162 height 785
click at [755, 776] on body "Toggle navigation Home Bank Account List Load By Website Group [ISPORT] SUPERLI…" at bounding box center [581, 392] width 1162 height 785
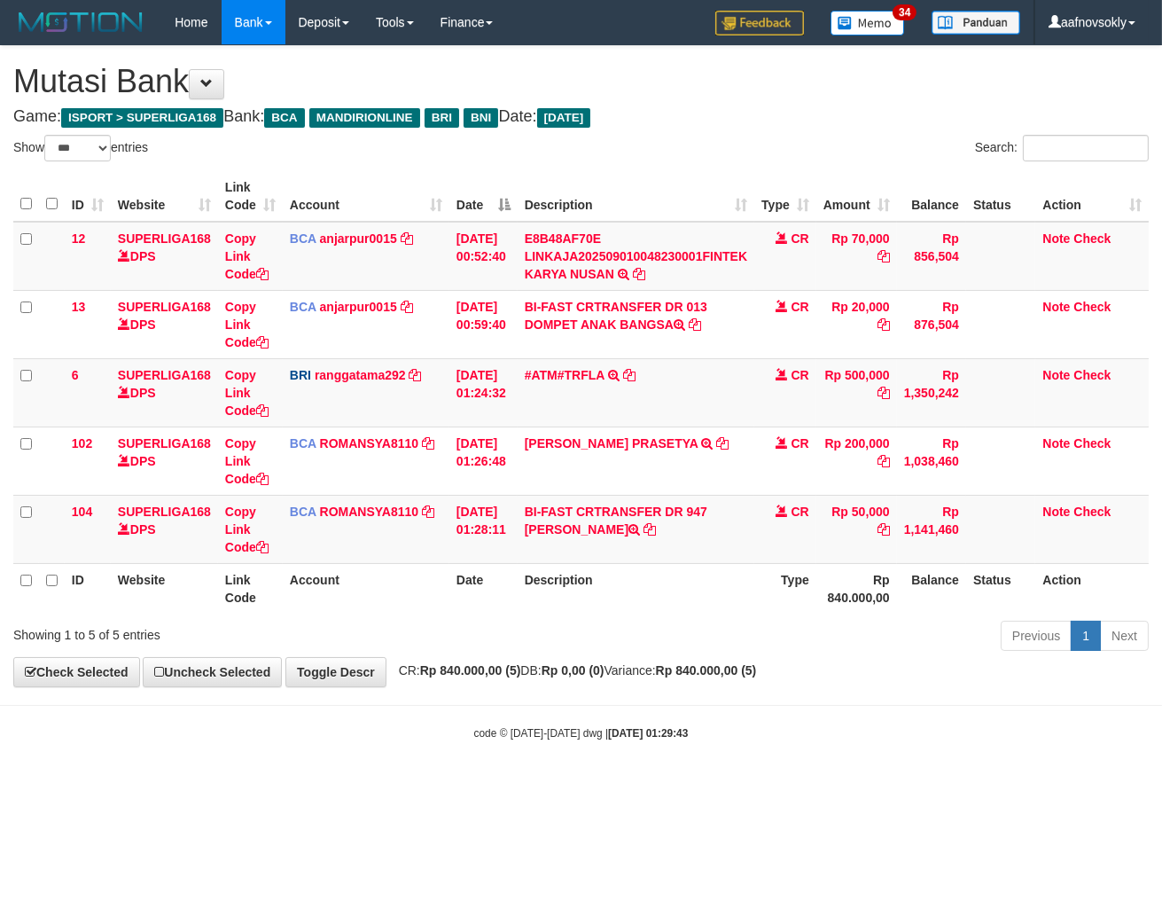
click at [756, 776] on body "Toggle navigation Home Bank Account List Load By Website Group [ISPORT] SUPERLI…" at bounding box center [581, 392] width 1162 height 785
drag, startPoint x: 758, startPoint y: 776, endPoint x: 1157, endPoint y: 802, distance: 399.8
click at [759, 776] on body "Toggle navigation Home Bank Account List Load By Website Group [ISPORT] SUPERLI…" at bounding box center [581, 392] width 1162 height 785
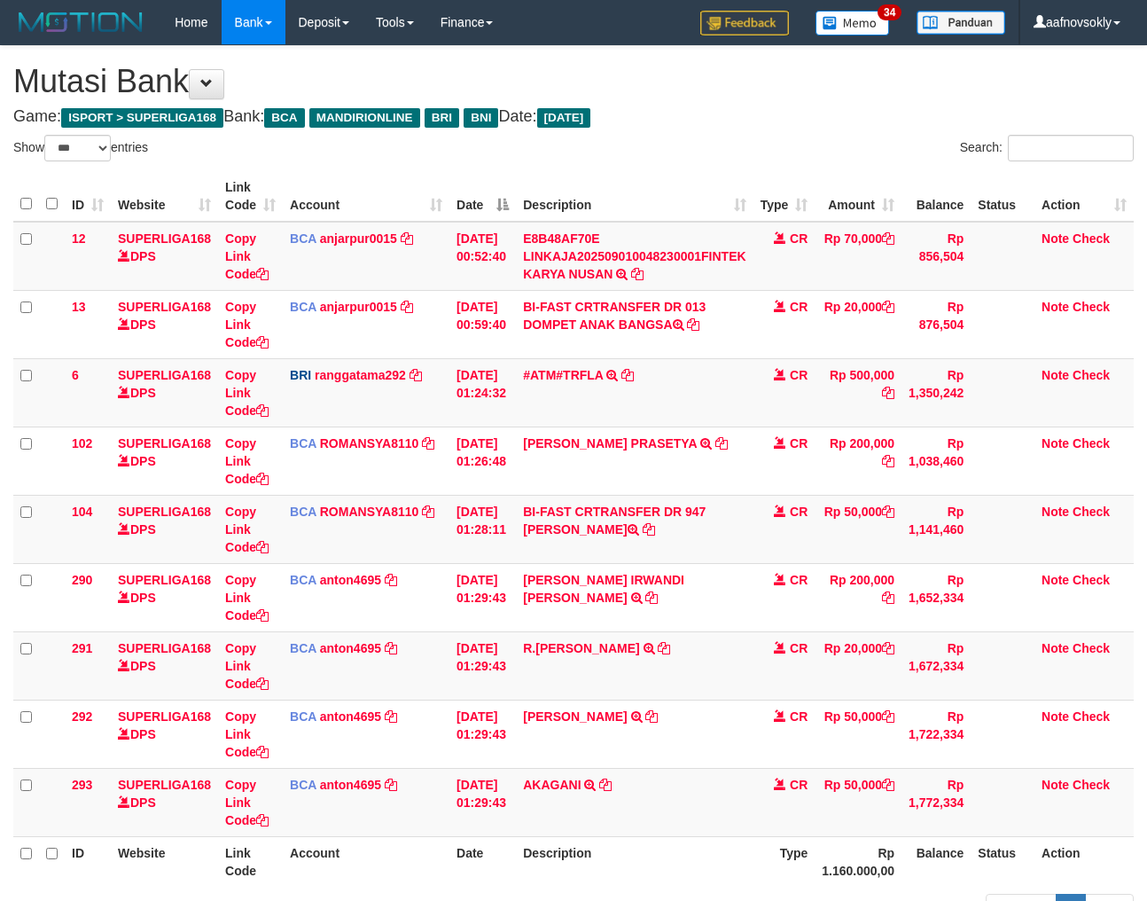
select select "***"
click at [691, 826] on td "AKAGANI TRSF E-BANKING CR 0109/FTSCY/WS95031 50000.00AKAGANI" at bounding box center [634, 802] width 237 height 68
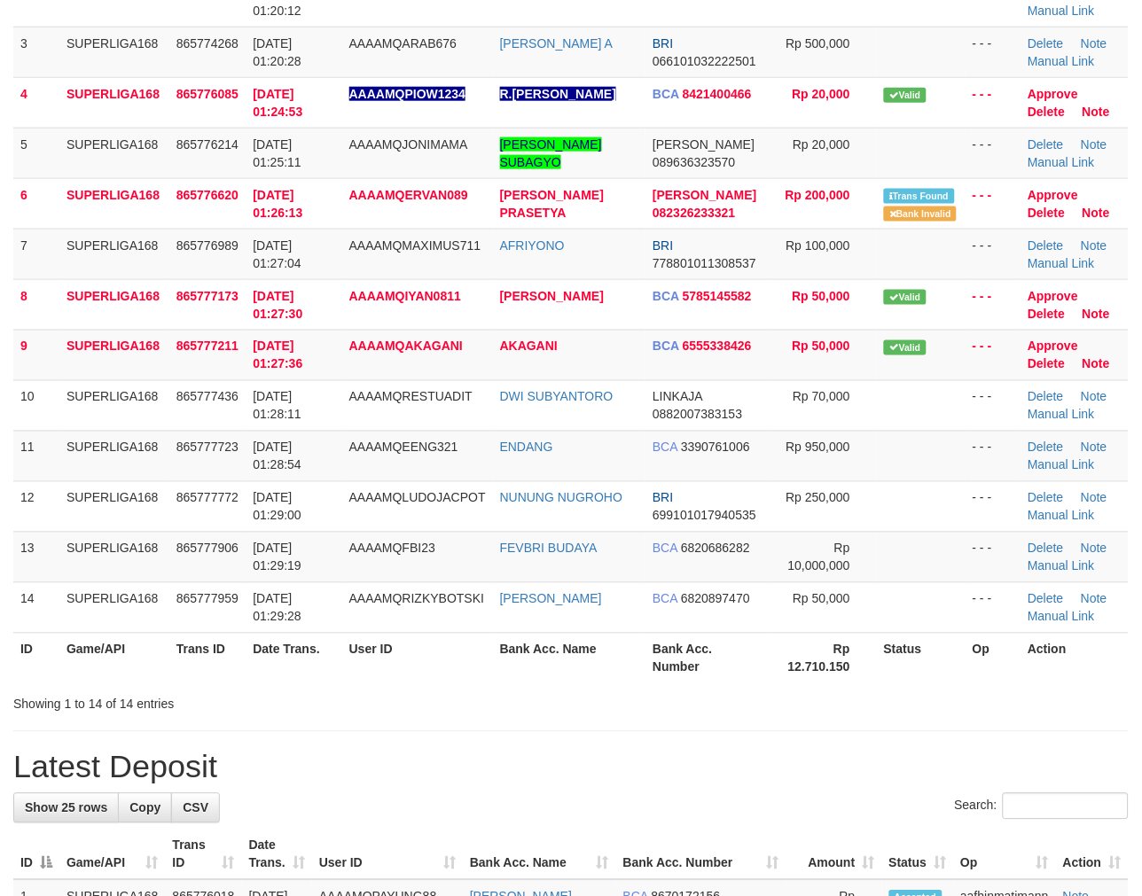
scroll to position [229, 0]
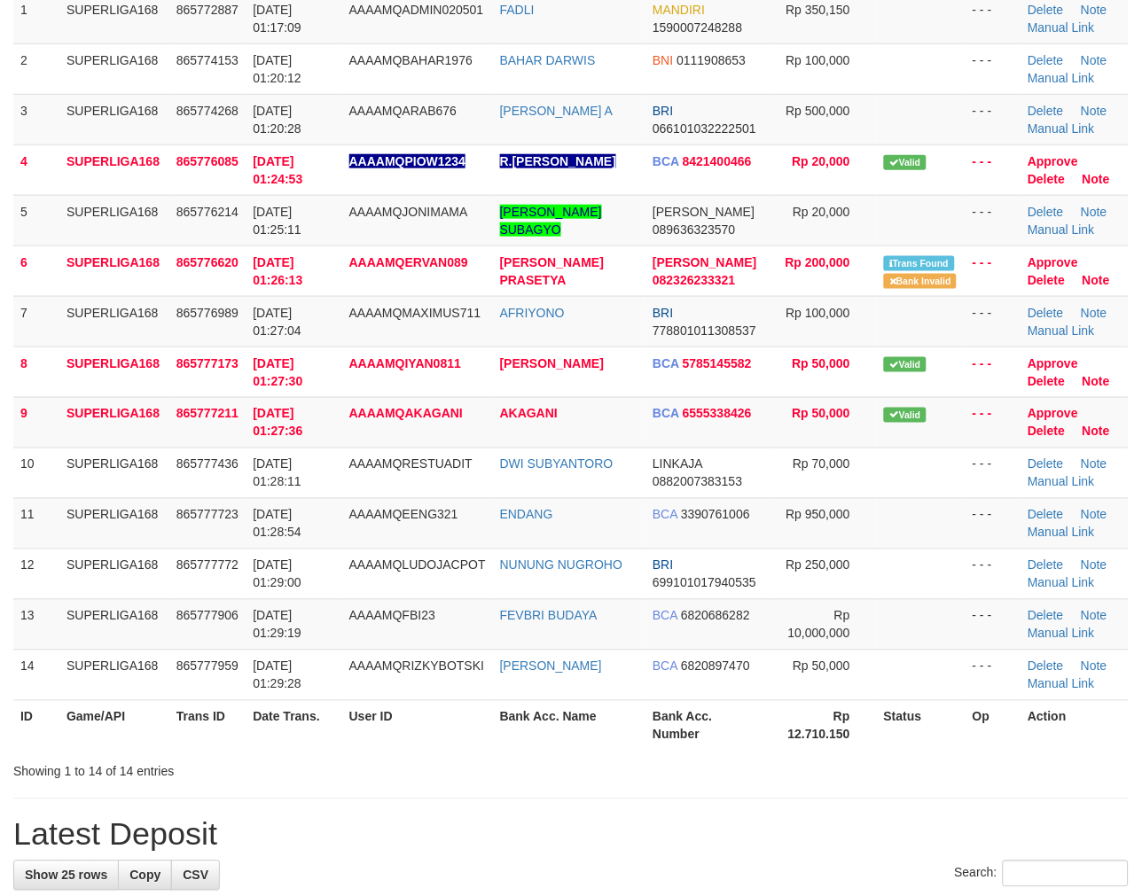
click at [652, 773] on div "Showing 1 to 14 of 14 entries" at bounding box center [571, 768] width 1142 height 25
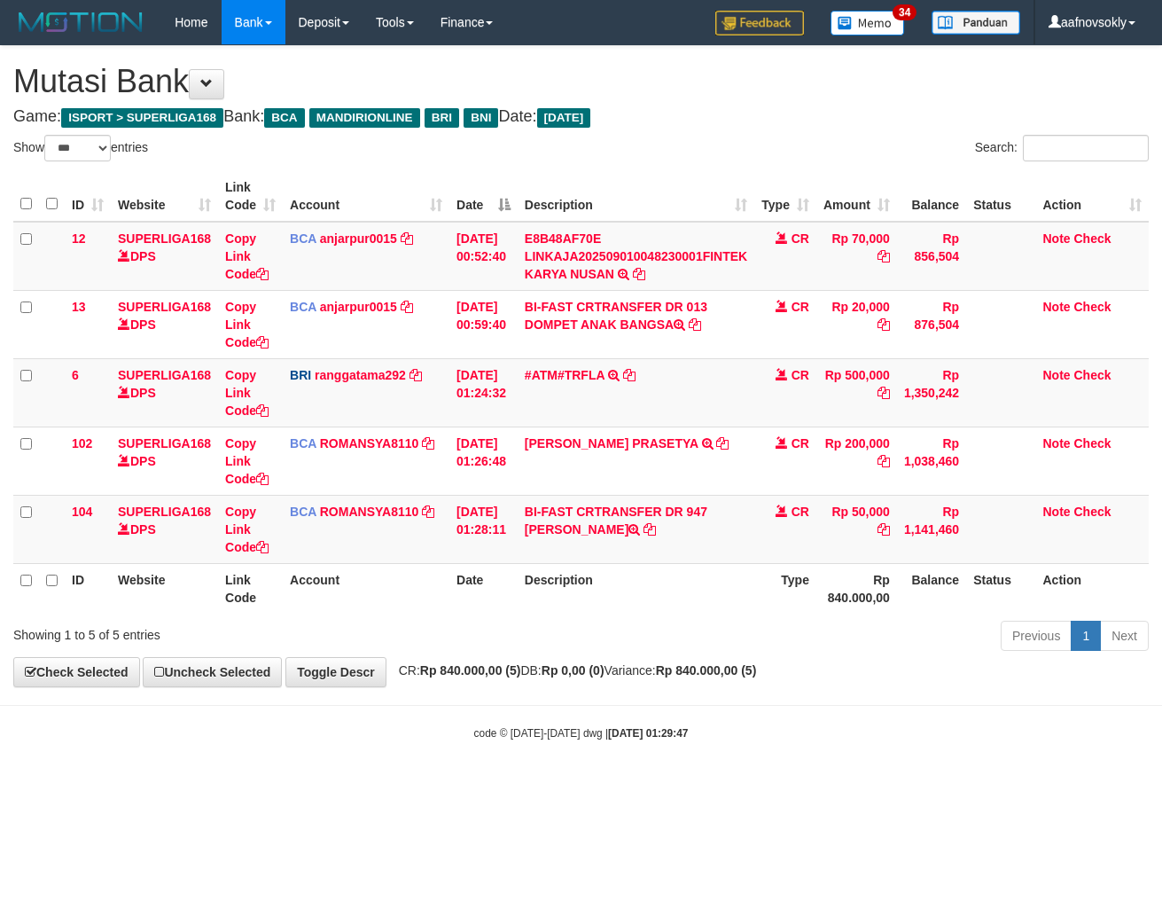
select select "***"
drag, startPoint x: 890, startPoint y: 763, endPoint x: 828, endPoint y: 767, distance: 62.2
click at [871, 754] on body "Toggle navigation Home Bank Account List Load By Website Group [ISPORT] SUPERLI…" at bounding box center [581, 392] width 1162 height 785
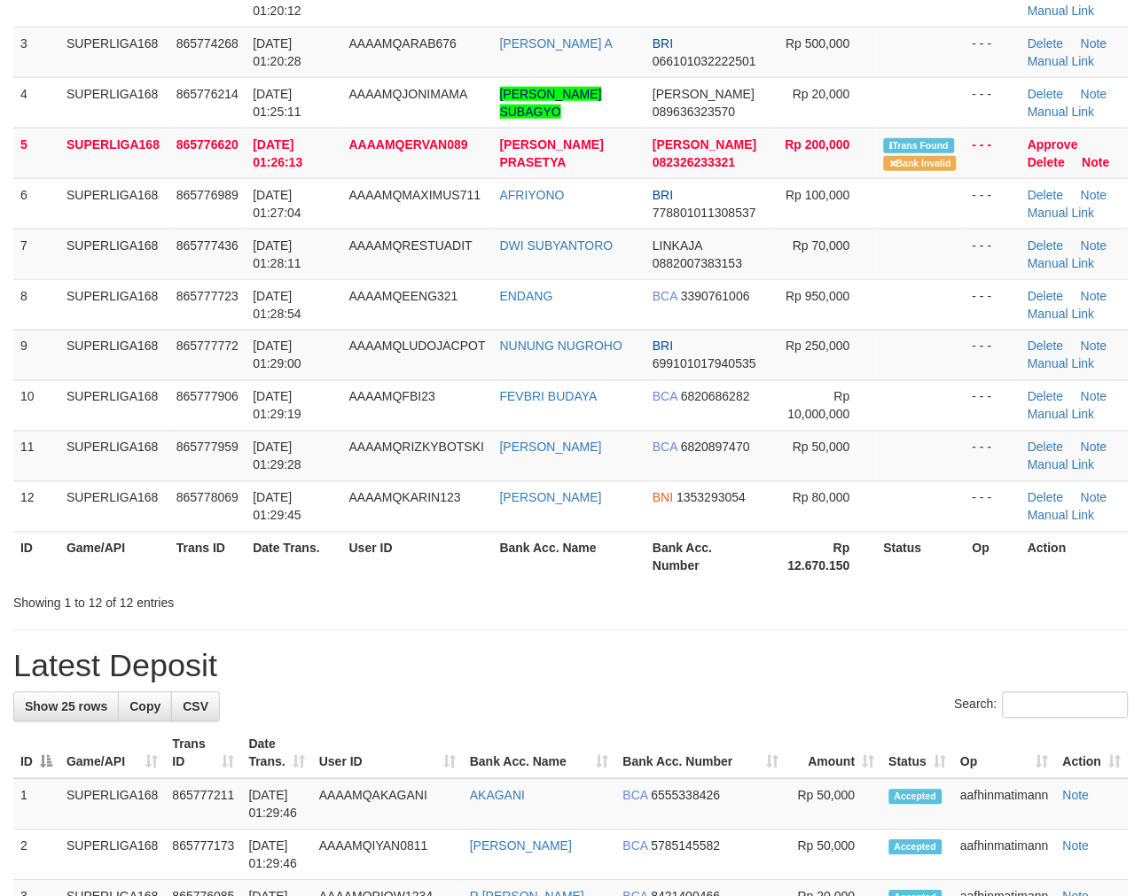
scroll to position [229, 0]
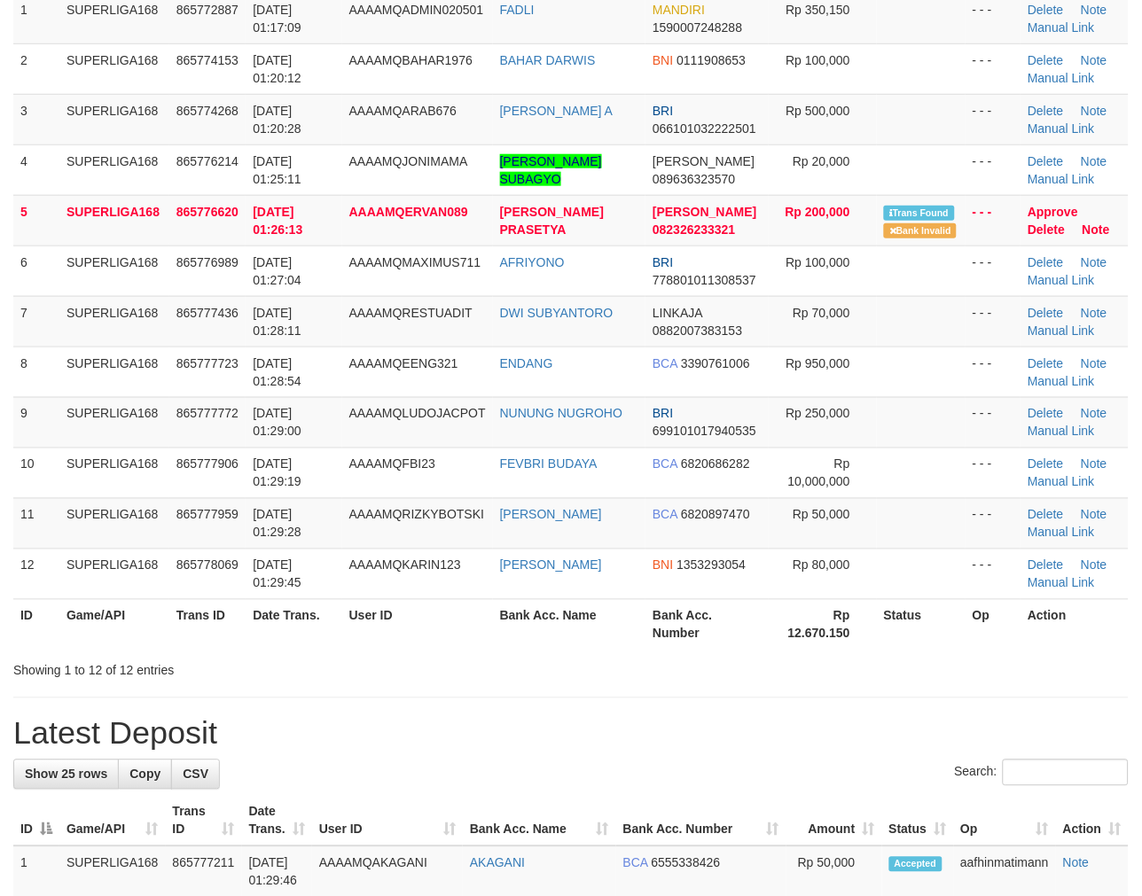
click at [621, 633] on th "Bank Acc. Name" at bounding box center [569, 624] width 152 height 51
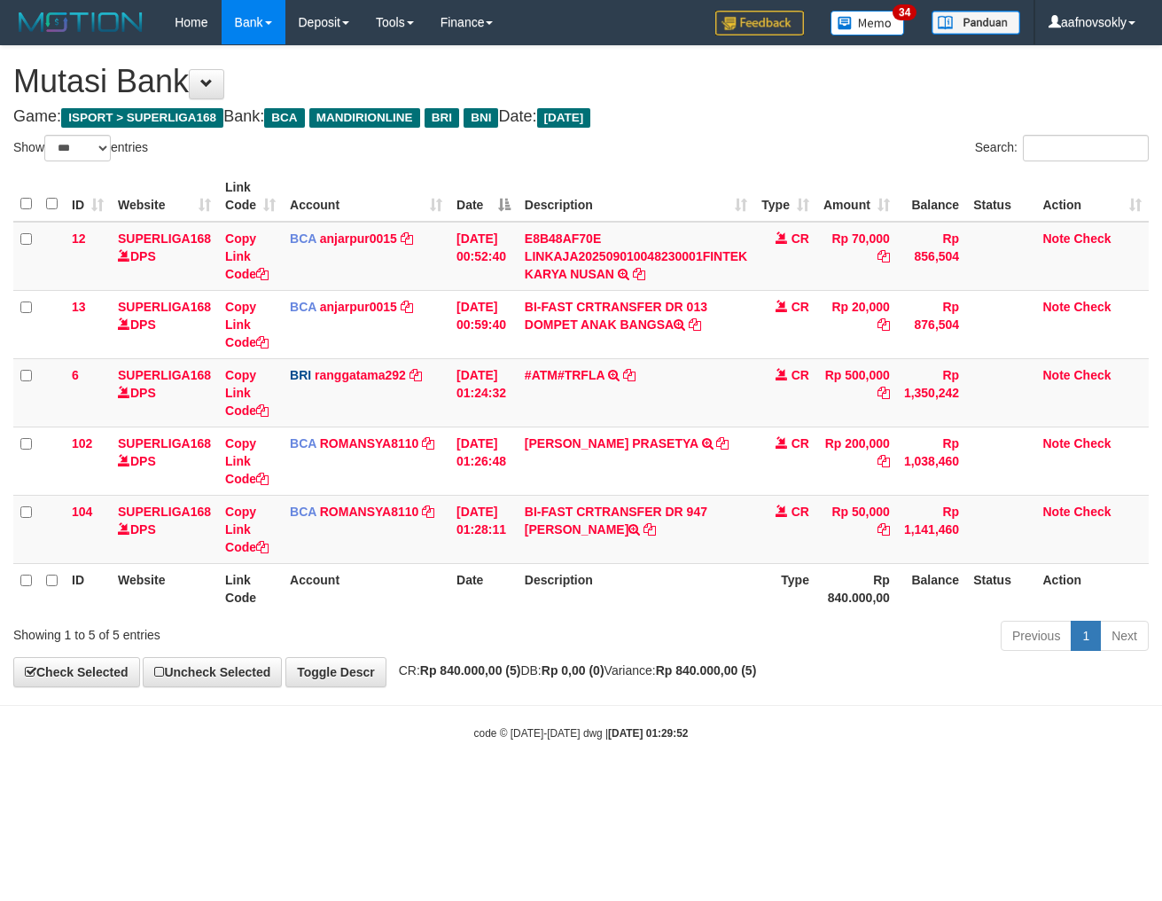
select select "***"
click at [725, 785] on html "Toggle navigation Home Bank Account List Load By Website Group [ISPORT] SUPERLI…" at bounding box center [581, 392] width 1162 height 785
drag, startPoint x: 730, startPoint y: 808, endPoint x: 1160, endPoint y: 777, distance: 431.1
click at [736, 785] on html "Toggle navigation Home Bank Account List Load By Website Group [ISPORT] SUPERLI…" at bounding box center [581, 392] width 1162 height 785
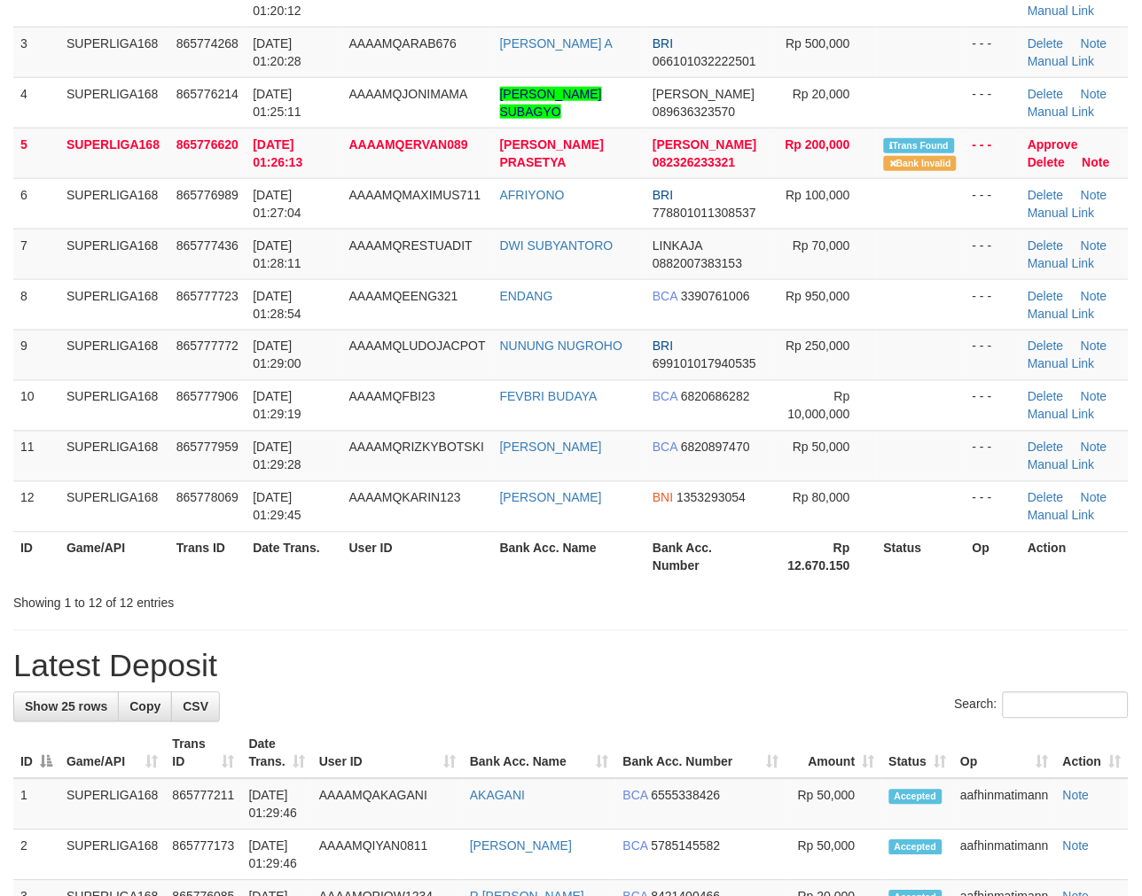
scroll to position [229, 0]
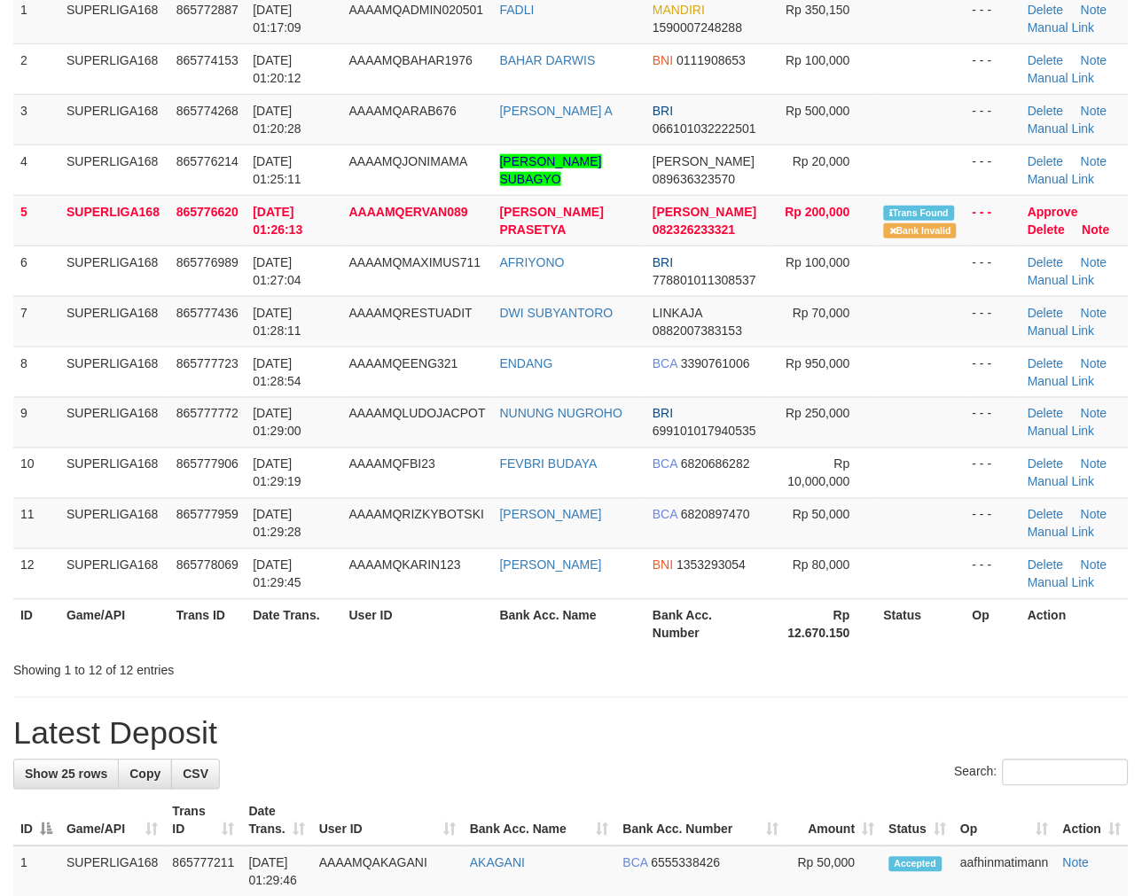
click at [622, 675] on div "Showing 1 to 12 of 12 entries" at bounding box center [571, 667] width 1142 height 25
click at [515, 629] on th "Bank Acc. Name" at bounding box center [569, 624] width 152 height 51
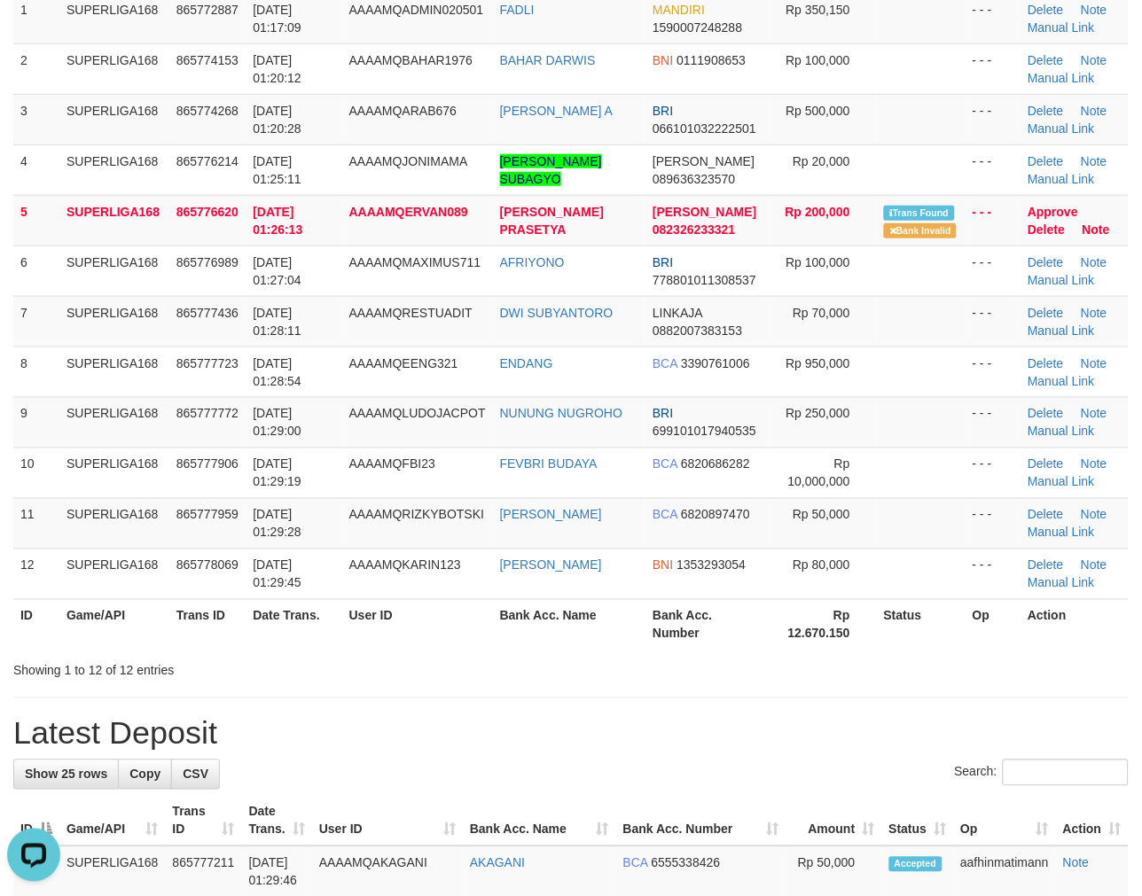
click at [572, 633] on th "Bank Acc. Name" at bounding box center [569, 624] width 152 height 51
click at [576, 625] on th "Bank Acc. Name" at bounding box center [569, 624] width 152 height 51
drag, startPoint x: 569, startPoint y: 630, endPoint x: 551, endPoint y: 635, distance: 18.3
click at [567, 630] on th "Bank Acc. Name" at bounding box center [569, 624] width 152 height 51
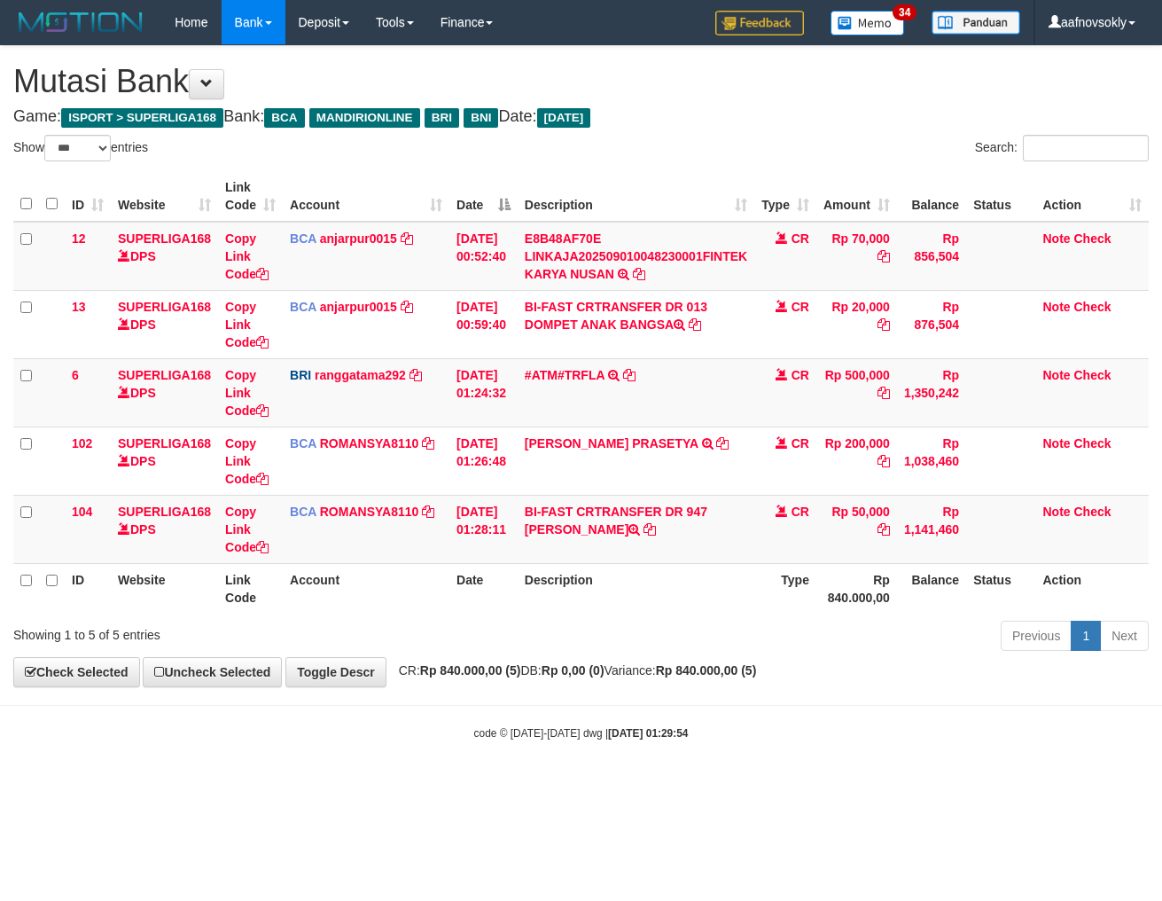
select select "***"
click at [564, 769] on body "Toggle navigation Home Bank Account List Load By Website Group [ISPORT] SUPERLI…" at bounding box center [581, 392] width 1162 height 785
drag, startPoint x: 568, startPoint y: 767, endPoint x: 599, endPoint y: 774, distance: 31.8
click at [579, 769] on body "Toggle navigation Home Bank Account List Load By Website Group [ISPORT] SUPERLI…" at bounding box center [581, 392] width 1162 height 785
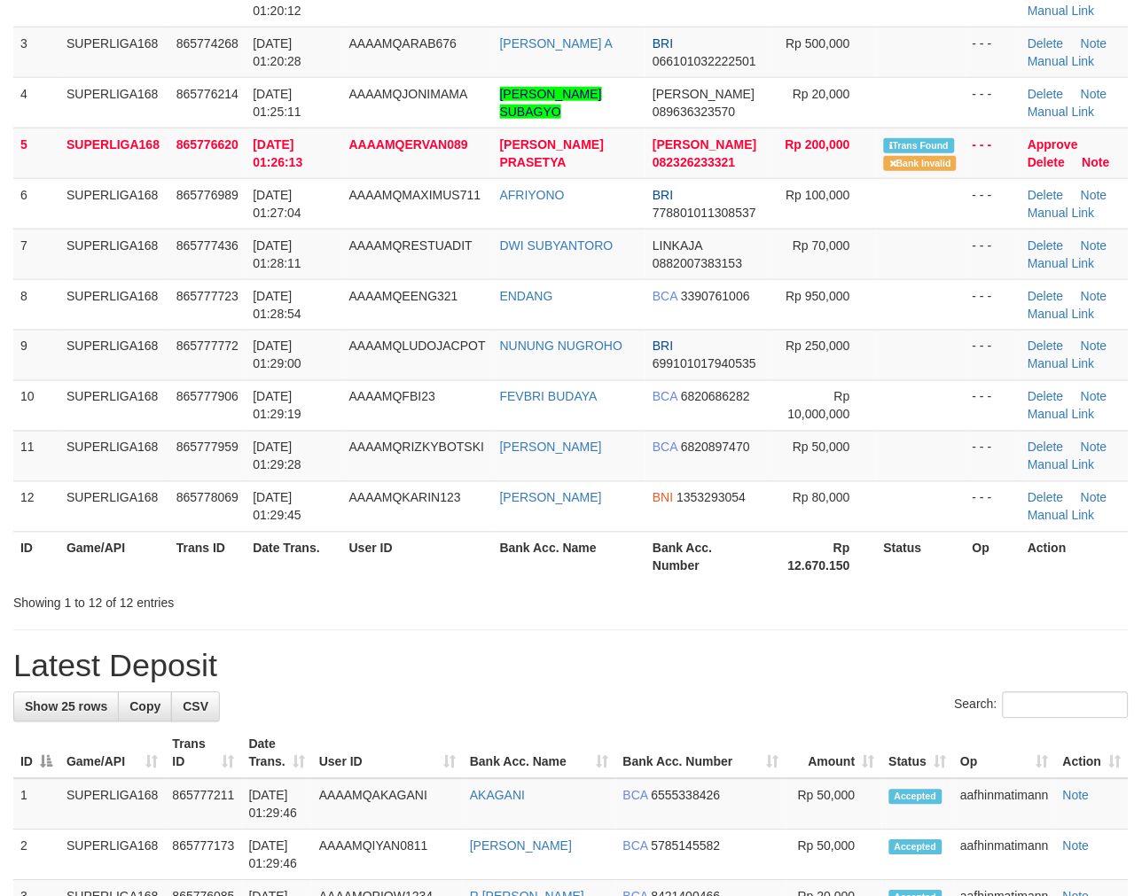
scroll to position [229, 0]
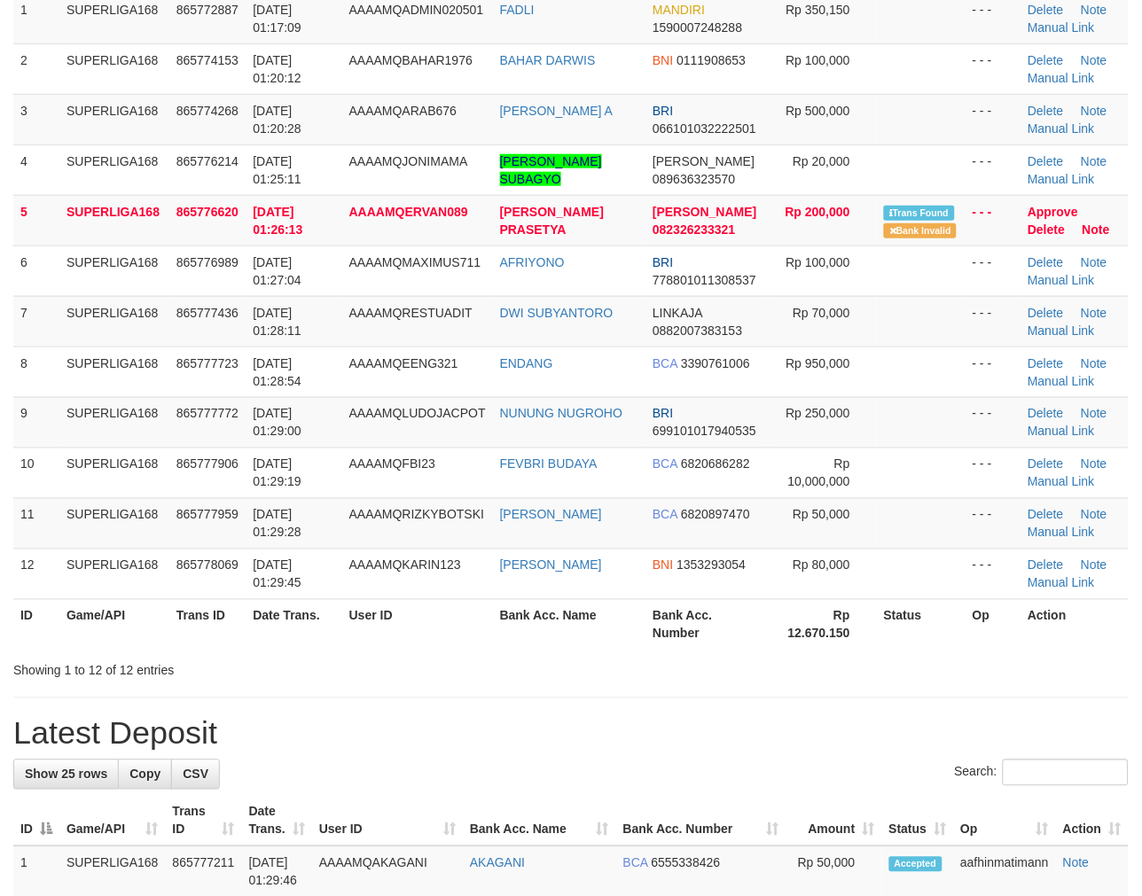
click at [535, 638] on th "Bank Acc. Name" at bounding box center [569, 624] width 152 height 51
click at [534, 633] on th "Bank Acc. Name" at bounding box center [569, 624] width 152 height 51
click at [535, 633] on th "Bank Acc. Name" at bounding box center [569, 624] width 152 height 51
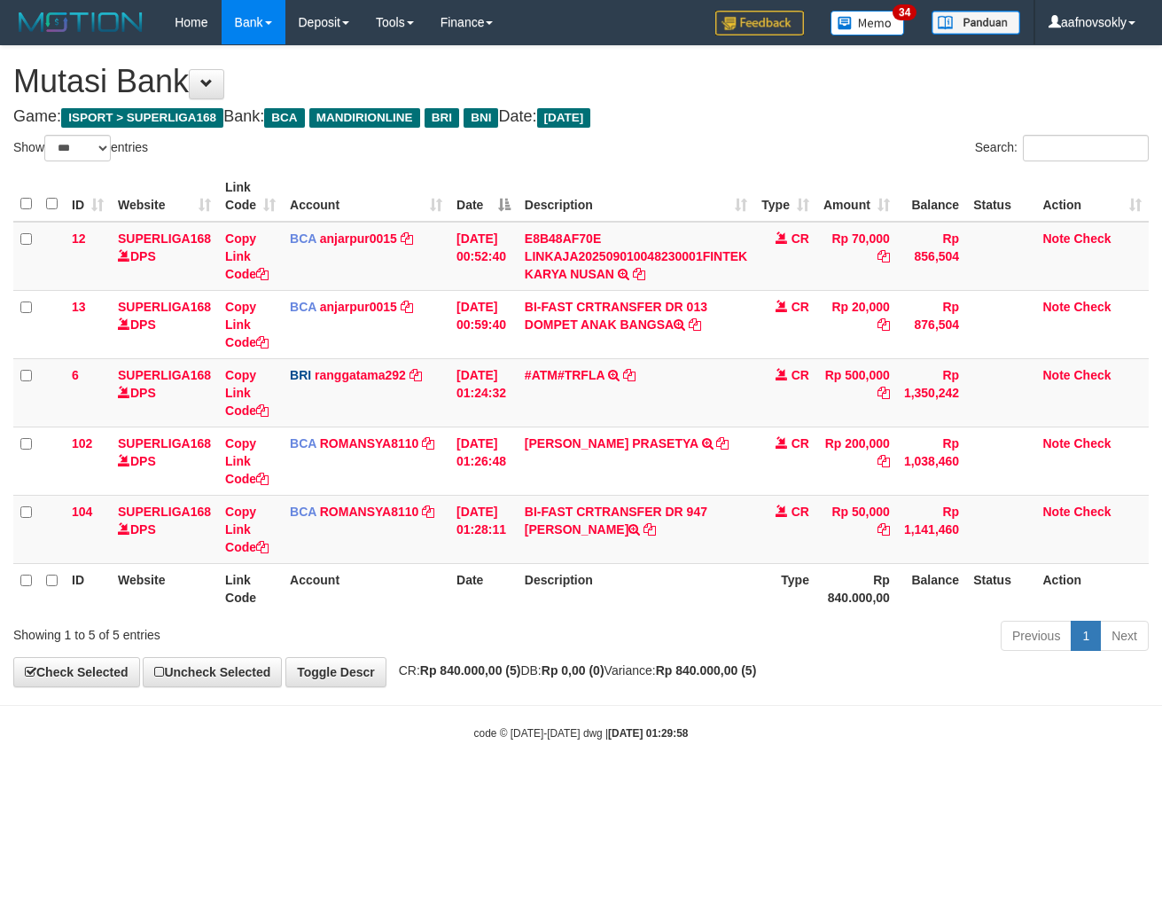
select select "***"
click at [774, 689] on body "Toggle navigation Home Bank Account List Load By Website Group [ISPORT] SUPERLI…" at bounding box center [581, 392] width 1162 height 785
drag, startPoint x: 774, startPoint y: 689, endPoint x: 1150, endPoint y: 670, distance: 376.3
click at [785, 683] on body "Toggle navigation Home Bank Account List Load By Website Group [ISPORT] SUPERLI…" at bounding box center [581, 392] width 1162 height 785
select select "***"
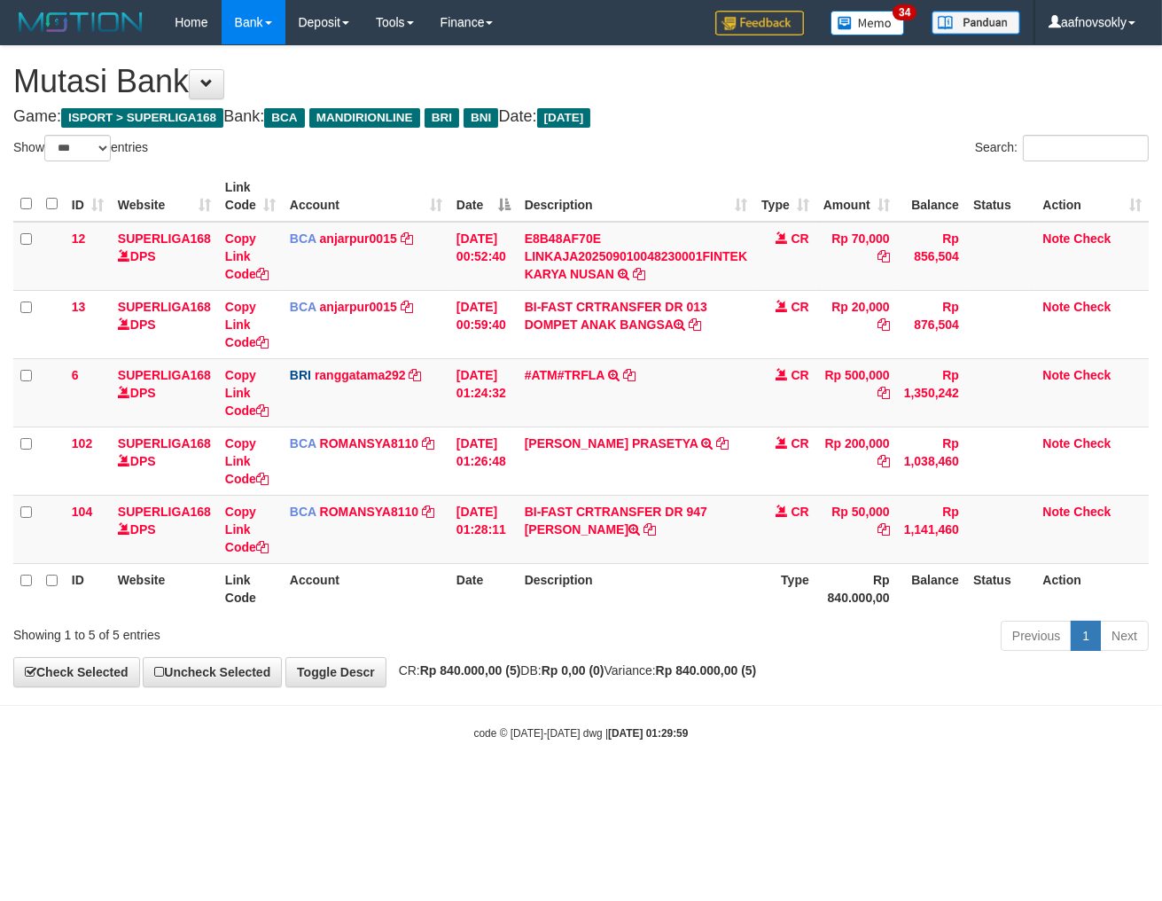
click at [754, 626] on div "Previous 1 Next" at bounding box center [823, 638] width 652 height 38
select select "***"
click at [819, 778] on body "Toggle navigation Home Bank Account List Load By Website Group [ISPORT] SUPERLI…" at bounding box center [581, 392] width 1162 height 785
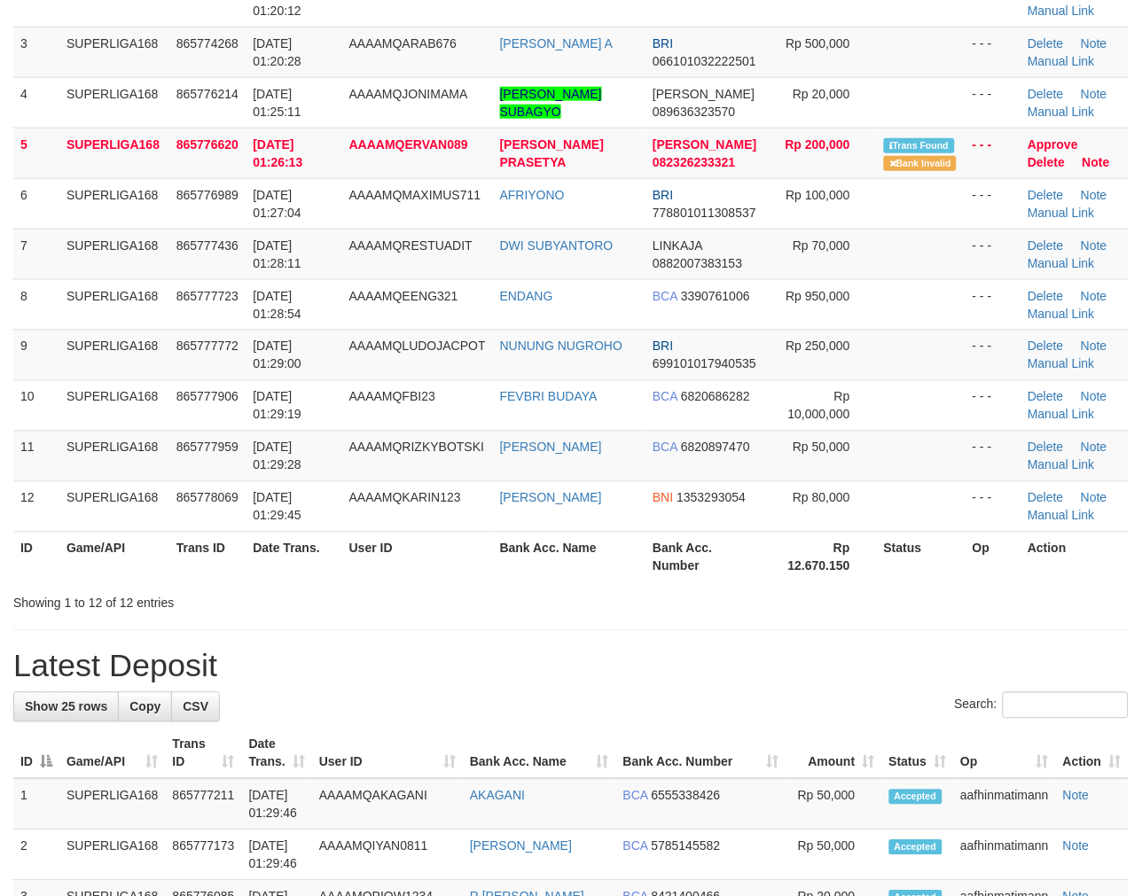
scroll to position [229, 0]
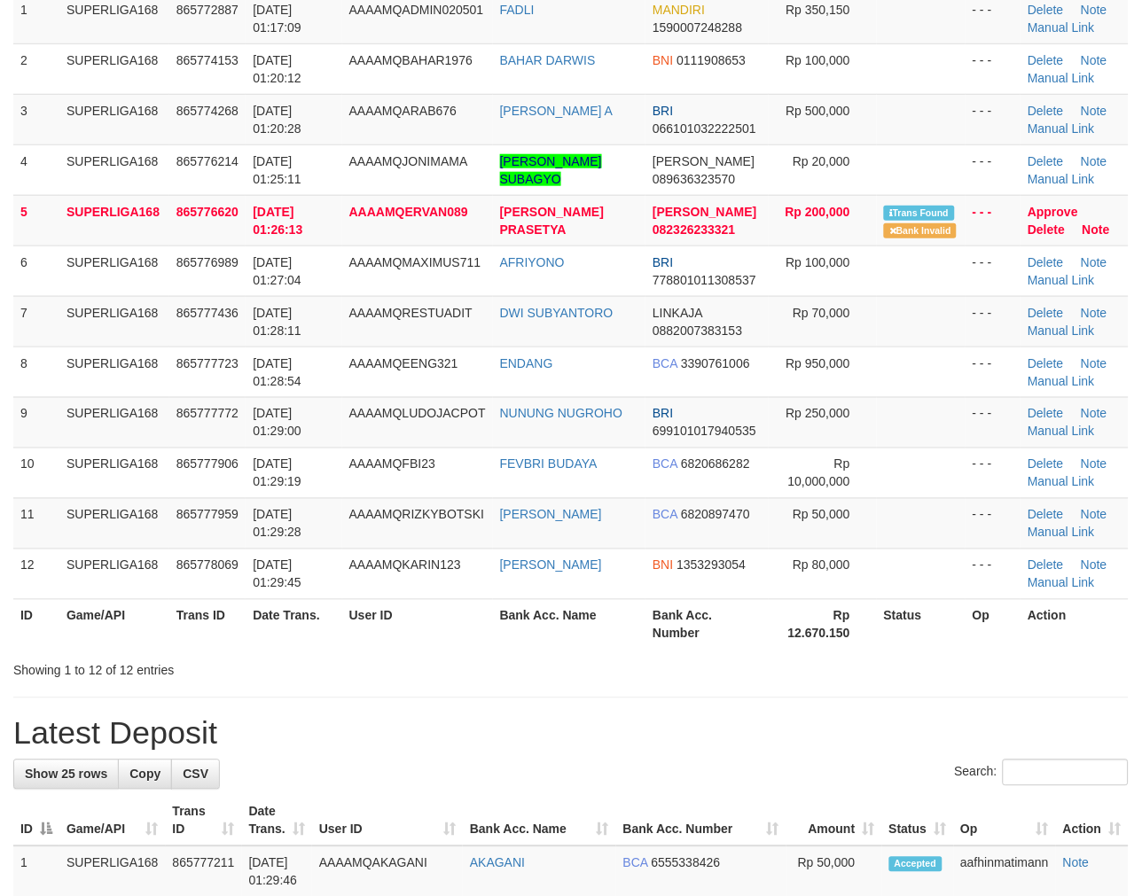
click at [515, 616] on th "Bank Acc. Name" at bounding box center [569, 624] width 152 height 51
drag, startPoint x: 515, startPoint y: 616, endPoint x: 555, endPoint y: 617, distance: 39.9
click at [516, 616] on th "Bank Acc. Name" at bounding box center [569, 624] width 152 height 51
click at [555, 617] on th "Bank Acc. Name" at bounding box center [569, 624] width 152 height 51
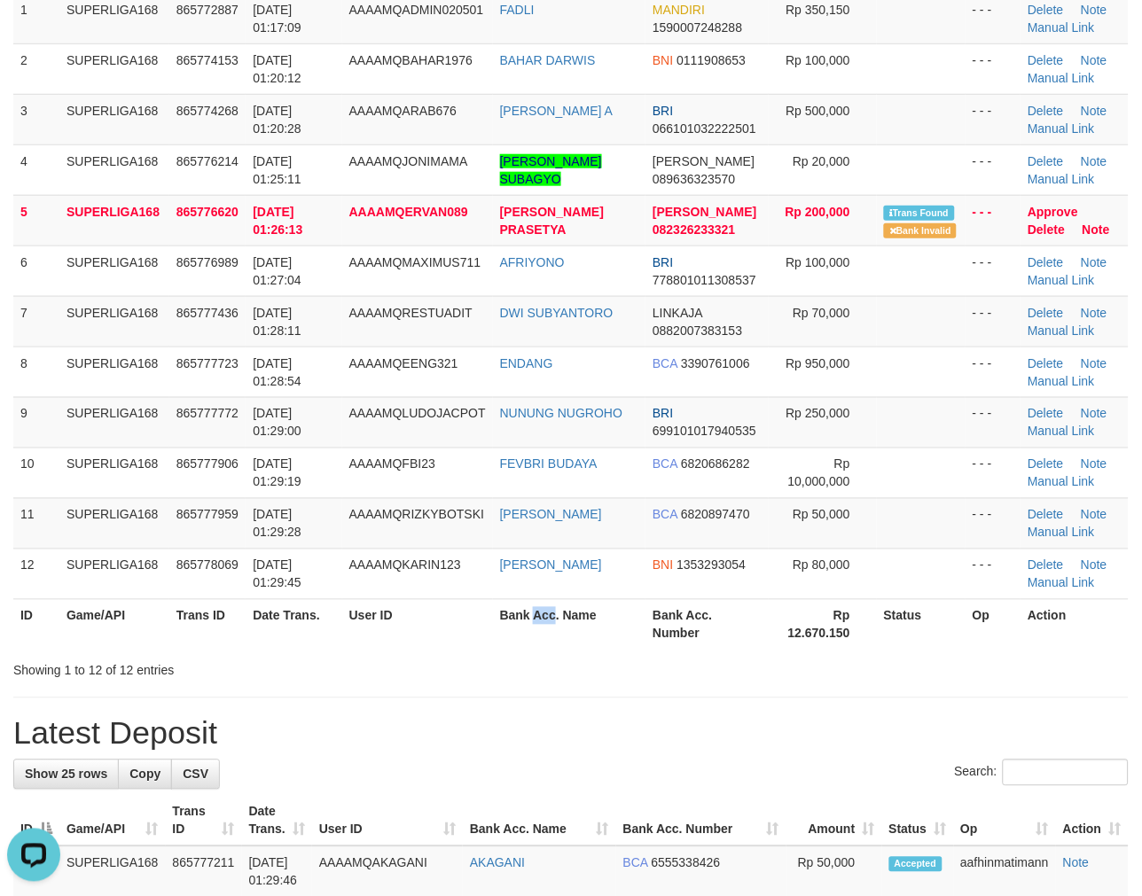
click at [555, 617] on th "Bank Acc. Name" at bounding box center [569, 624] width 152 height 51
click at [589, 614] on th "Bank Acc. Name" at bounding box center [569, 624] width 152 height 51
click at [590, 613] on th "Bank Acc. Name" at bounding box center [569, 624] width 152 height 51
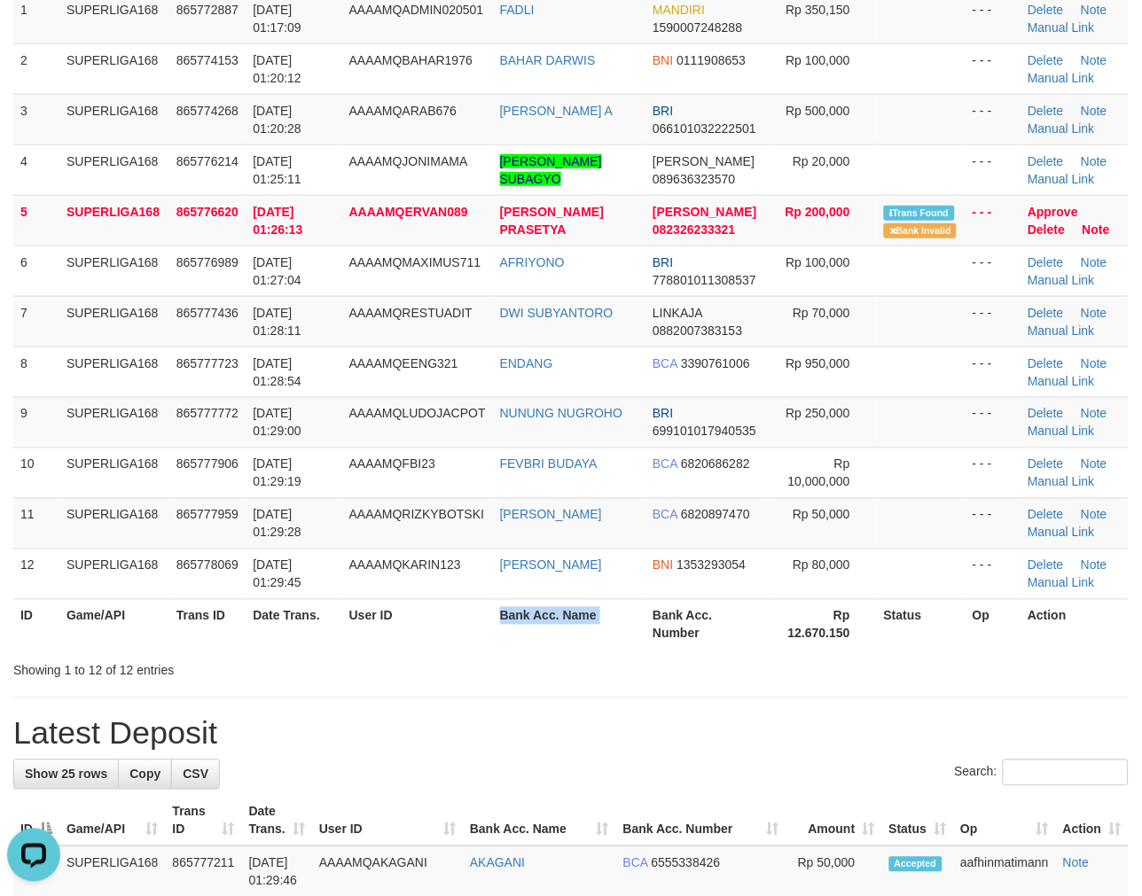
click at [590, 613] on th "Bank Acc. Name" at bounding box center [569, 624] width 152 height 51
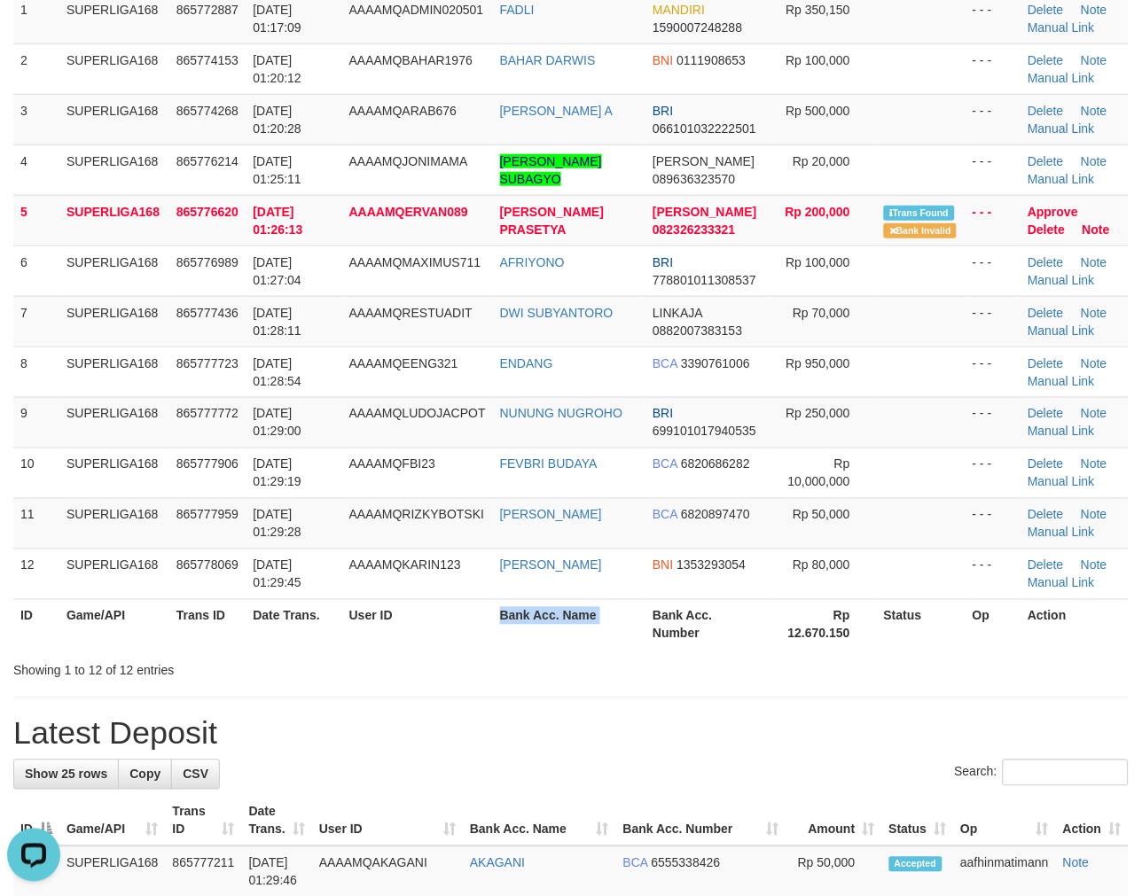
click at [590, 613] on th "Bank Acc. Name" at bounding box center [569, 624] width 152 height 51
click at [589, 614] on th "Bank Acc. Name" at bounding box center [569, 624] width 152 height 51
click at [587, 614] on th "Bank Acc. Name" at bounding box center [569, 624] width 152 height 51
click at [586, 614] on th "Bank Acc. Name" at bounding box center [569, 624] width 152 height 51
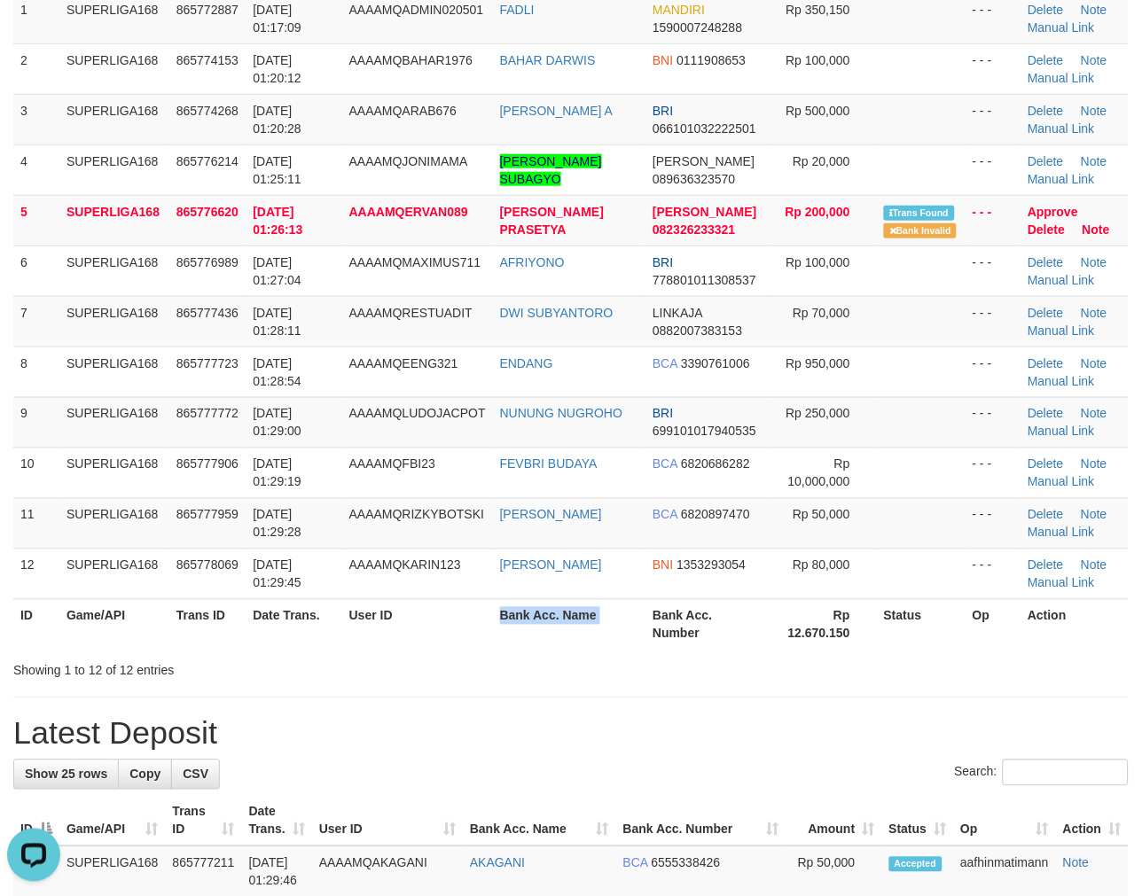
click at [586, 614] on th "Bank Acc. Name" at bounding box center [569, 624] width 152 height 51
click at [551, 625] on th "Bank Acc. Name" at bounding box center [569, 624] width 152 height 51
click at [535, 624] on th "Bank Acc. Name" at bounding box center [569, 624] width 152 height 51
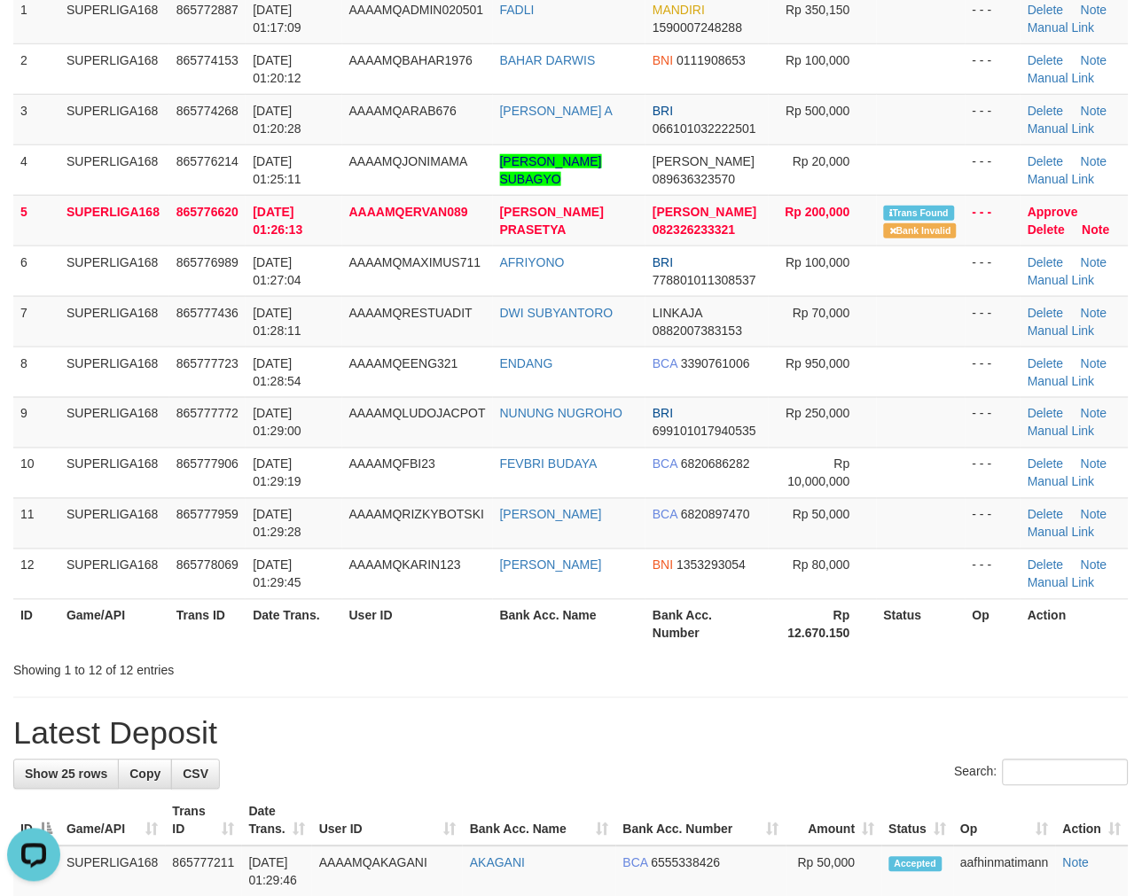
drag, startPoint x: 485, startPoint y: 624, endPoint x: 496, endPoint y: 624, distance: 11.5
click at [490, 624] on th "User ID" at bounding box center [417, 624] width 151 height 51
click at [496, 624] on th "Bank Acc. Name" at bounding box center [569, 624] width 152 height 51
click at [503, 624] on th "Bank Acc. Name" at bounding box center [569, 624] width 152 height 51
click at [534, 617] on th "Bank Acc. Name" at bounding box center [569, 624] width 152 height 51
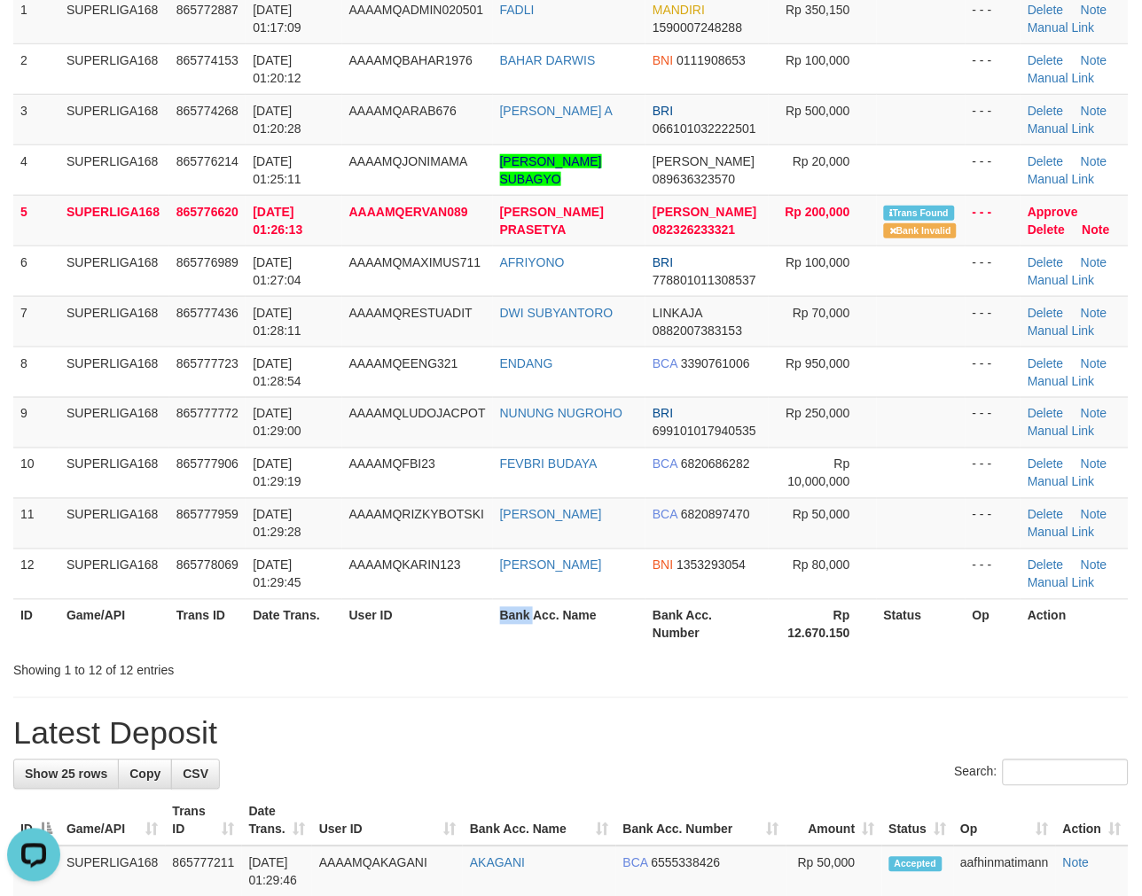
click at [535, 617] on th "Bank Acc. Name" at bounding box center [569, 624] width 152 height 51
click at [552, 614] on th "Bank Acc. Name" at bounding box center [569, 624] width 152 height 51
drag, startPoint x: 552, startPoint y: 614, endPoint x: 590, endPoint y: 616, distance: 38.2
click at [553, 614] on th "Bank Acc. Name" at bounding box center [569, 624] width 152 height 51
click at [590, 616] on th "Bank Acc. Name" at bounding box center [569, 624] width 152 height 51
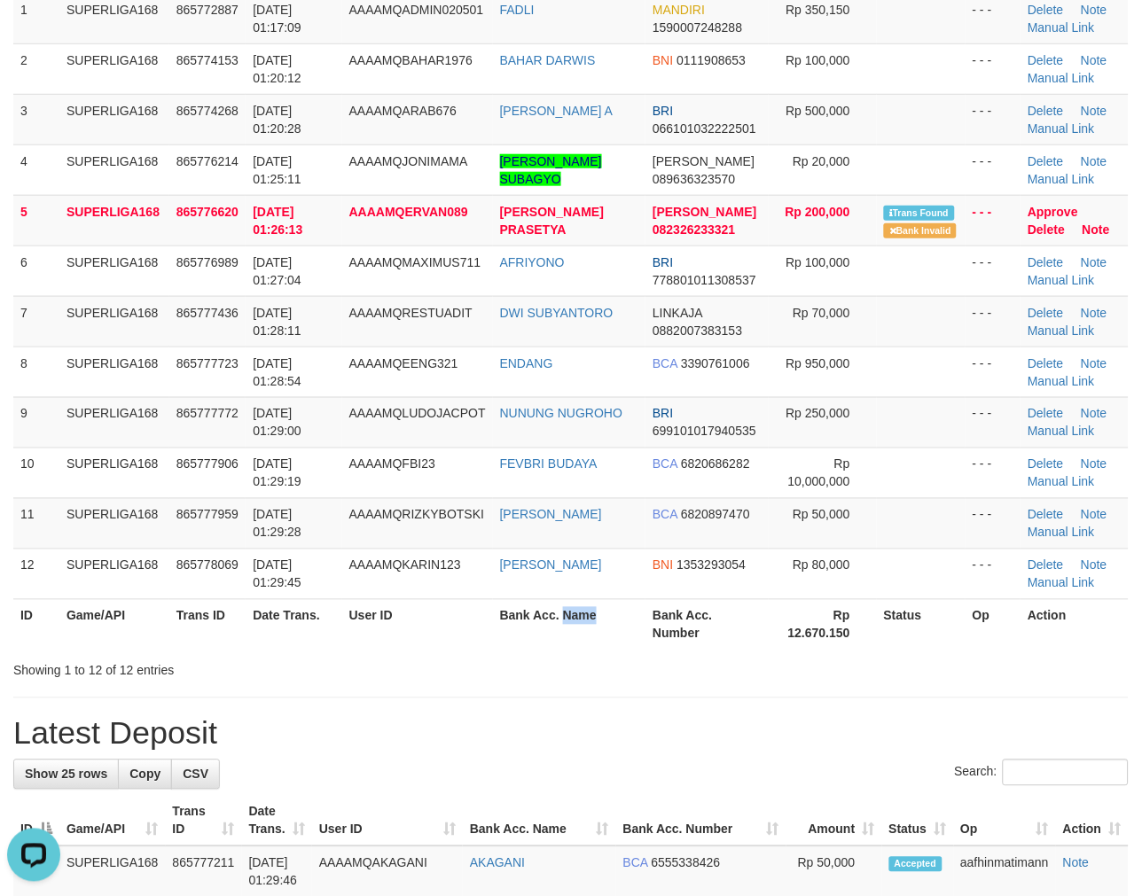
click at [591, 616] on th "Bank Acc. Name" at bounding box center [569, 624] width 152 height 51
click at [572, 619] on th "Bank Acc. Name" at bounding box center [569, 624] width 152 height 51
click at [563, 621] on th "Bank Acc. Name" at bounding box center [569, 624] width 152 height 51
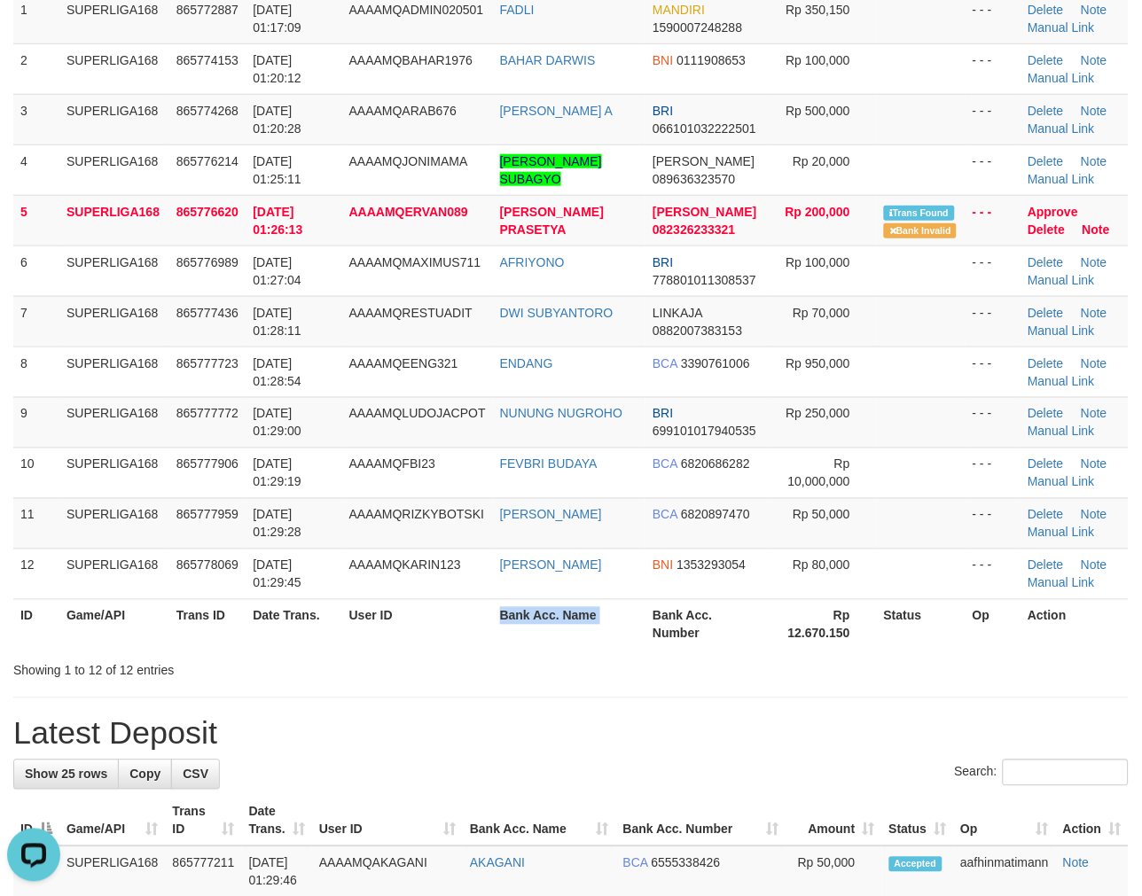
click at [563, 621] on th "Bank Acc. Name" at bounding box center [569, 624] width 152 height 51
click at [553, 621] on th "Bank Acc. Name" at bounding box center [569, 624] width 152 height 51
click at [543, 622] on th "Bank Acc. Name" at bounding box center [569, 624] width 152 height 51
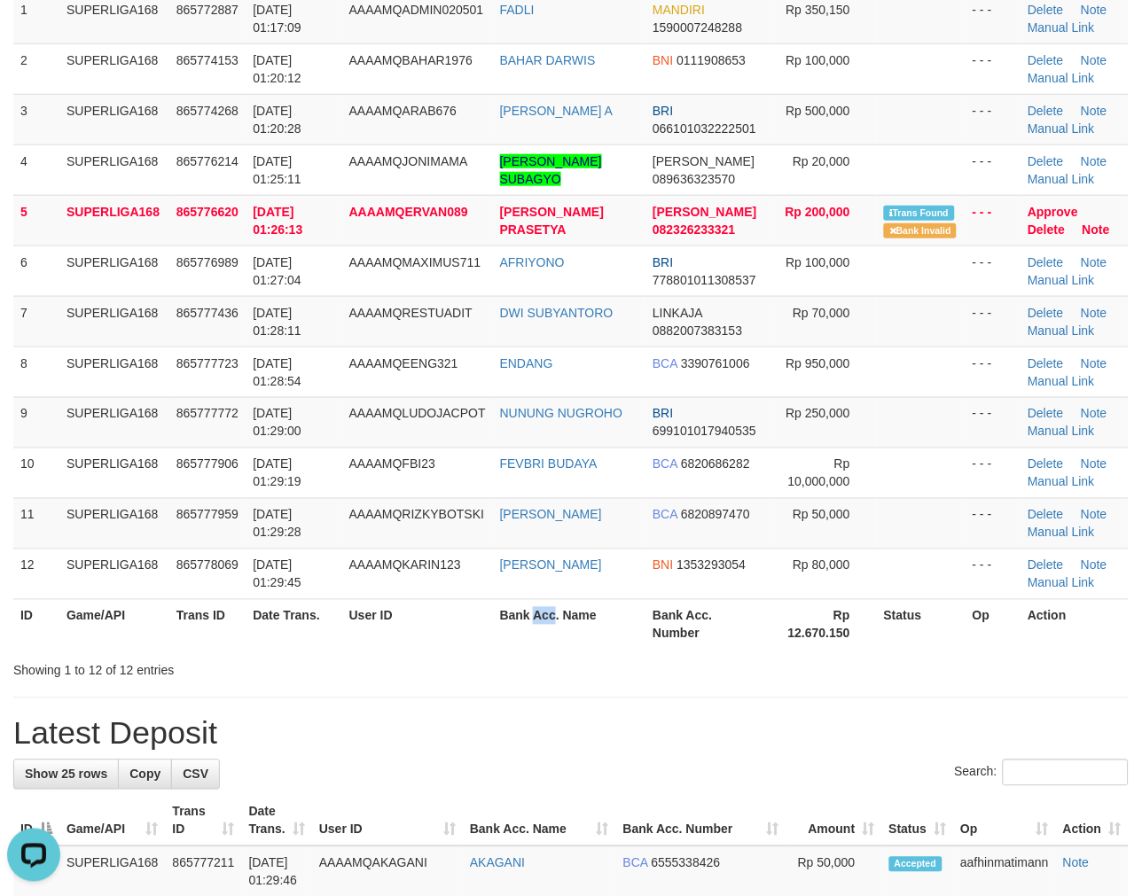
click at [543, 622] on th "Bank Acc. Name" at bounding box center [569, 624] width 152 height 51
click at [548, 623] on th "Bank Acc. Name" at bounding box center [569, 624] width 152 height 51
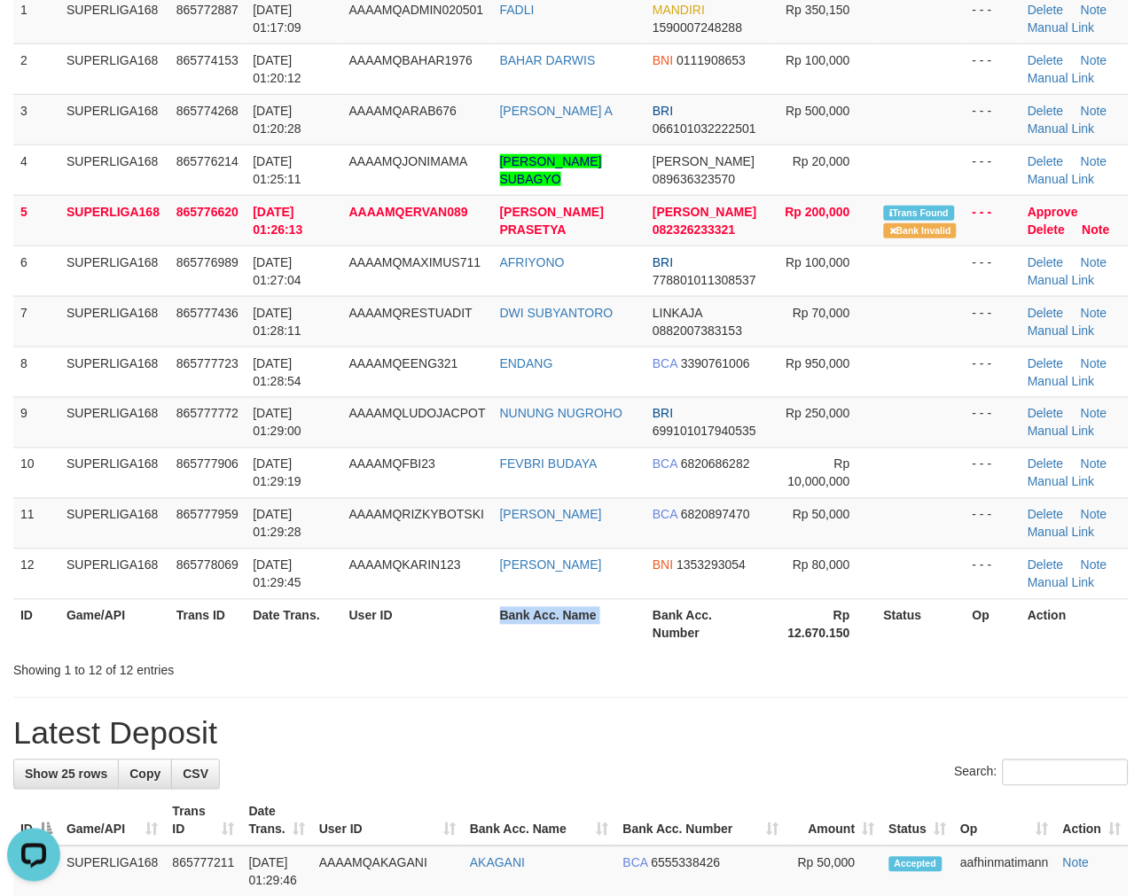
click at [548, 623] on th "Bank Acc. Name" at bounding box center [569, 624] width 152 height 51
click at [528, 621] on th "Bank Acc. Name" at bounding box center [569, 624] width 152 height 51
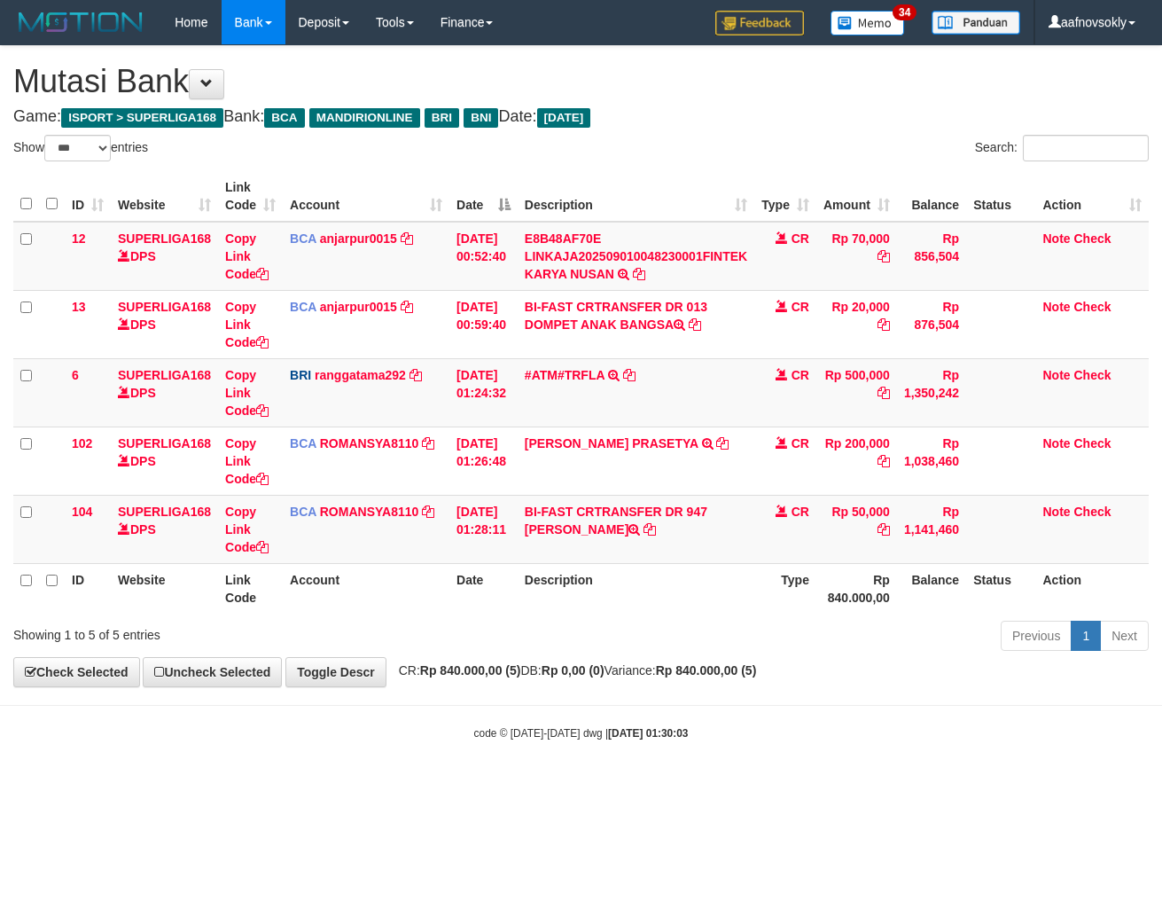
select select "***"
click at [680, 763] on body "Toggle navigation Home Bank Account List Load By Website Group [ISPORT] SUPERLI…" at bounding box center [581, 392] width 1162 height 785
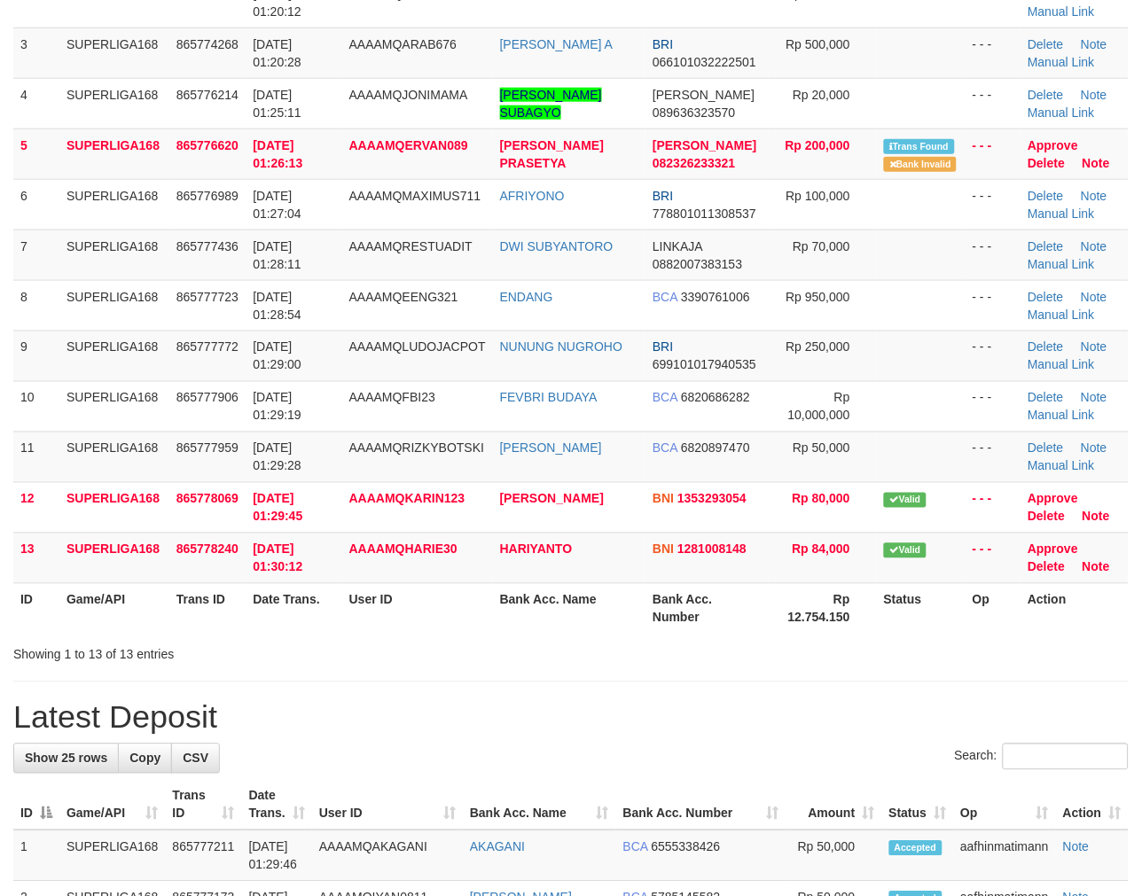
scroll to position [229, 0]
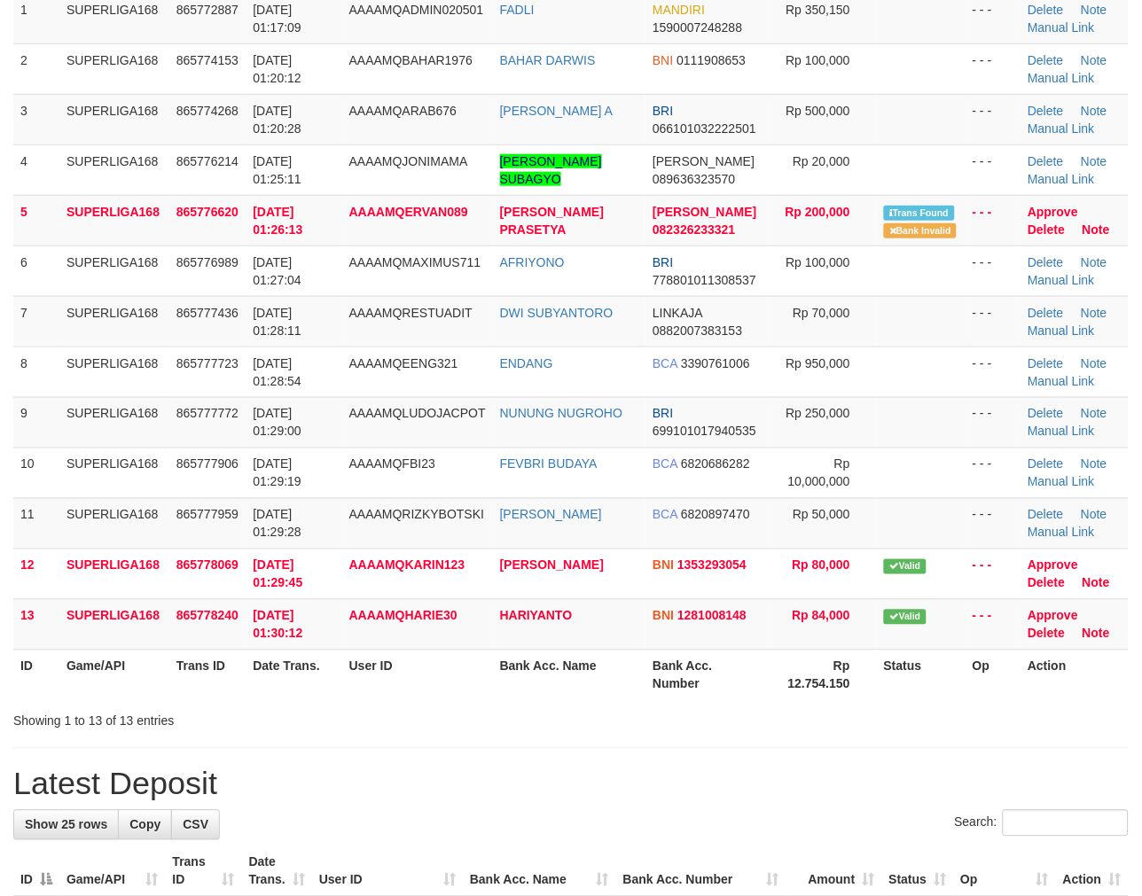
drag, startPoint x: 0, startPoint y: 0, endPoint x: 512, endPoint y: 654, distance: 830.5
click at [512, 654] on th "Bank Acc. Name" at bounding box center [569, 675] width 152 height 51
click at [515, 658] on th "Bank Acc. Name" at bounding box center [569, 675] width 152 height 51
click at [547, 663] on th "Bank Acc. Name" at bounding box center [569, 675] width 152 height 51
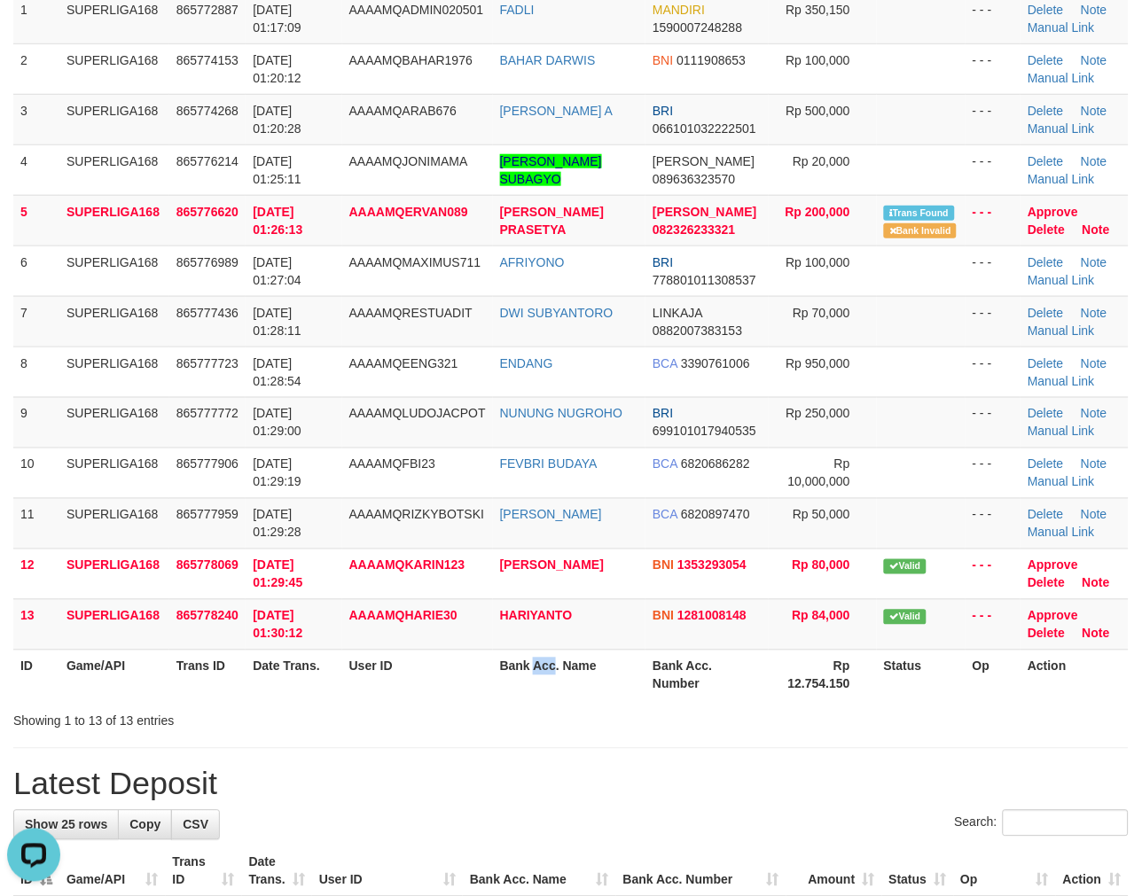
drag, startPoint x: 547, startPoint y: 663, endPoint x: 600, endPoint y: 666, distance: 53.3
click at [551, 663] on th "Bank Acc. Name" at bounding box center [569, 675] width 152 height 51
click at [598, 663] on th "Bank Acc. Name" at bounding box center [569, 675] width 152 height 51
click at [597, 663] on th "Bank Acc. Name" at bounding box center [569, 675] width 152 height 51
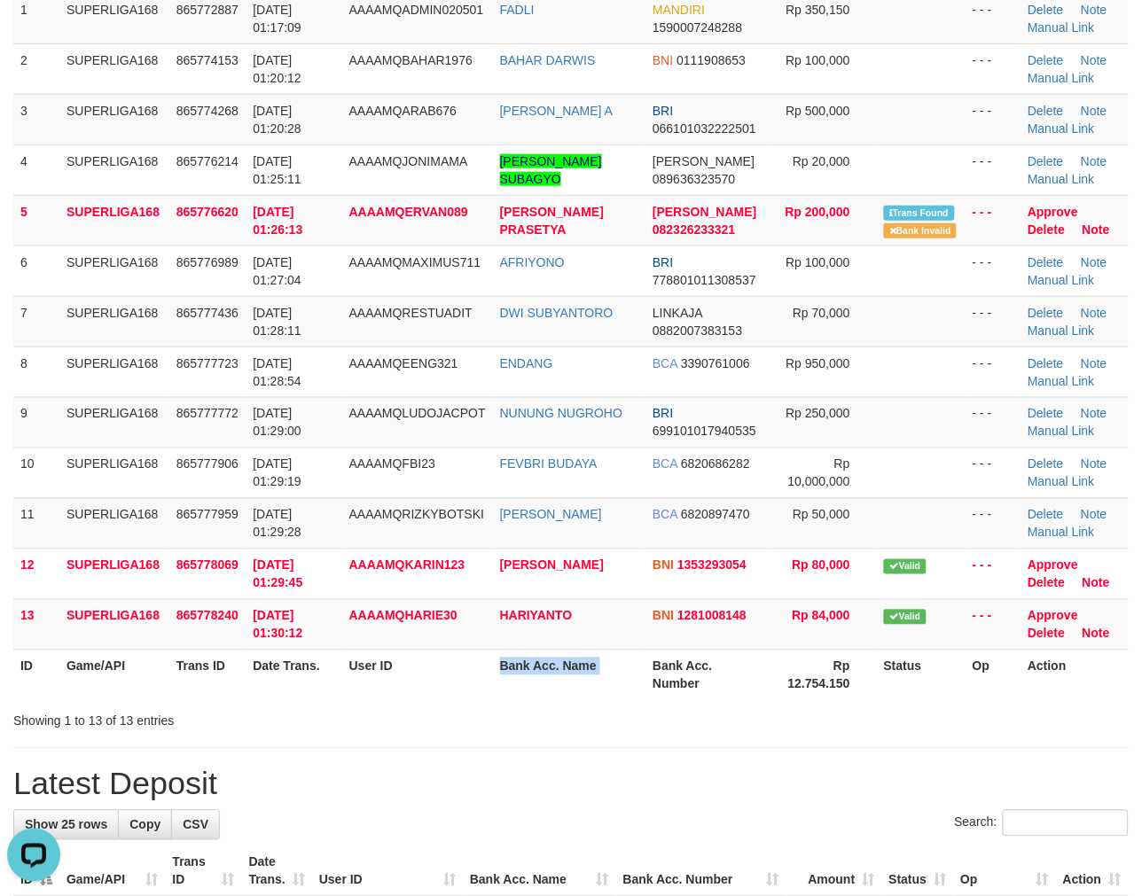
click at [597, 663] on th "Bank Acc. Name" at bounding box center [569, 675] width 152 height 51
click at [539, 668] on th "Bank Acc. Name" at bounding box center [569, 675] width 152 height 51
drag, startPoint x: 539, startPoint y: 668, endPoint x: 544, endPoint y: 680, distance: 13.5
click at [541, 668] on th "Bank Acc. Name" at bounding box center [569, 675] width 152 height 51
click at [527, 677] on th "Bank Acc. Name" at bounding box center [569, 675] width 152 height 51
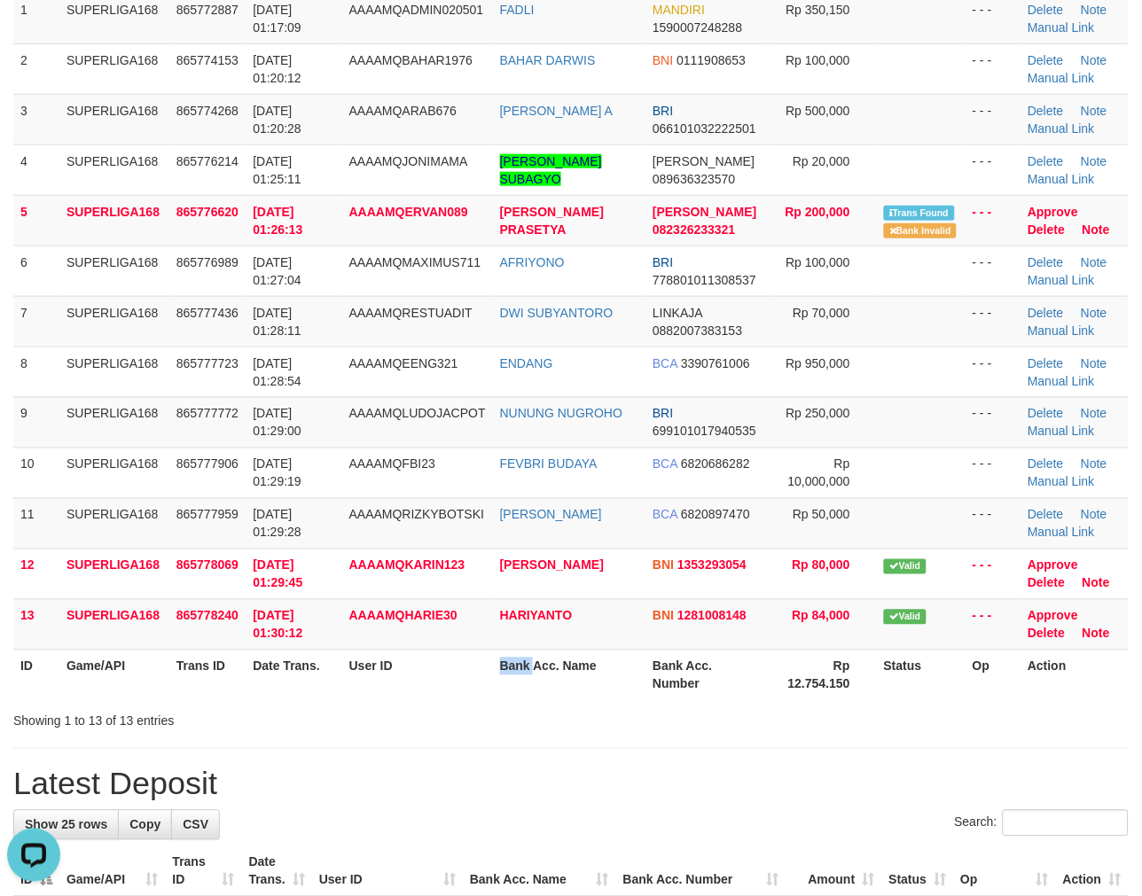
drag, startPoint x: 527, startPoint y: 677, endPoint x: 562, endPoint y: 677, distance: 35.5
click at [528, 677] on th "Bank Acc. Name" at bounding box center [569, 675] width 152 height 51
click at [551, 674] on th "Bank Acc. Name" at bounding box center [569, 675] width 152 height 51
drag, startPoint x: 551, startPoint y: 674, endPoint x: 567, endPoint y: 675, distance: 16.0
click at [552, 674] on th "Bank Acc. Name" at bounding box center [569, 675] width 152 height 51
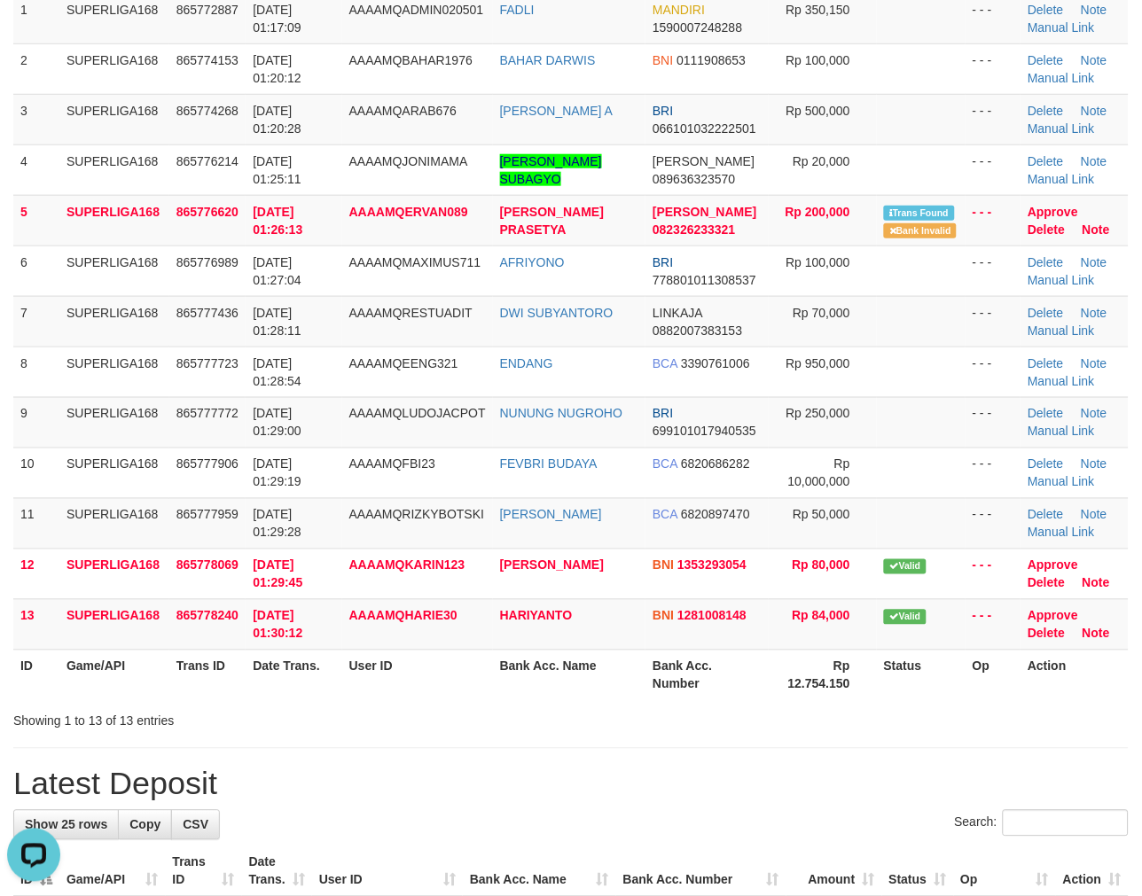
click at [580, 672] on th "Bank Acc. Name" at bounding box center [569, 675] width 152 height 51
click at [547, 675] on th "Bank Acc. Name" at bounding box center [569, 675] width 152 height 51
click at [518, 670] on th "Bank Acc. Name" at bounding box center [569, 675] width 152 height 51
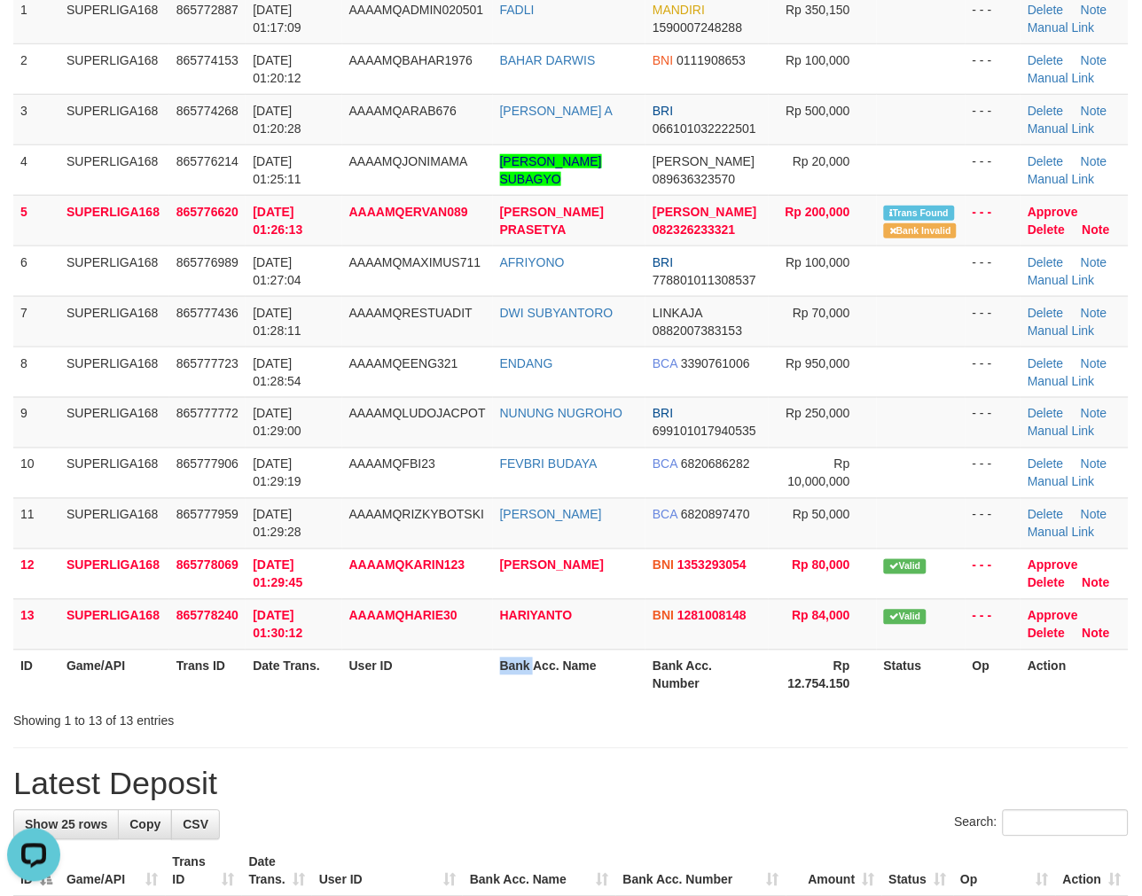
drag, startPoint x: 518, startPoint y: 670, endPoint x: 535, endPoint y: 670, distance: 16.8
click at [519, 670] on th "Bank Acc. Name" at bounding box center [569, 675] width 152 height 51
click at [536, 669] on th "Bank Acc. Name" at bounding box center [569, 675] width 152 height 51
click at [567, 672] on th "Bank Acc. Name" at bounding box center [569, 675] width 152 height 51
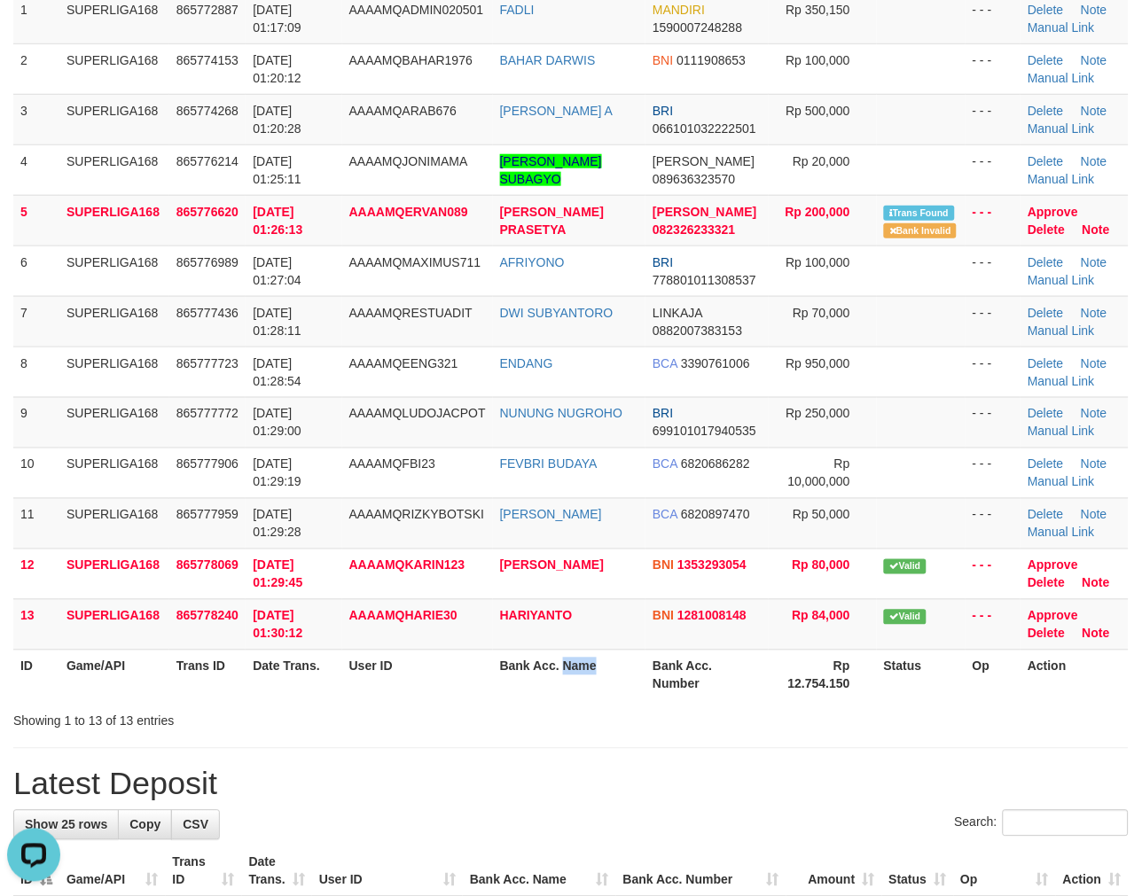
click at [567, 672] on th "Bank Acc. Name" at bounding box center [569, 675] width 152 height 51
click at [566, 672] on th "Bank Acc. Name" at bounding box center [569, 675] width 152 height 51
click at [537, 671] on th "Bank Acc. Name" at bounding box center [569, 675] width 152 height 51
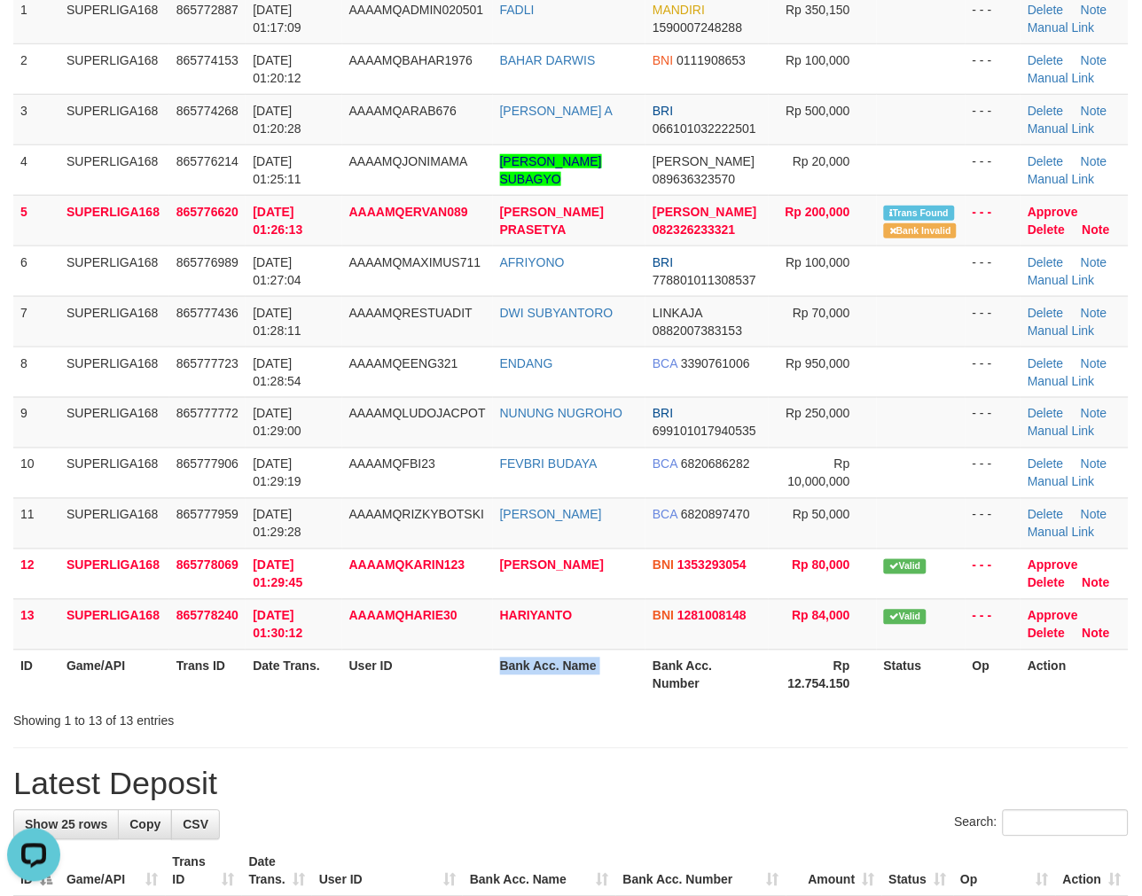
click at [537, 671] on th "Bank Acc. Name" at bounding box center [569, 675] width 152 height 51
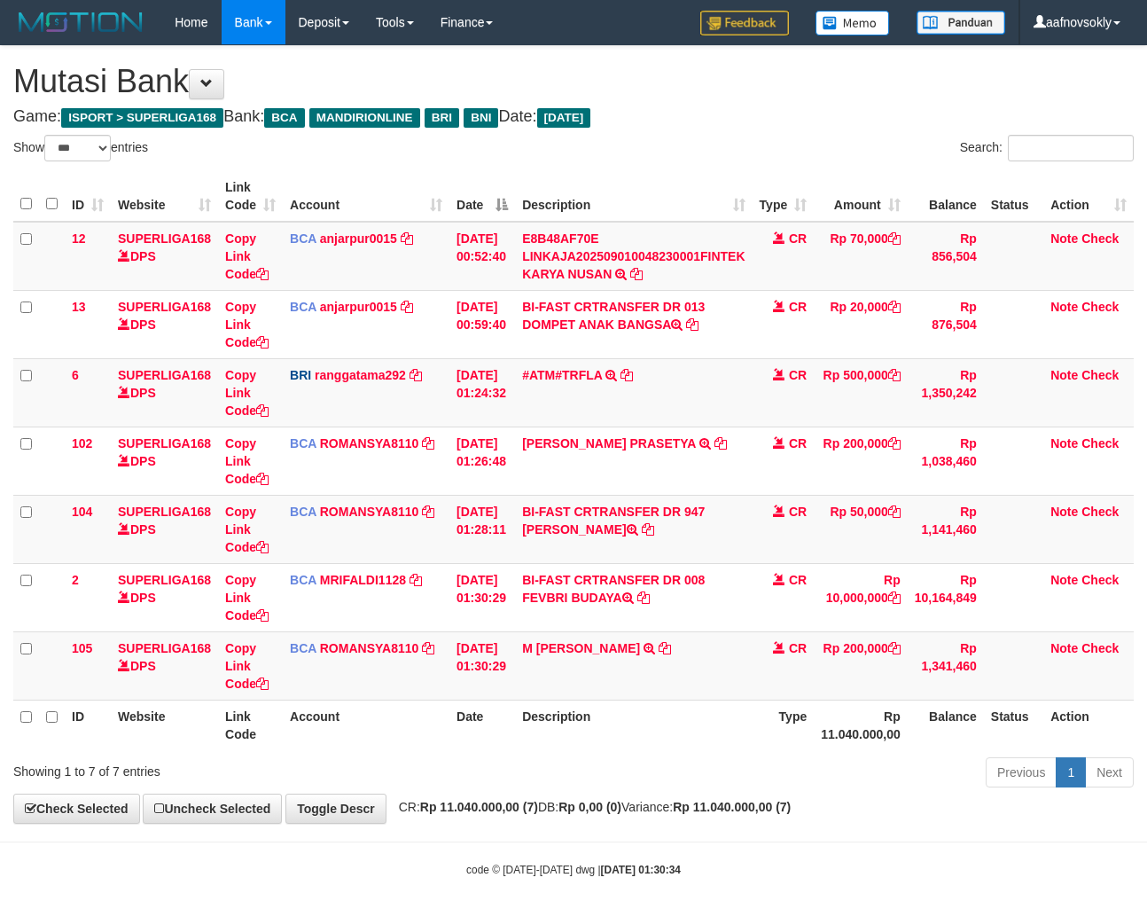
select select "***"
click at [670, 776] on div "Previous 1 Next" at bounding box center [812, 774] width 643 height 38
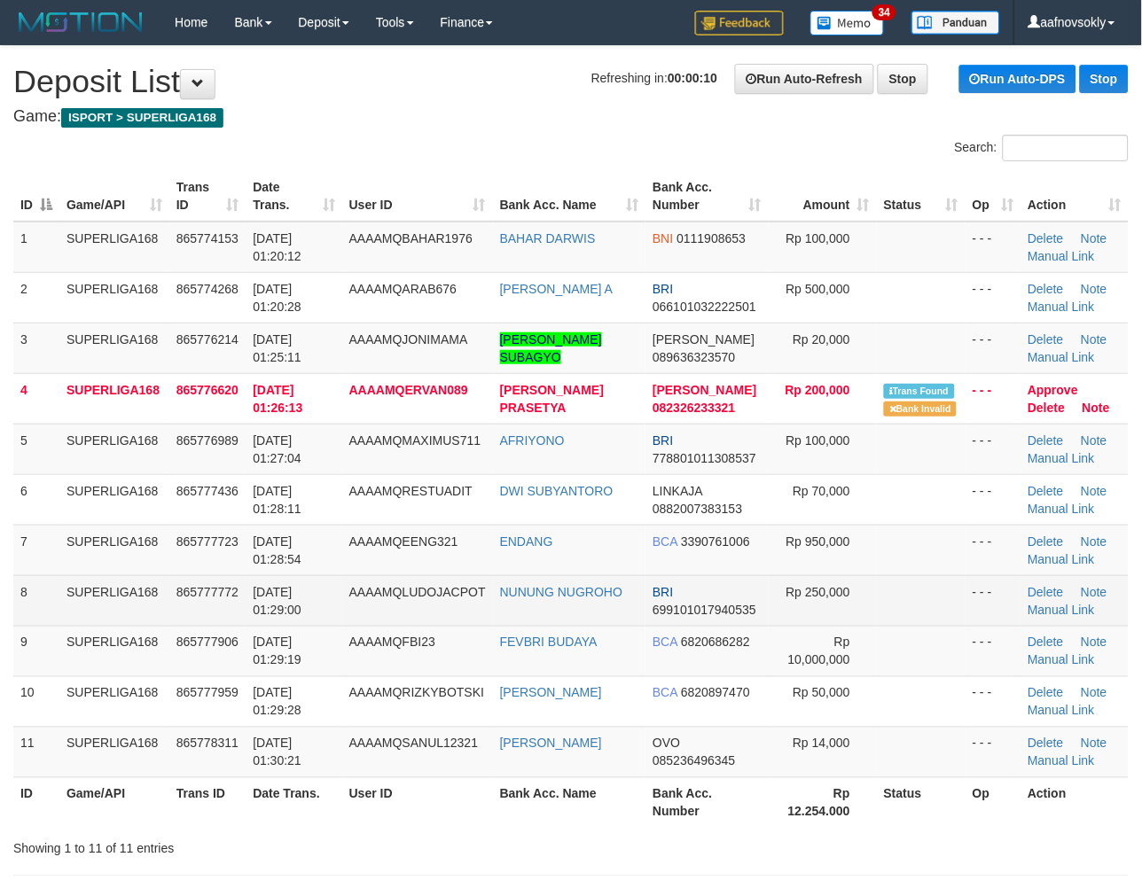
drag, startPoint x: 268, startPoint y: 582, endPoint x: 30, endPoint y: 623, distance: 241.2
click at [272, 582] on td "[DATE] 01:29:00" at bounding box center [294, 600] width 96 height 51
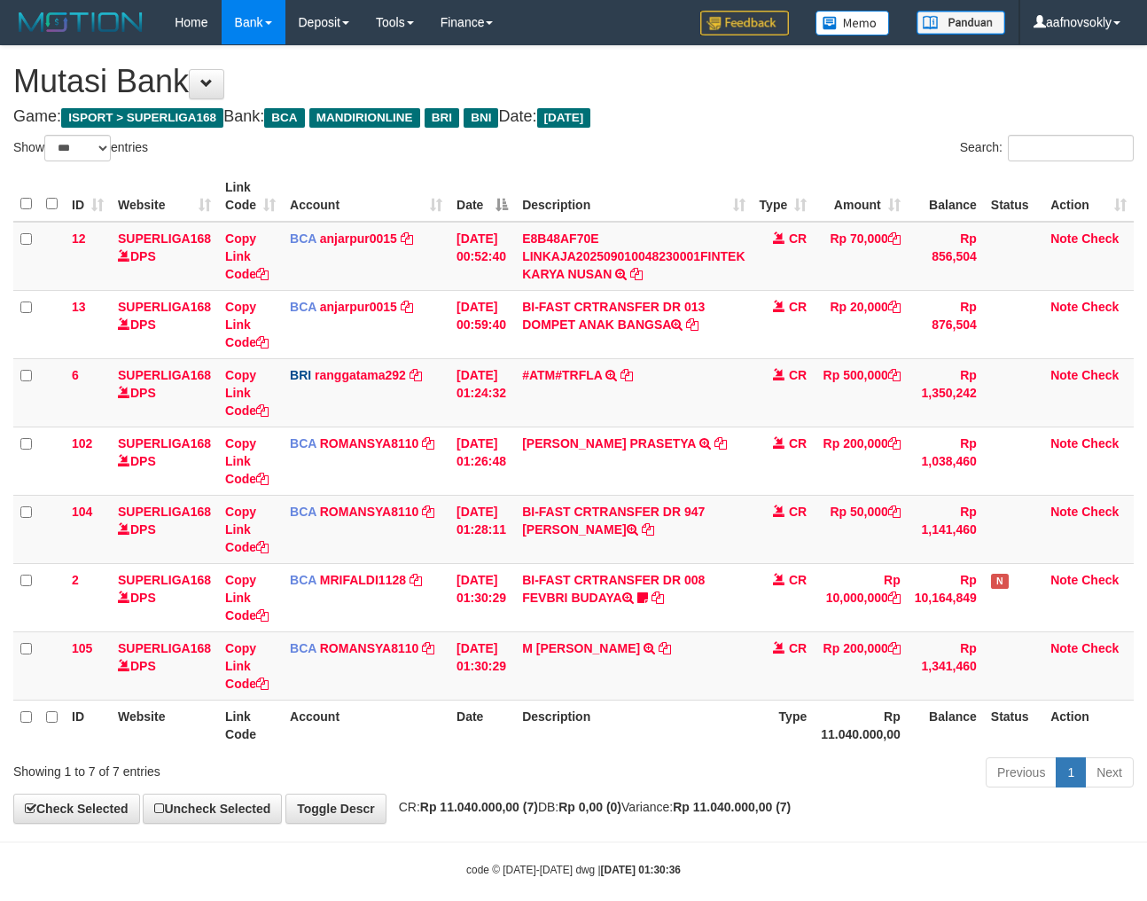
select select "***"
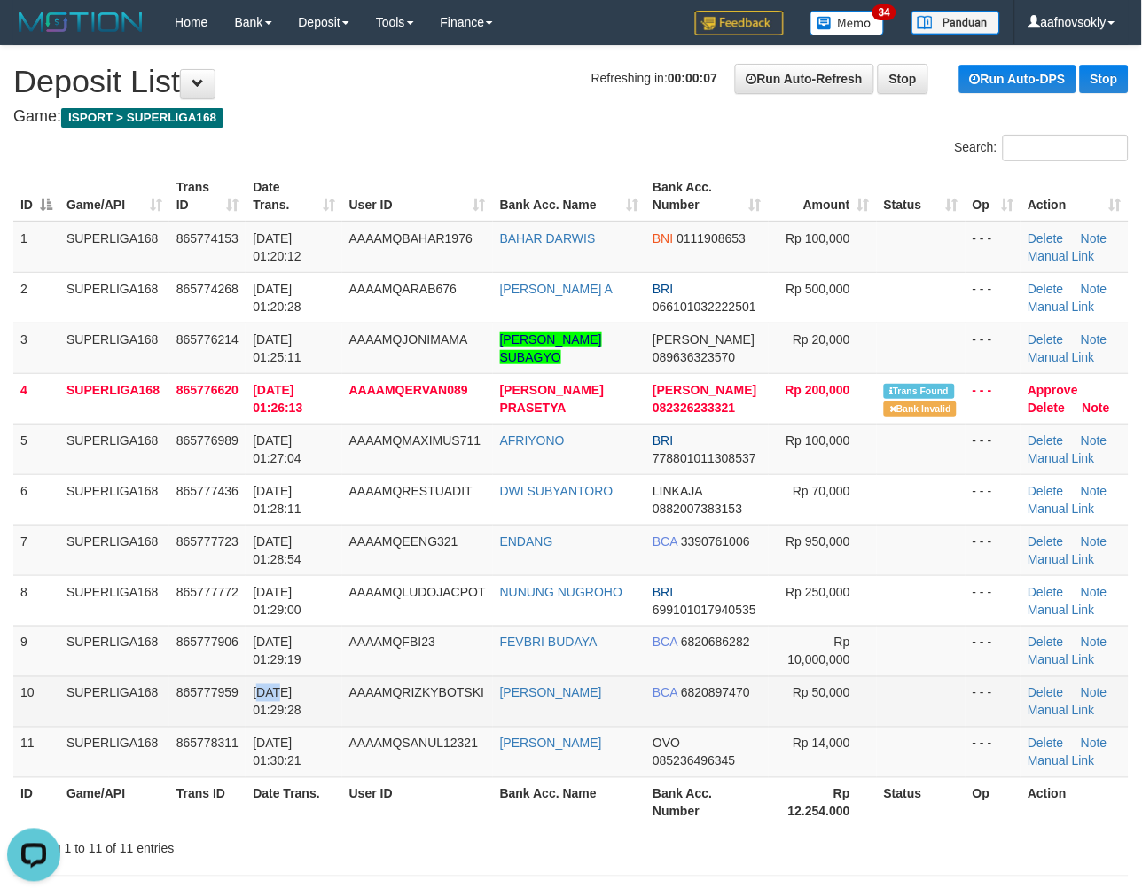
click at [277, 686] on span "[DATE] 01:29:28" at bounding box center [277, 702] width 49 height 32
click at [421, 702] on td "AAAAMQRIZKYBOTSKI" at bounding box center [417, 701] width 151 height 51
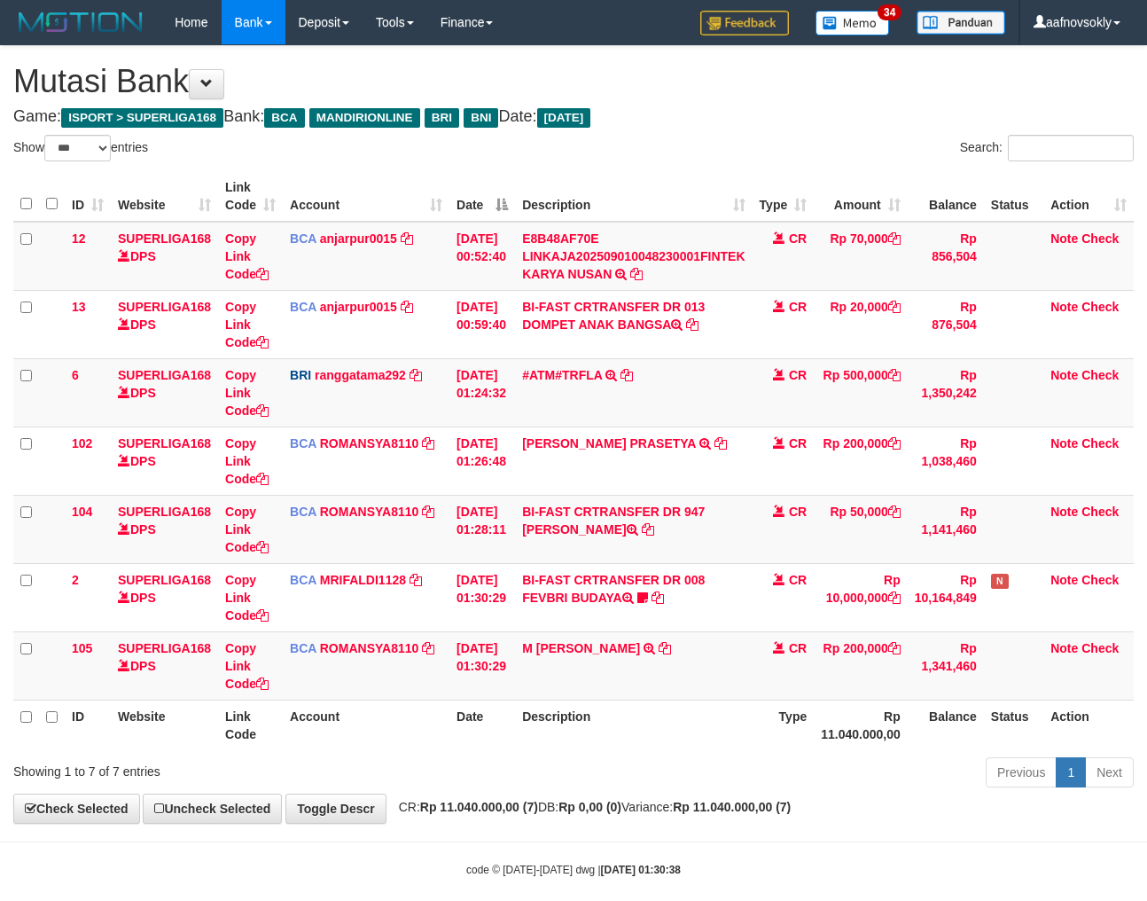
select select "***"
drag, startPoint x: 535, startPoint y: 527, endPoint x: 608, endPoint y: 528, distance: 72.7
click at [608, 528] on td "BI-FAST CRTRANSFER DR 947 SLAMET RIYANTO" at bounding box center [633, 529] width 237 height 68
copy td "SLAMET RIY"
click at [671, 773] on div "Previous 1 Next" at bounding box center [812, 774] width 643 height 38
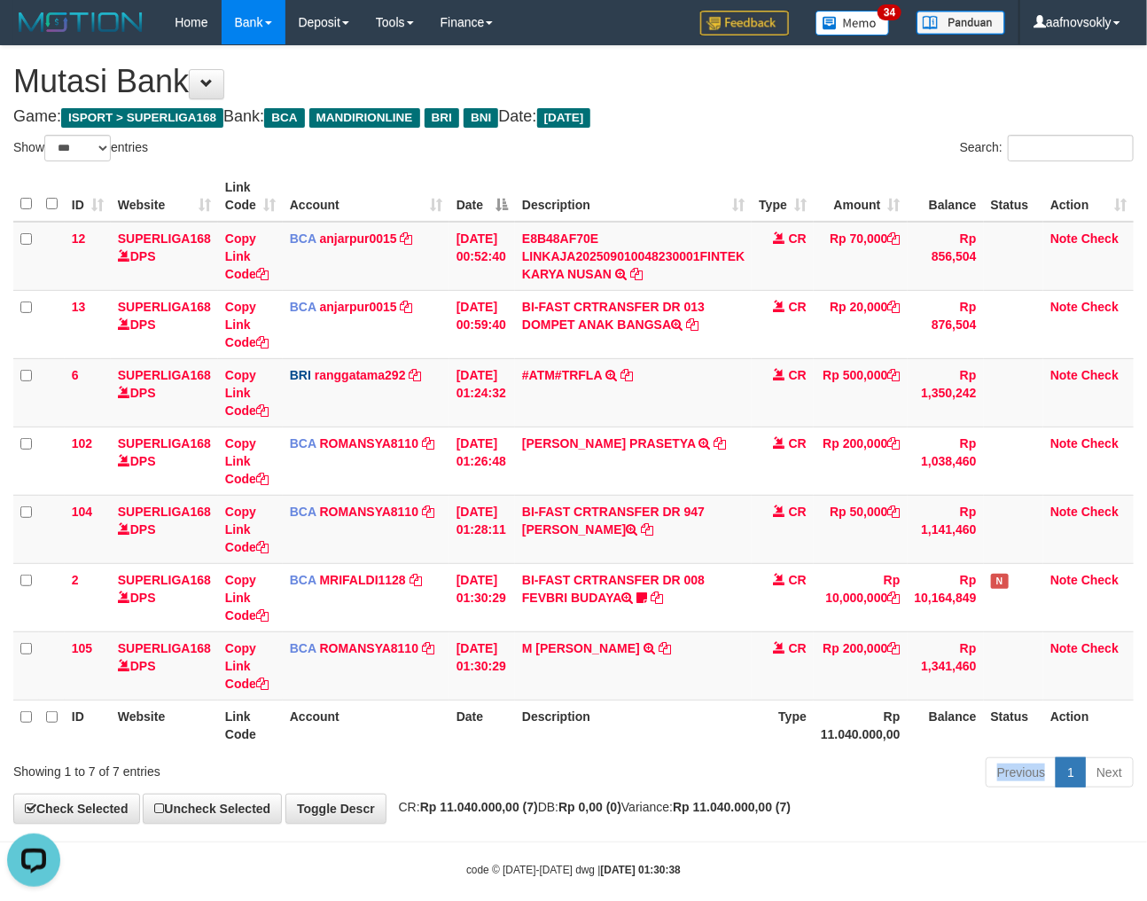
drag, startPoint x: 671, startPoint y: 773, endPoint x: 1155, endPoint y: 751, distance: 484.5
click at [680, 773] on div "Previous 1 Next" at bounding box center [812, 774] width 643 height 38
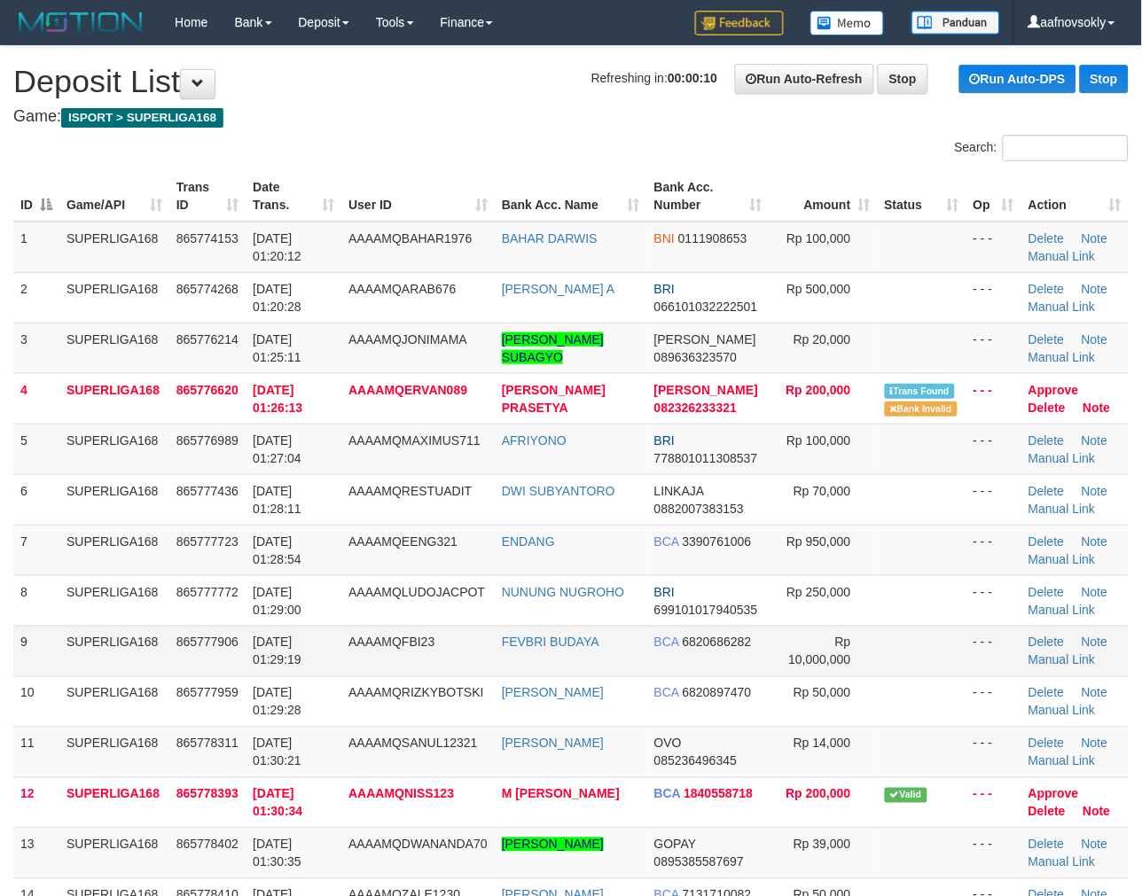
click at [242, 668] on td "865777906" at bounding box center [207, 651] width 77 height 51
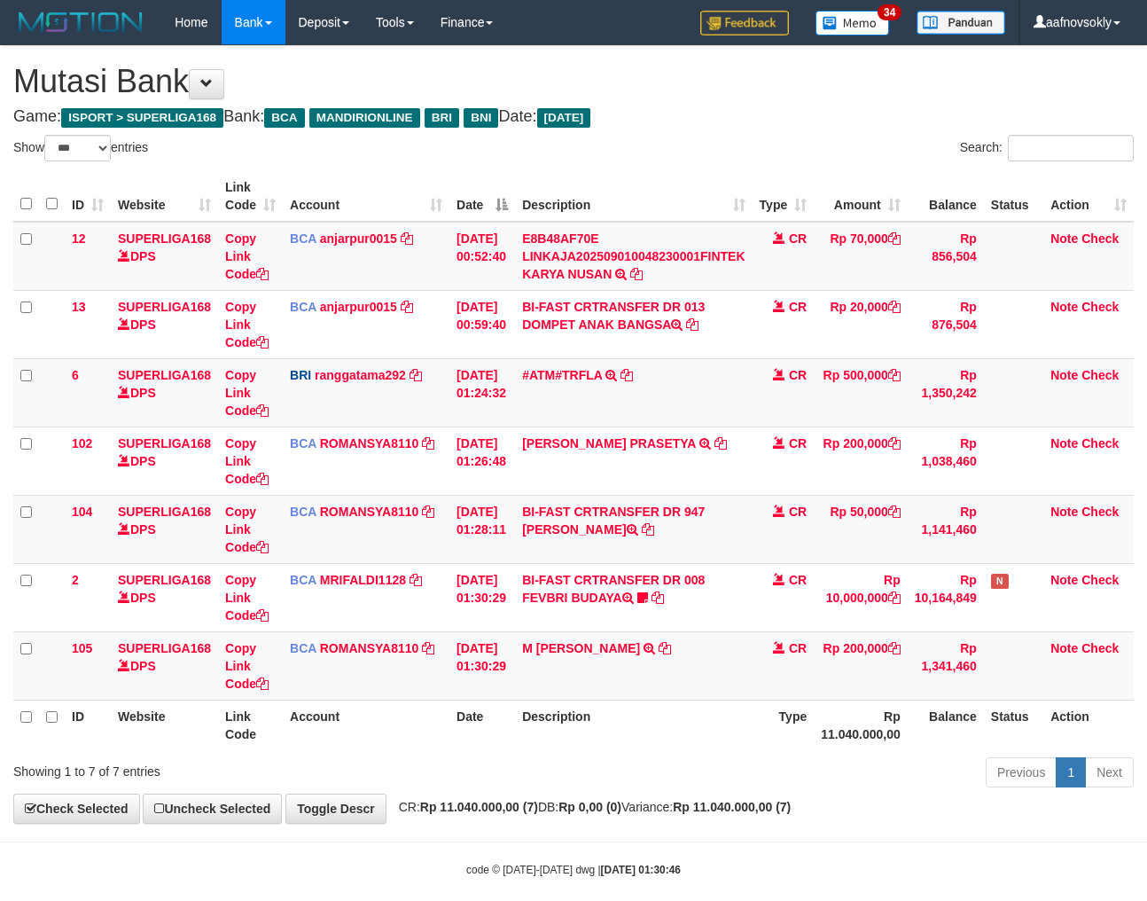
select select "***"
click at [660, 737] on th "Description" at bounding box center [633, 724] width 237 height 51
click at [660, 739] on th "Description" at bounding box center [633, 724] width 237 height 51
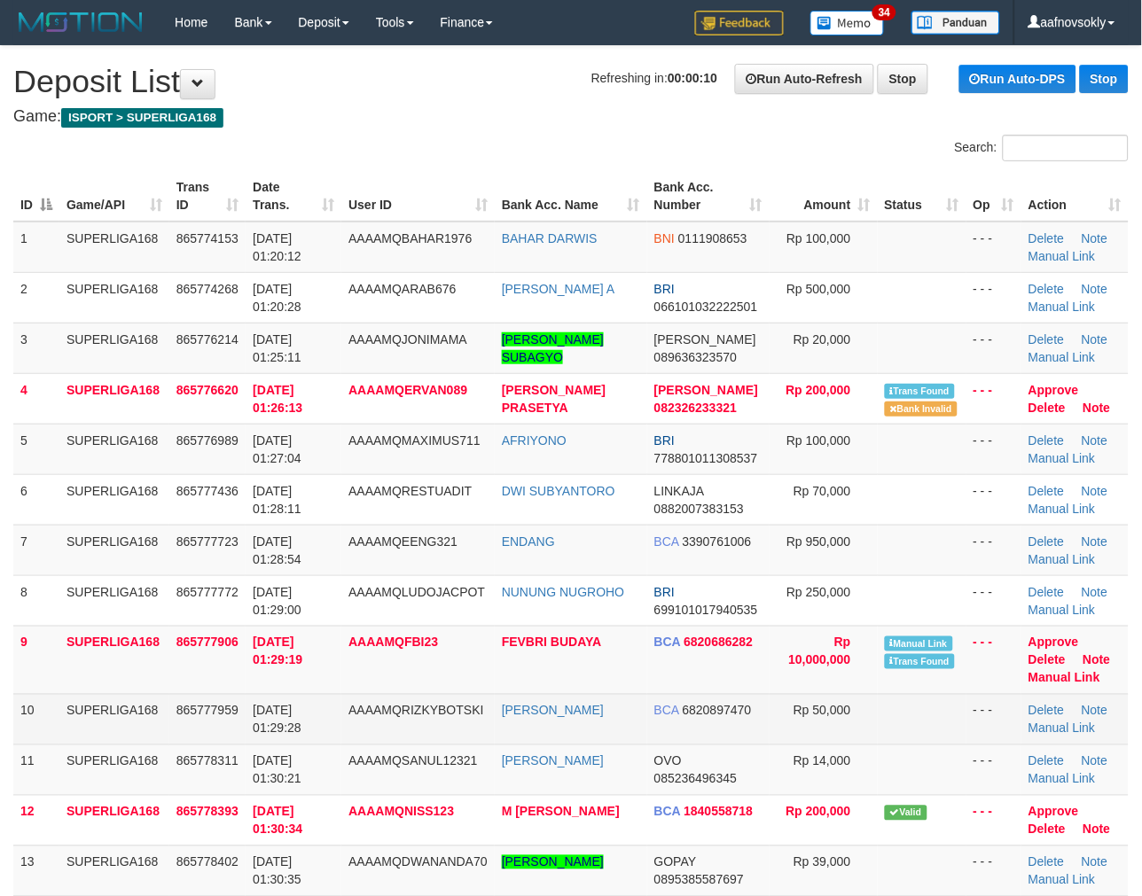
drag, startPoint x: 462, startPoint y: 707, endPoint x: 392, endPoint y: 727, distance: 72.9
click at [461, 707] on span "AAAAMQRIZKYBOTSKI" at bounding box center [415, 711] width 135 height 14
click at [258, 736] on td "[DATE] 01:29:28" at bounding box center [294, 719] width 96 height 51
click at [257, 742] on td "[DATE] 01:29:28" at bounding box center [294, 719] width 96 height 51
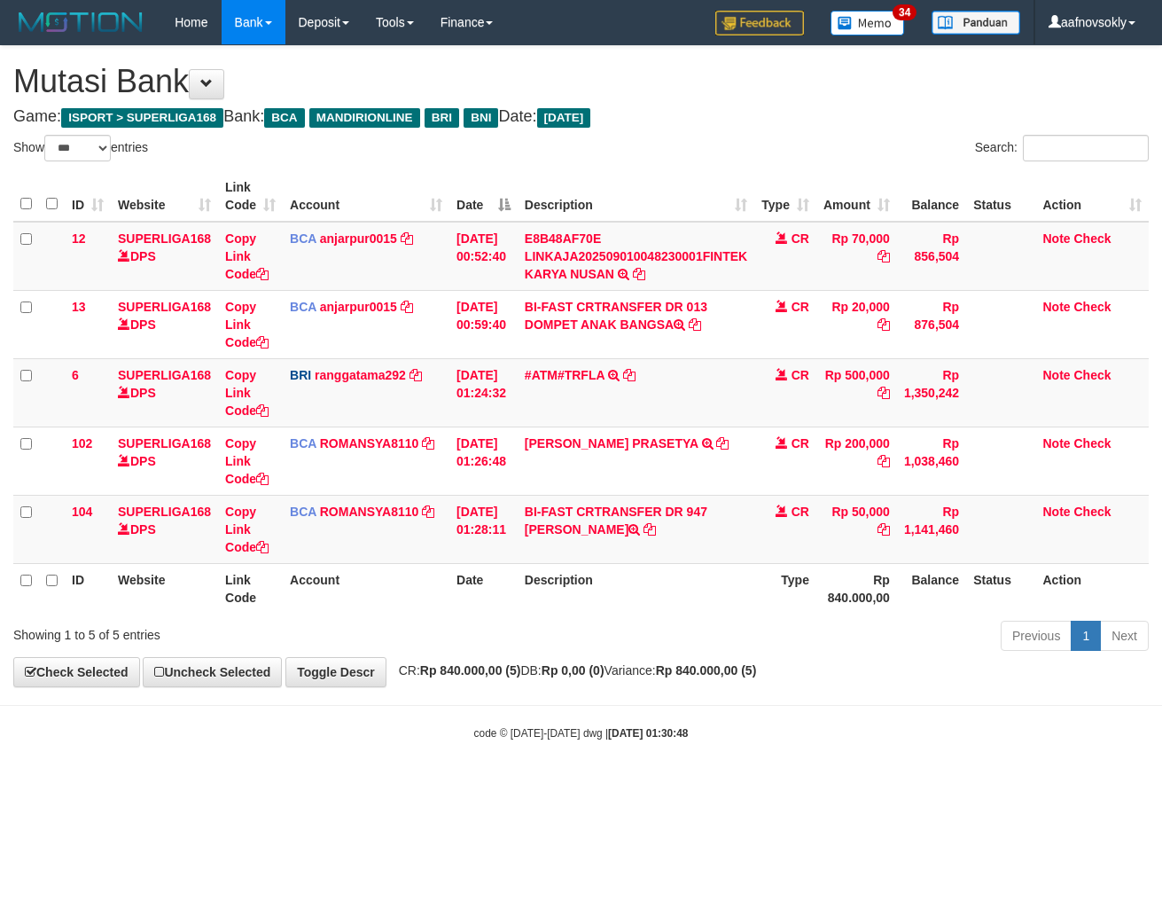
select select "***"
click at [685, 760] on body "Toggle navigation Home Bank Account List Load By Website Group [ISPORT] SUPERLI…" at bounding box center [581, 392] width 1162 height 785
drag, startPoint x: 762, startPoint y: 765, endPoint x: 970, endPoint y: 768, distance: 207.5
click at [760, 769] on body "Toggle navigation Home Bank Account List Load By Website Group [ISPORT] SUPERLI…" at bounding box center [581, 392] width 1162 height 785
select select "***"
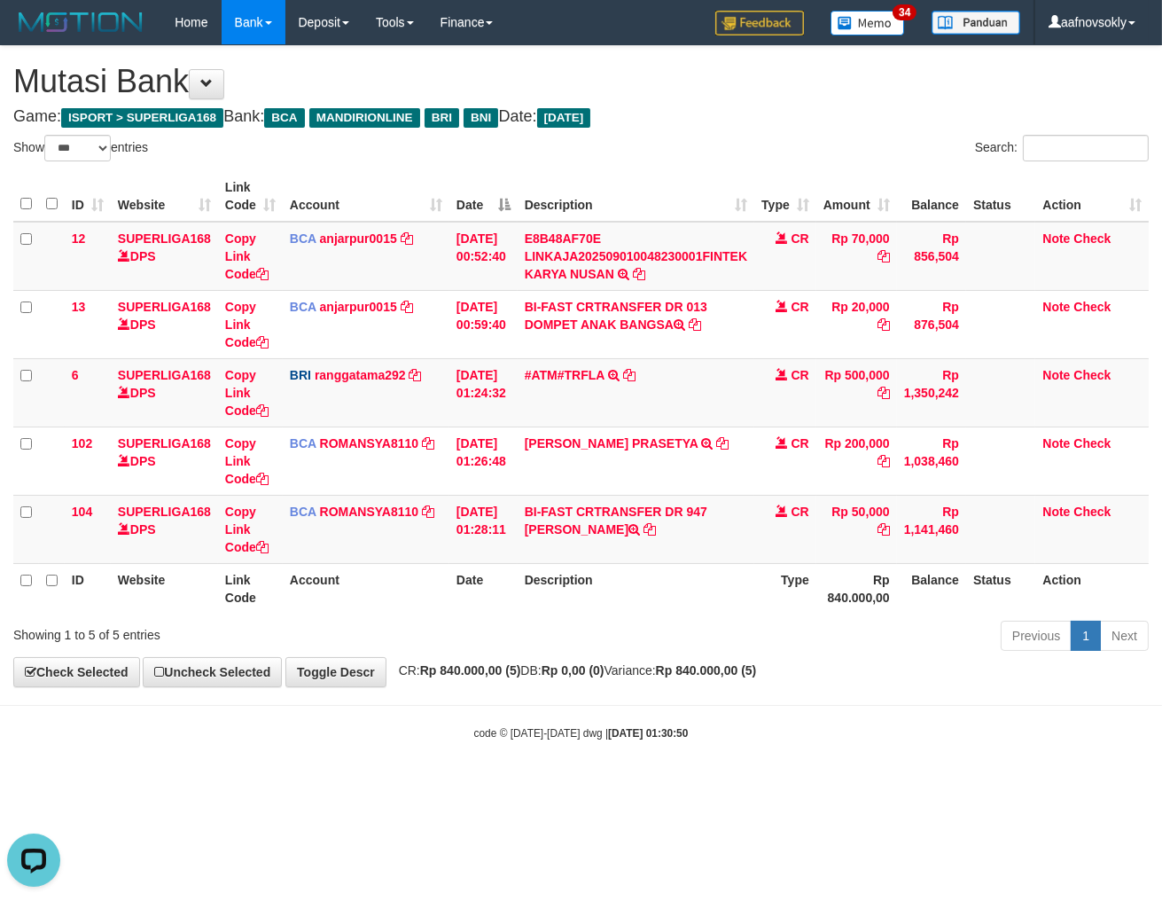
click at [962, 701] on body "Toggle navigation Home Bank Account List Load By Website Group [ISPORT] SUPERLI…" at bounding box center [581, 392] width 1162 height 785
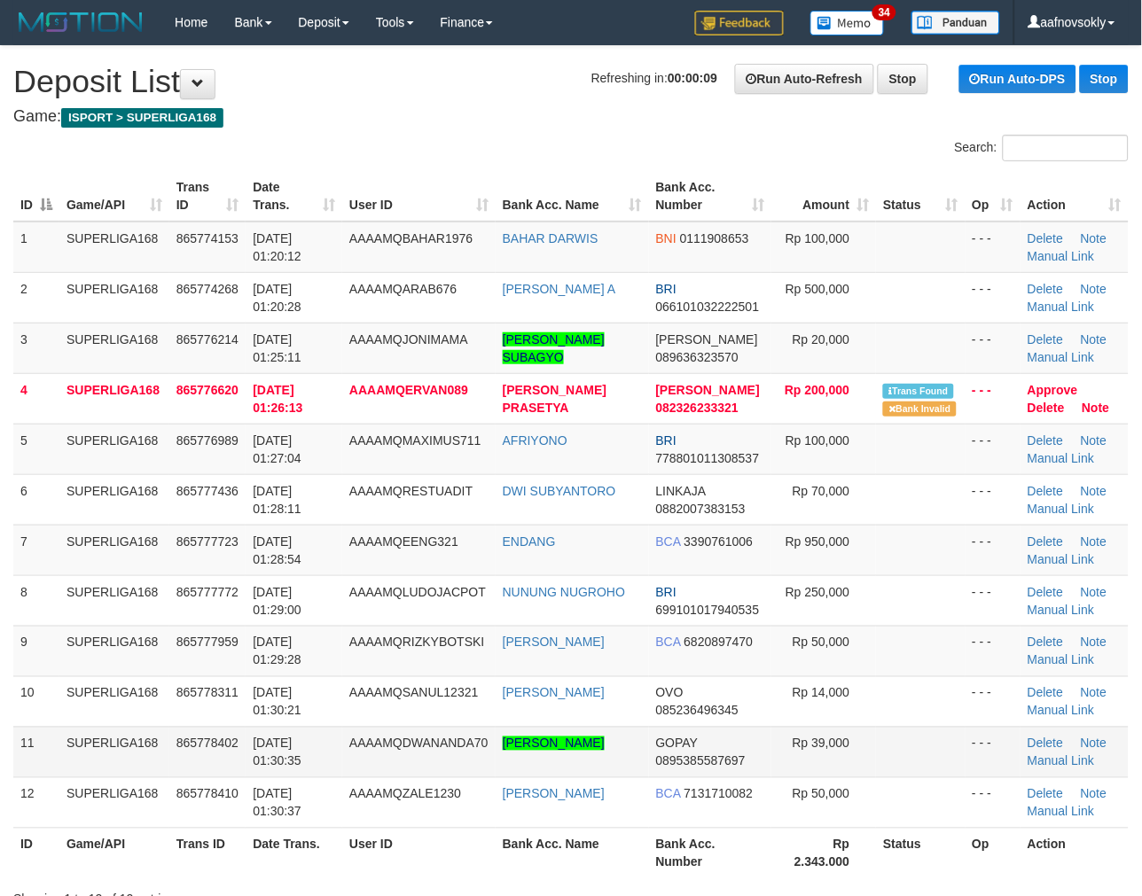
click at [359, 737] on span "AAAAMQDWANANDA70" at bounding box center [418, 744] width 139 height 14
click at [348, 733] on td "AAAAMQDWANANDA70" at bounding box center [418, 752] width 153 height 51
click at [347, 733] on td "AAAAMQDWANANDA70" at bounding box center [418, 752] width 153 height 51
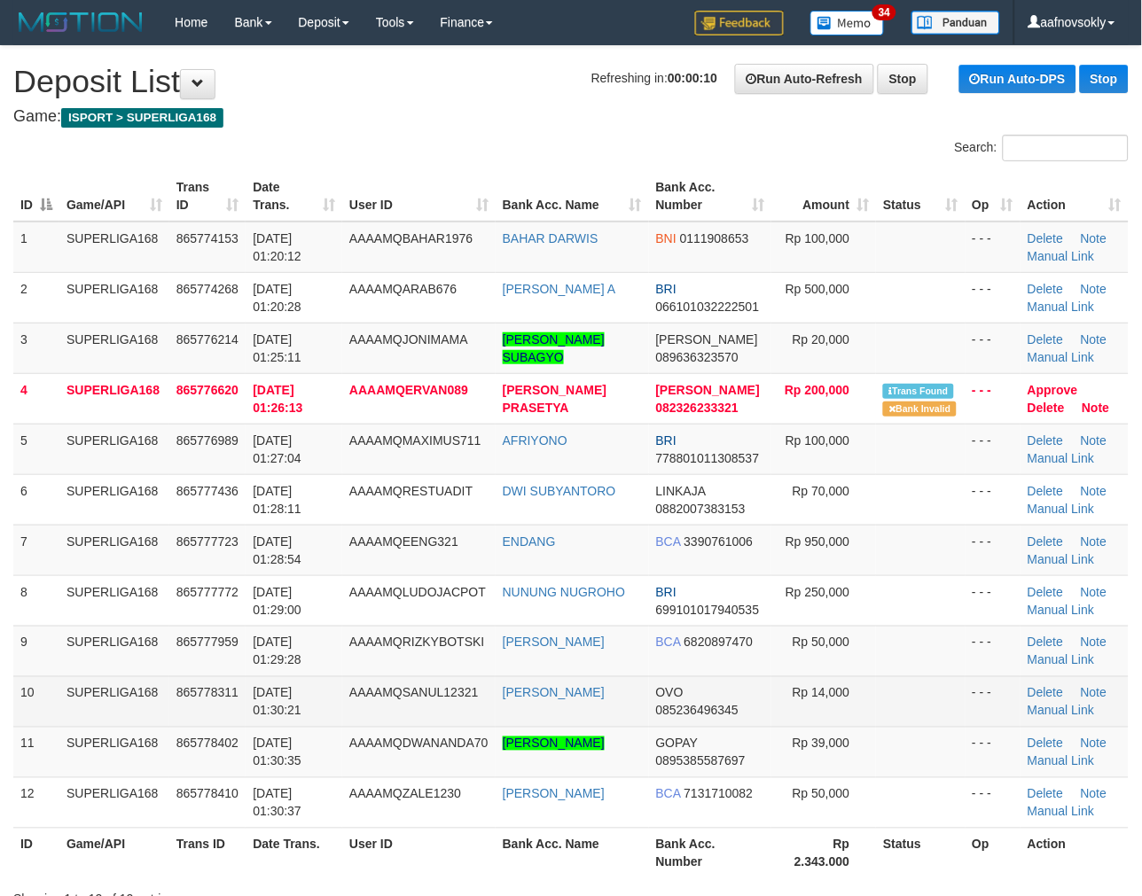
click at [353, 683] on td "AAAAMQSANUL12321" at bounding box center [418, 701] width 153 height 51
click at [301, 692] on span "01/09/2025 01:30:21" at bounding box center [277, 702] width 49 height 32
click at [317, 692] on td "01/09/2025 01:30:21" at bounding box center [294, 701] width 97 height 51
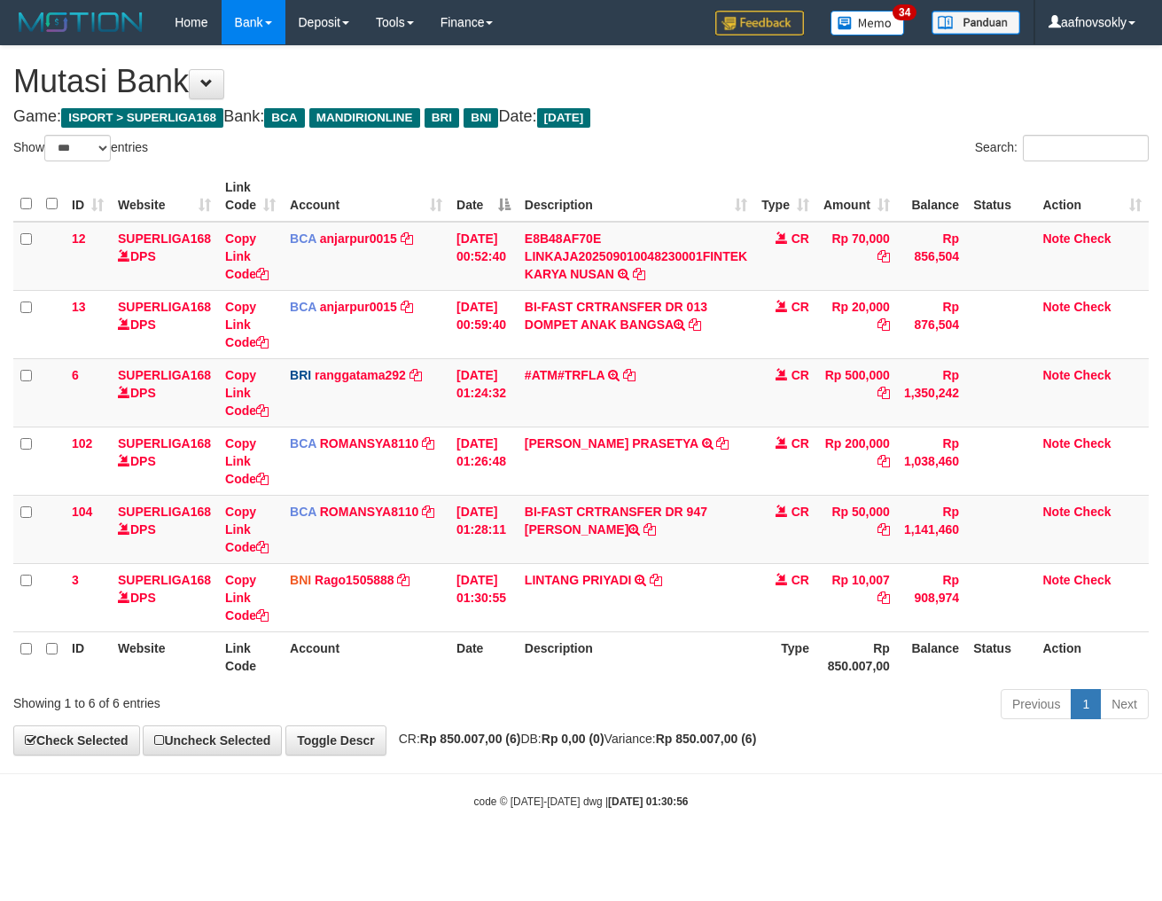
select select "***"
drag, startPoint x: 0, startPoint y: 0, endPoint x: 1159, endPoint y: 715, distance: 1361.7
click at [933, 730] on div "**********" at bounding box center [581, 400] width 1162 height 708
select select "***"
drag, startPoint x: 538, startPoint y: 732, endPoint x: 626, endPoint y: 740, distance: 88.1
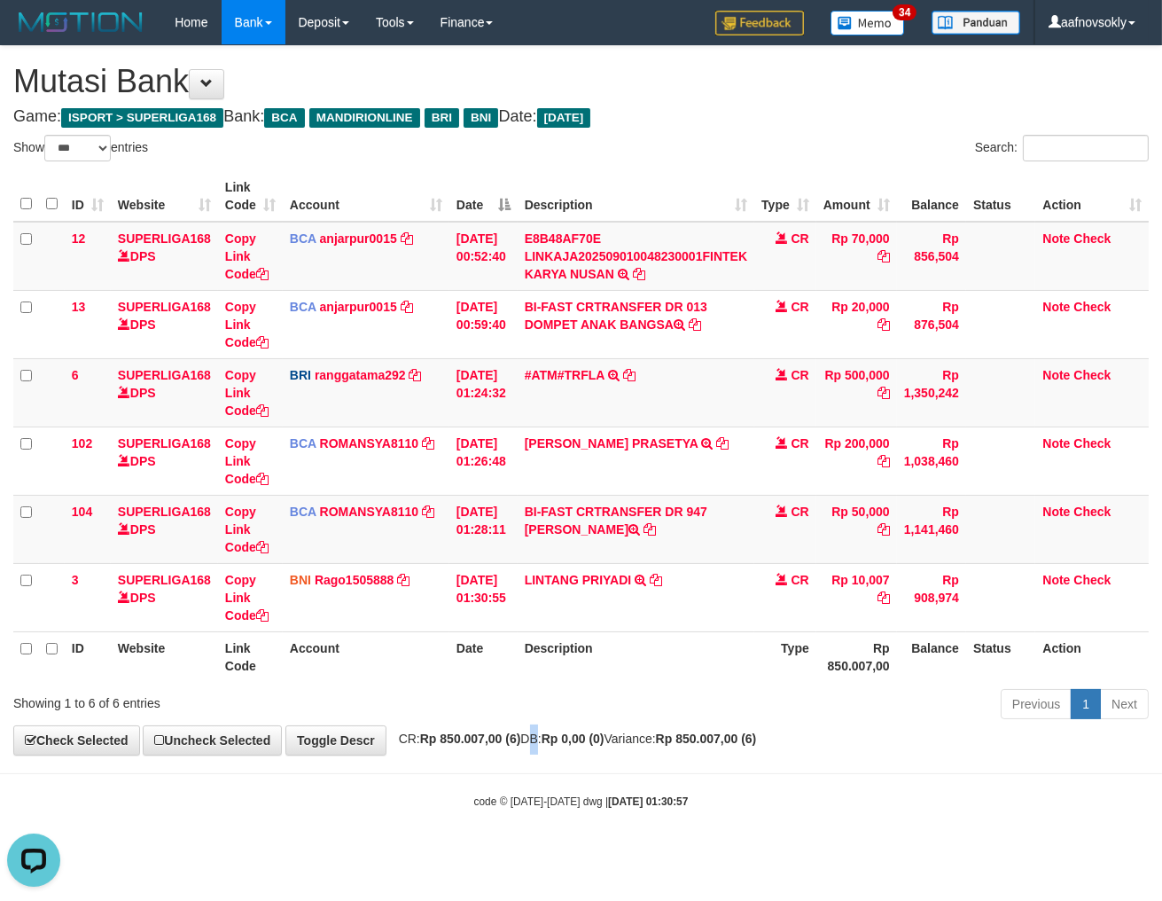
click at [561, 723] on div "**********" at bounding box center [581, 400] width 1162 height 708
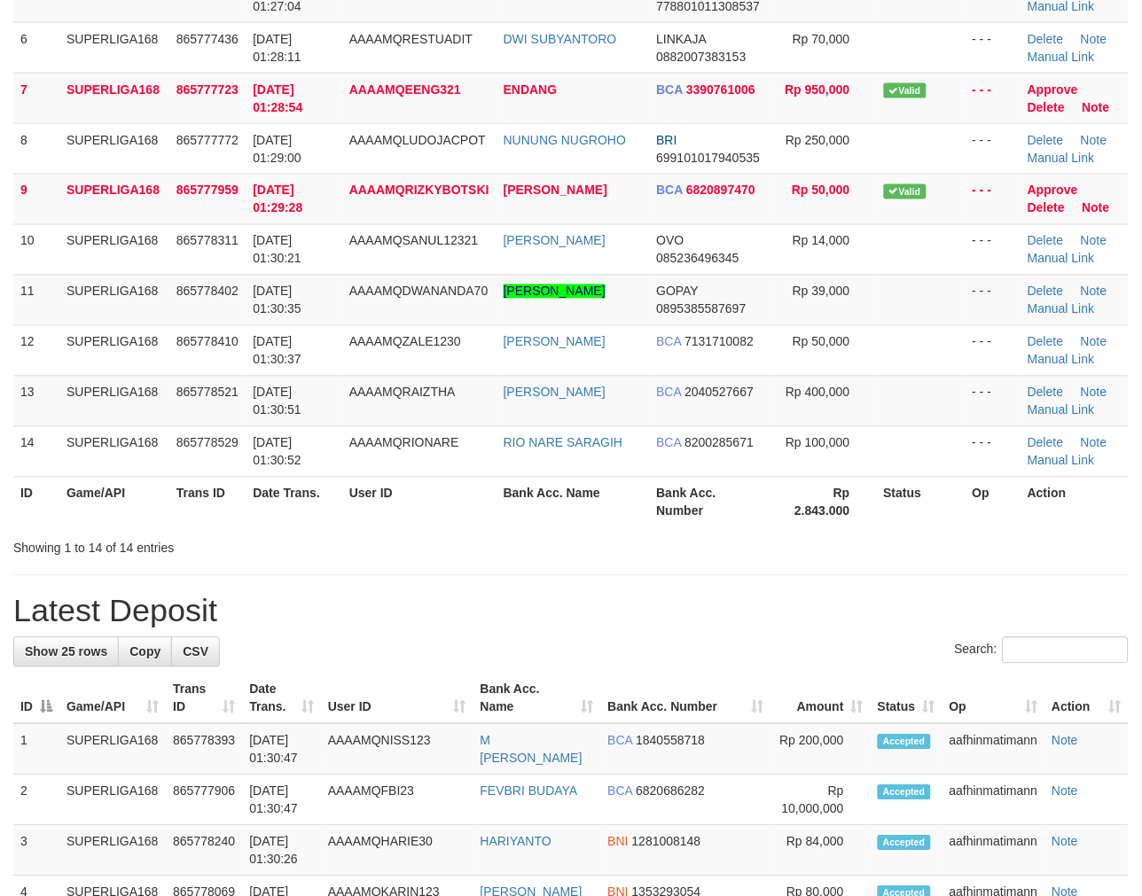
scroll to position [459, 0]
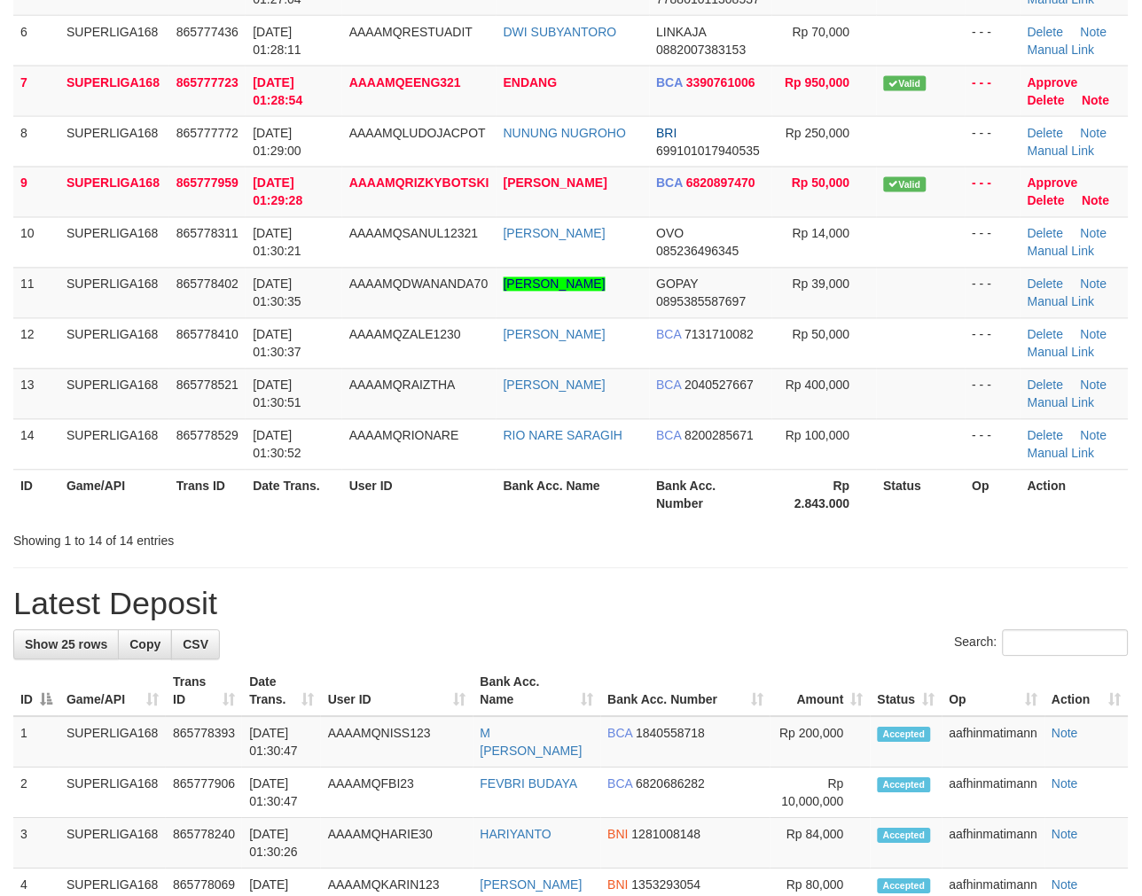
click at [461, 592] on h1 "Latest Deposit" at bounding box center [570, 604] width 1115 height 35
click at [586, 512] on th "Bank Acc. Name" at bounding box center [572, 495] width 153 height 51
drag, startPoint x: 586, startPoint y: 512, endPoint x: 461, endPoint y: 576, distance: 140.8
click at [582, 517] on th "Bank Acc. Name" at bounding box center [572, 495] width 153 height 51
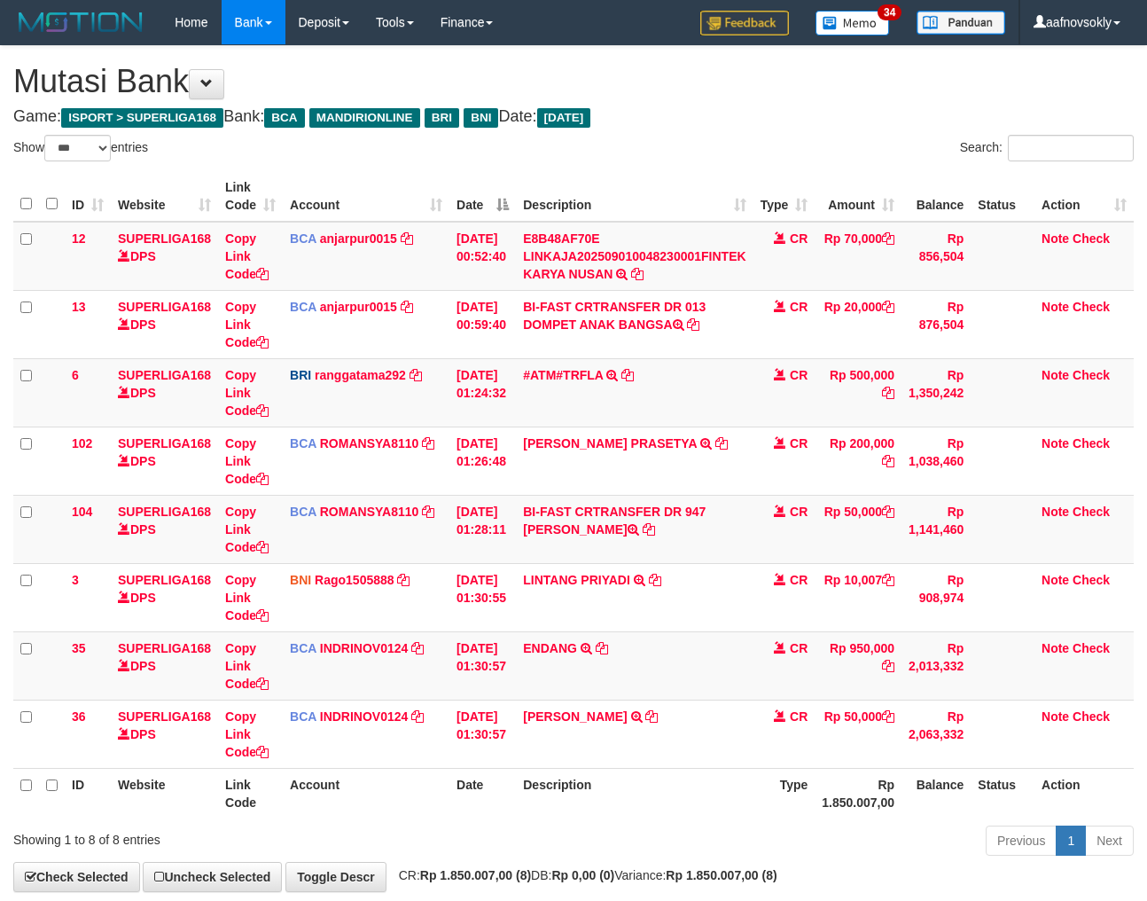
select select "***"
click at [863, 808] on th "Rp 1.850.007,00" at bounding box center [858, 793] width 87 height 51
click at [592, 834] on div "Previous 1 Next" at bounding box center [812, 843] width 643 height 38
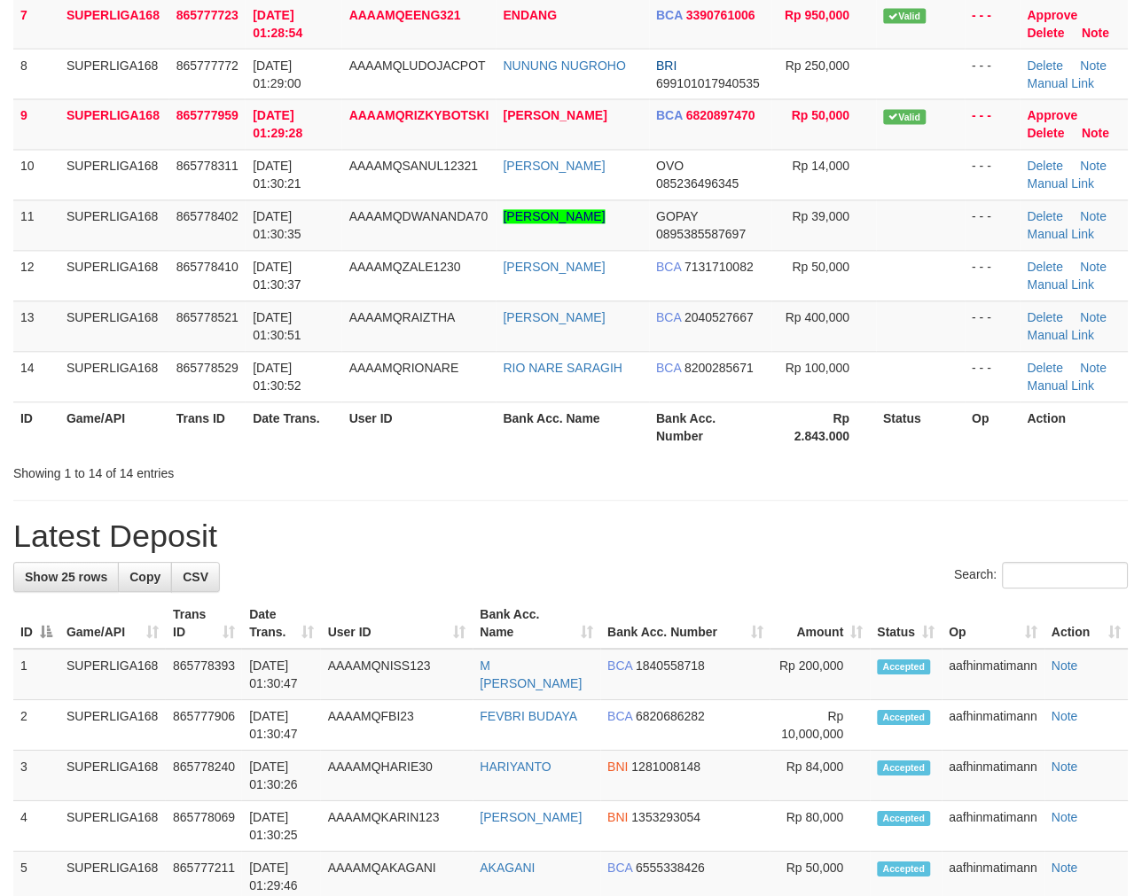
scroll to position [459, 0]
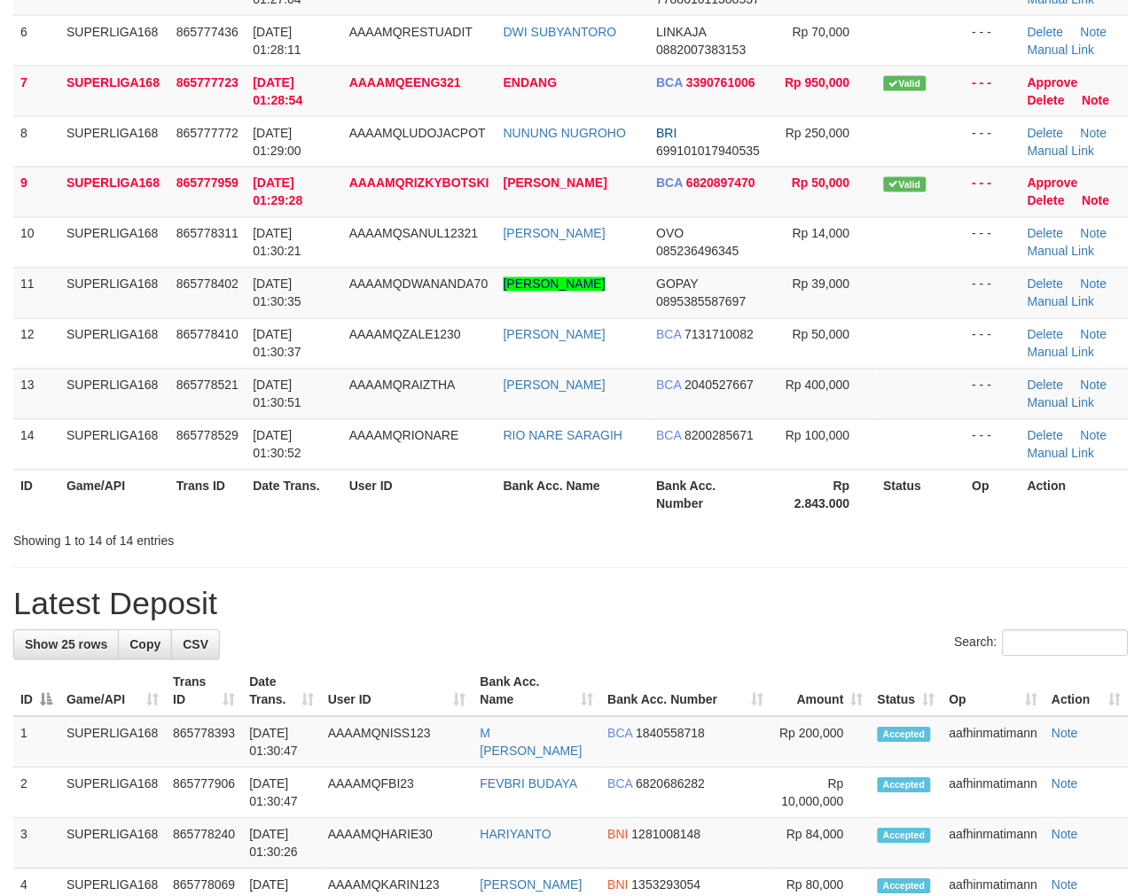
drag, startPoint x: 352, startPoint y: 572, endPoint x: 346, endPoint y: 583, distance: 13.1
click at [350, 573] on div "**********" at bounding box center [571, 852] width 1142 height 2530
click at [497, 544] on div "Showing 1 to 14 of 14 entries" at bounding box center [571, 538] width 1142 height 25
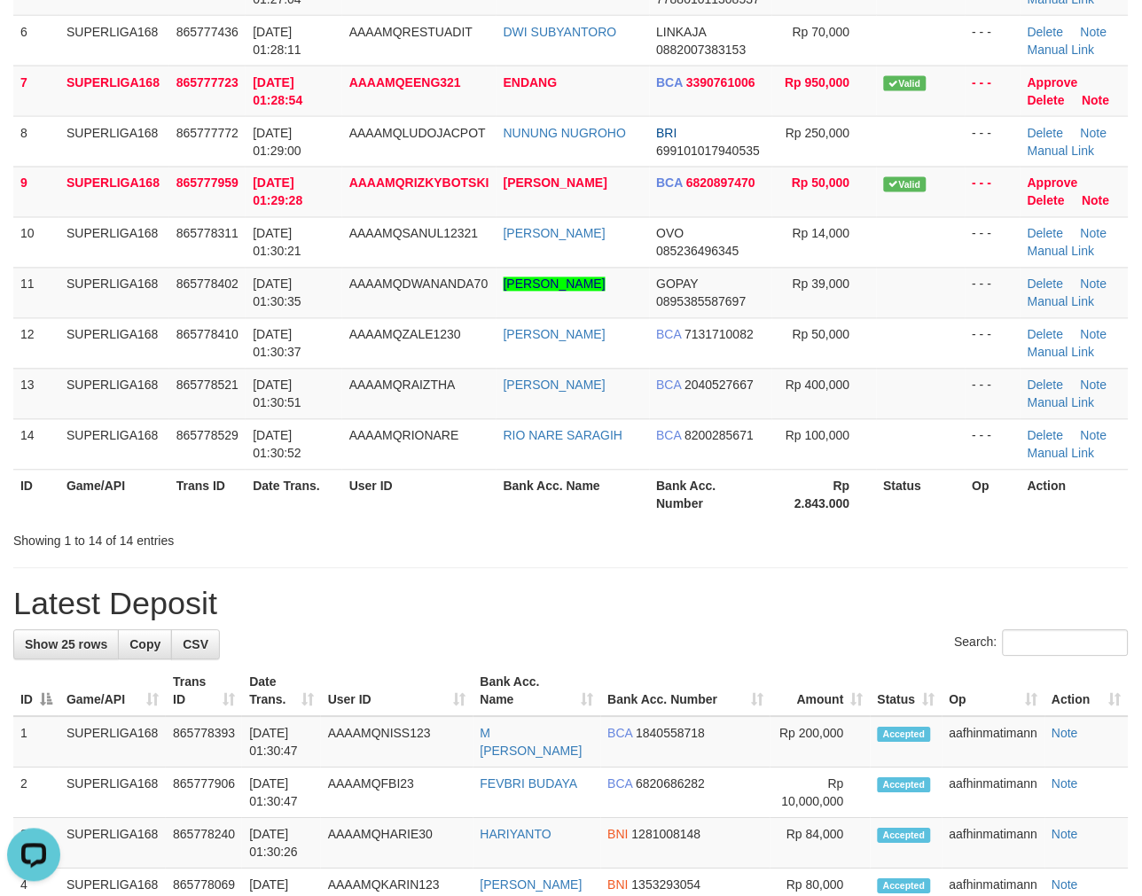
click at [497, 544] on div "Showing 1 to 14 of 14 entries" at bounding box center [571, 538] width 1142 height 25
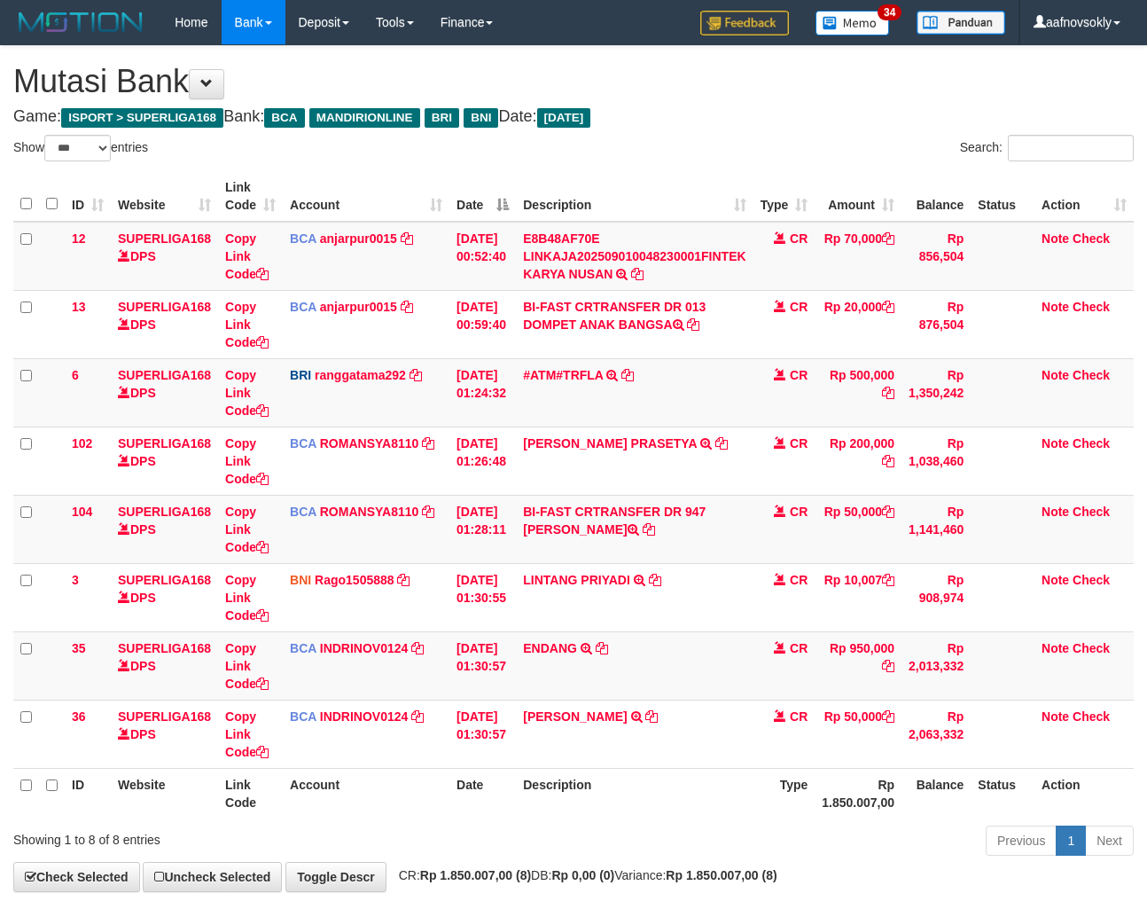
select select "***"
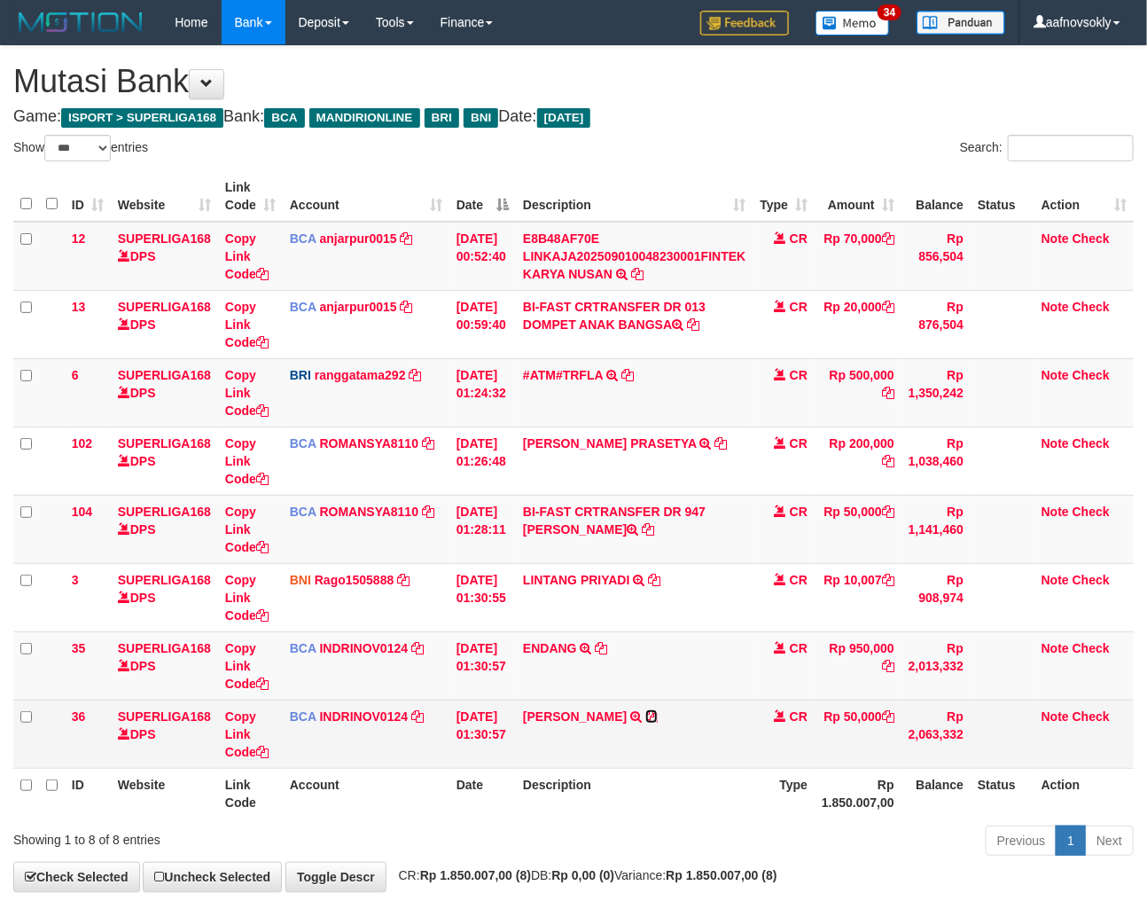
click at [658, 715] on icon at bounding box center [651, 716] width 12 height 12
drag, startPoint x: 667, startPoint y: 715, endPoint x: 1156, endPoint y: 713, distance: 489.4
click at [658, 715] on icon at bounding box center [651, 716] width 12 height 12
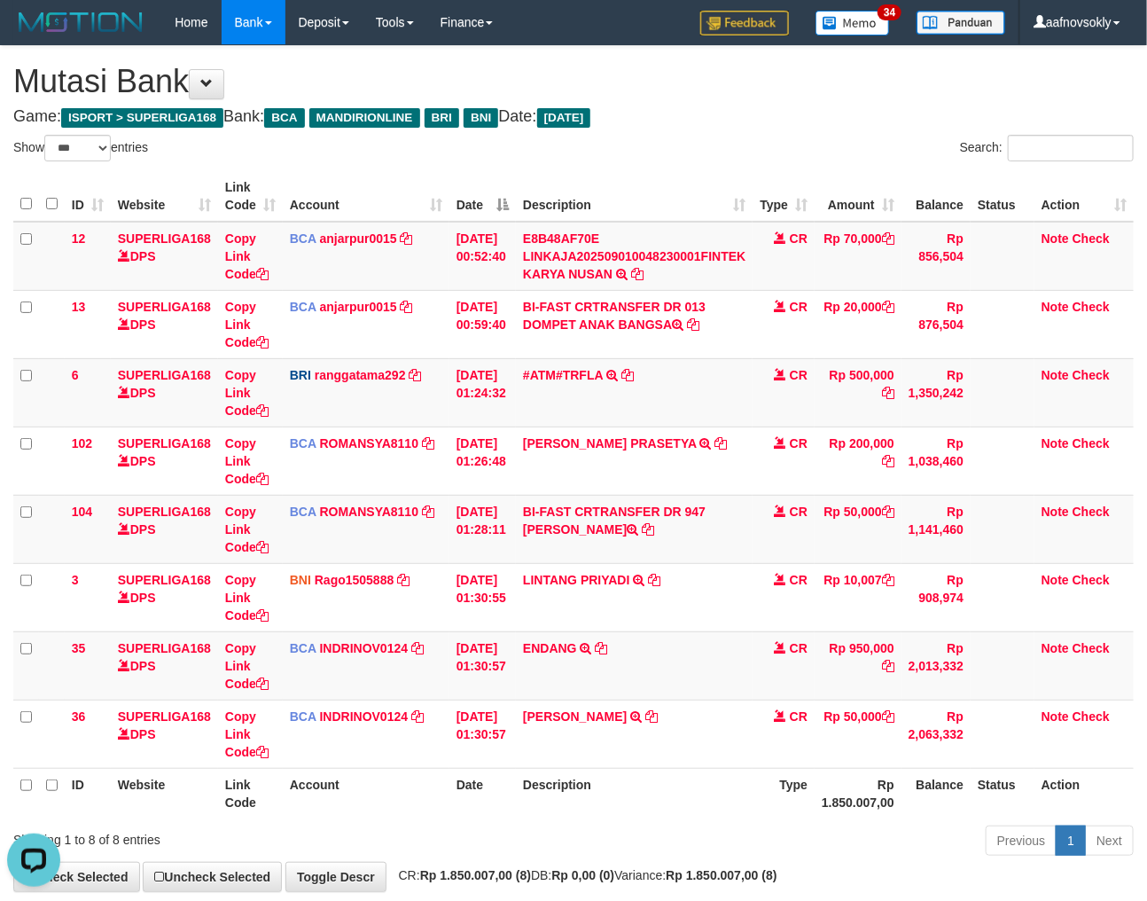
click at [780, 816] on th "Type" at bounding box center [784, 793] width 62 height 51
click at [734, 801] on th "Description" at bounding box center [634, 793] width 237 height 51
click at [719, 801] on th "Description" at bounding box center [634, 793] width 237 height 51
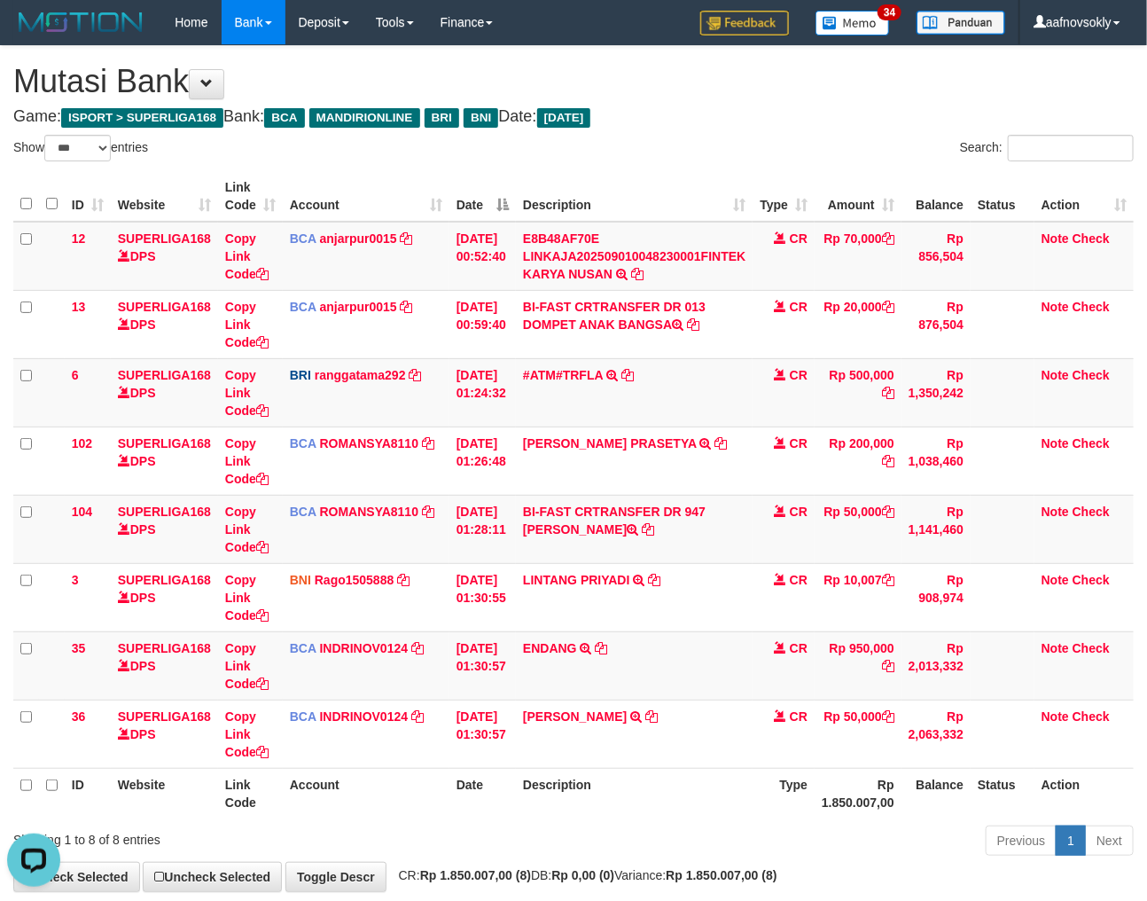
click at [719, 801] on th "Description" at bounding box center [634, 793] width 237 height 51
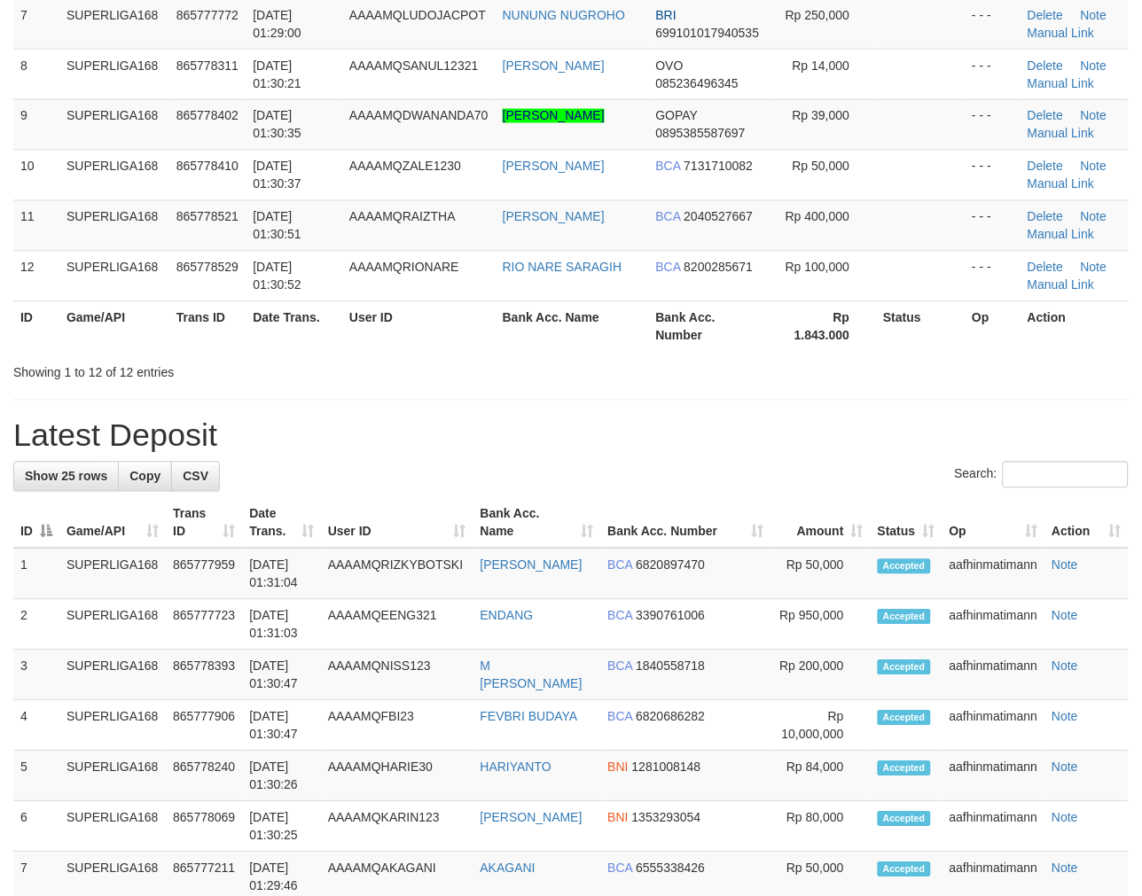
scroll to position [459, 0]
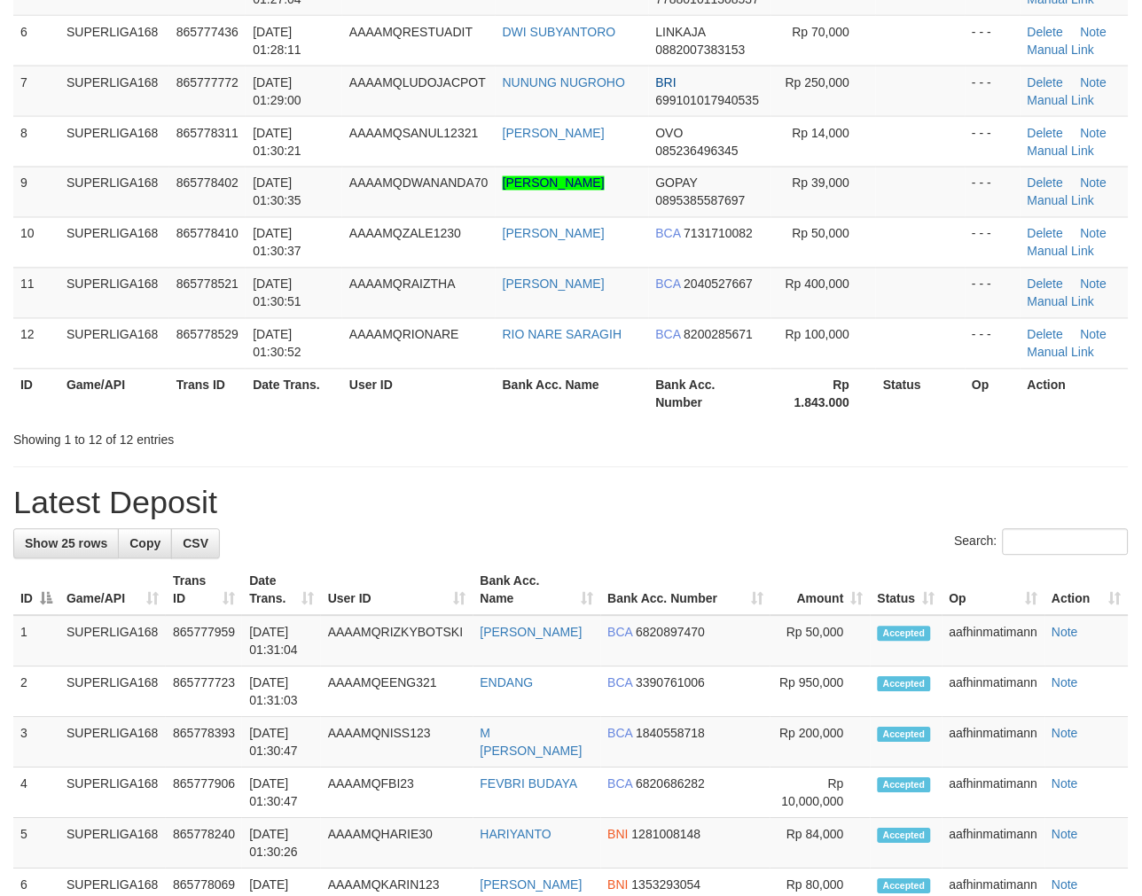
click at [740, 449] on div "**********" at bounding box center [571, 801] width 1142 height 2429
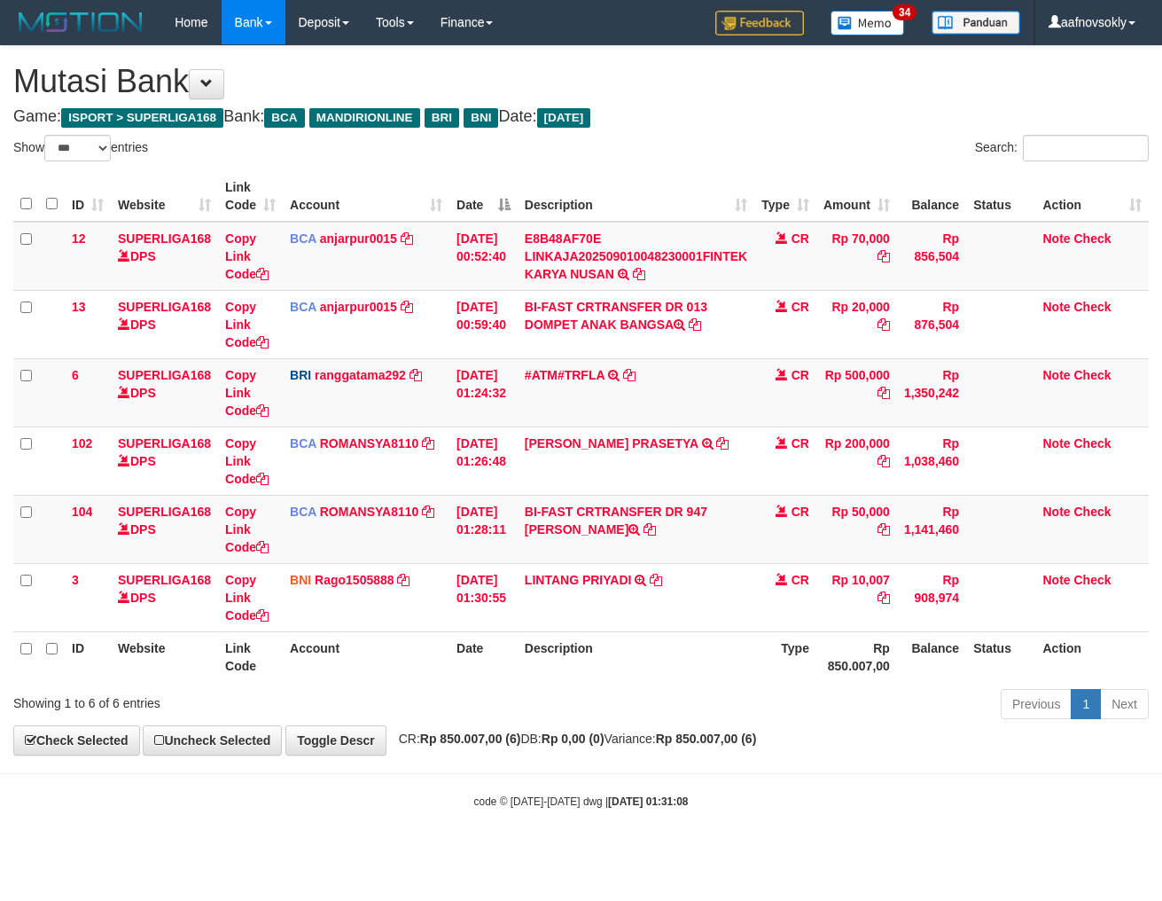
select select "***"
drag, startPoint x: 996, startPoint y: 610, endPoint x: 896, endPoint y: 640, distance: 103.8
click at [979, 618] on td at bounding box center [1000, 597] width 69 height 68
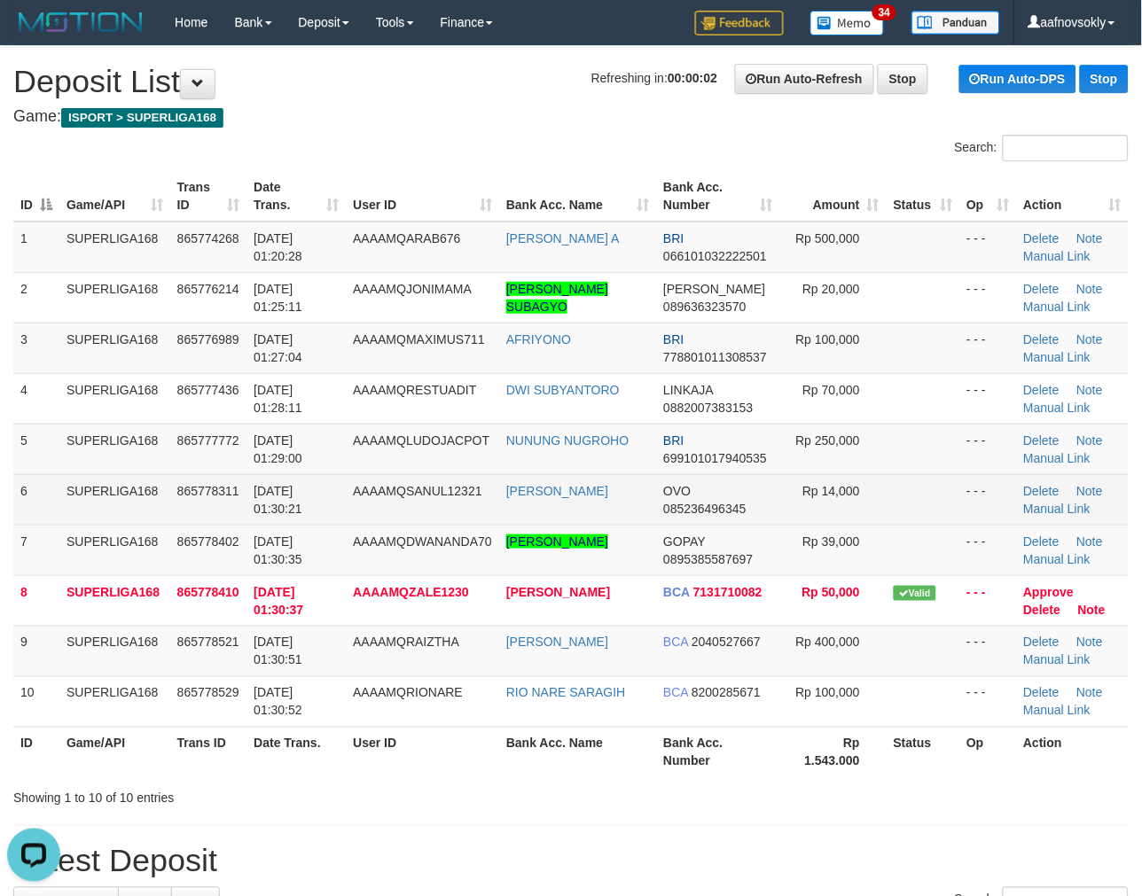
click at [464, 512] on td "AAAAMQSANUL12321" at bounding box center [422, 499] width 153 height 51
drag, startPoint x: 461, startPoint y: 512, endPoint x: 447, endPoint y: 519, distance: 15.9
click at [459, 512] on td "AAAAMQSANUL12321" at bounding box center [422, 499] width 153 height 51
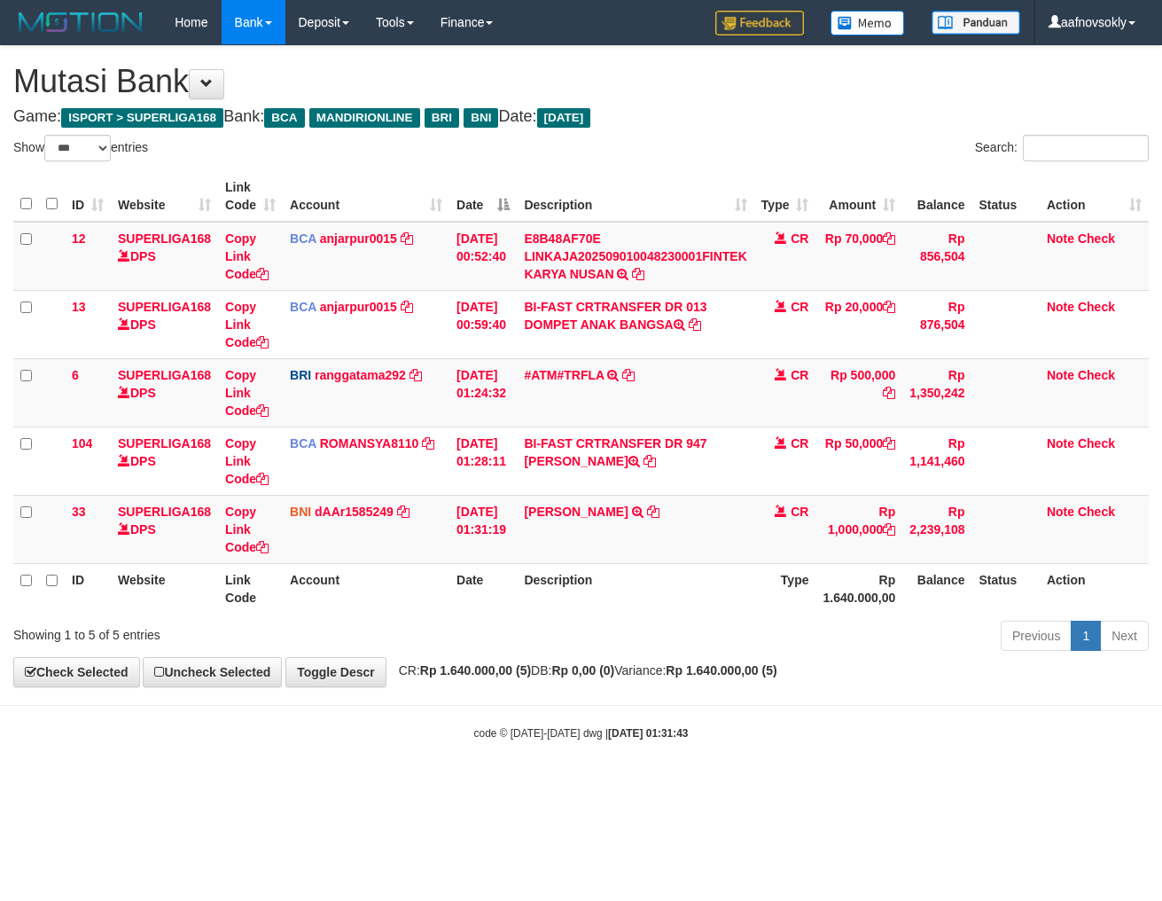
select select "***"
click at [615, 710] on body "Toggle navigation Home Bank Account List Load By Website Group [ISPORT] SUPERLI…" at bounding box center [581, 392] width 1162 height 785
click at [614, 710] on body "Toggle navigation Home Bank Account List Load By Website Group [ISPORT] SUPERLI…" at bounding box center [581, 392] width 1162 height 785
click at [594, 600] on th "Description" at bounding box center [635, 588] width 237 height 51
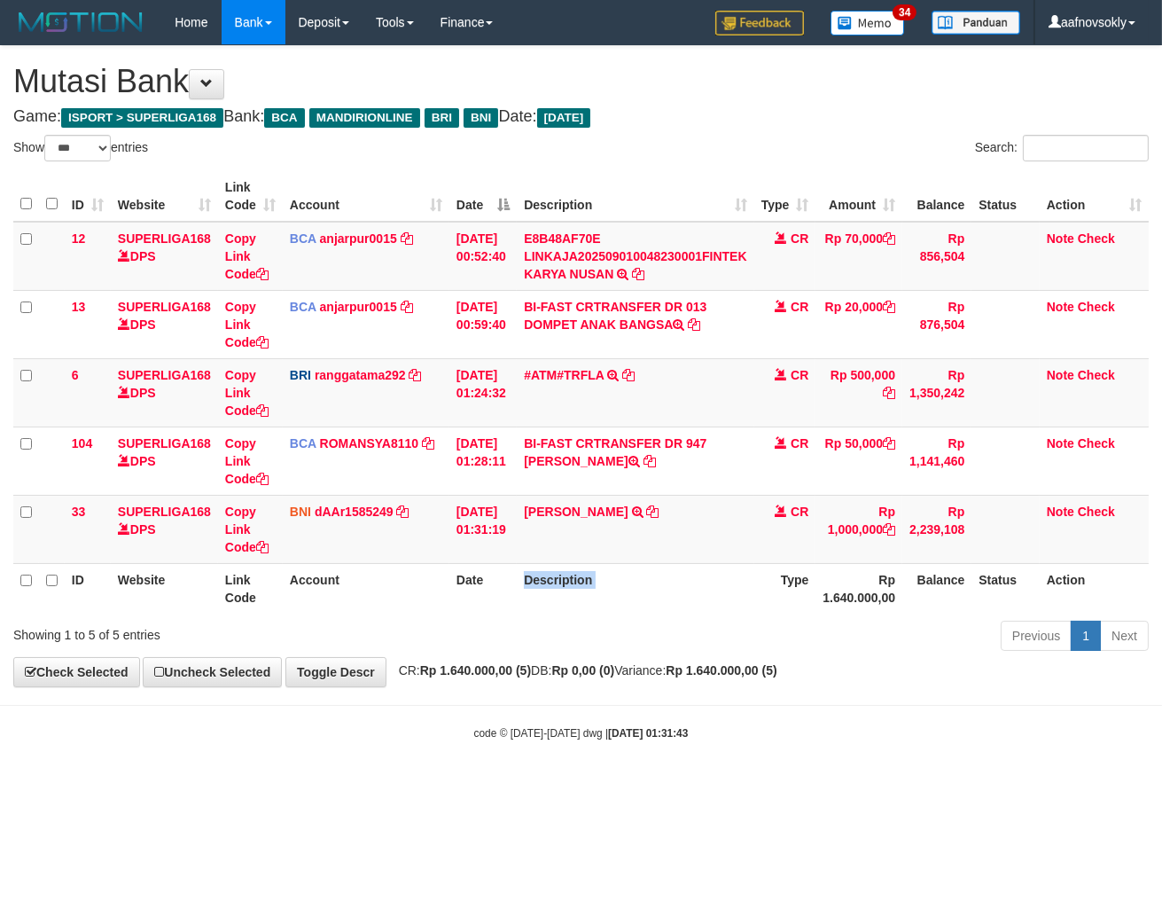
click at [594, 600] on th "Description" at bounding box center [635, 588] width 237 height 51
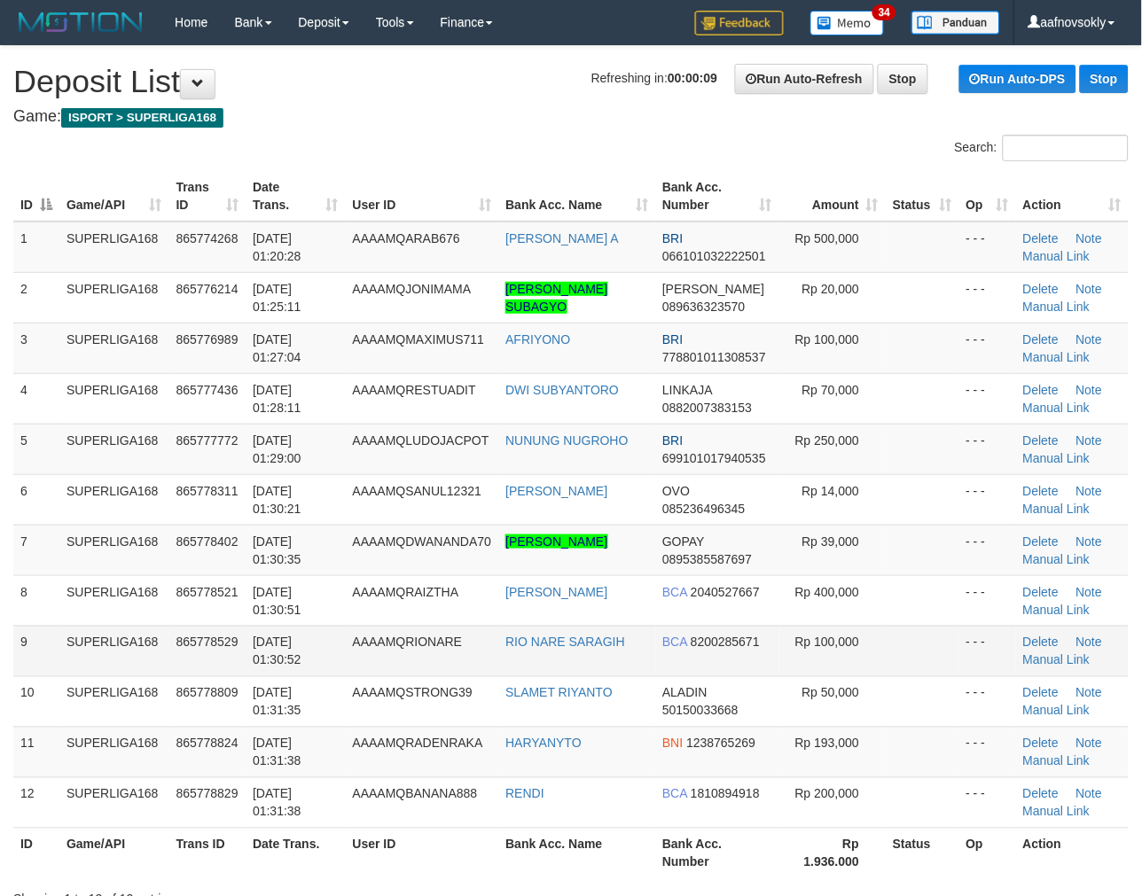
click at [357, 660] on td "AAAAMQRIONARE" at bounding box center [422, 651] width 153 height 51
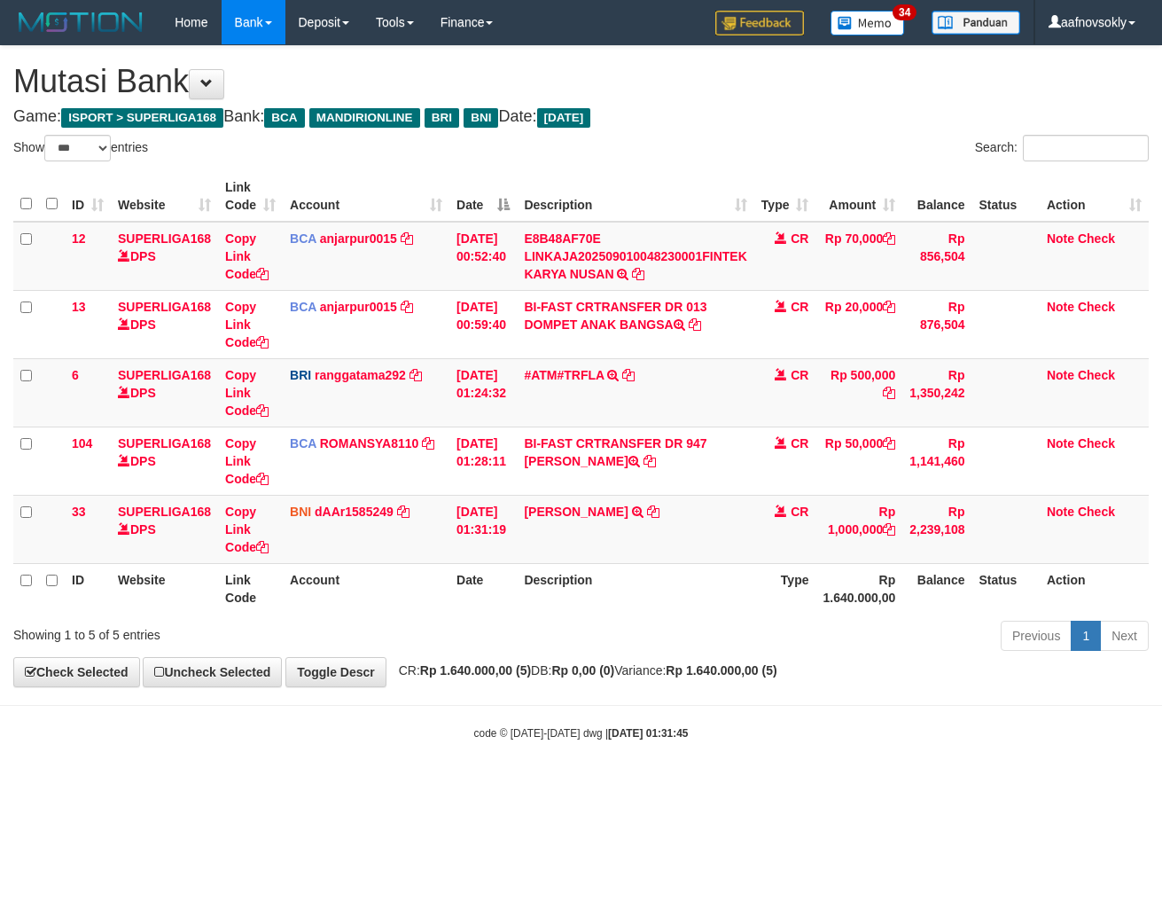
select select "***"
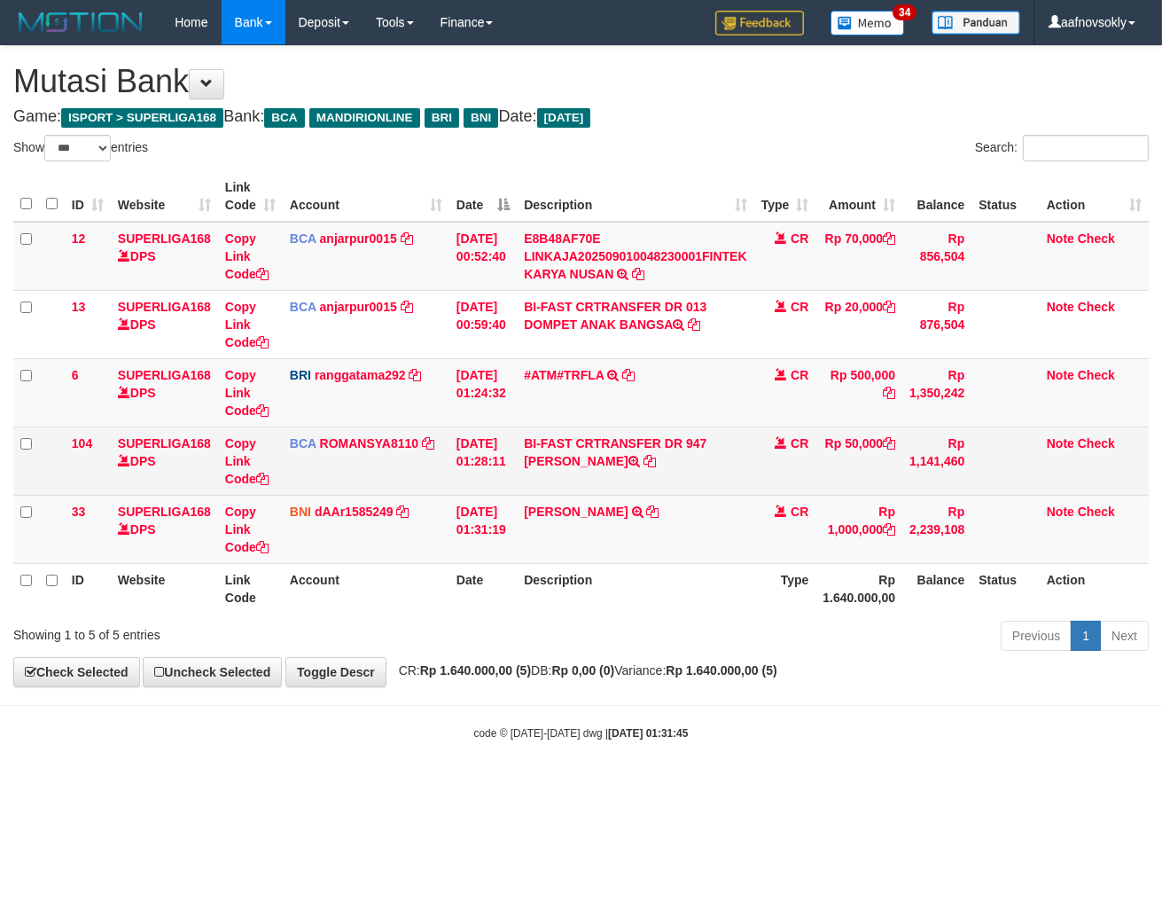
drag, startPoint x: 532, startPoint y: 459, endPoint x: 623, endPoint y: 462, distance: 91.3
click at [622, 457] on td "BI-FAST CRTRANSFER DR 947 [PERSON_NAME]" at bounding box center [635, 460] width 237 height 68
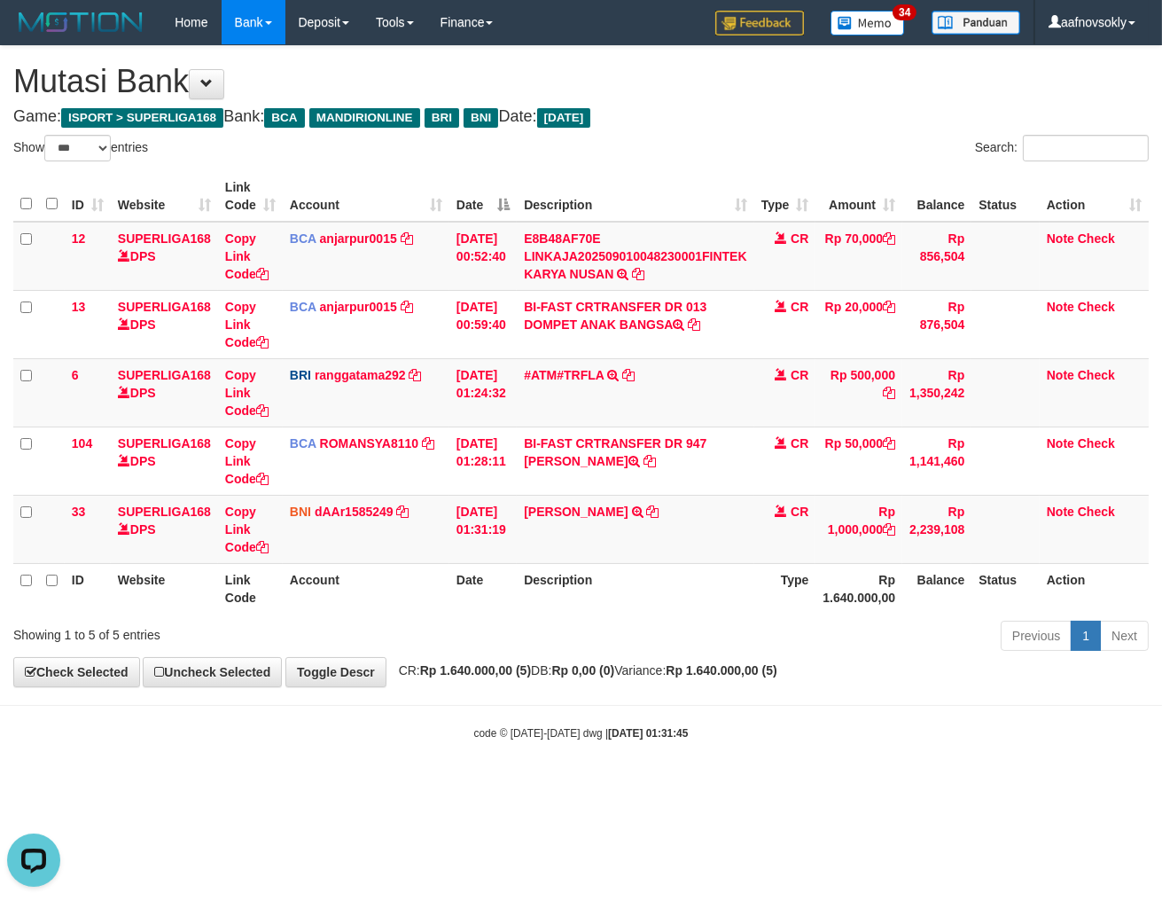
copy td "SLAMET RIYAN"
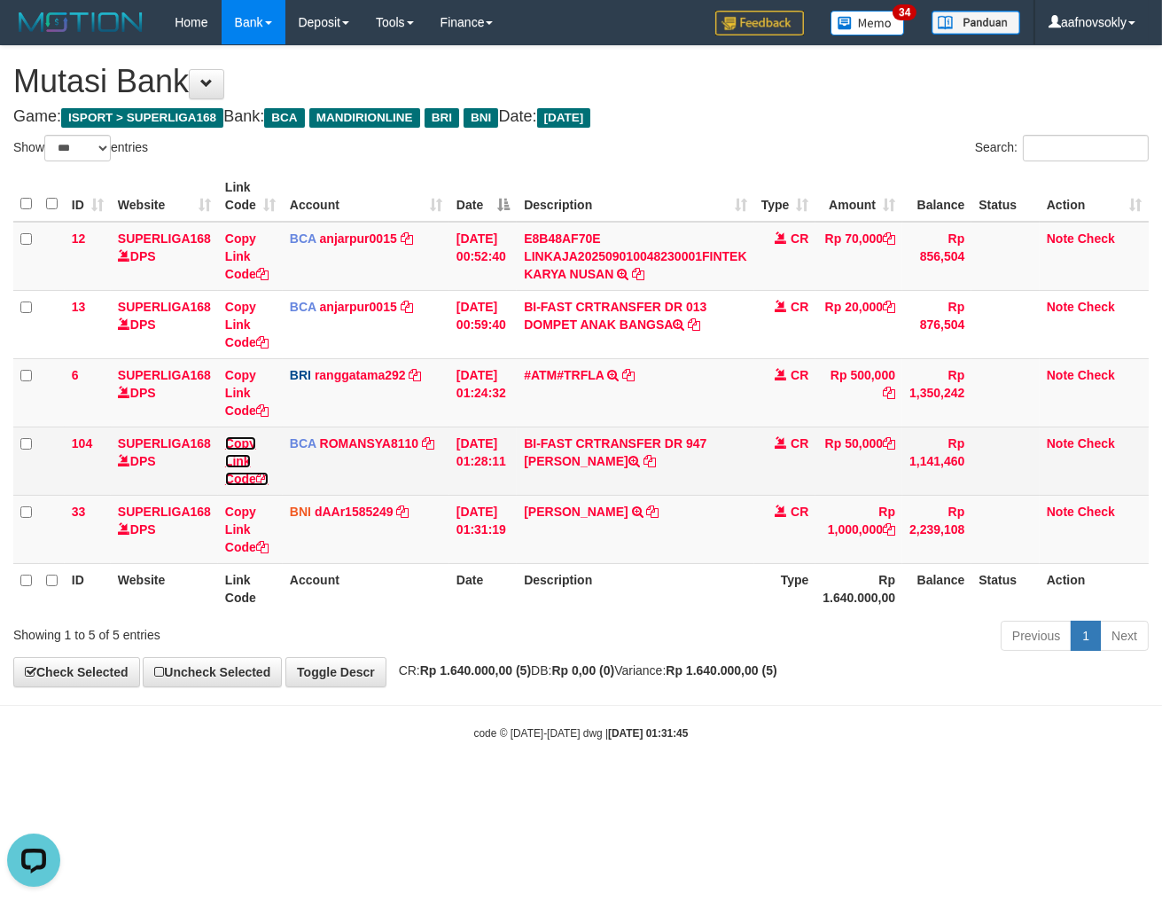
click at [255, 474] on link "Copy Link Code" at bounding box center [246, 461] width 43 height 50
copy td "SLAMET RIYAN"
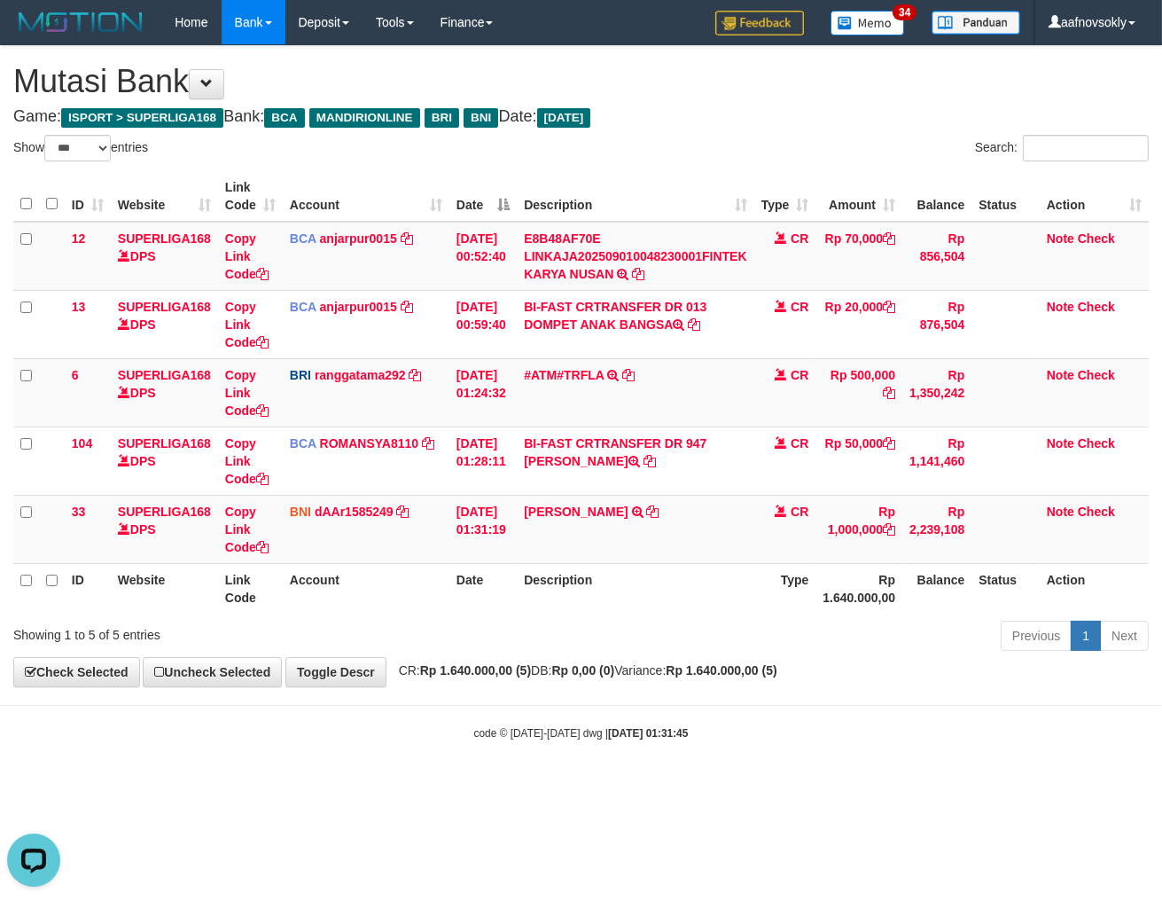
scroll to position [263, 0]
drag, startPoint x: 889, startPoint y: 686, endPoint x: 902, endPoint y: 710, distance: 27.0
click at [890, 690] on body "Toggle navigation Home Bank Account List Load By Website Group [ISPORT] SUPERLI…" at bounding box center [581, 392] width 1162 height 785
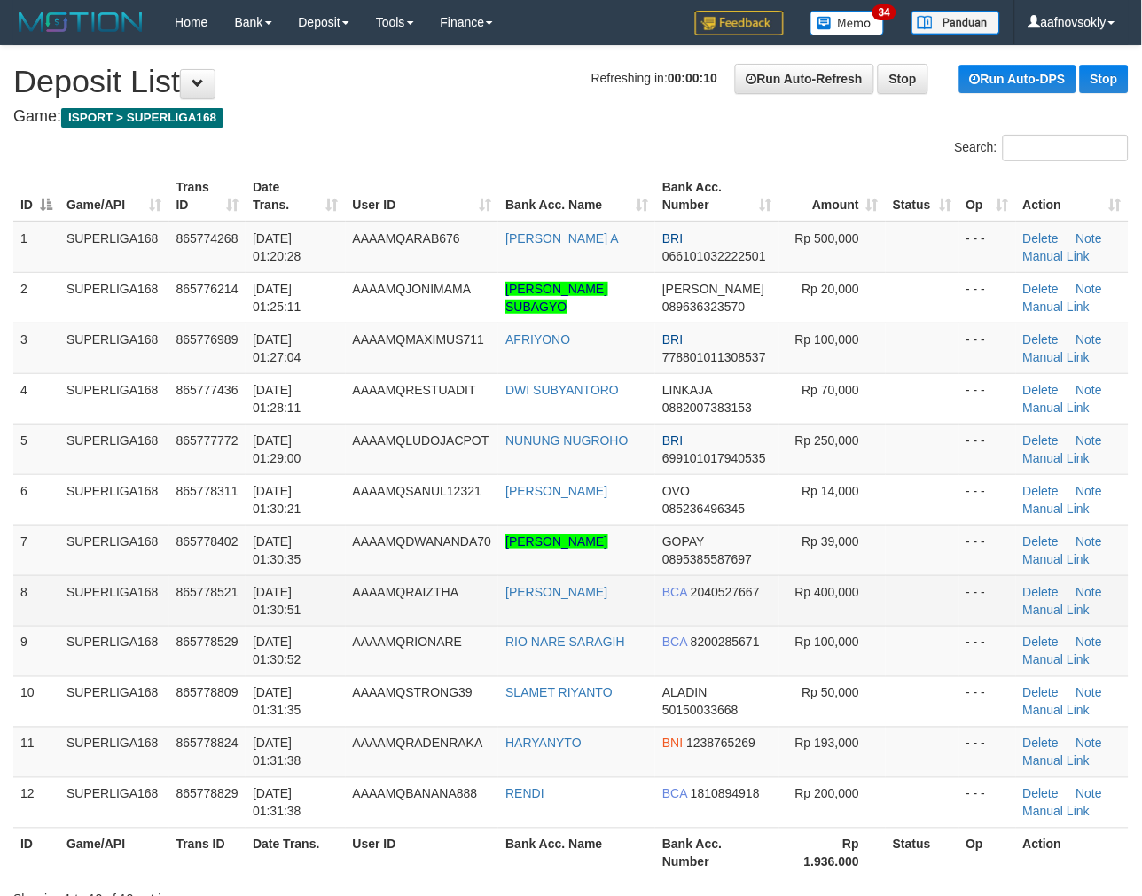
click at [154, 621] on td "SUPERLIGA168" at bounding box center [114, 600] width 110 height 51
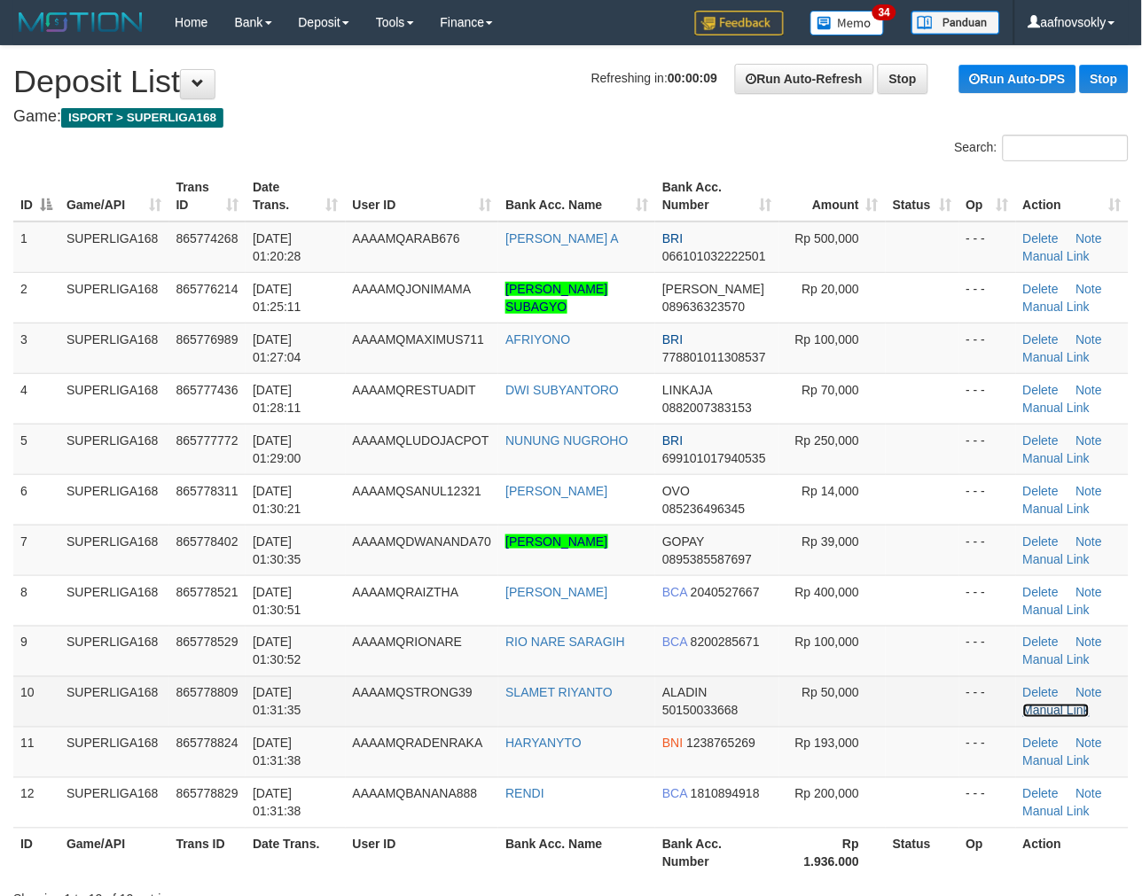
click at [1047, 706] on link "Manual Link" at bounding box center [1056, 711] width 67 height 14
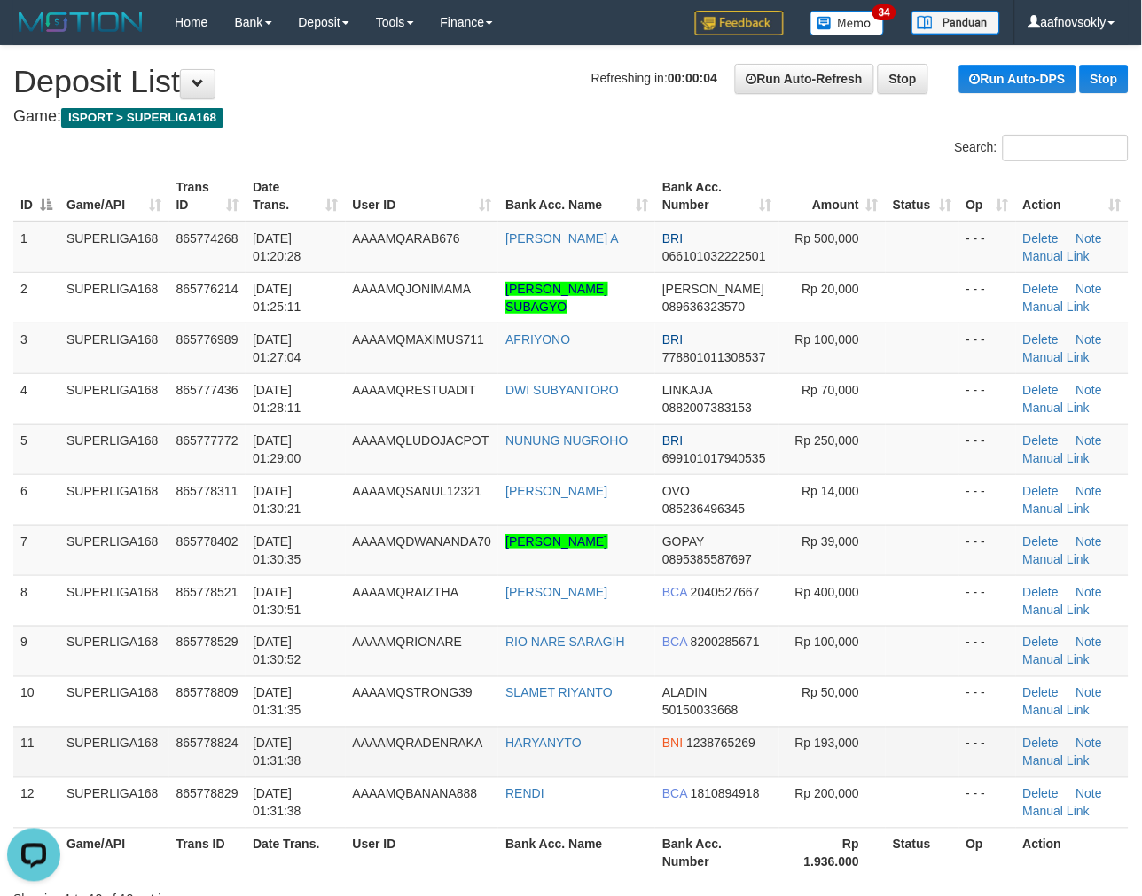
click at [261, 743] on span "01/09/2025 01:31:38" at bounding box center [277, 753] width 49 height 32
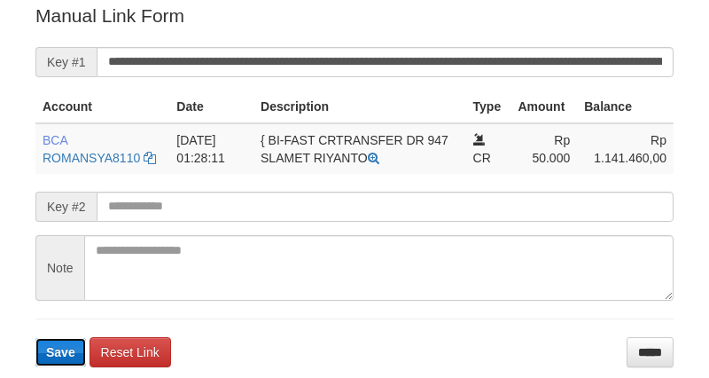
scroll to position [359, 0]
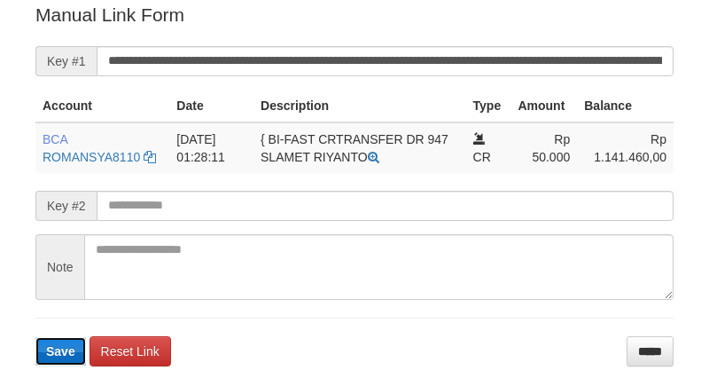
click at [75, 365] on button "Save" at bounding box center [60, 351] width 51 height 28
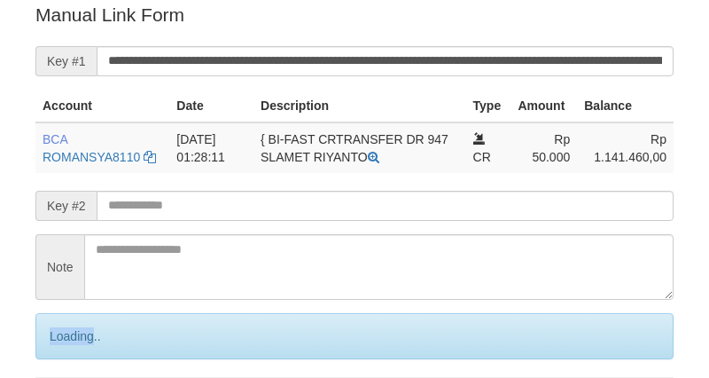
click at [75, 359] on div "Loading.." at bounding box center [354, 336] width 638 height 46
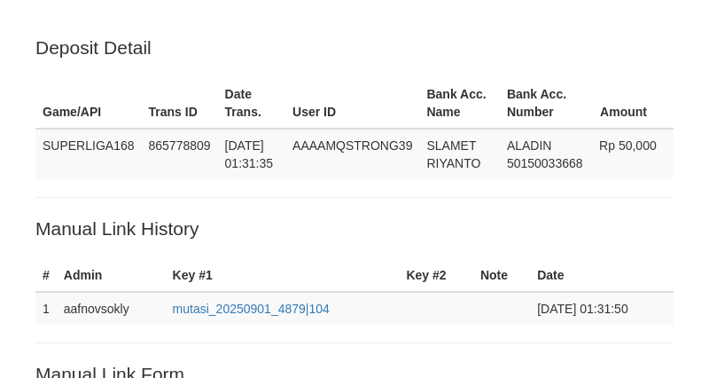
scroll to position [358, 0]
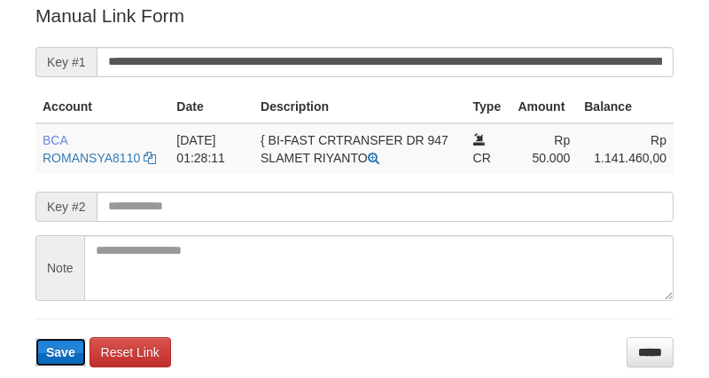
click at [63, 359] on span "Save" at bounding box center [60, 352] width 29 height 14
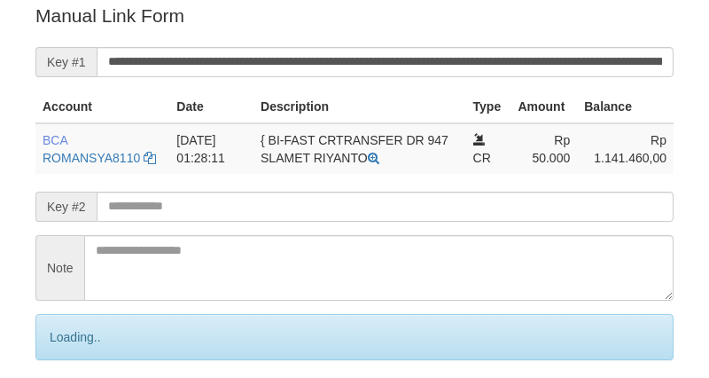
scroll to position [359, 0]
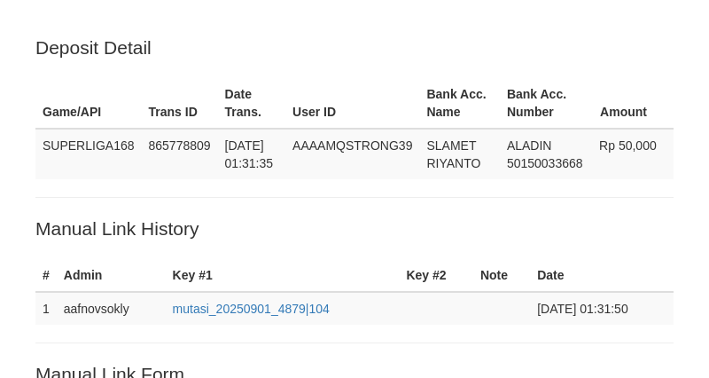
scroll to position [370, 0]
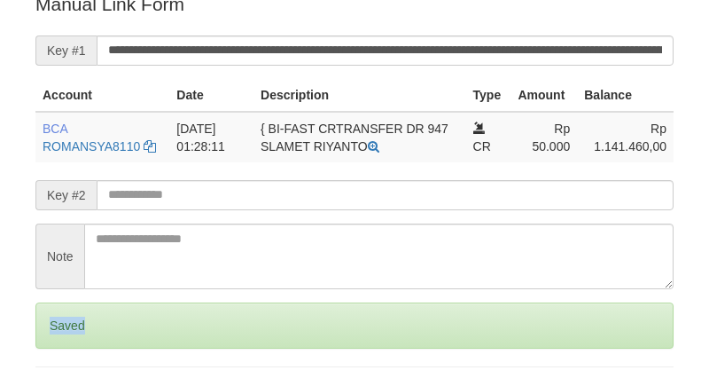
click at [63, 348] on div "Saved" at bounding box center [354, 325] width 638 height 46
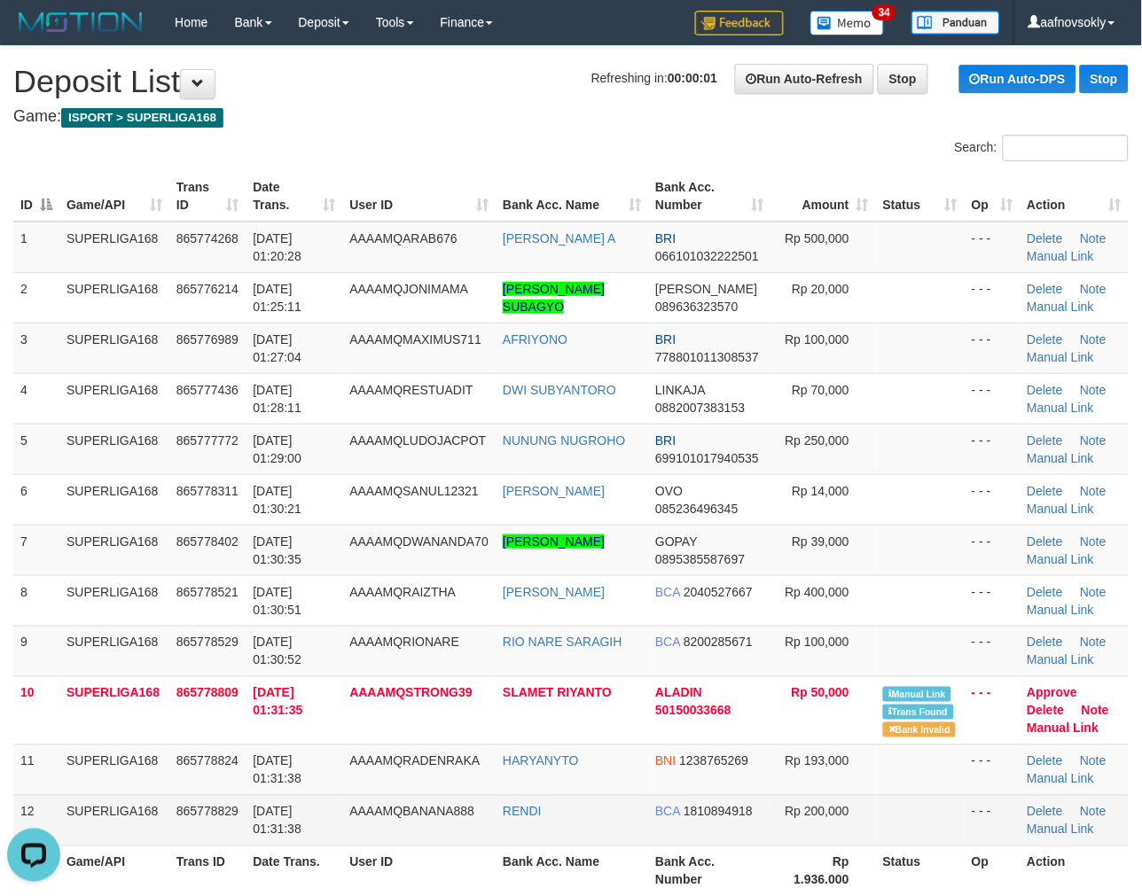
click at [195, 805] on span "865778829" at bounding box center [207, 812] width 62 height 14
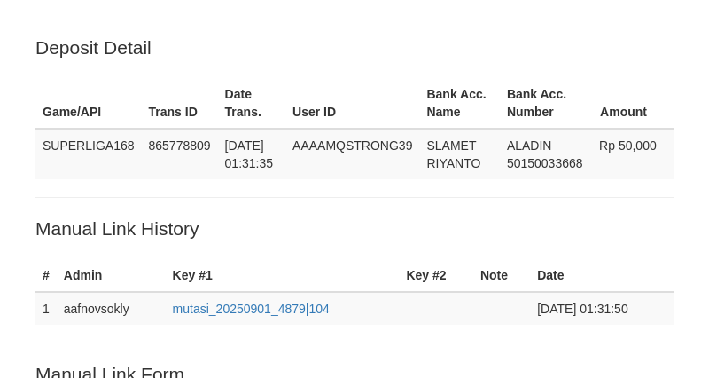
scroll to position [370, 0]
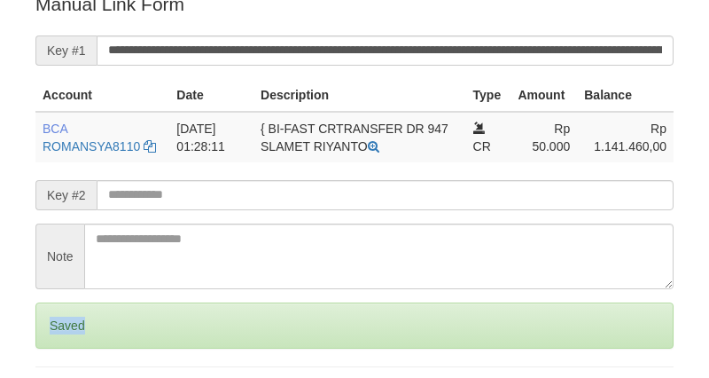
click at [63, 348] on div "Saved" at bounding box center [354, 325] width 638 height 46
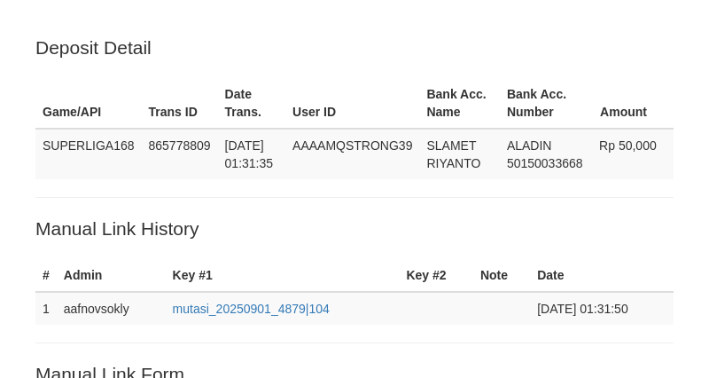
scroll to position [369, 0]
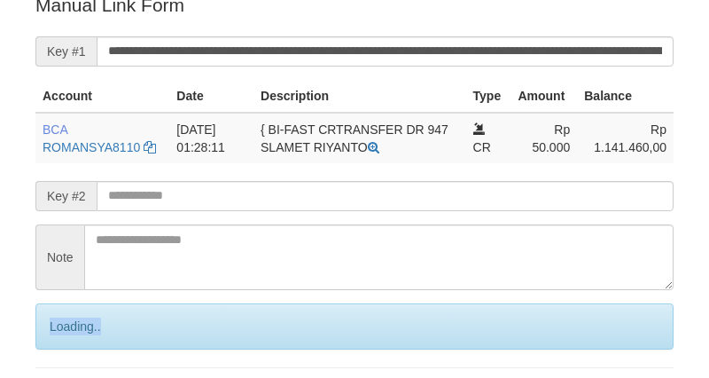
click at [63, 349] on div "Loading.." at bounding box center [354, 326] width 638 height 46
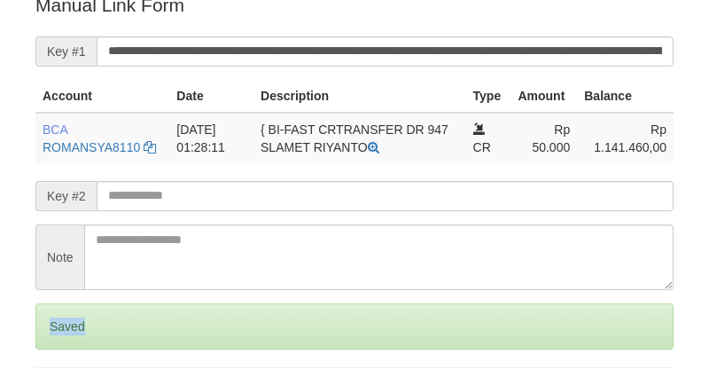
click at [63, 349] on div "Saved" at bounding box center [354, 326] width 638 height 46
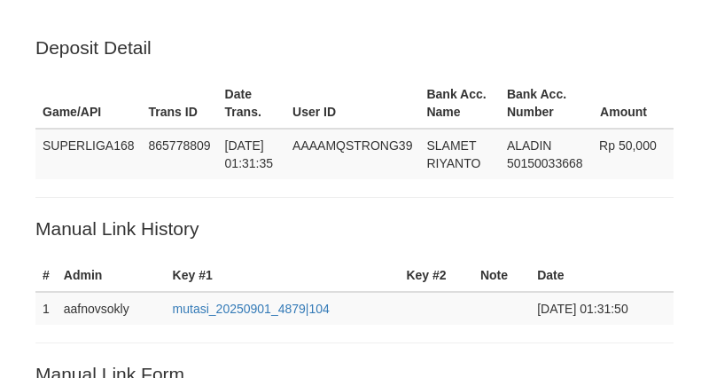
scroll to position [369, 0]
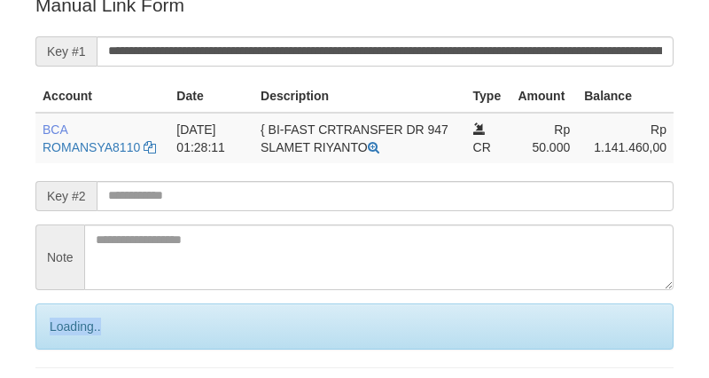
click at [63, 349] on div "Loading.." at bounding box center [354, 326] width 638 height 46
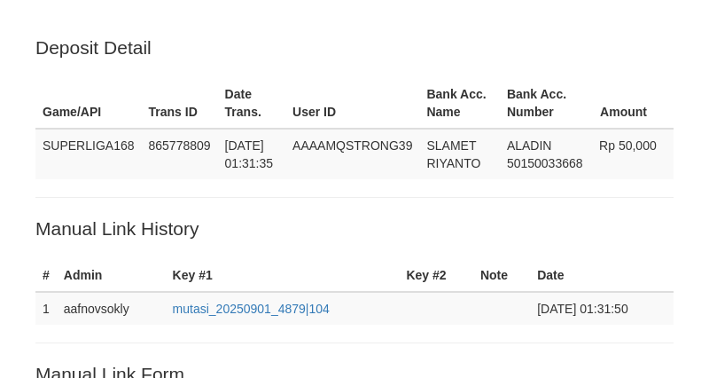
scroll to position [369, 0]
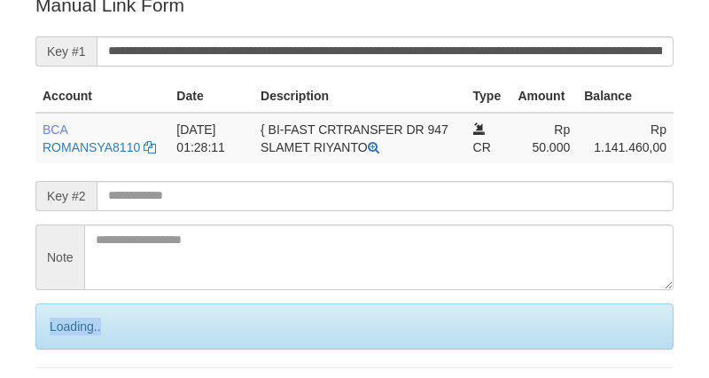
click at [63, 349] on div "Loading.." at bounding box center [354, 326] width 638 height 46
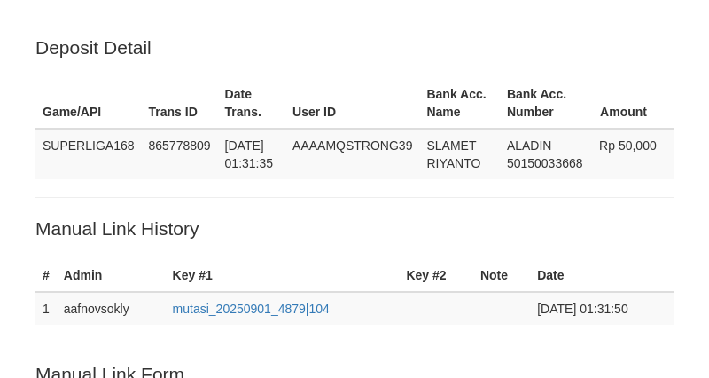
scroll to position [369, 0]
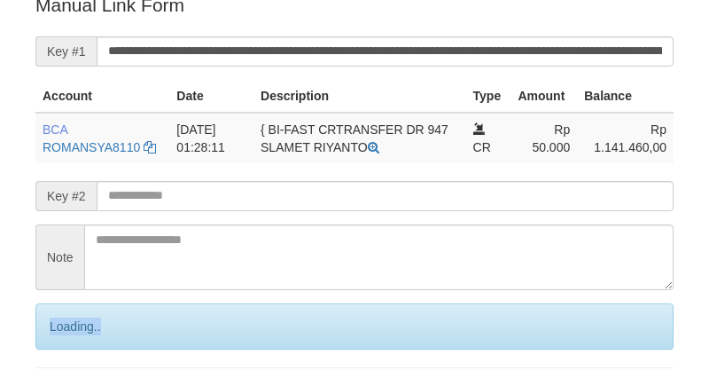
click at [63, 349] on div "Loading.." at bounding box center [354, 326] width 638 height 46
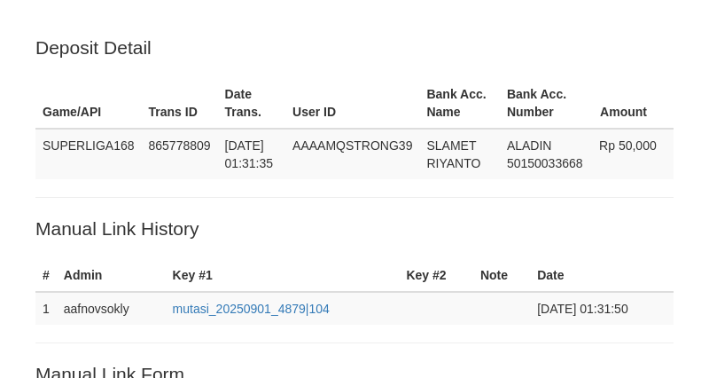
scroll to position [369, 0]
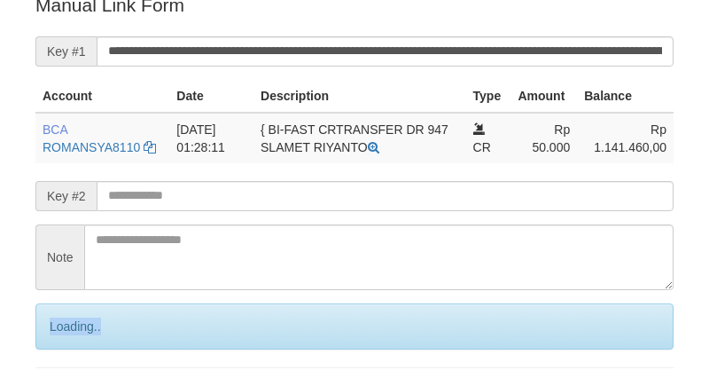
click at [63, 349] on div "Loading.." at bounding box center [354, 326] width 638 height 46
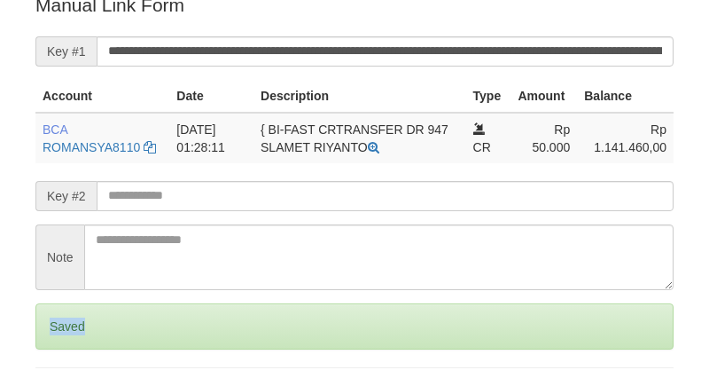
click at [63, 349] on div "Saved" at bounding box center [354, 326] width 638 height 46
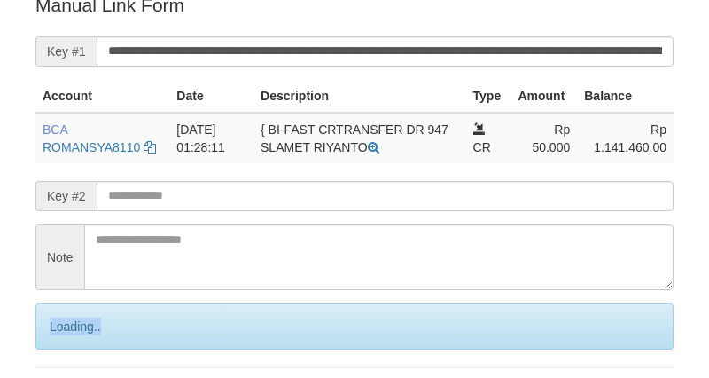
click at [63, 349] on div "Loading.." at bounding box center [354, 326] width 638 height 46
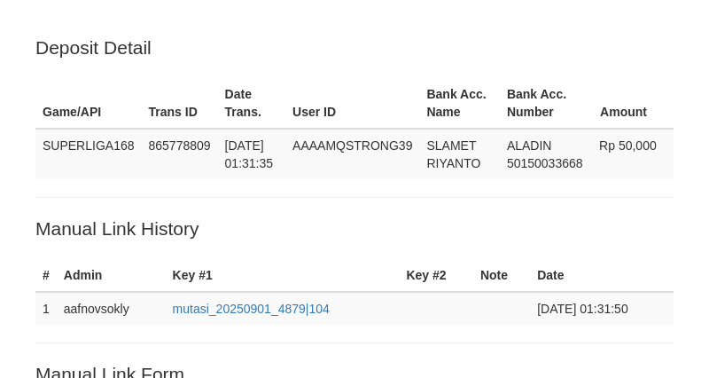
scroll to position [369, 0]
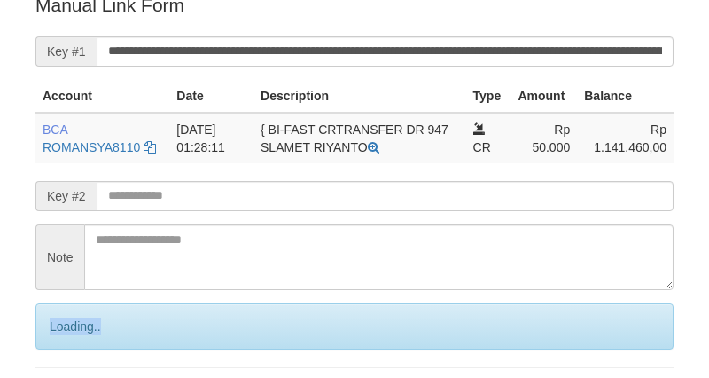
click at [63, 349] on div "Loading.." at bounding box center [354, 326] width 638 height 46
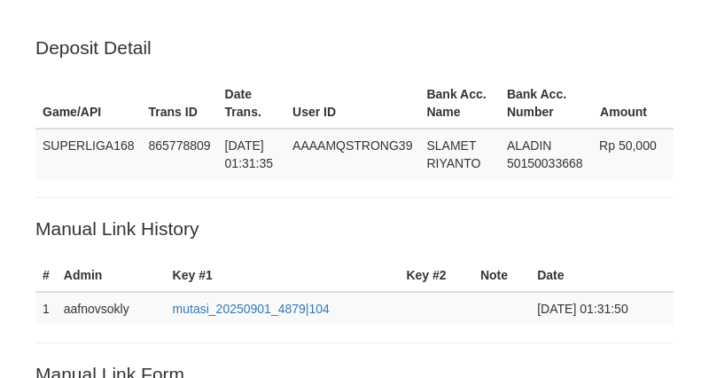
scroll to position [369, 0]
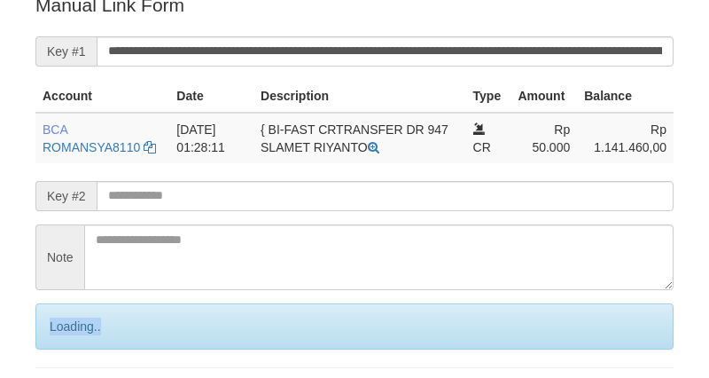
click at [63, 349] on div "Loading.." at bounding box center [354, 326] width 638 height 46
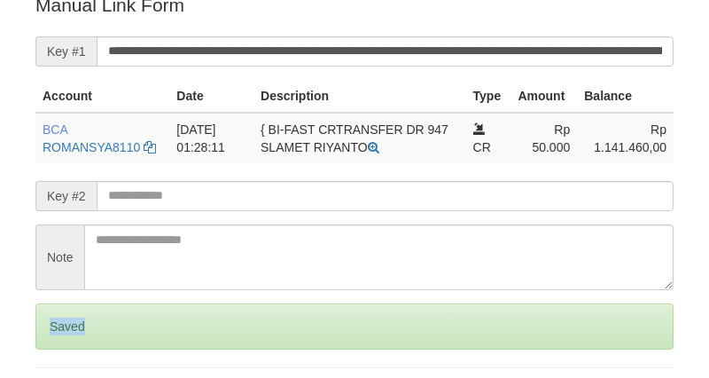
click at [63, 349] on div "Saved" at bounding box center [354, 326] width 638 height 46
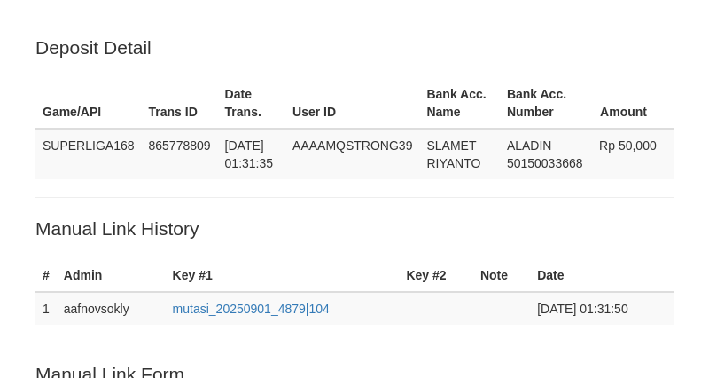
scroll to position [369, 0]
click at [199, 118] on th "Trans ID" at bounding box center [180, 103] width 76 height 51
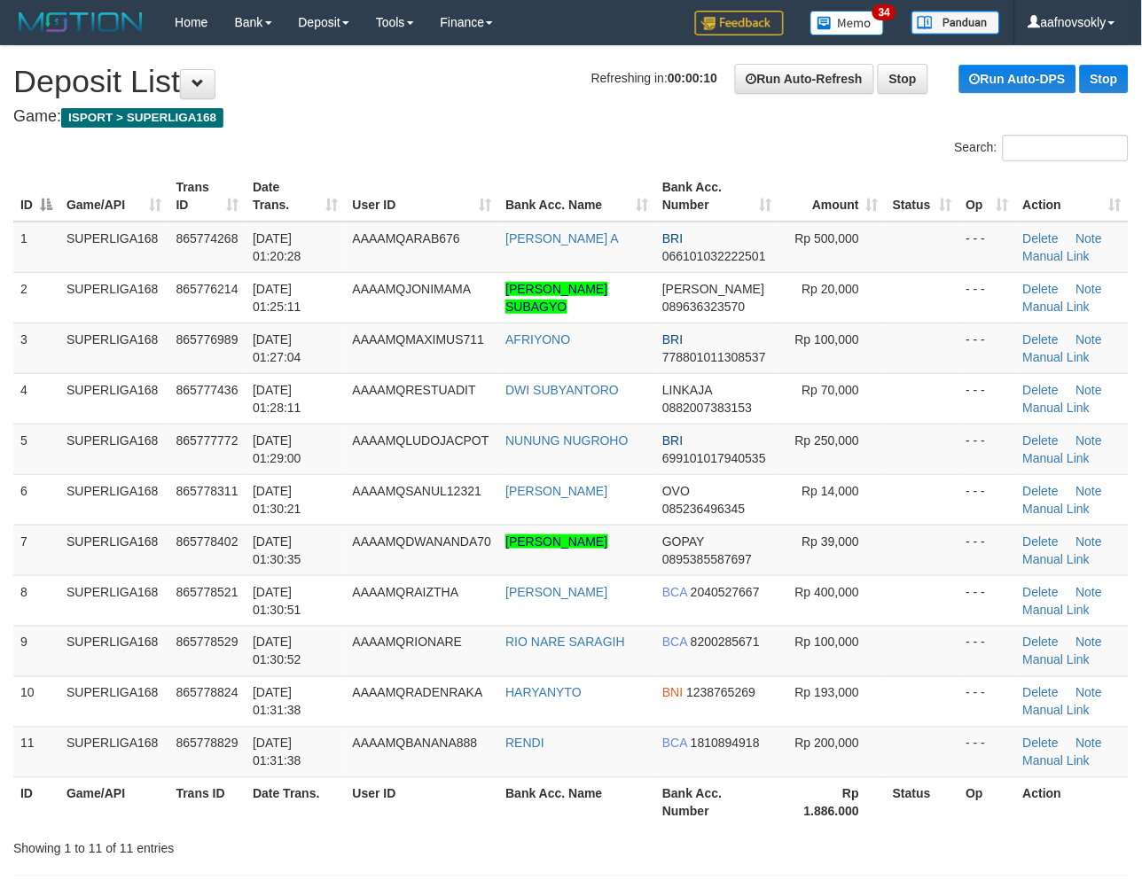
click at [379, 152] on div "Search:" at bounding box center [571, 150] width 1142 height 31
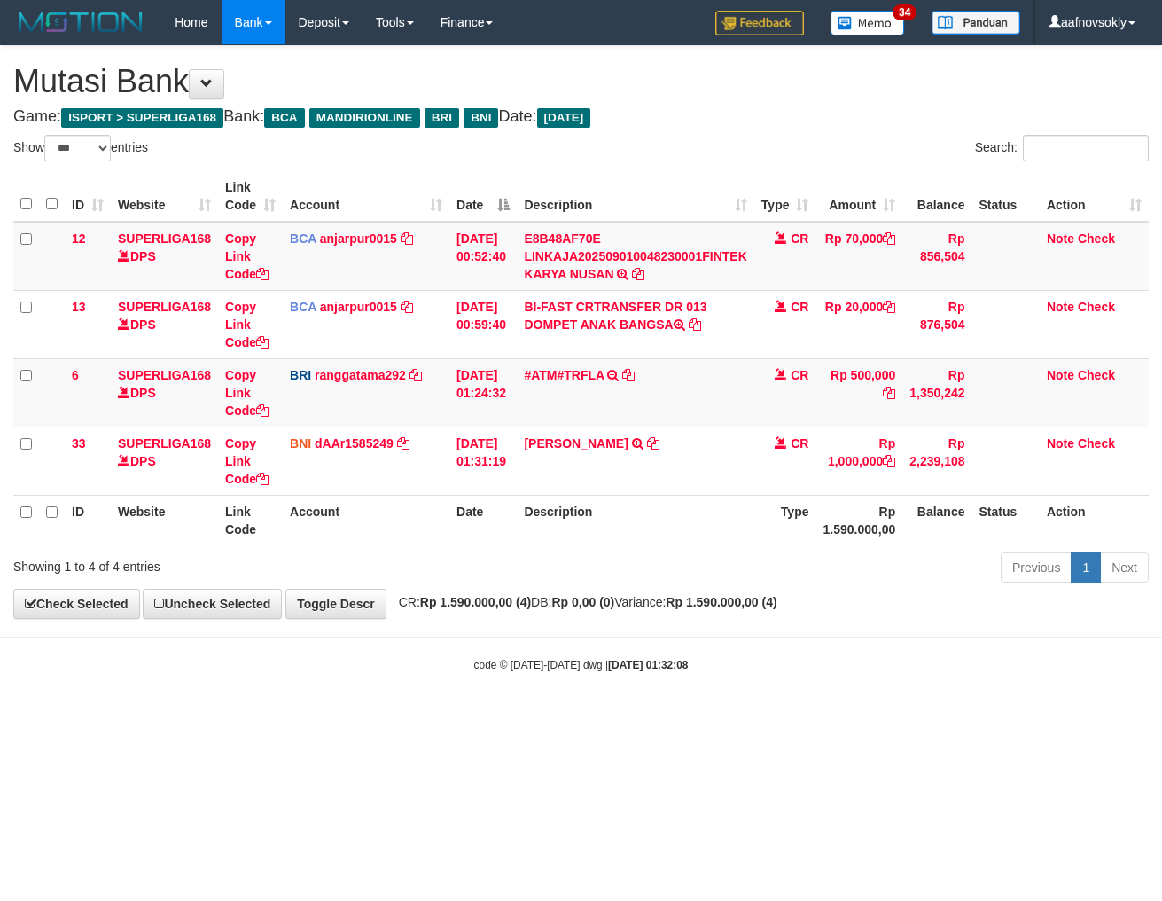
select select "***"
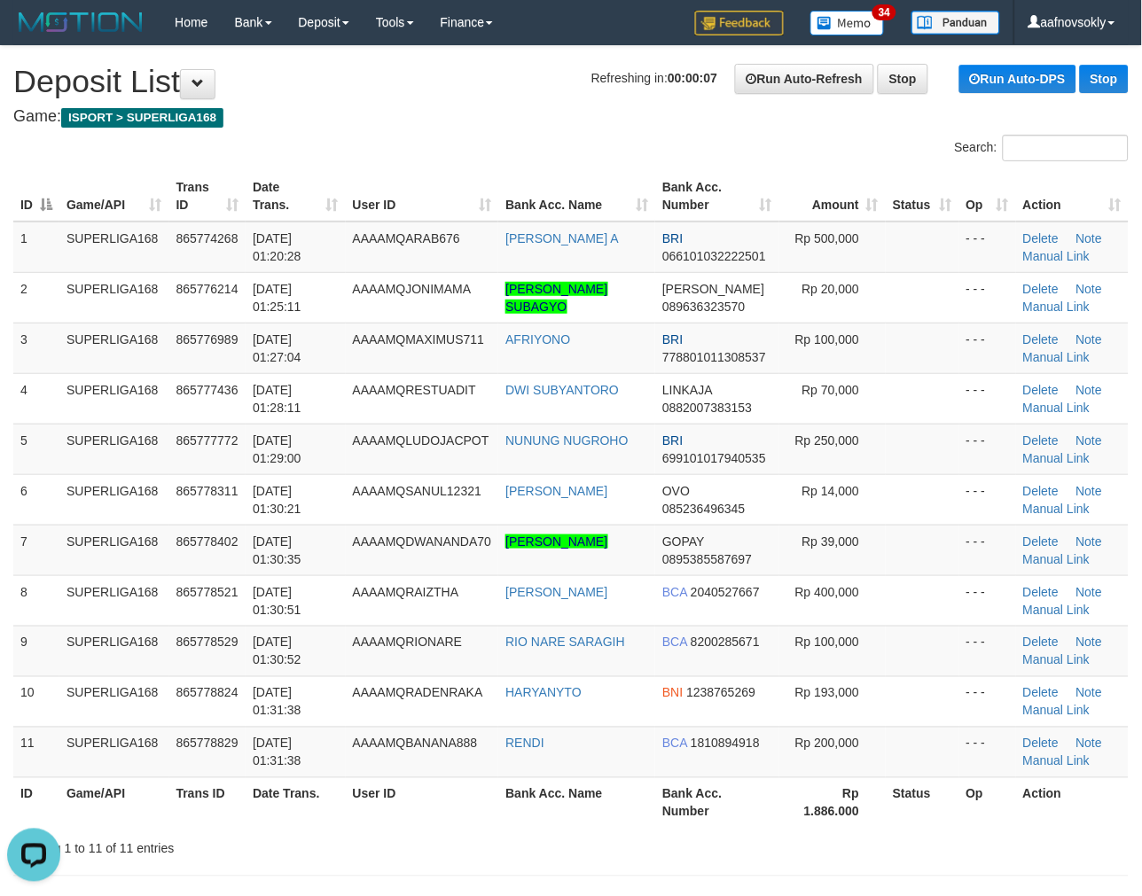
click at [441, 72] on h1 "Refreshing in: 00:00:07 Run Auto-Refresh Stop Run Auto-DPS Stop Deposit List" at bounding box center [570, 81] width 1115 height 35
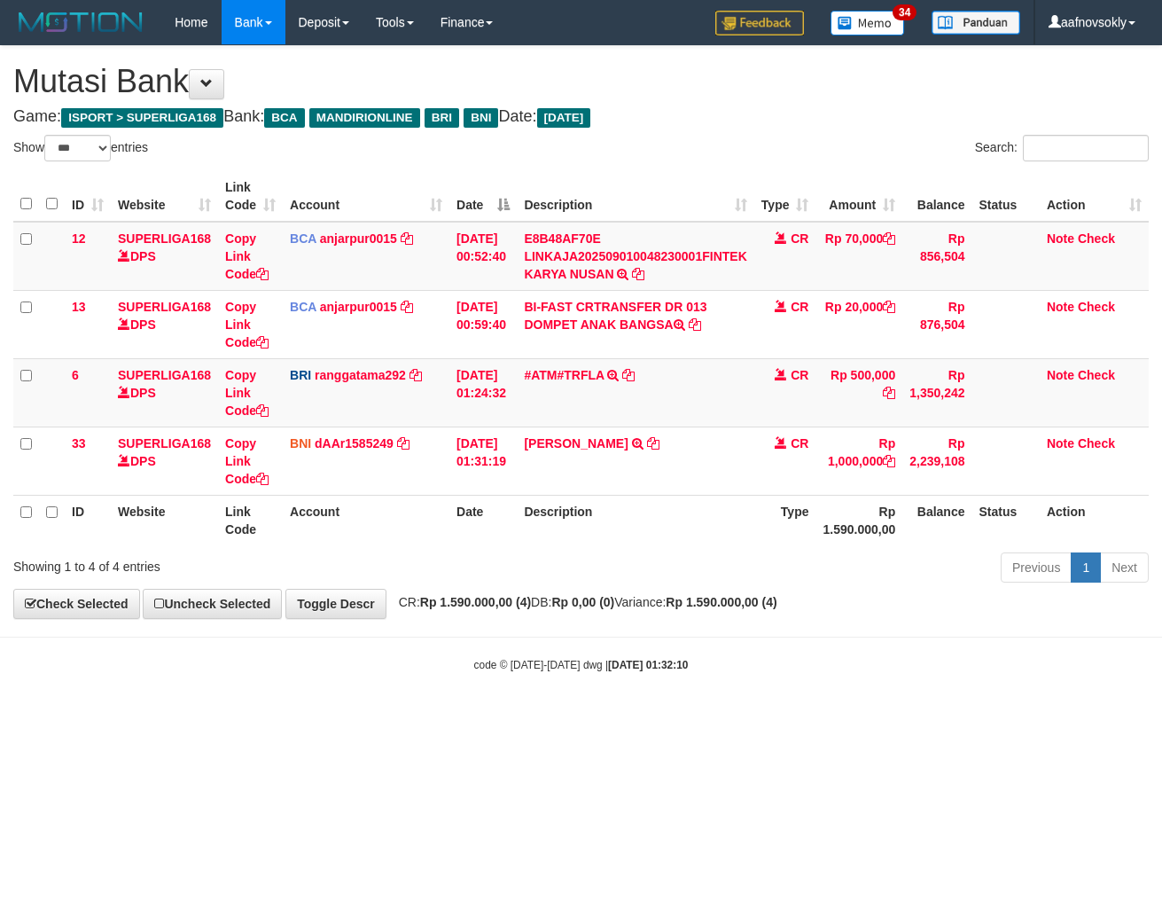
select select "***"
click at [705, 636] on body "Toggle navigation Home Bank Account List Load By Website Group [ISPORT] SUPERLI…" at bounding box center [581, 358] width 1162 height 717
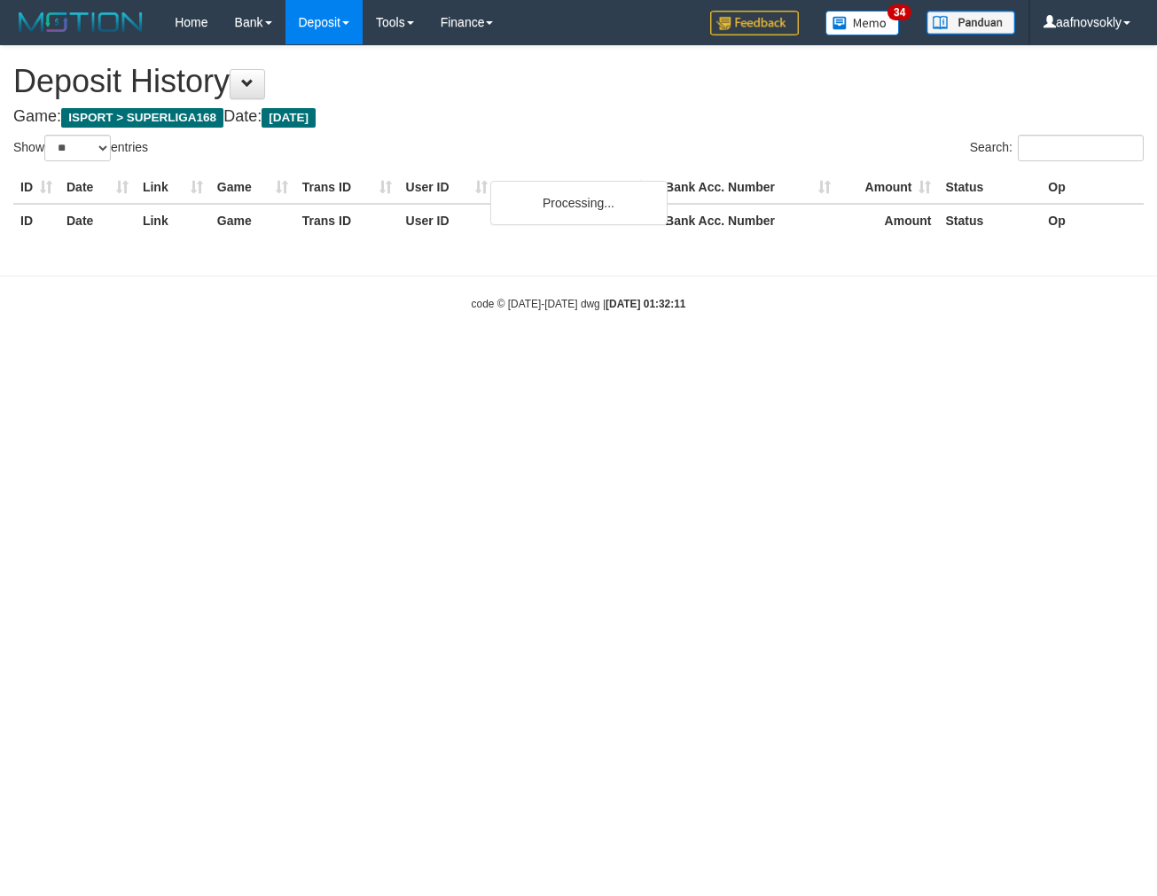
select select "**"
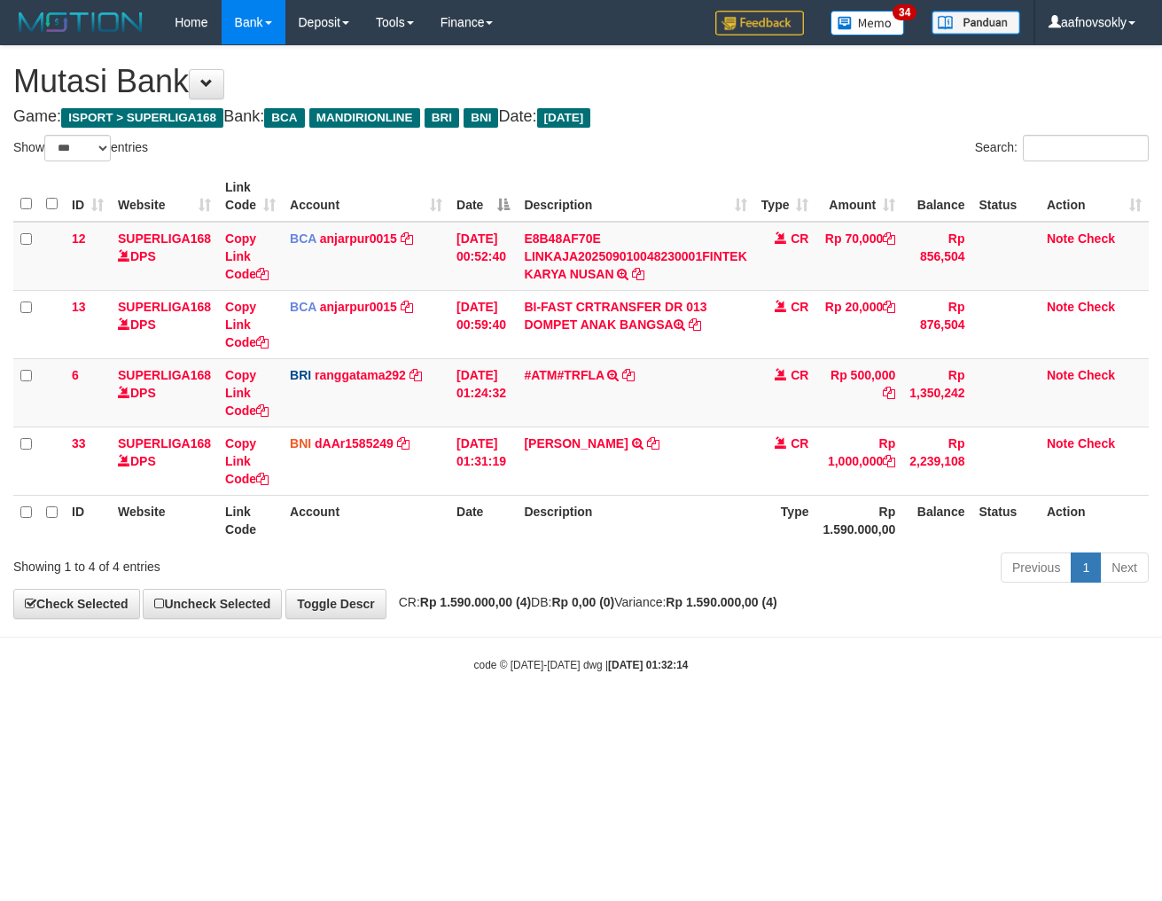
select select "***"
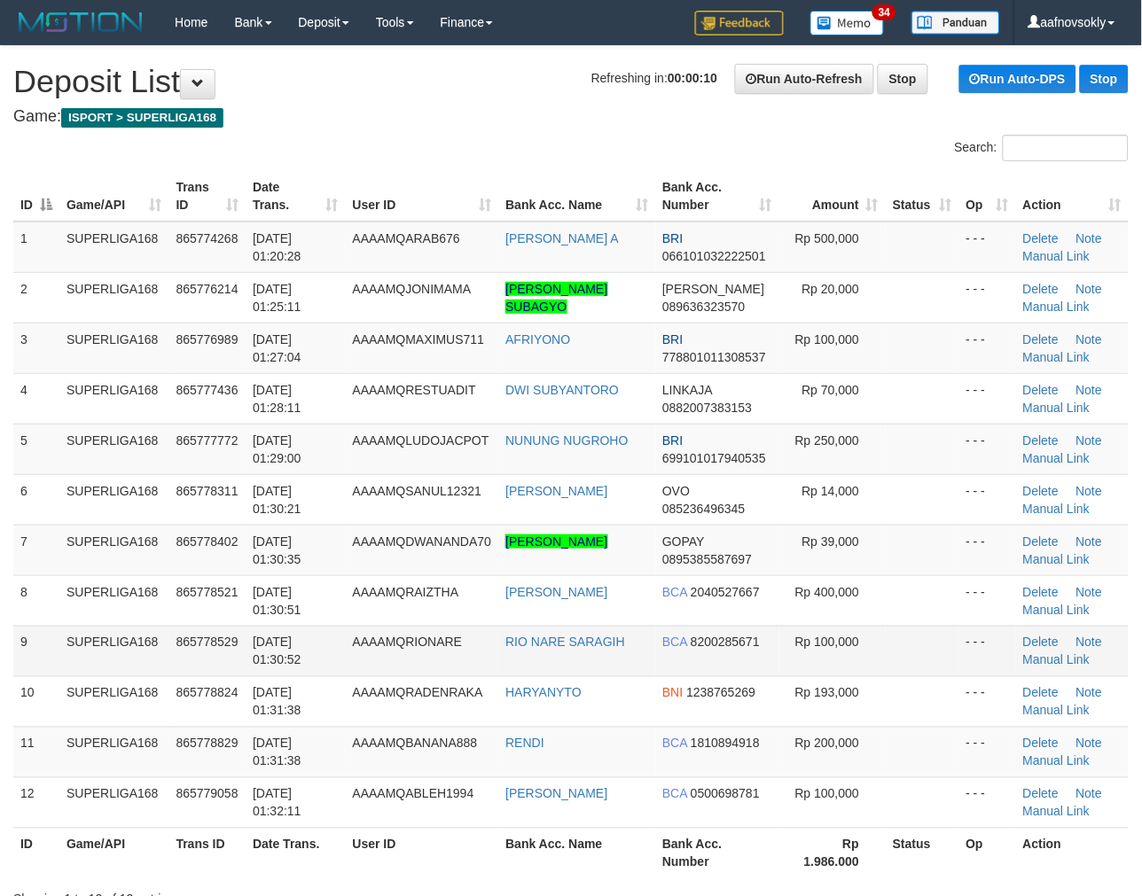
drag, startPoint x: 253, startPoint y: 647, endPoint x: 193, endPoint y: 674, distance: 65.1
click at [250, 649] on td "[DATE] 01:30:52" at bounding box center [296, 651] width 100 height 51
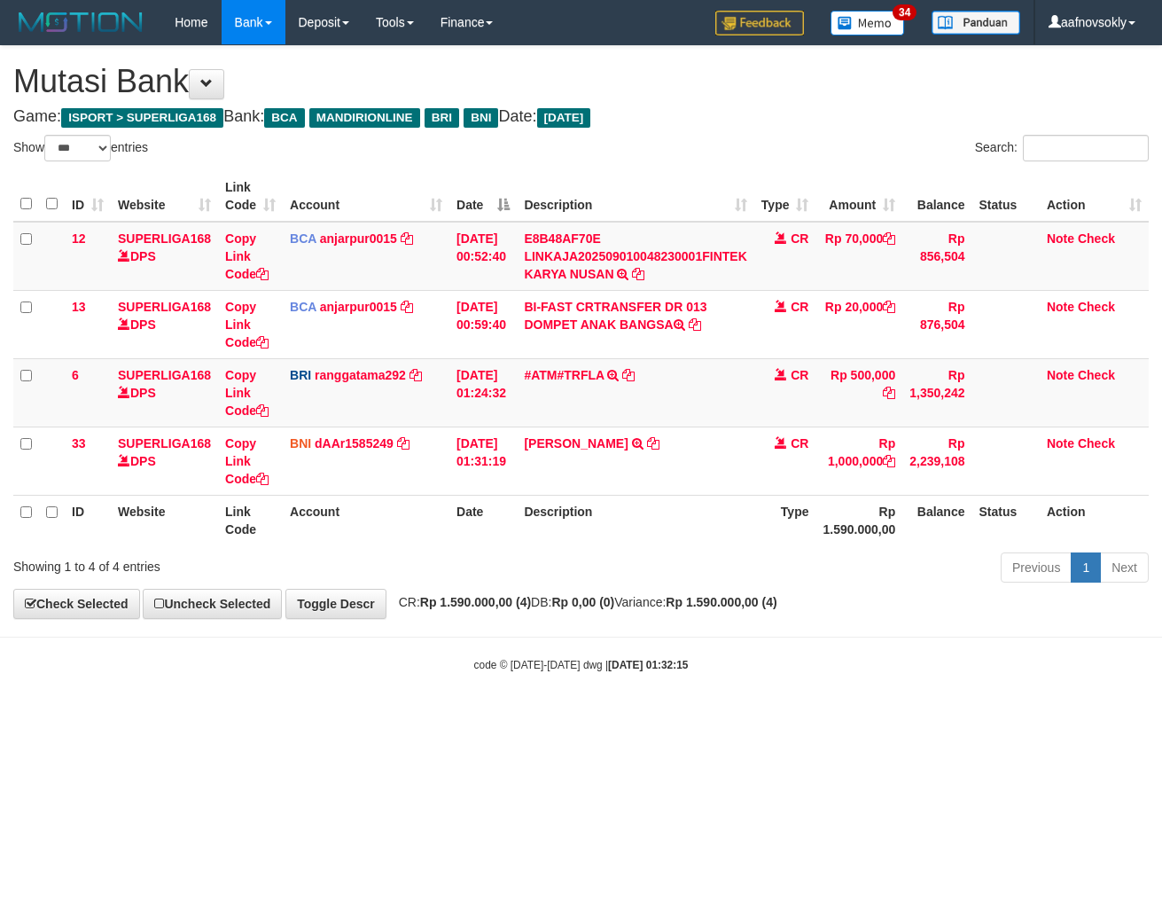
select select "***"
click at [816, 618] on div "**********" at bounding box center [581, 332] width 1162 height 572
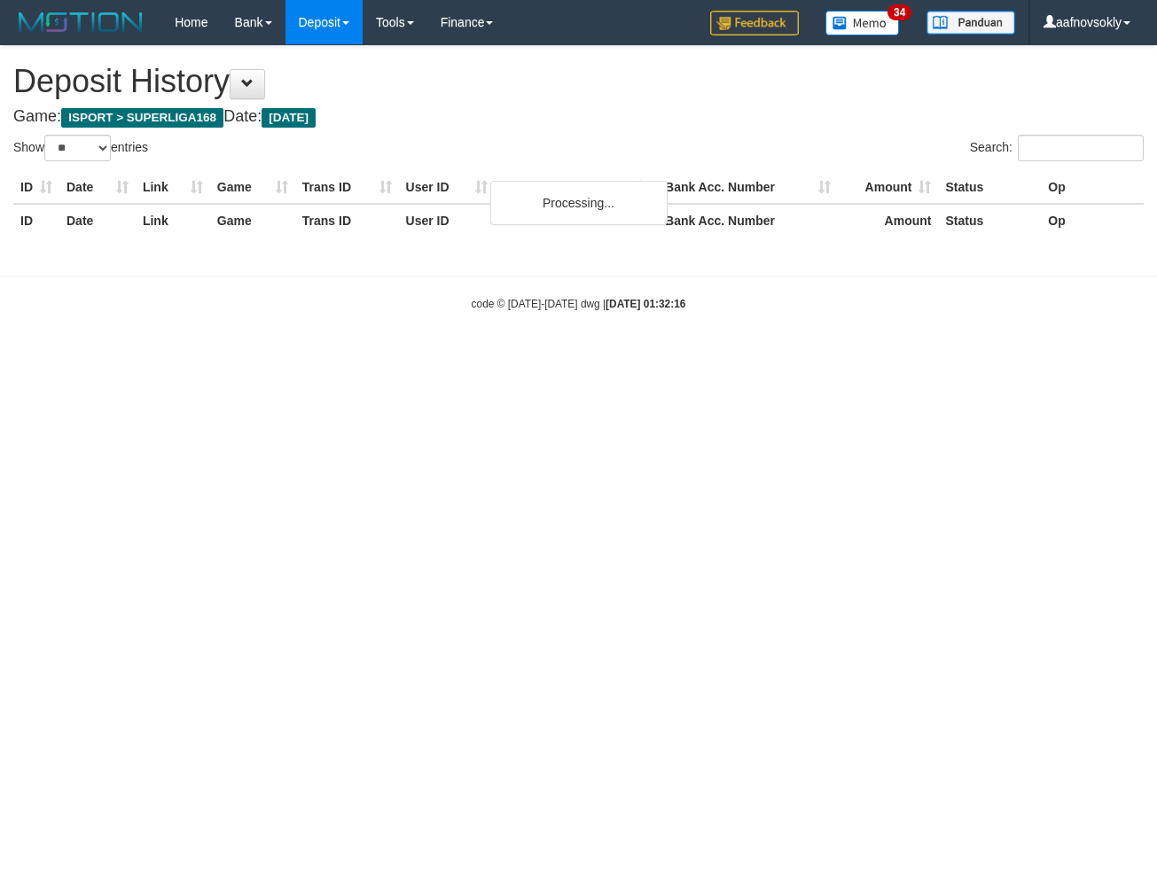
select select "**"
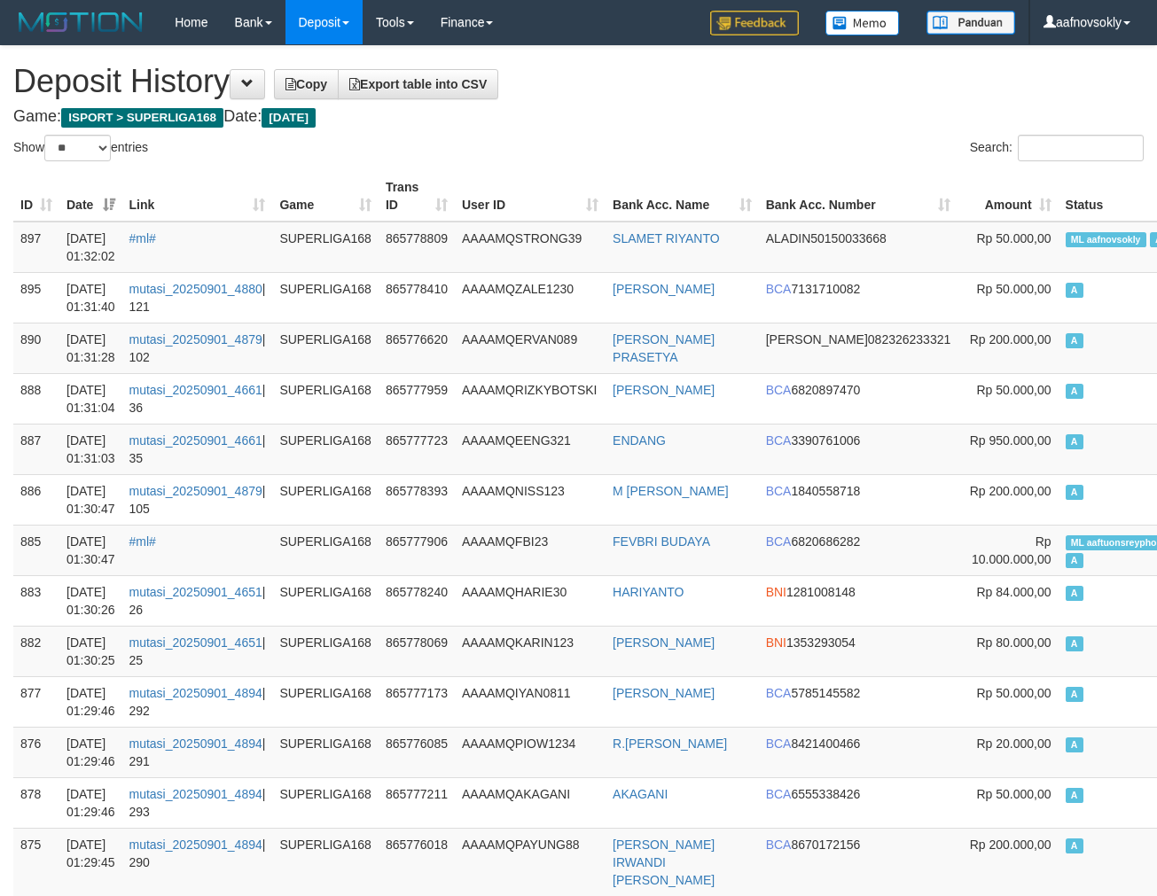
select select "**"
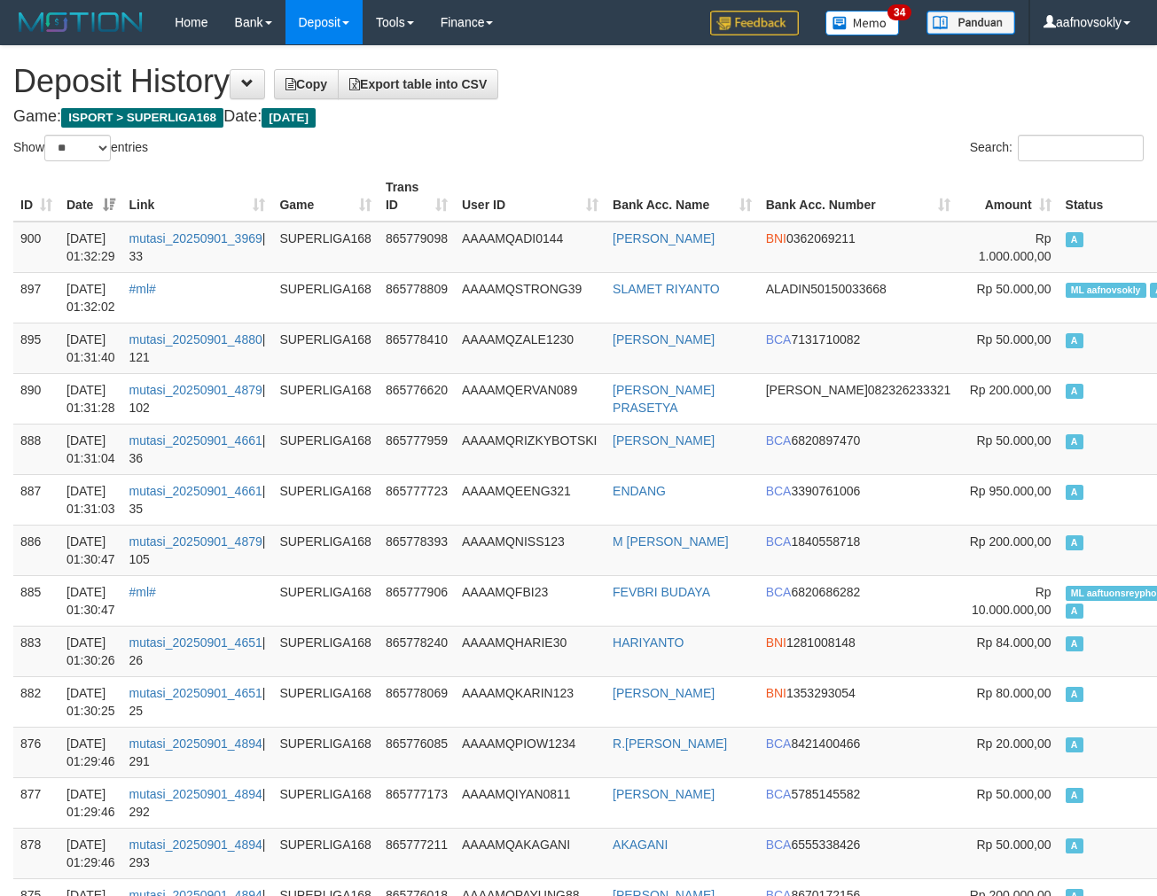
select select "**"
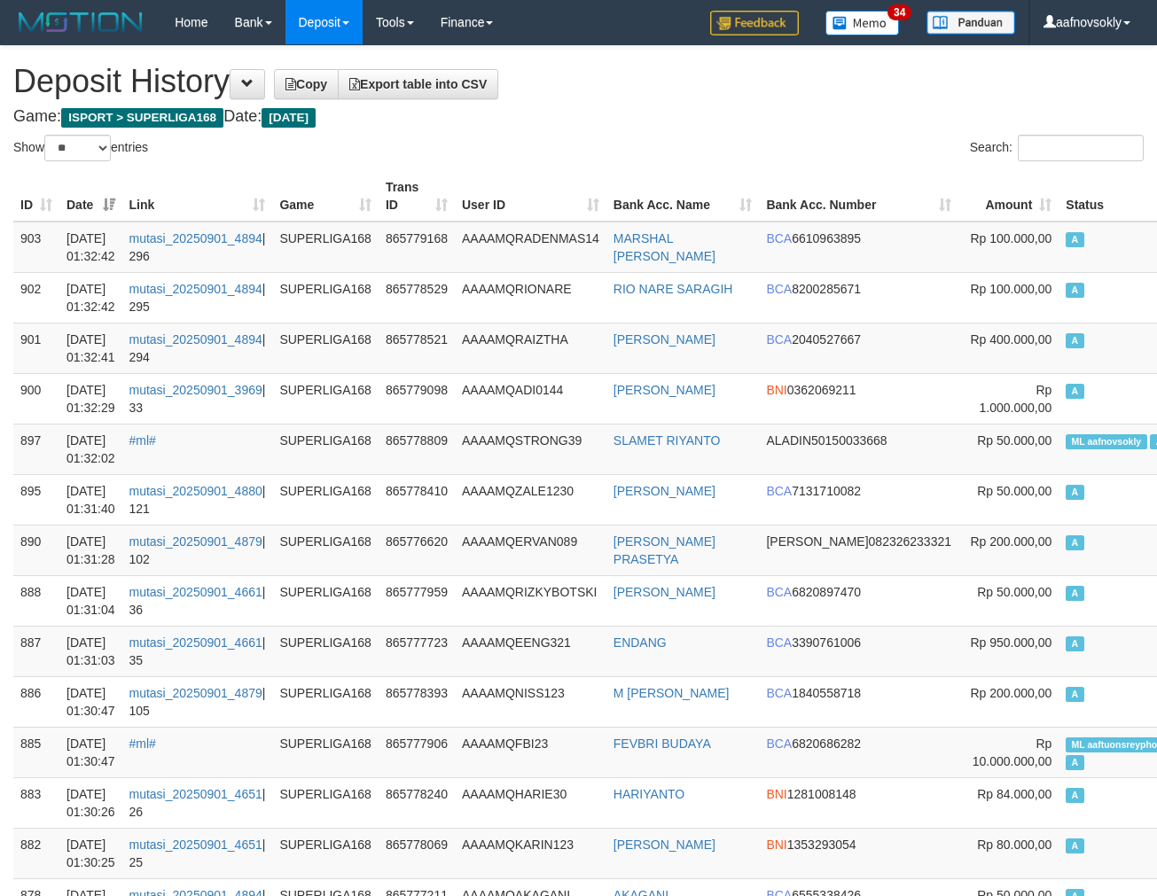
select select "**"
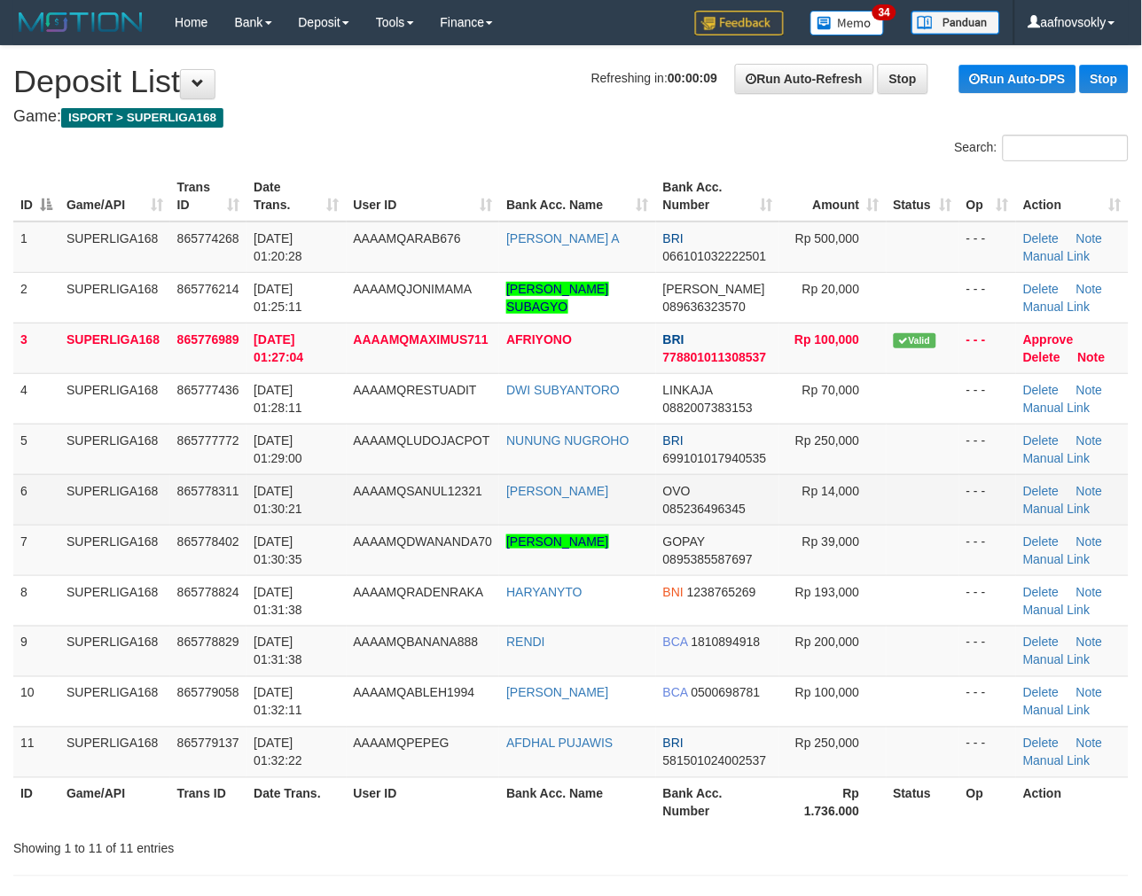
click at [467, 491] on span "AAAAMQSANUL12321" at bounding box center [418, 491] width 129 height 14
click at [467, 492] on span "AAAAMQSANUL12321" at bounding box center [418, 491] width 129 height 14
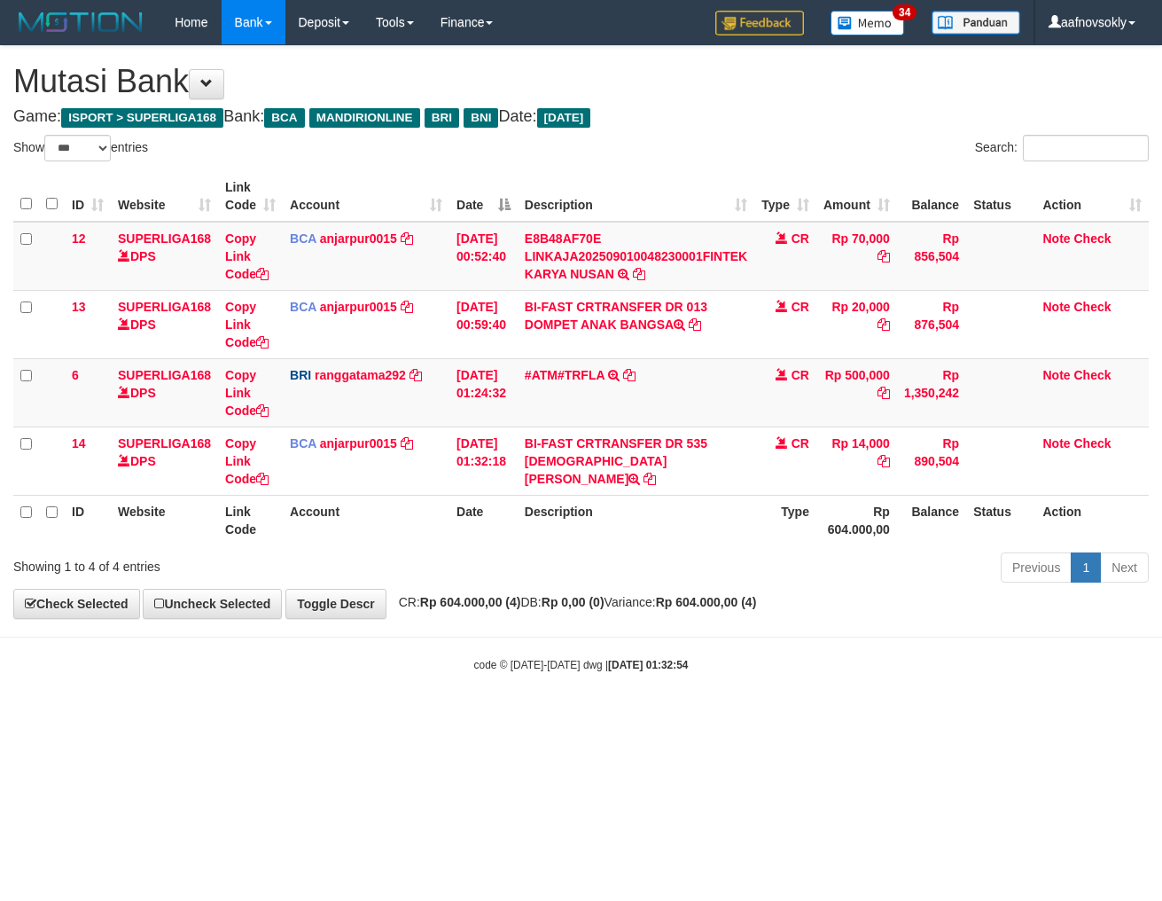
select select "***"
drag, startPoint x: 0, startPoint y: 0, endPoint x: 820, endPoint y: 640, distance: 1040.2
click at [821, 640] on body "Toggle navigation Home Bank Account List Load By Website Group [ISPORT] SUPERLI…" at bounding box center [581, 358] width 1162 height 717
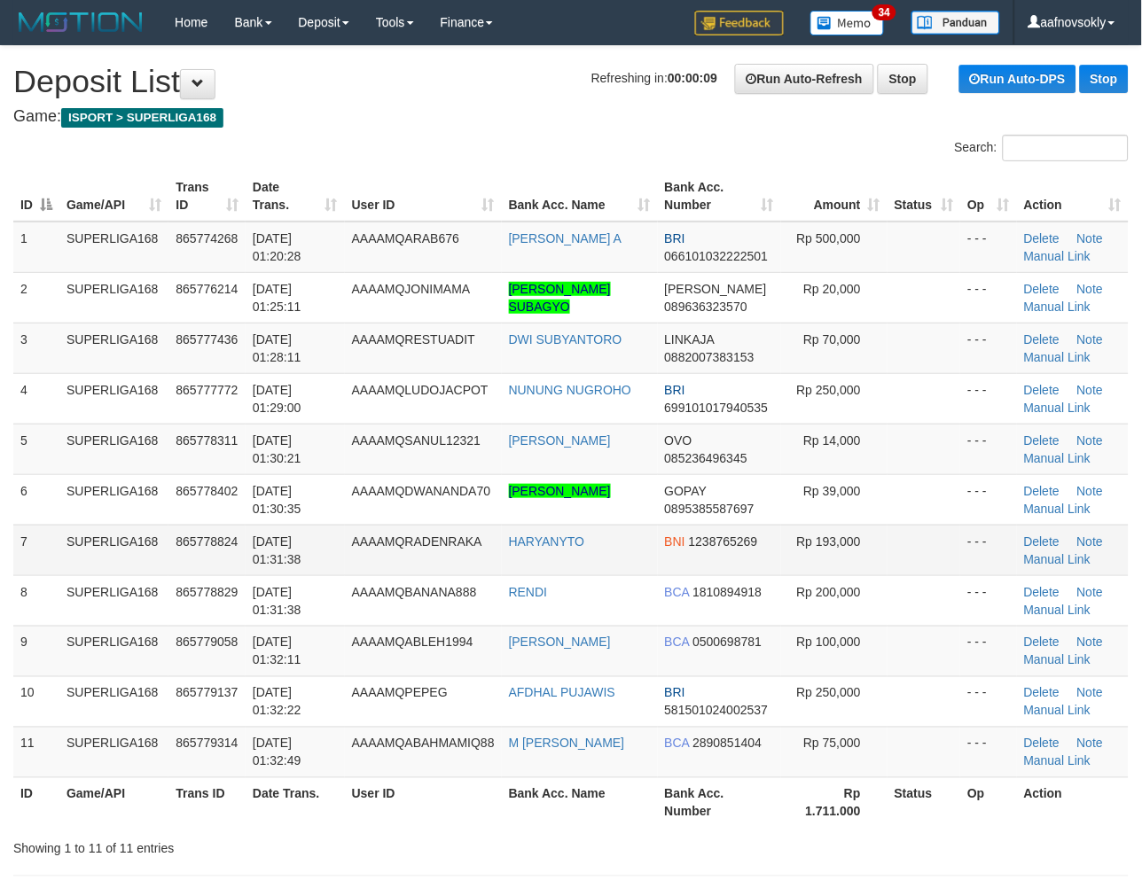
click at [304, 548] on td "[DATE] 01:31:38" at bounding box center [295, 550] width 99 height 51
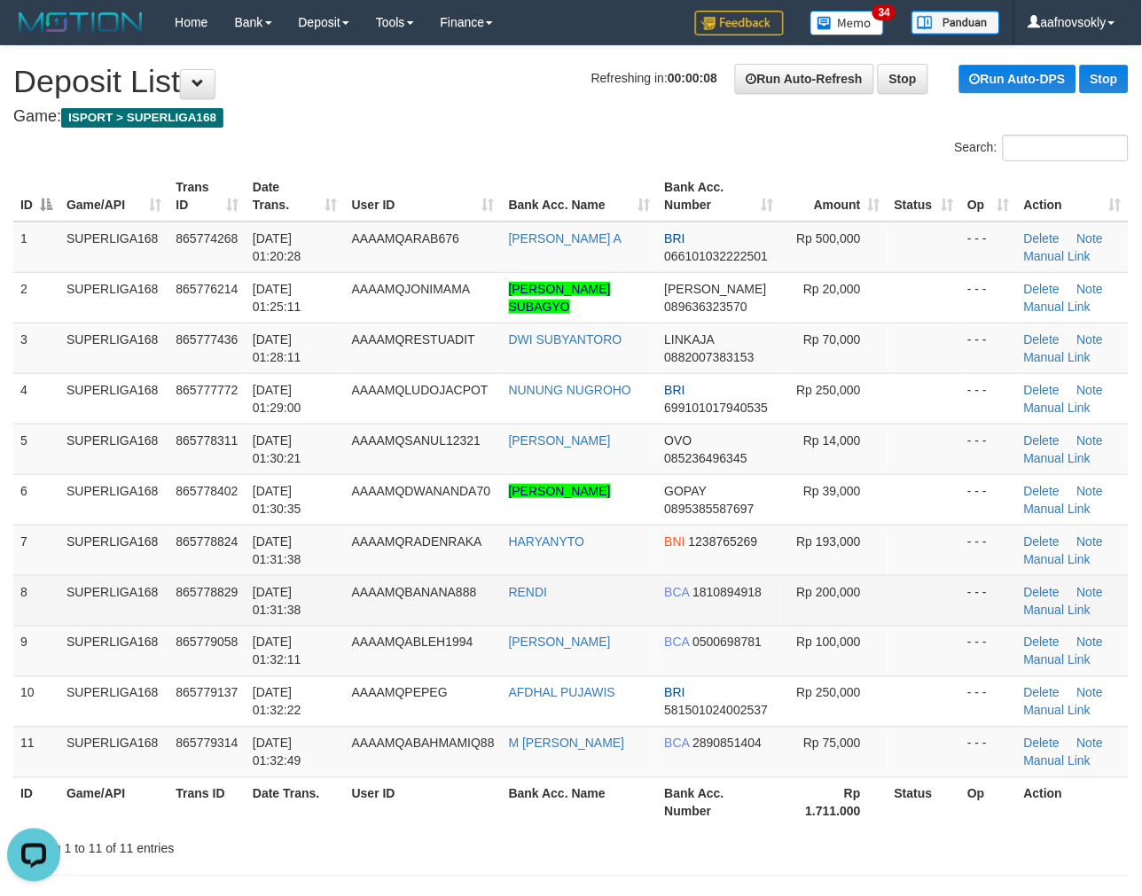
click at [384, 586] on span "AAAAMQBANANA888" at bounding box center [414, 592] width 125 height 14
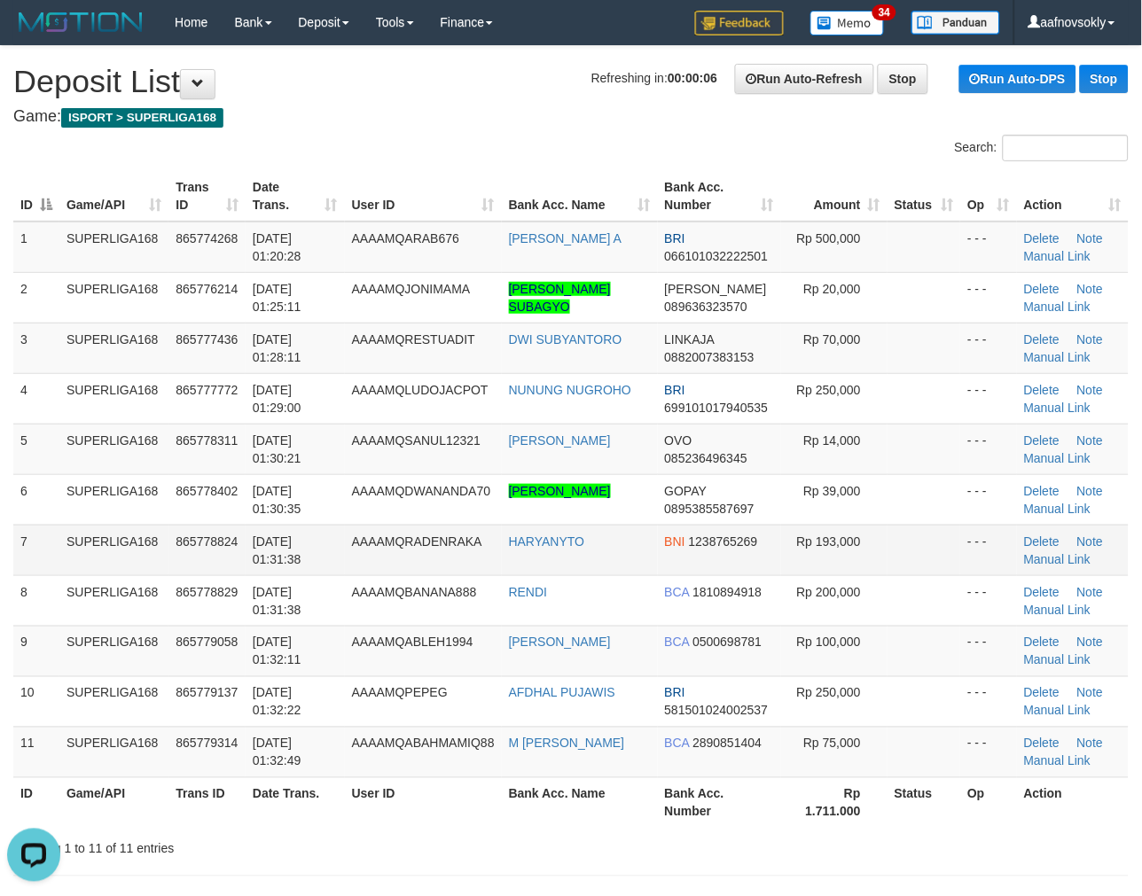
click at [323, 560] on td "[DATE] 01:31:38" at bounding box center [295, 550] width 99 height 51
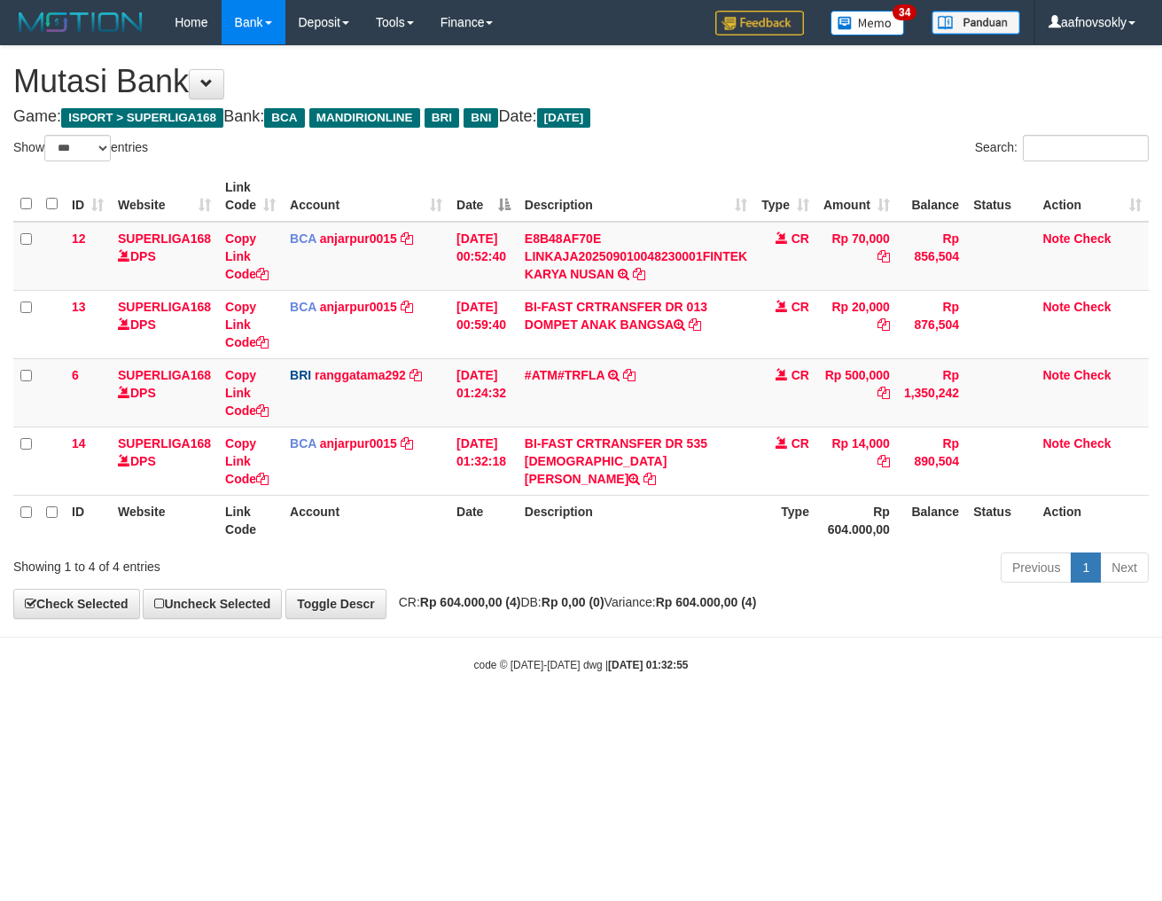
select select "***"
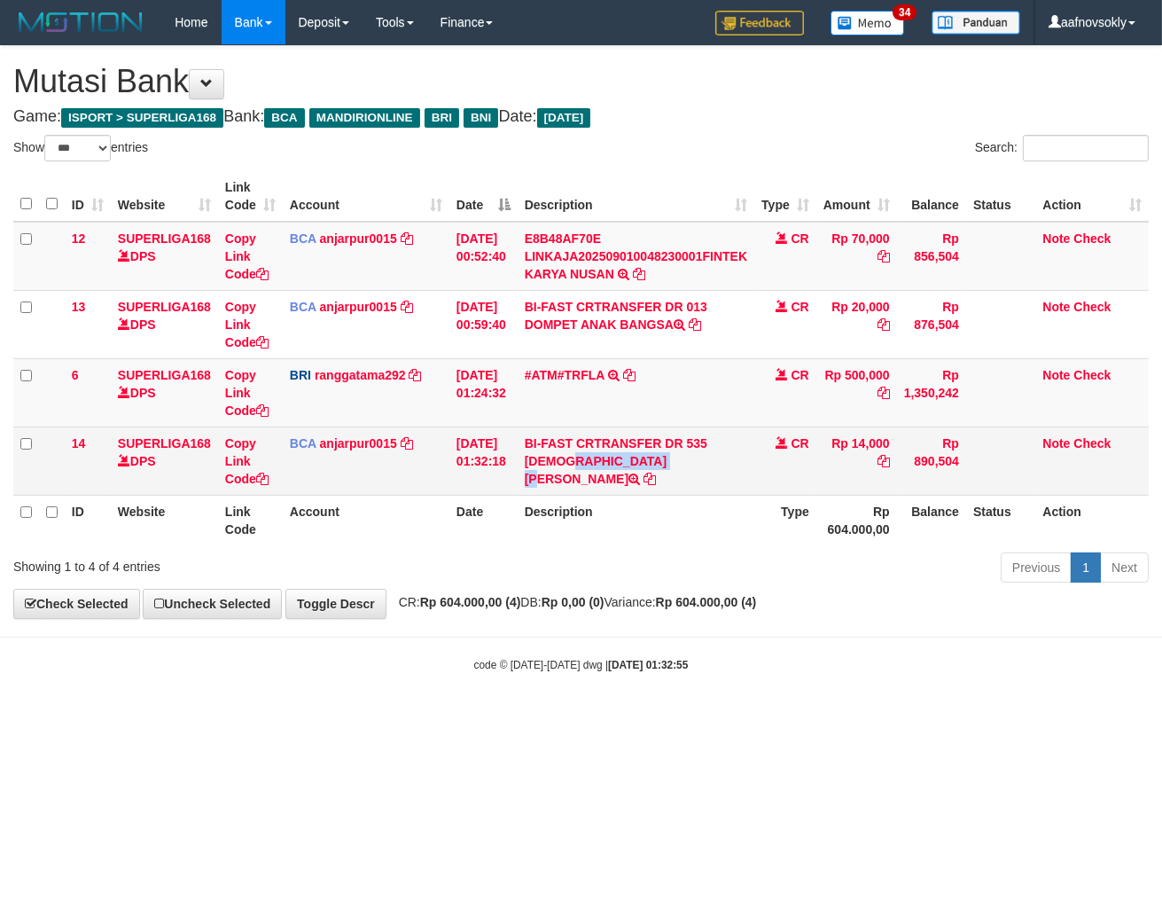
drag, startPoint x: 535, startPoint y: 453, endPoint x: 792, endPoint y: 481, distance: 257.8
click at [648, 458] on td "BI-FAST CRTRANSFER DR 535 MUHAMMAD ICHSAN BA" at bounding box center [636, 460] width 237 height 68
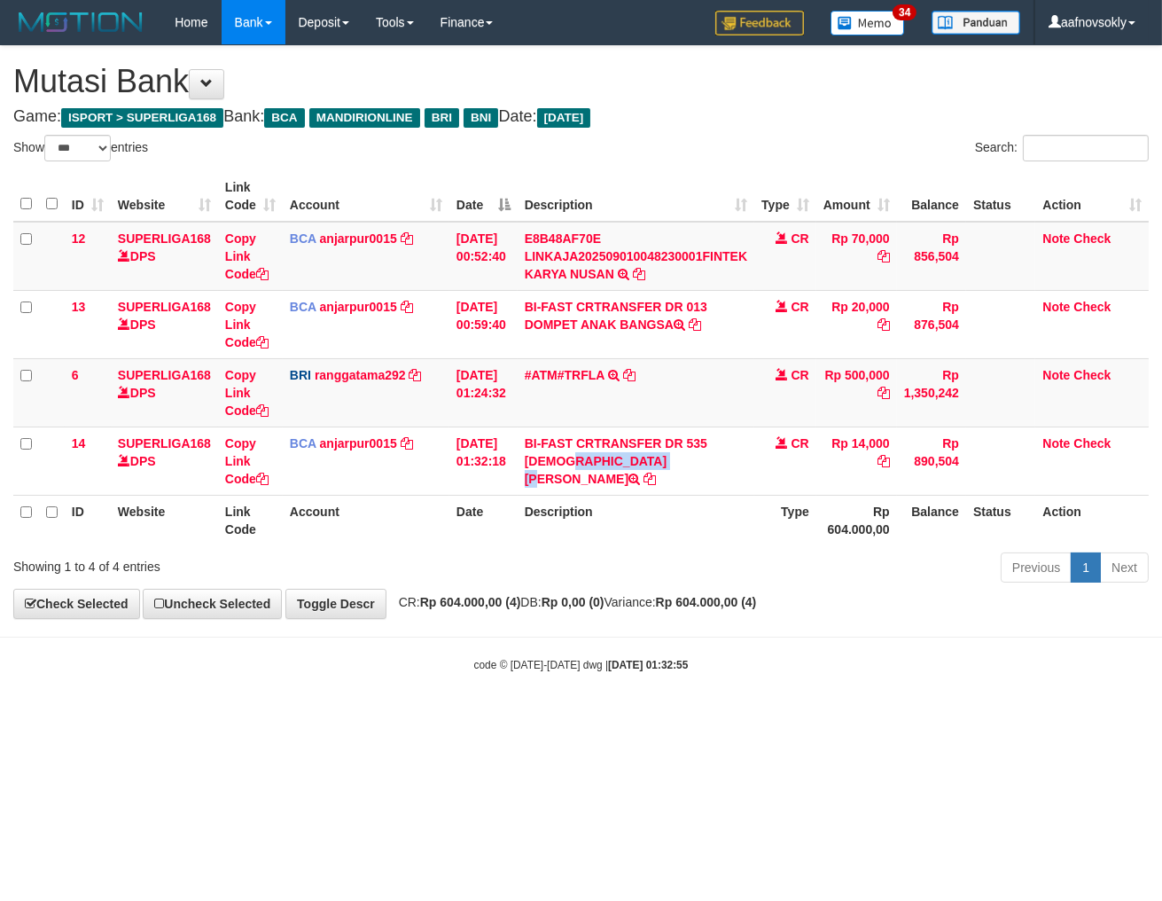
copy td "MUHAMMAD ICHSA"
drag, startPoint x: 827, startPoint y: 668, endPoint x: 835, endPoint y: 687, distance: 20.3
click at [827, 672] on div "code © 2012-2018 dwg | 2025/09/01 01:32:55" at bounding box center [581, 664] width 1162 height 18
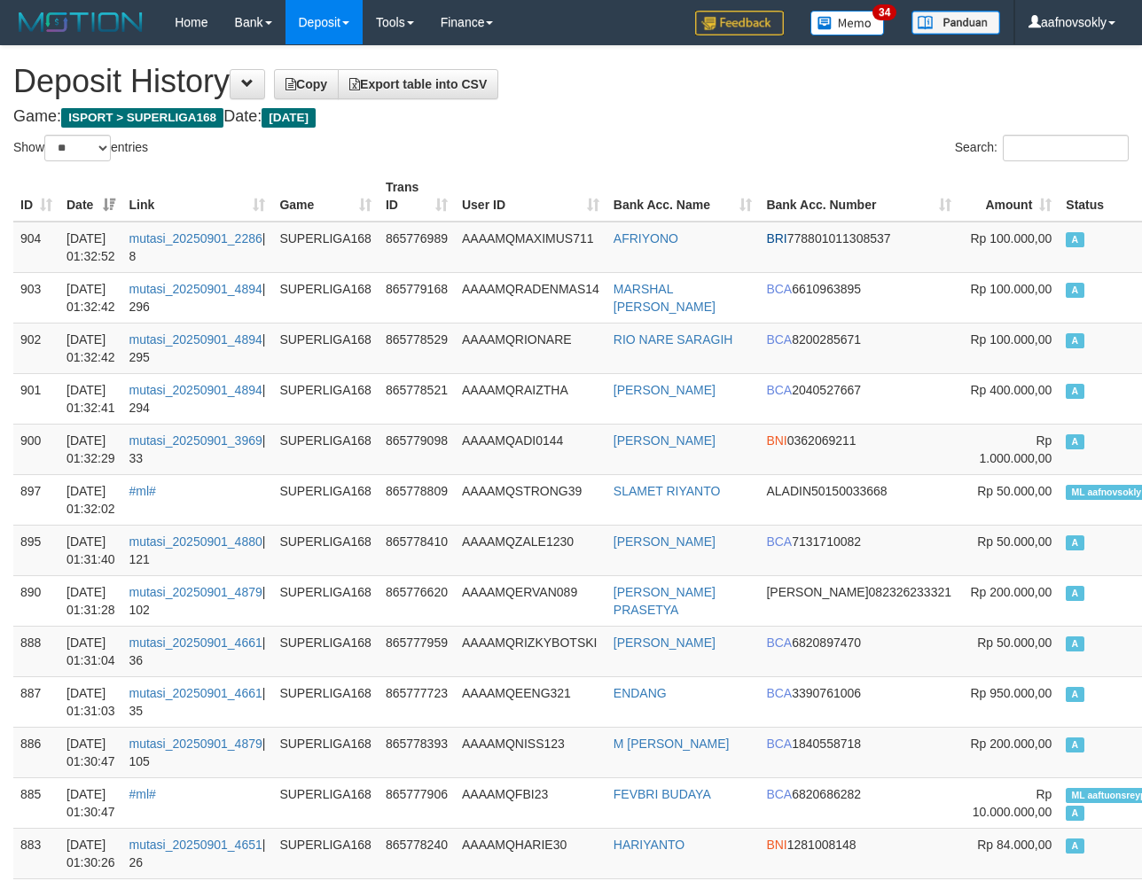
select select "**"
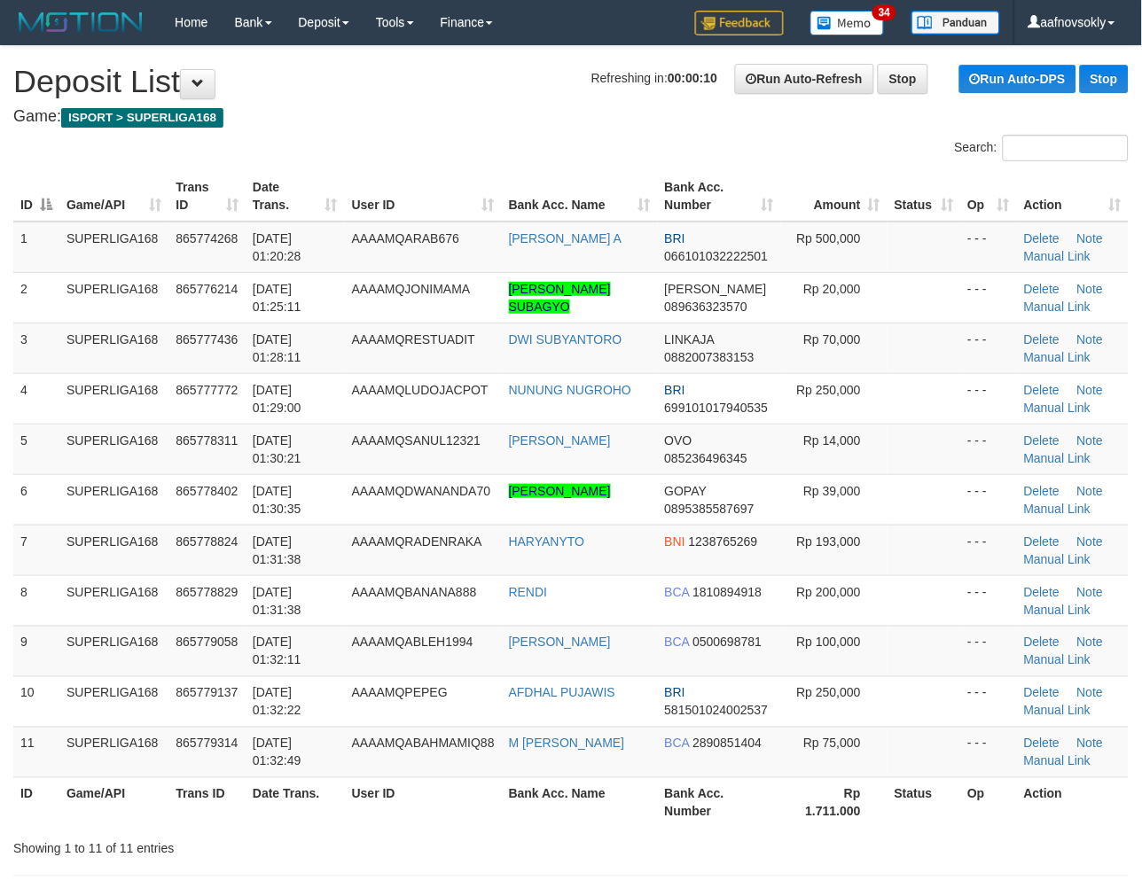
click at [322, 562] on td "[DATE] 01:31:38" at bounding box center [295, 550] width 99 height 51
click at [322, 562] on td "01/09/2025 01:31:38" at bounding box center [295, 550] width 99 height 51
click at [322, 562] on td "[DATE] 01:31:38" at bounding box center [295, 550] width 99 height 51
drag, startPoint x: 0, startPoint y: 0, endPoint x: 320, endPoint y: 563, distance: 647.5
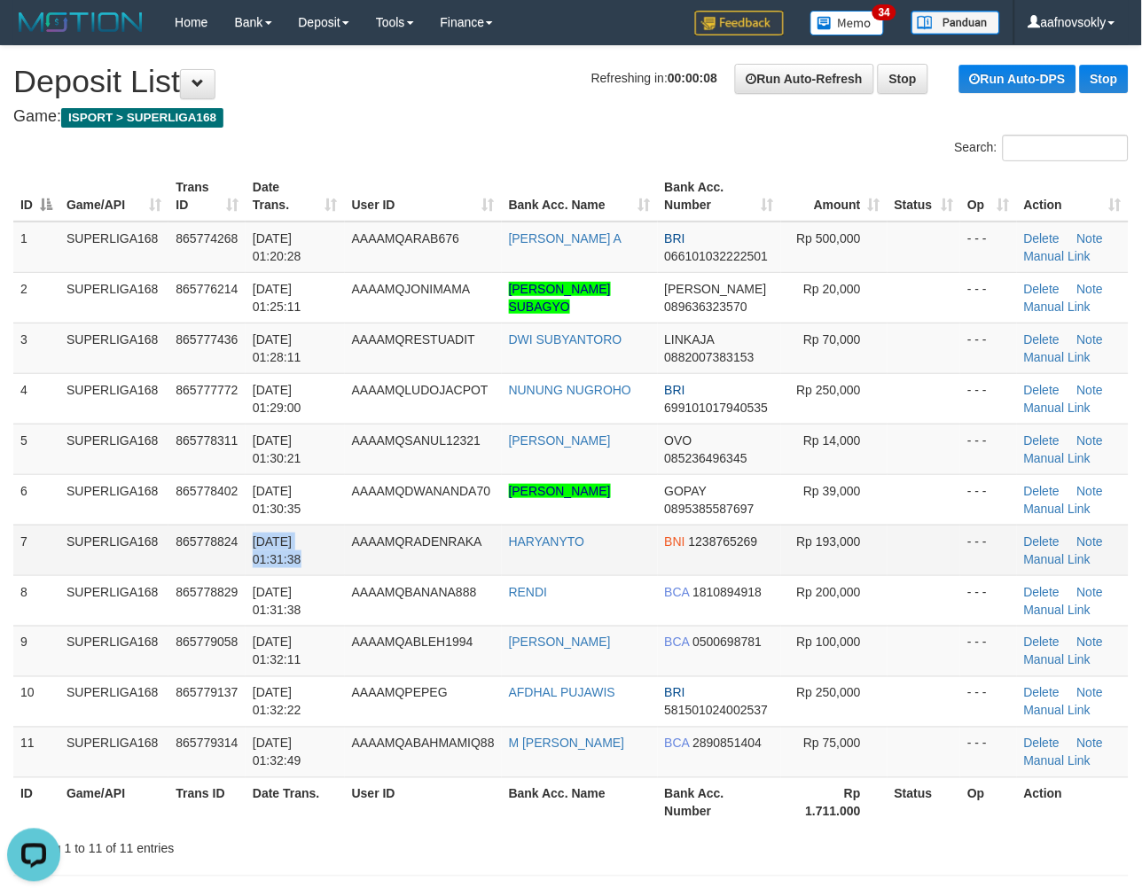
click at [320, 563] on td "01/09/2025 01:31:38" at bounding box center [295, 550] width 99 height 51
click at [320, 563] on td "[DATE] 01:31:38" at bounding box center [295, 550] width 99 height 51
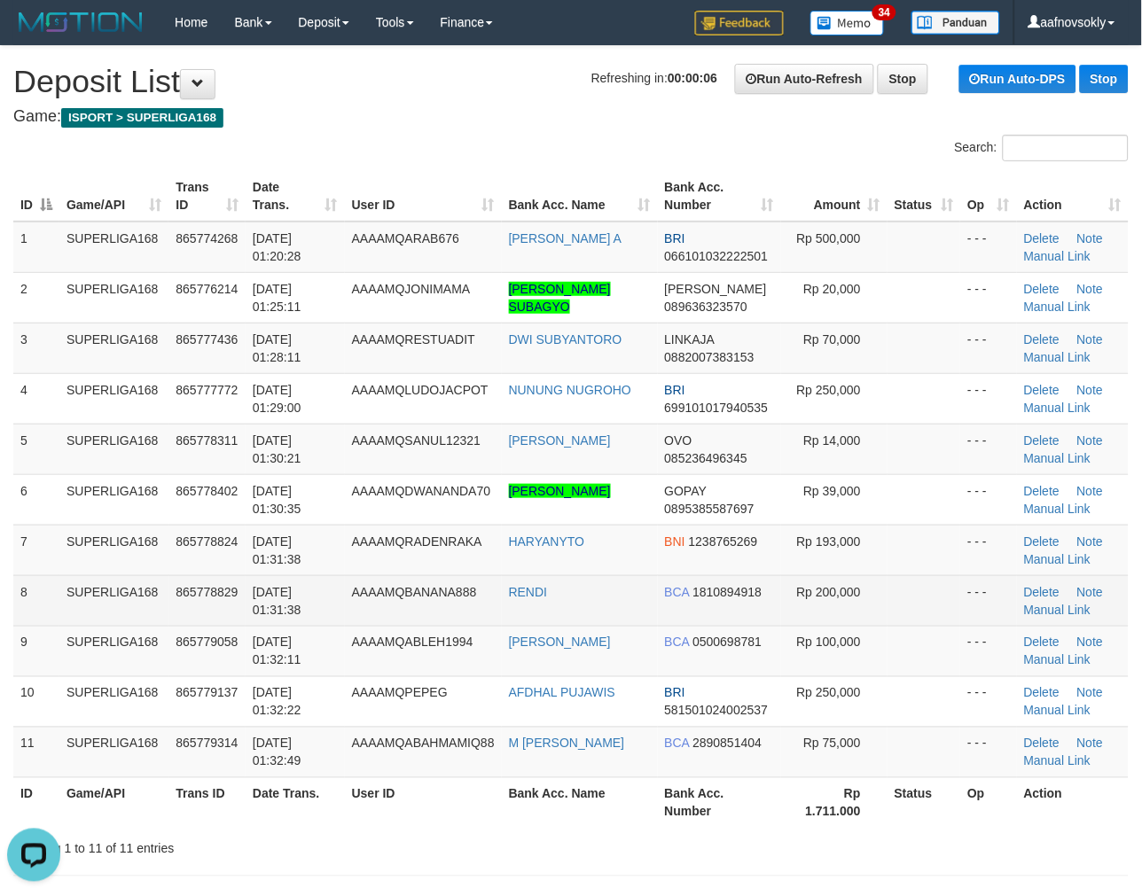
drag, startPoint x: 289, startPoint y: 573, endPoint x: 228, endPoint y: 581, distance: 61.7
click at [228, 581] on tbody "1 SUPERLIGA168 865774268 01/09/2025 01:20:28 AAAAMQARAB676 ILHAM ARIFIN A BRI 0…" at bounding box center [570, 500] width 1115 height 557
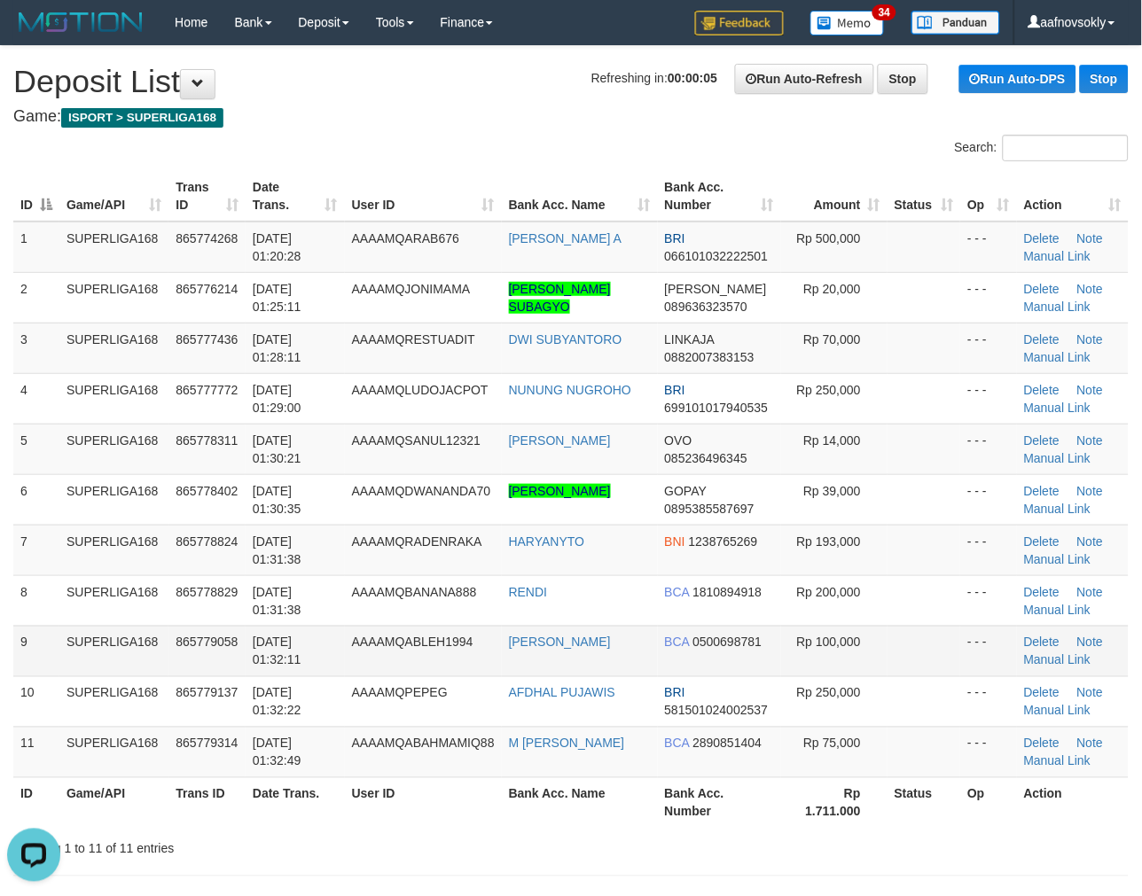
click at [301, 638] on span "01/09/2025 01:32:11" at bounding box center [277, 652] width 49 height 32
click at [301, 642] on span "[DATE] 01:32:11" at bounding box center [277, 652] width 49 height 32
drag, startPoint x: 301, startPoint y: 643, endPoint x: 311, endPoint y: 652, distance: 13.8
click at [301, 644] on span "[DATE] 01:32:11" at bounding box center [277, 652] width 49 height 32
click at [310, 649] on td "[DATE] 01:32:11" at bounding box center [295, 651] width 99 height 51
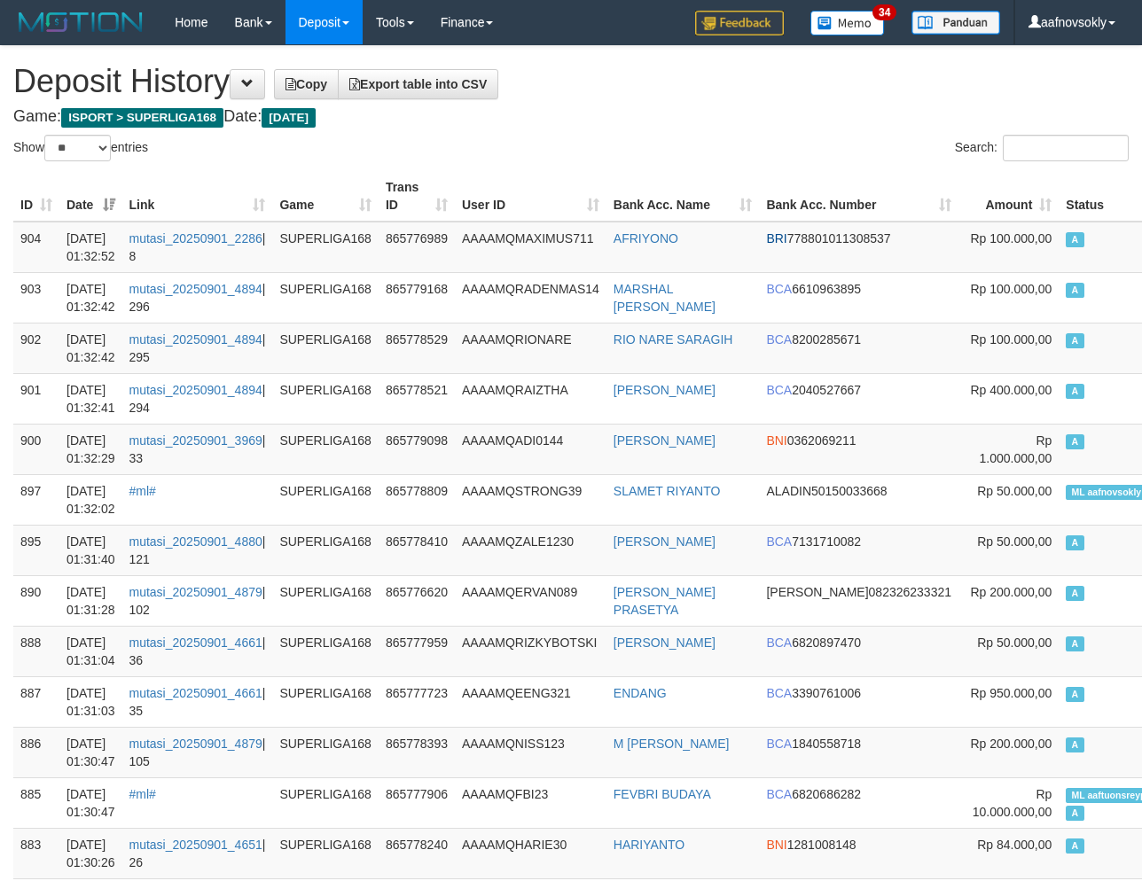
select select "**"
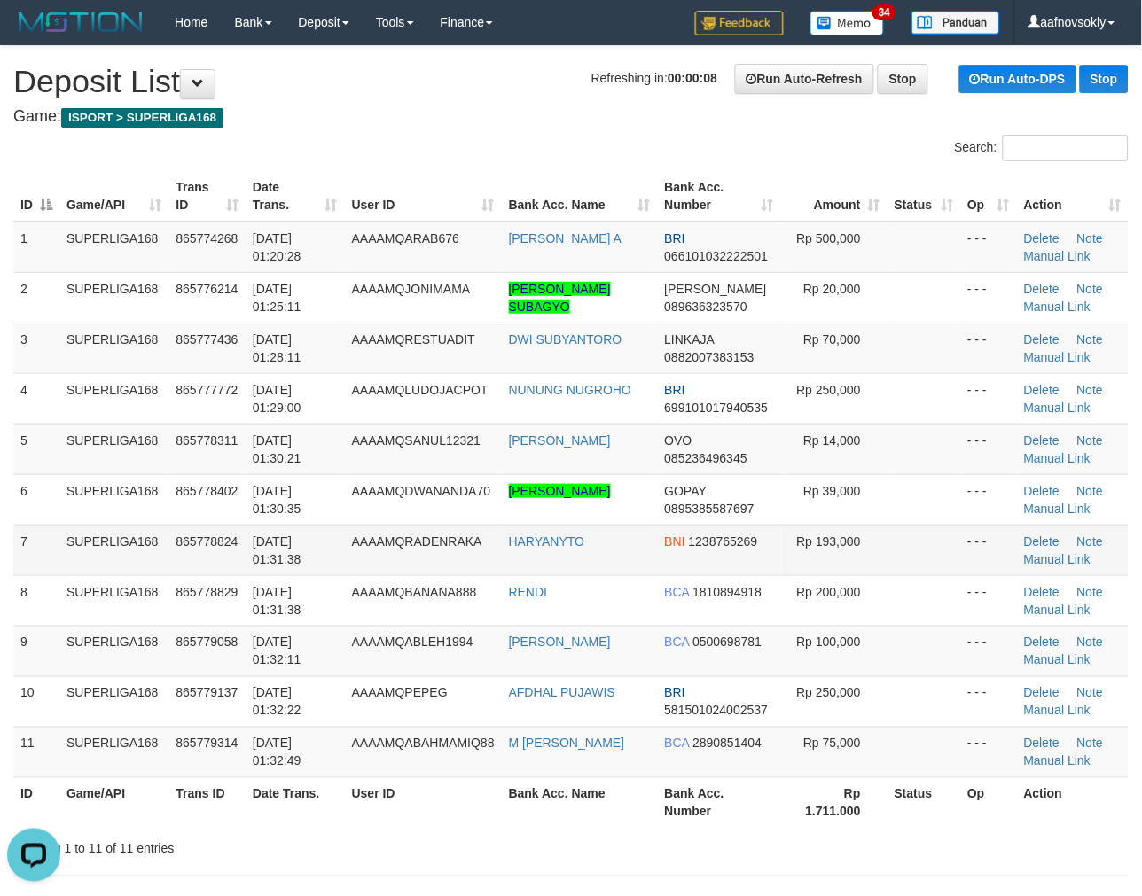
click at [307, 554] on td "[DATE] 01:31:38" at bounding box center [295, 550] width 99 height 51
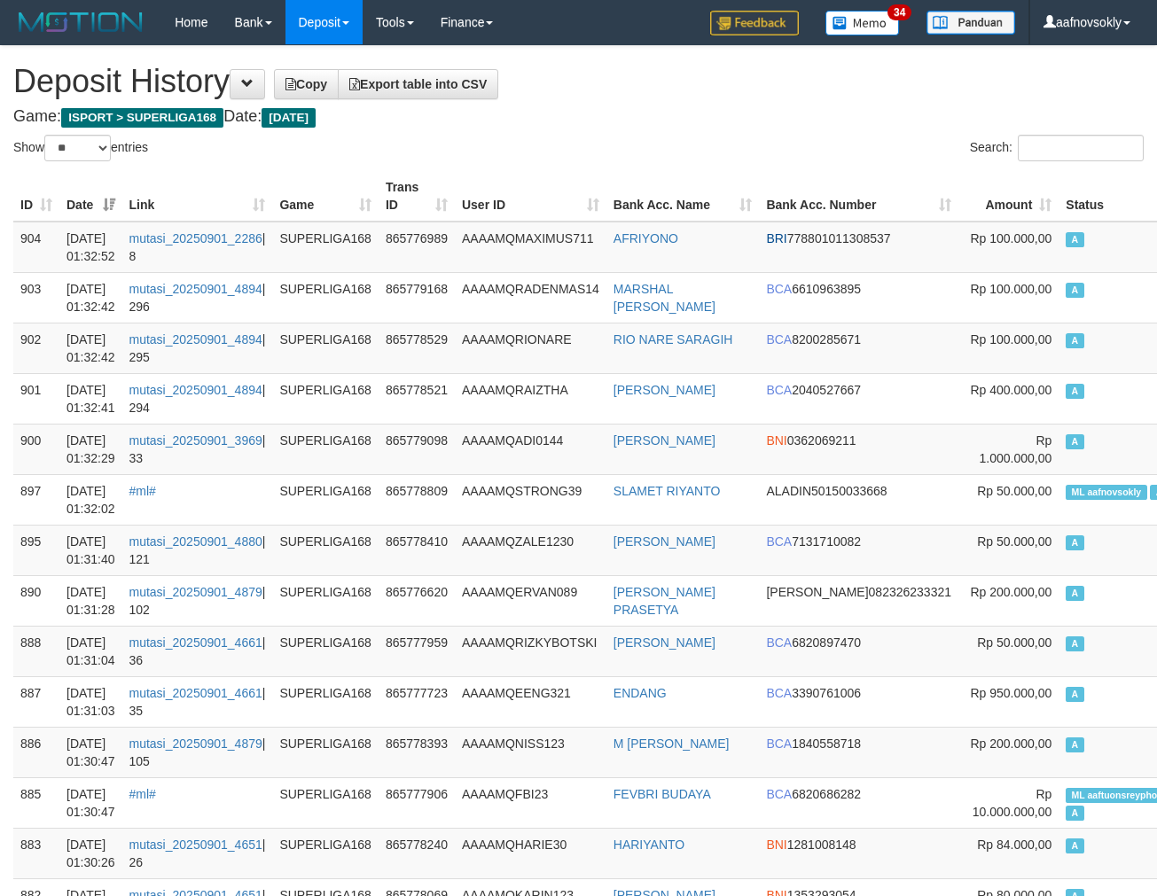
select select "**"
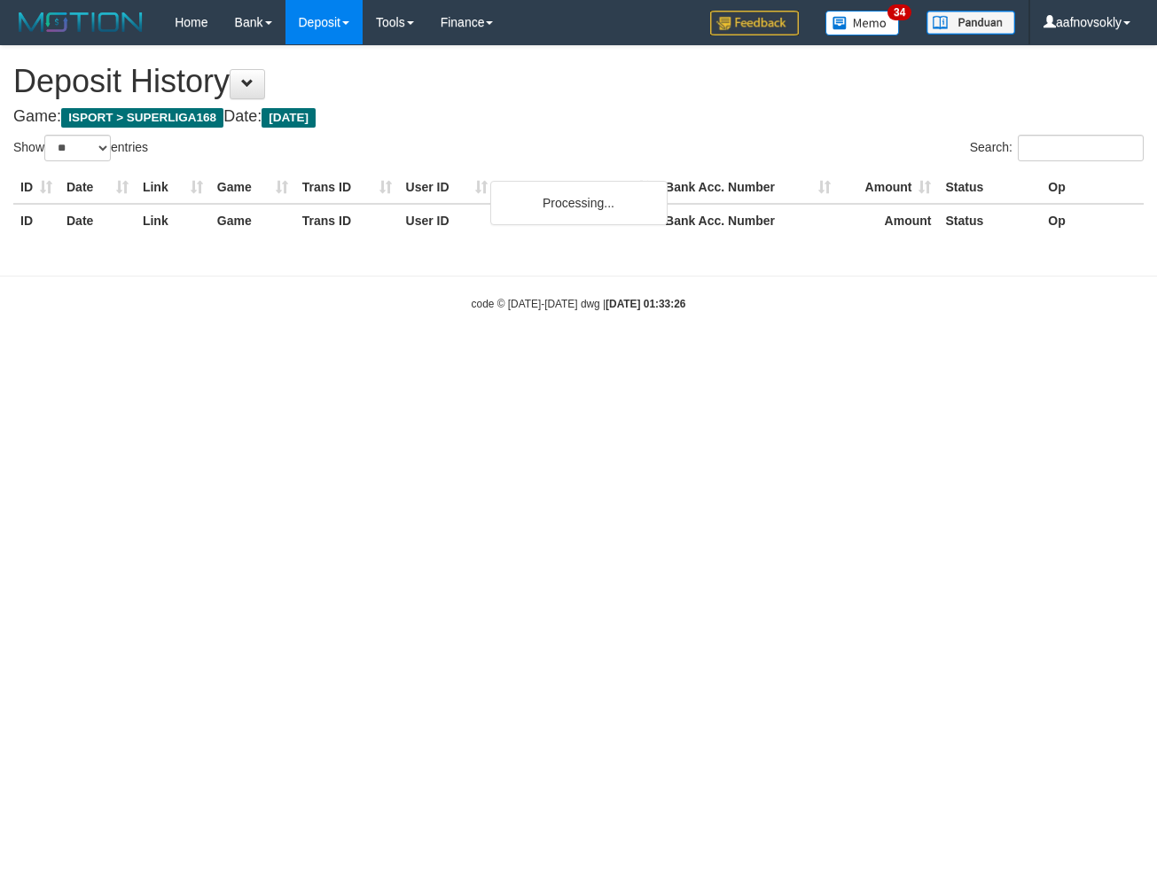
select select "**"
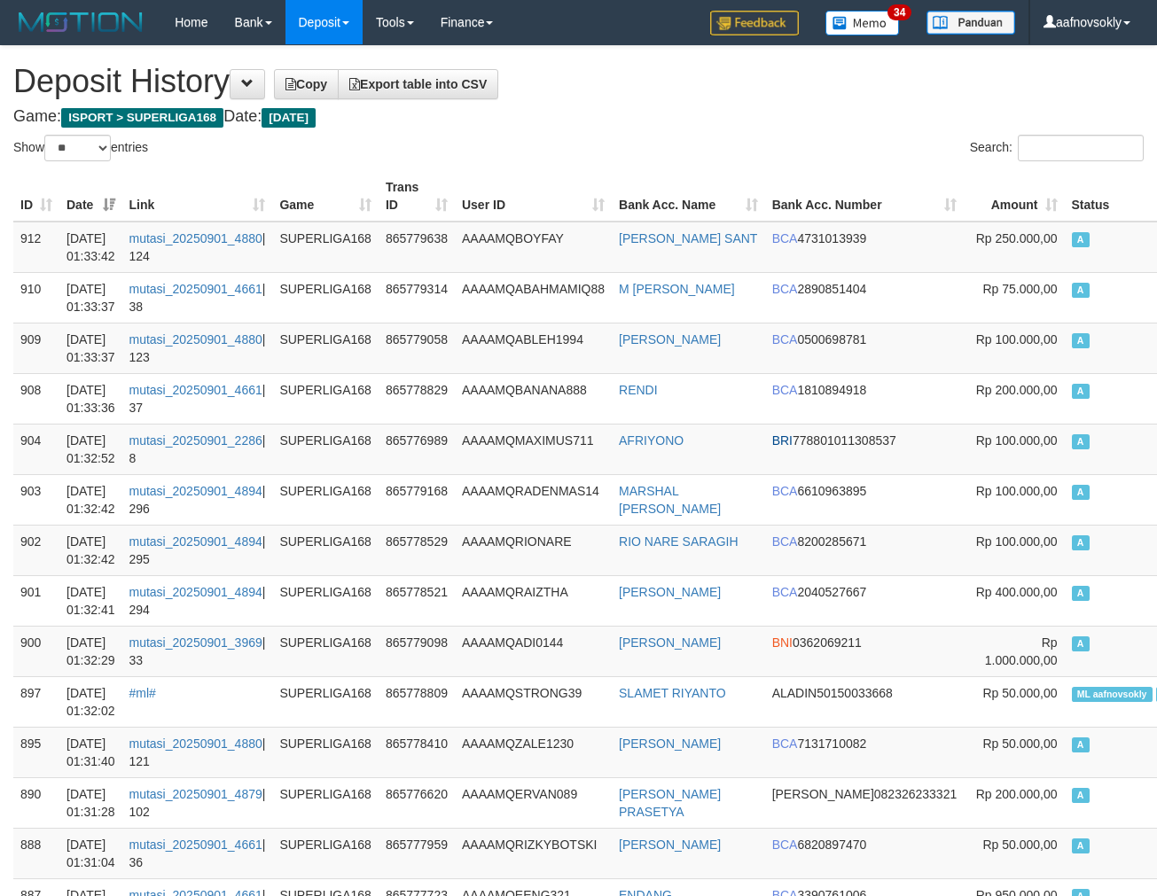
select select "**"
